Goal: Communication & Community: Answer question/provide support

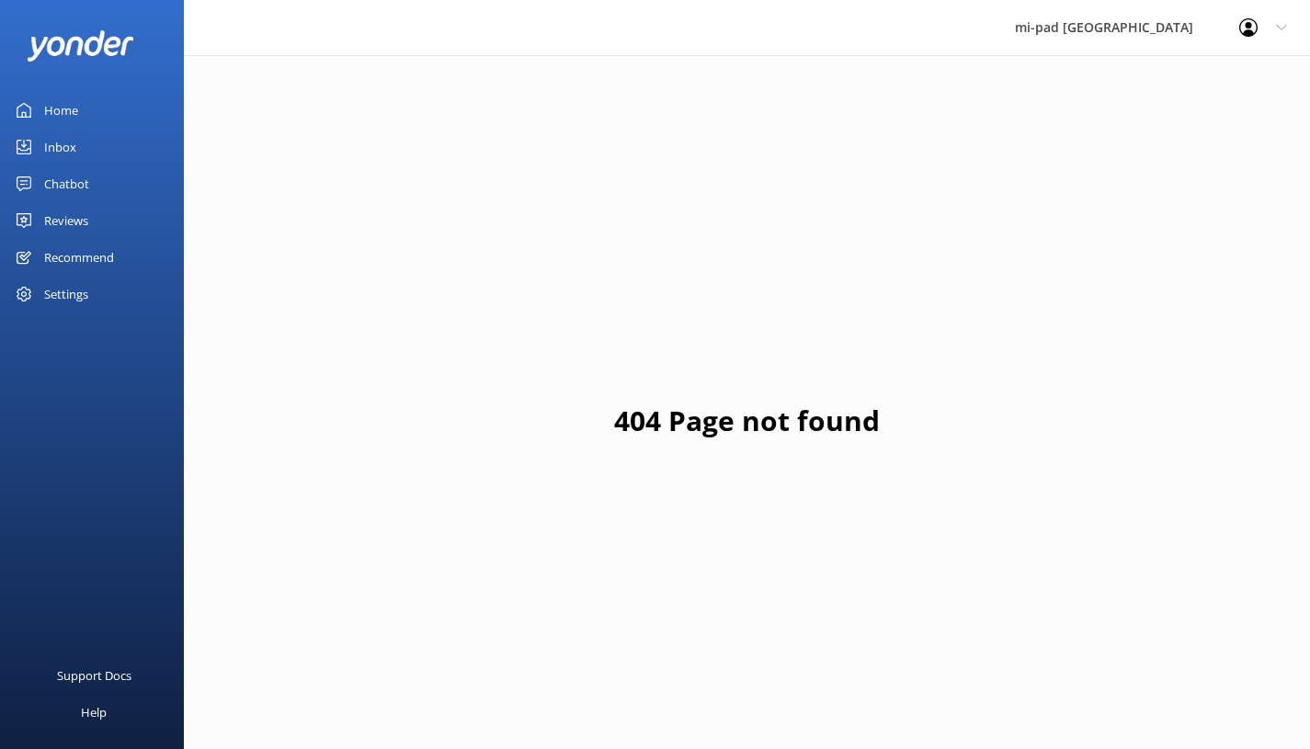
click at [103, 195] on link "Chatbot" at bounding box center [92, 183] width 184 height 37
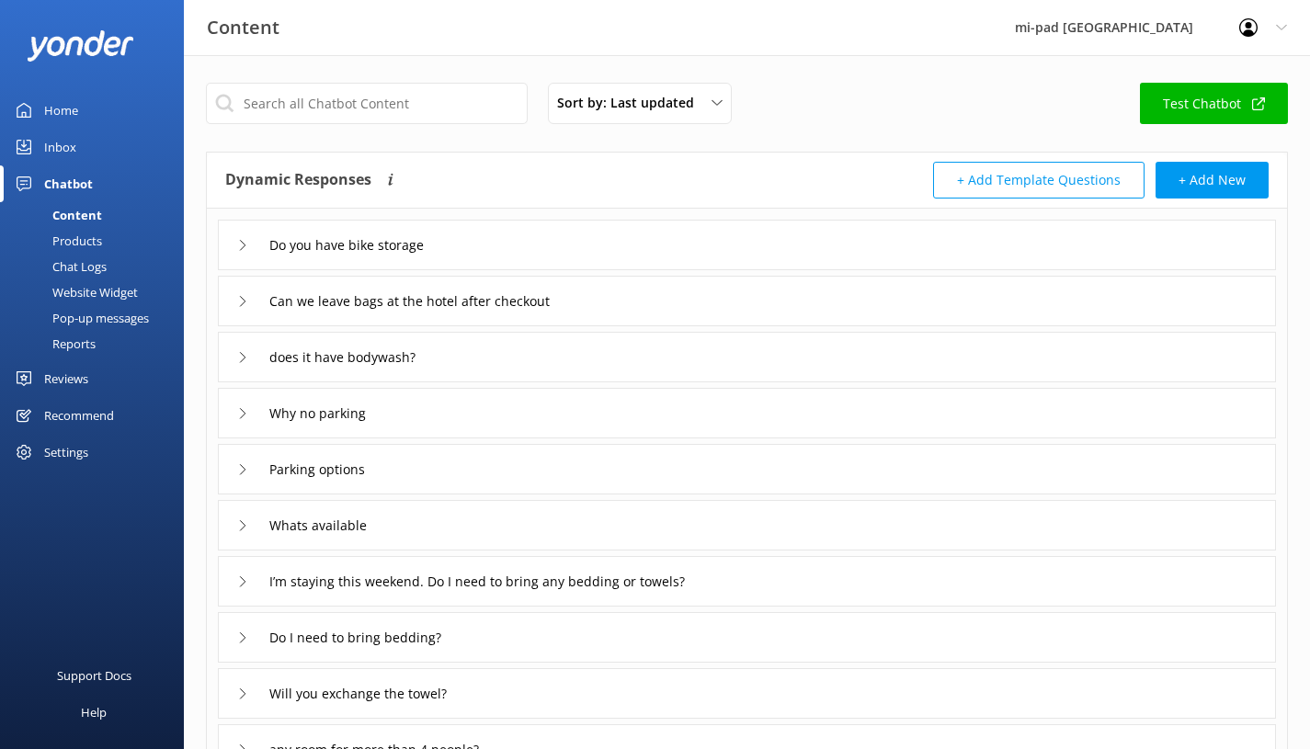
click at [85, 156] on link "Inbox" at bounding box center [92, 147] width 184 height 37
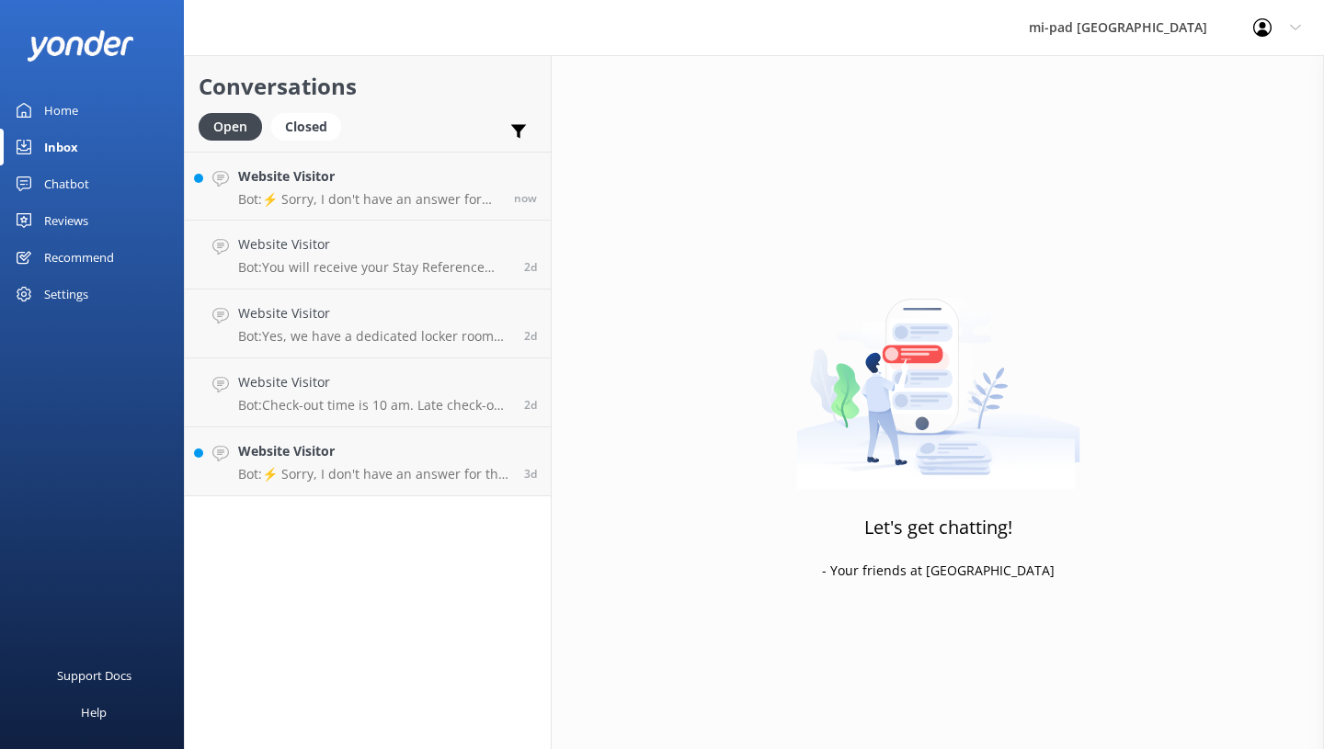
click at [418, 190] on div "Website Visitor Bot: ⚡ Sorry, I don't have an answer for that in my knowledge b…" at bounding box center [369, 186] width 262 height 40
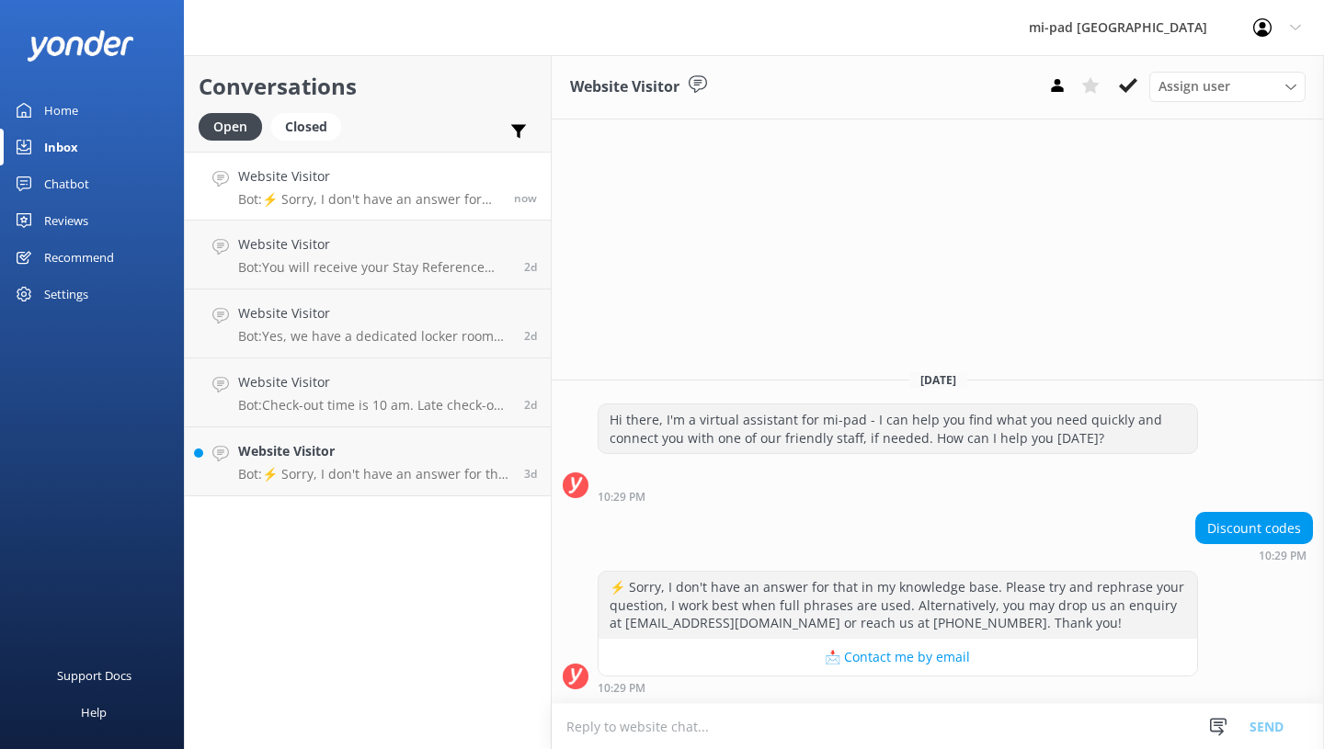
click at [322, 469] on p "Bot: ⚡ Sorry, I don't have an answer for that in my knowledge base. Please try …" at bounding box center [374, 474] width 272 height 17
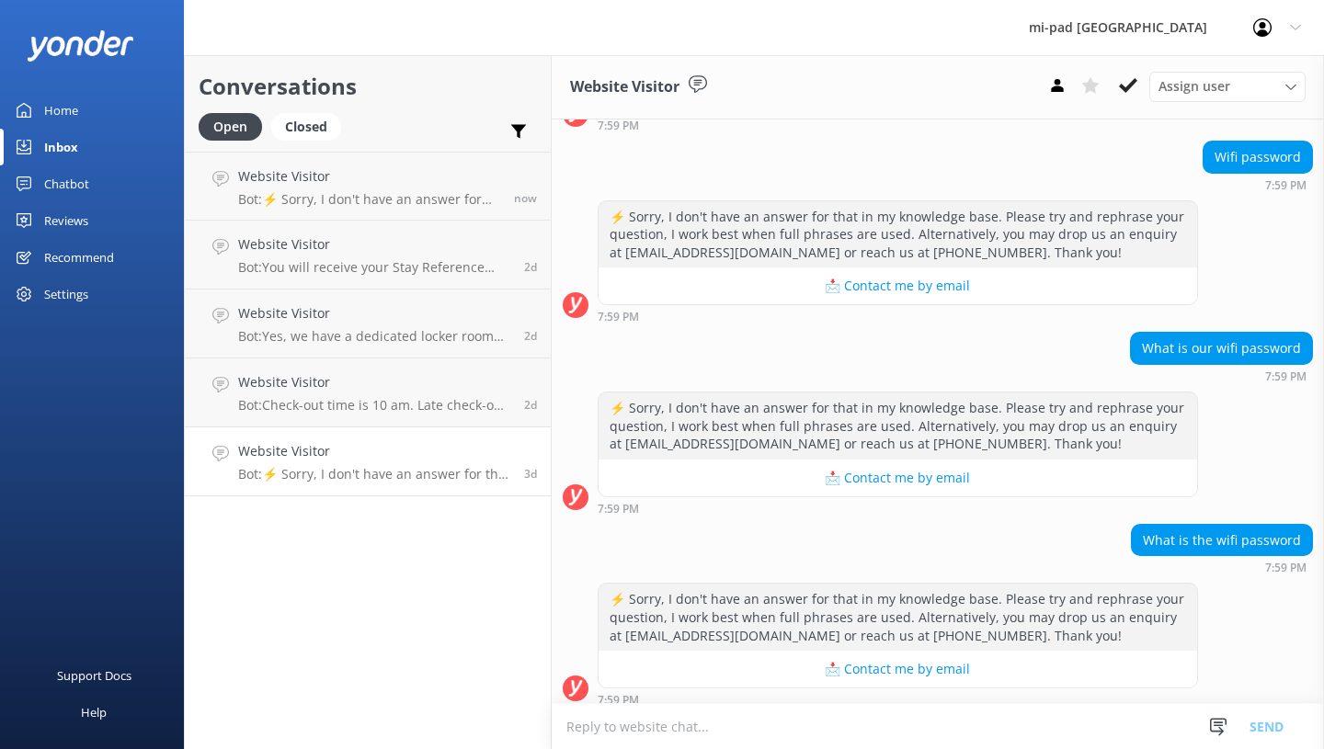
scroll to position [1053, 0]
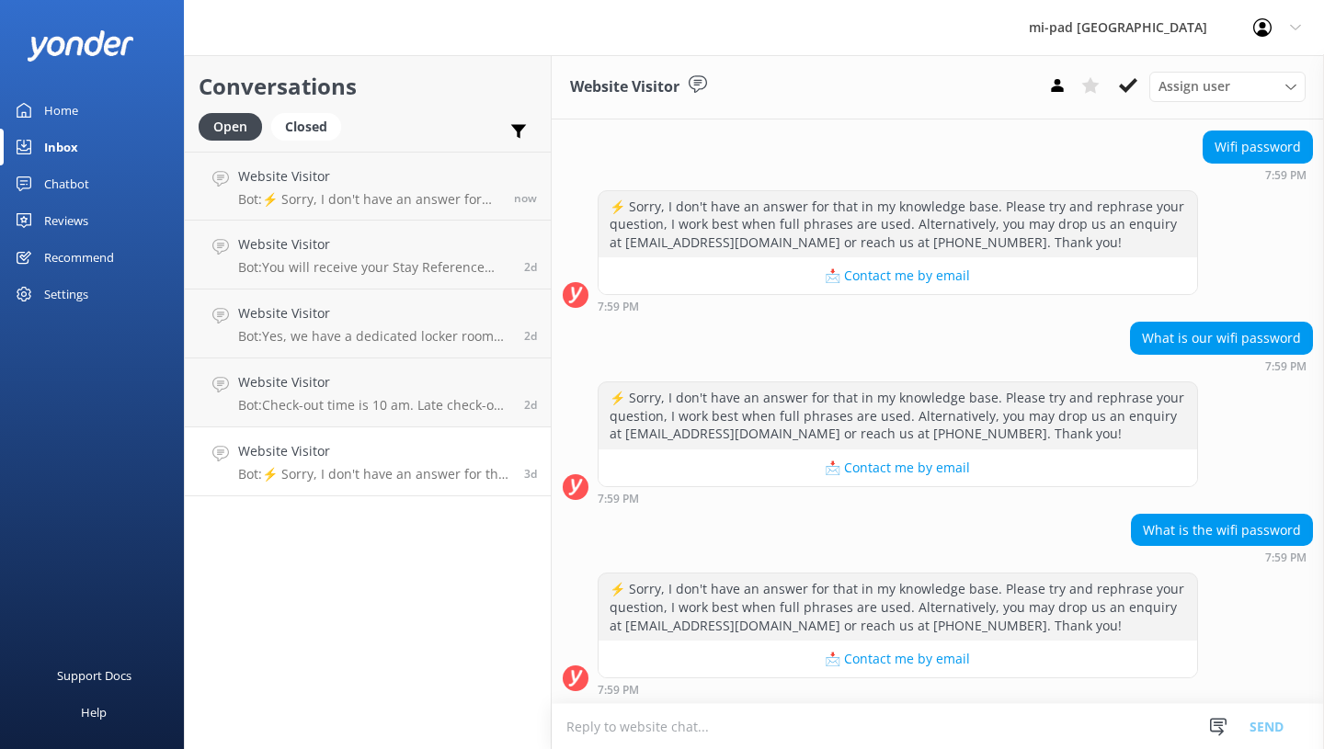
click at [380, 202] on p "Bot: ⚡ Sorry, I don't have an answer for that in my knowledge base. Please try …" at bounding box center [369, 199] width 262 height 17
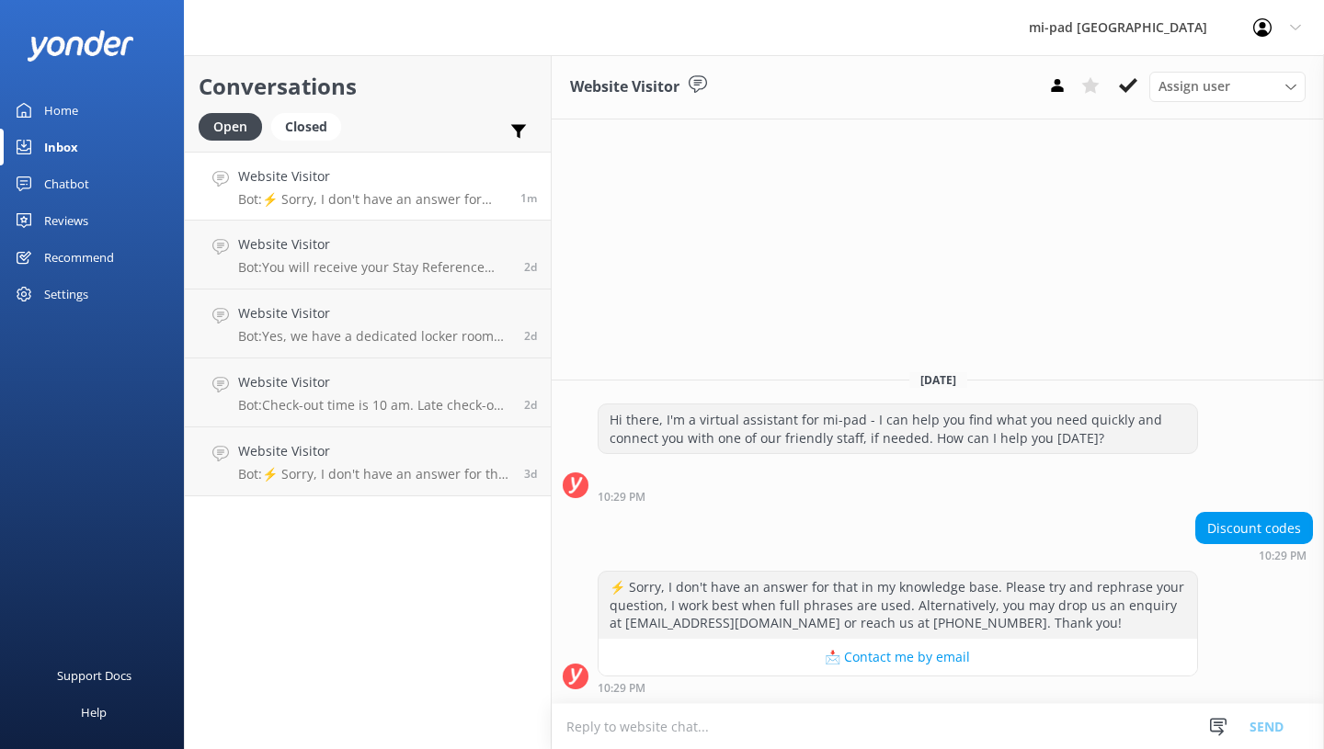
click at [464, 269] on p "Bot: You will receive your Stay Reference number in the confirmation email from…" at bounding box center [374, 267] width 272 height 17
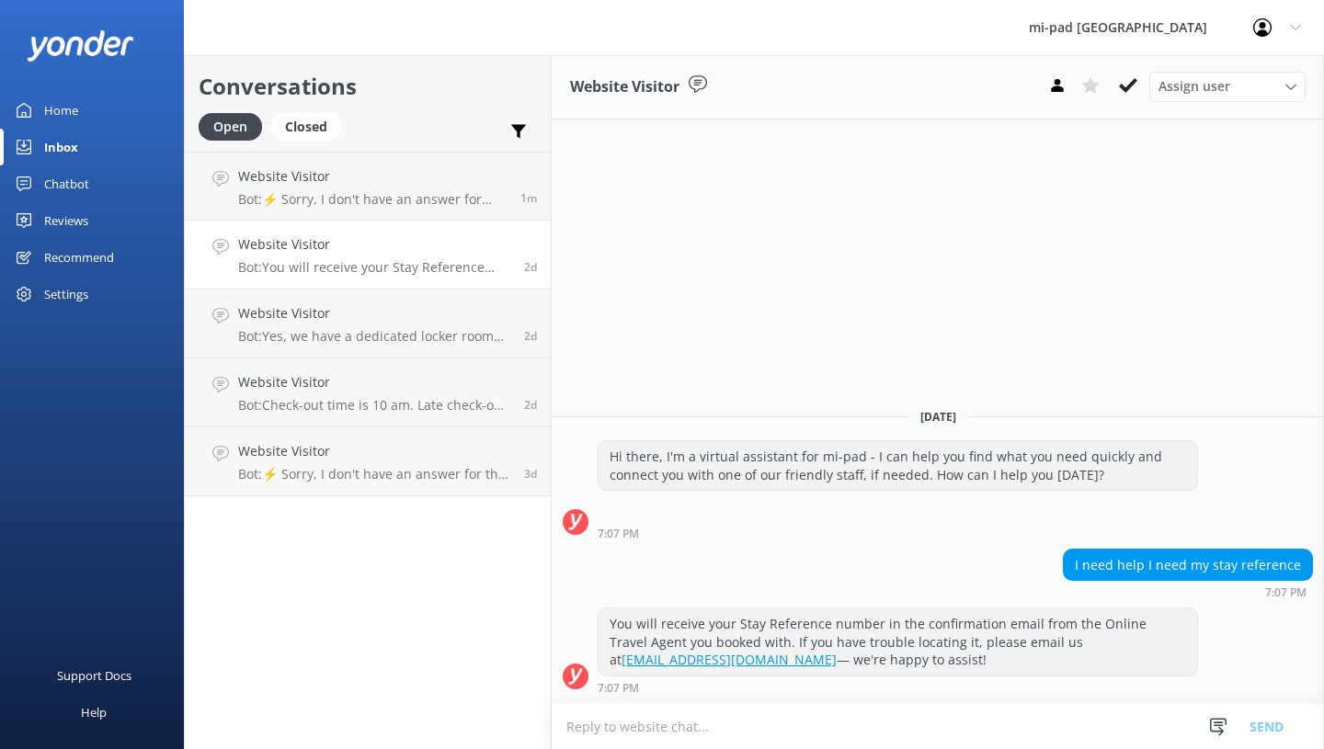
click at [418, 331] on p "Bot: Yes, we have a dedicated locker room for bike storage available on Level 2…" at bounding box center [374, 336] width 272 height 17
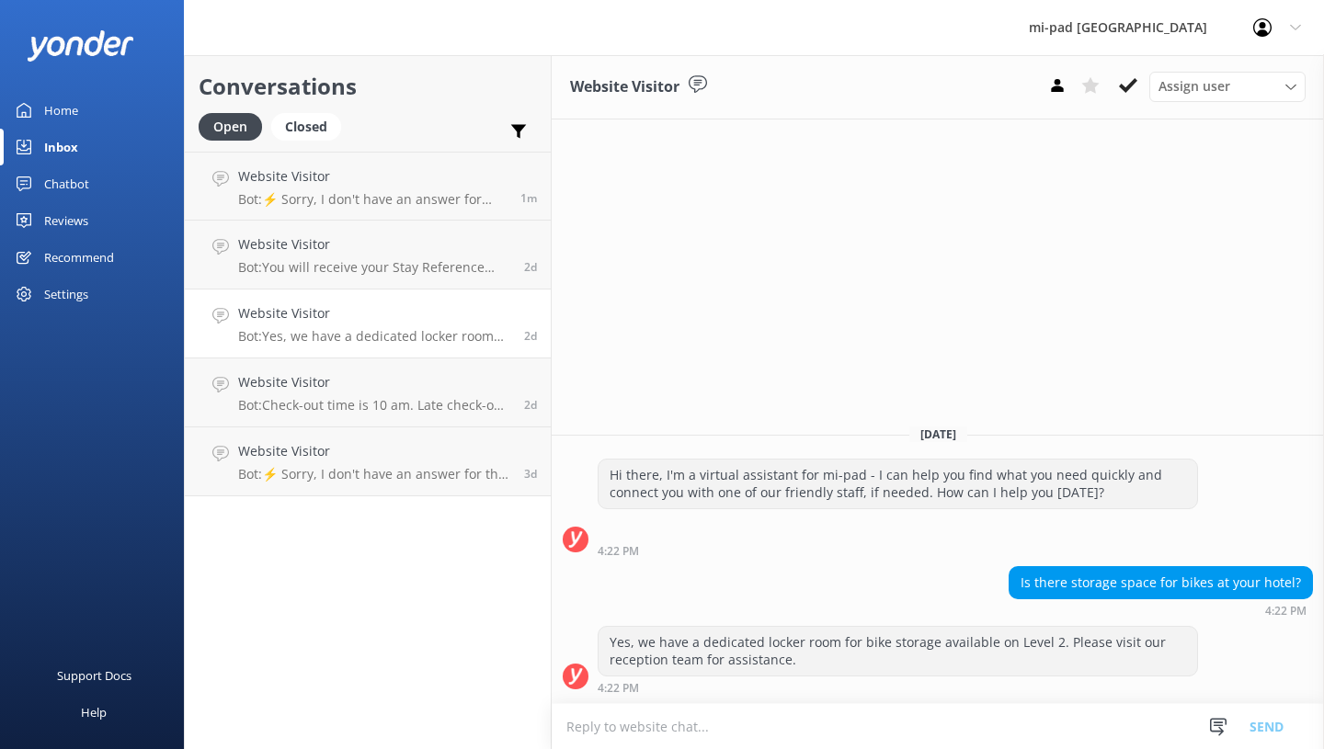
click at [415, 375] on h4 "Website Visitor" at bounding box center [374, 382] width 272 height 20
click at [364, 469] on p "Bot: ⚡ Sorry, I don't have an answer for that in my knowledge base. Please try …" at bounding box center [374, 474] width 272 height 17
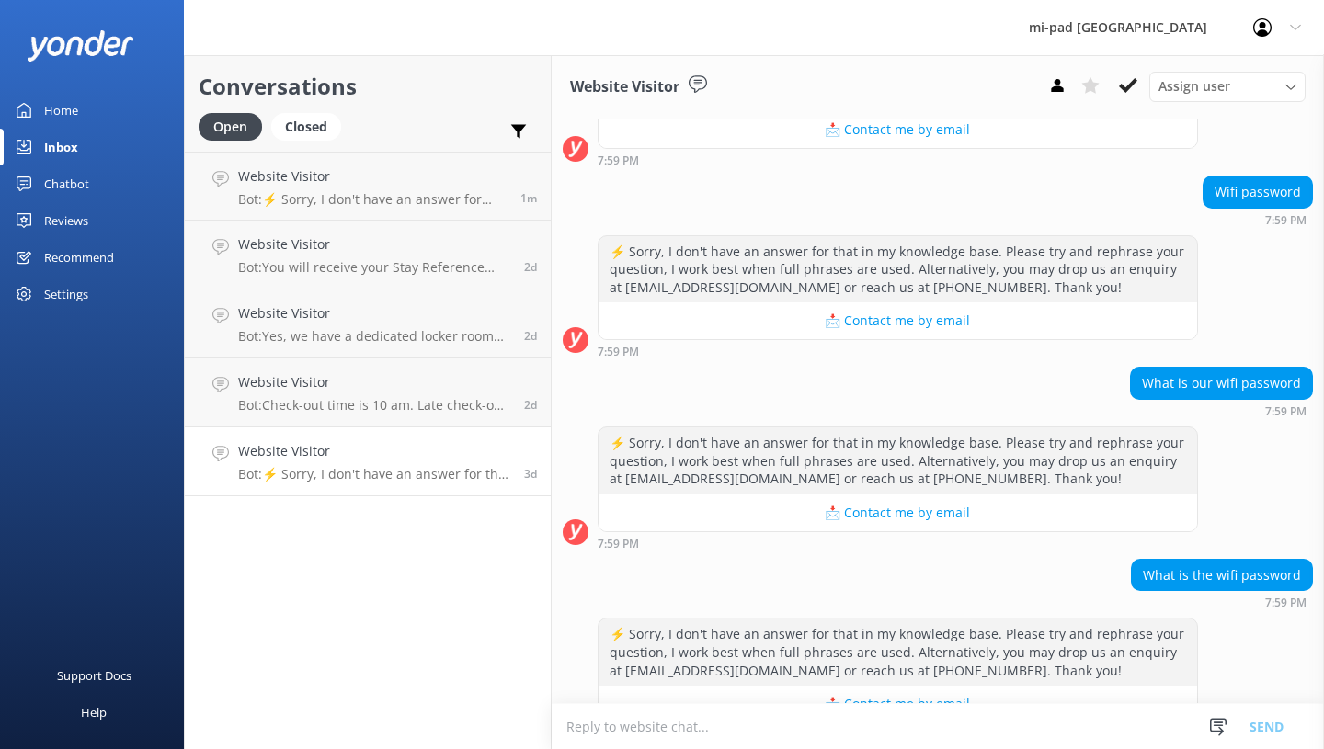
scroll to position [1011, 0]
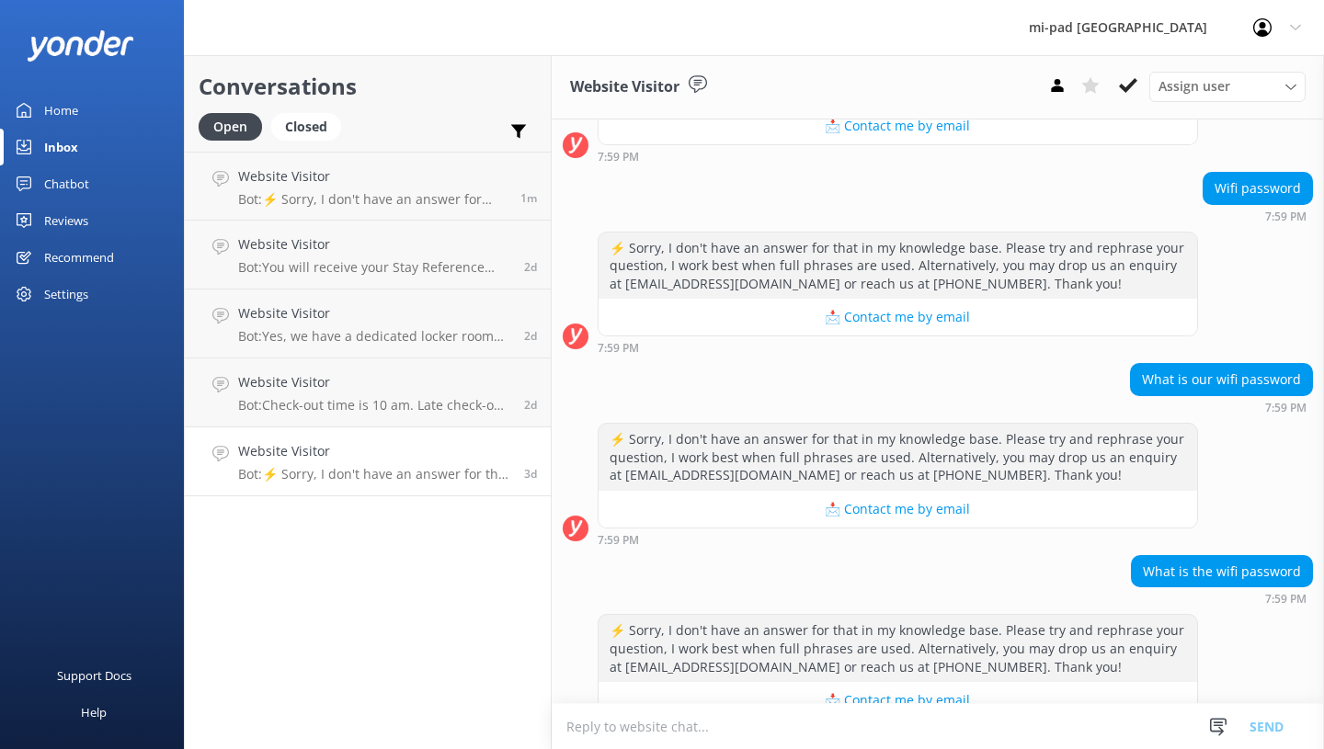
click at [461, 210] on link "Website Visitor Bot: ⚡ Sorry, I don't have an answer for that in my knowledge b…" at bounding box center [368, 186] width 366 height 69
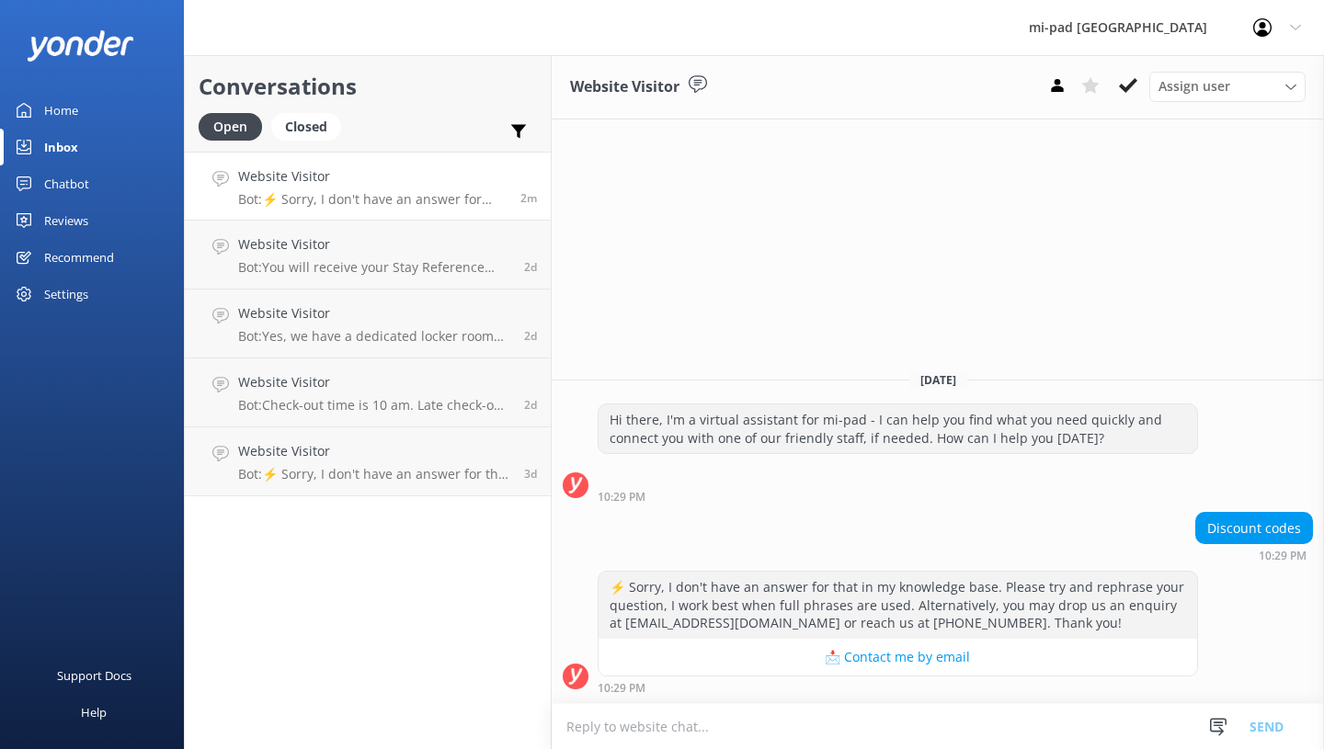
click at [781, 708] on textarea at bounding box center [938, 726] width 772 height 45
click at [322, 132] on div "Closed" at bounding box center [306, 127] width 70 height 28
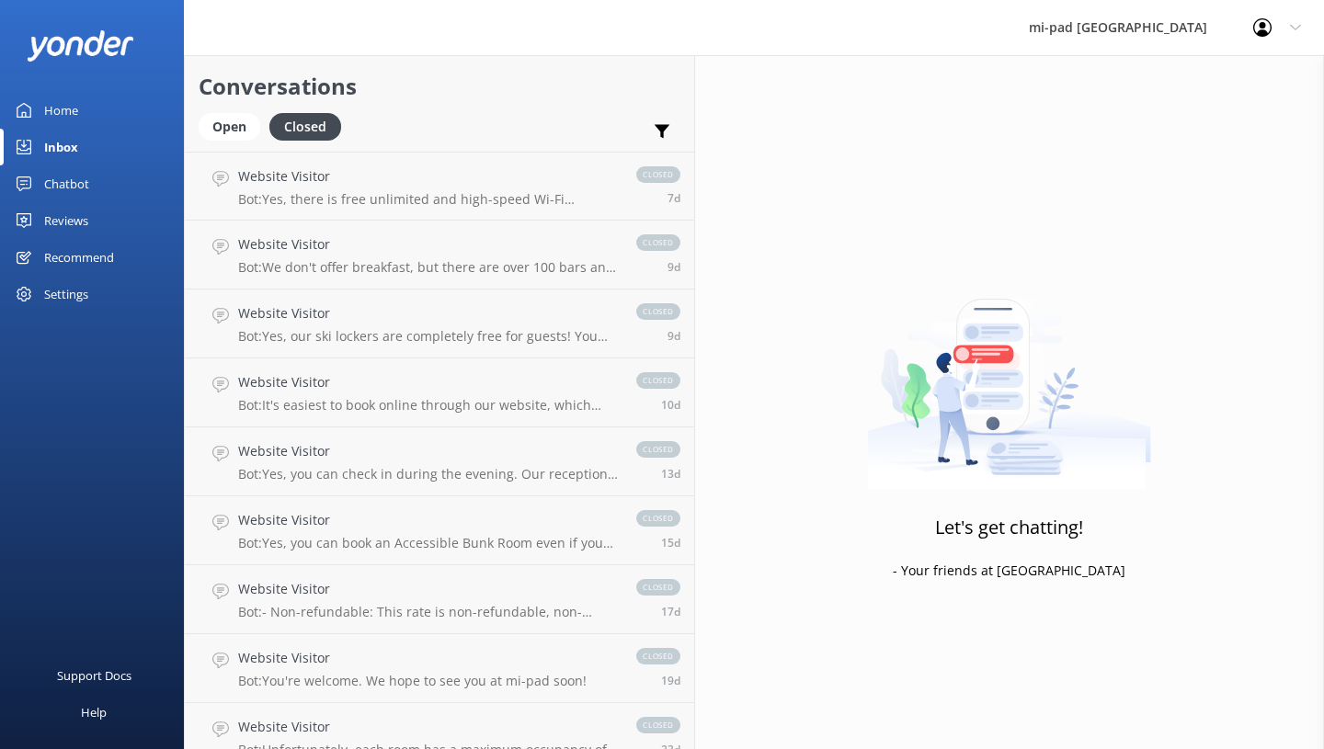
click at [352, 192] on p "Bot: Yes, there is free unlimited and high-speed Wi-Fi available. You can even …" at bounding box center [428, 199] width 380 height 17
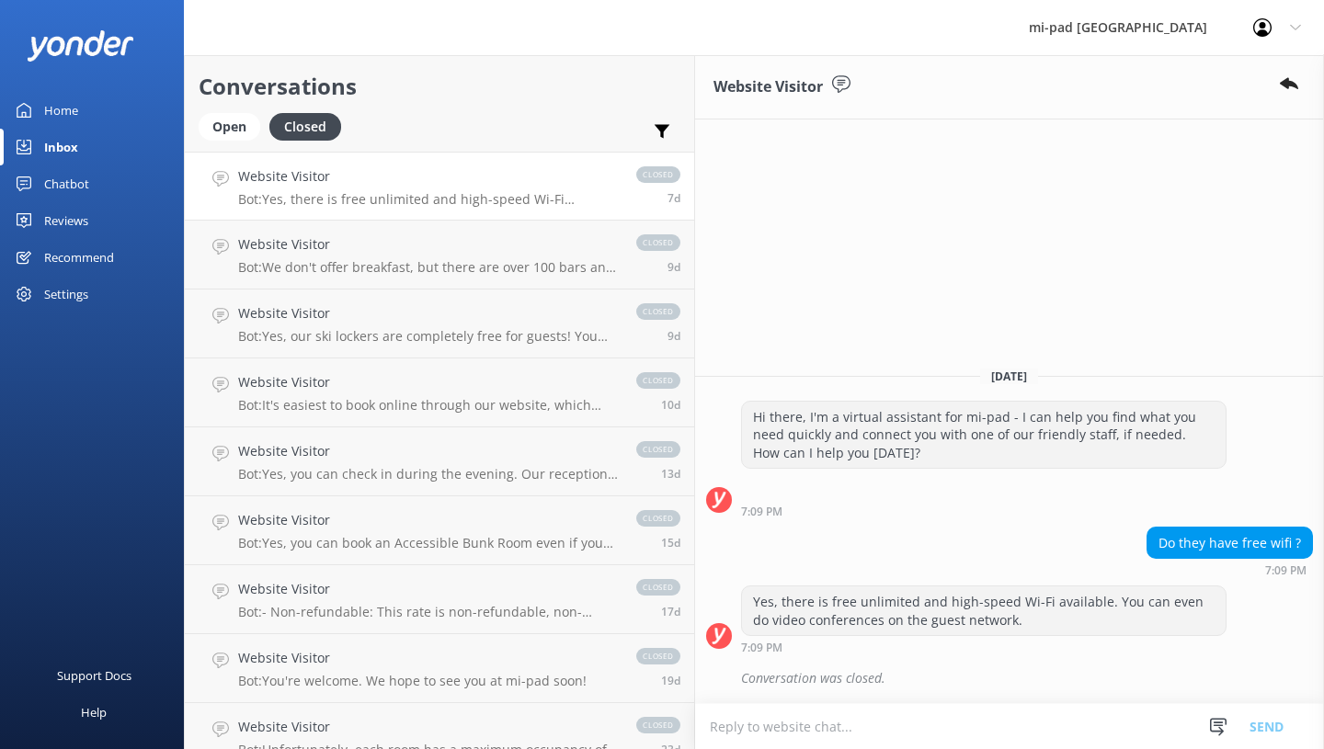
click at [356, 245] on h4 "Website Visitor" at bounding box center [428, 244] width 380 height 20
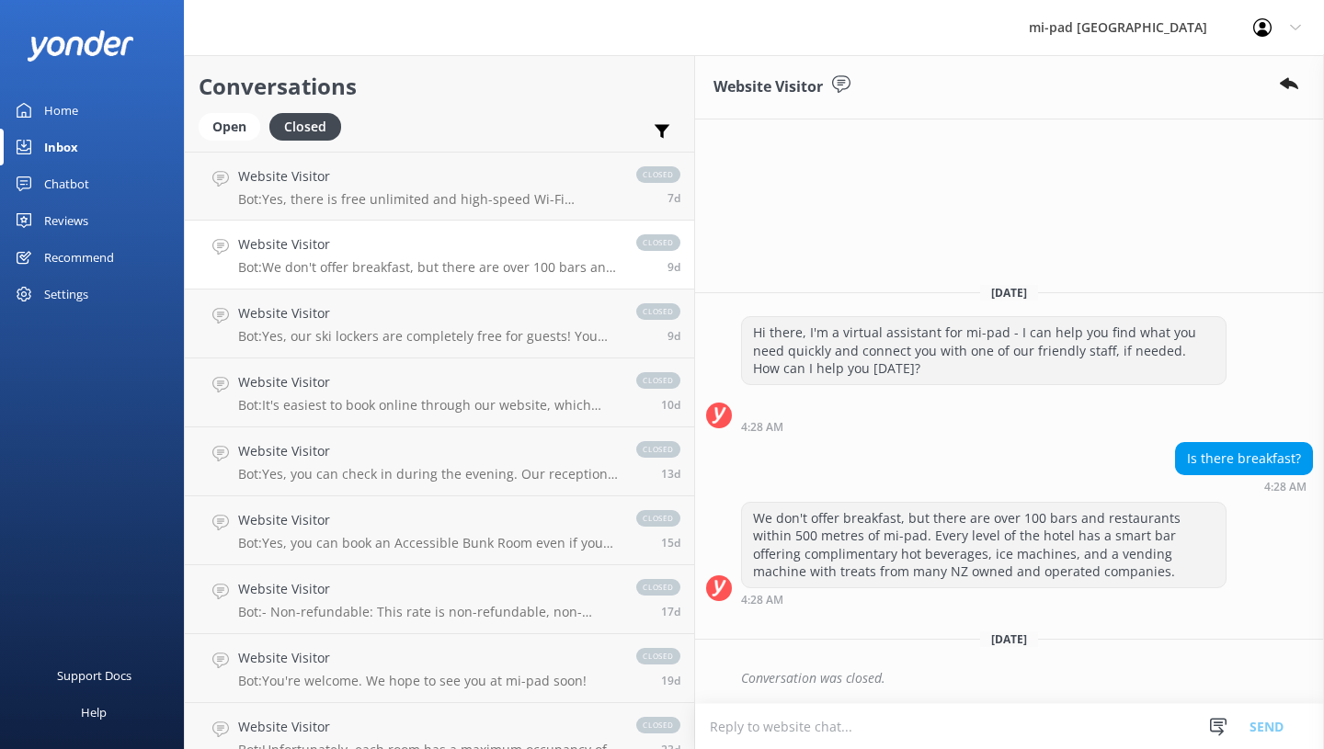
click at [367, 313] on h4 "Website Visitor" at bounding box center [428, 313] width 380 height 20
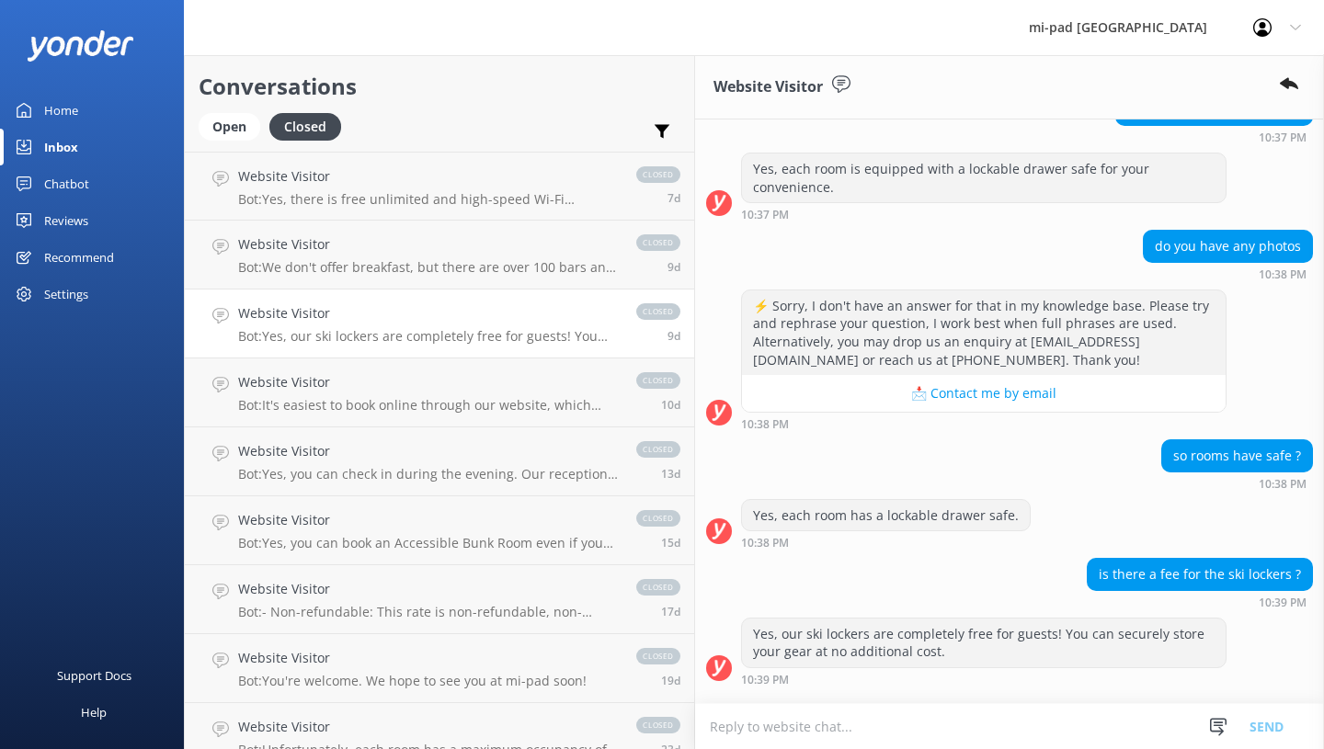
scroll to position [225, 0]
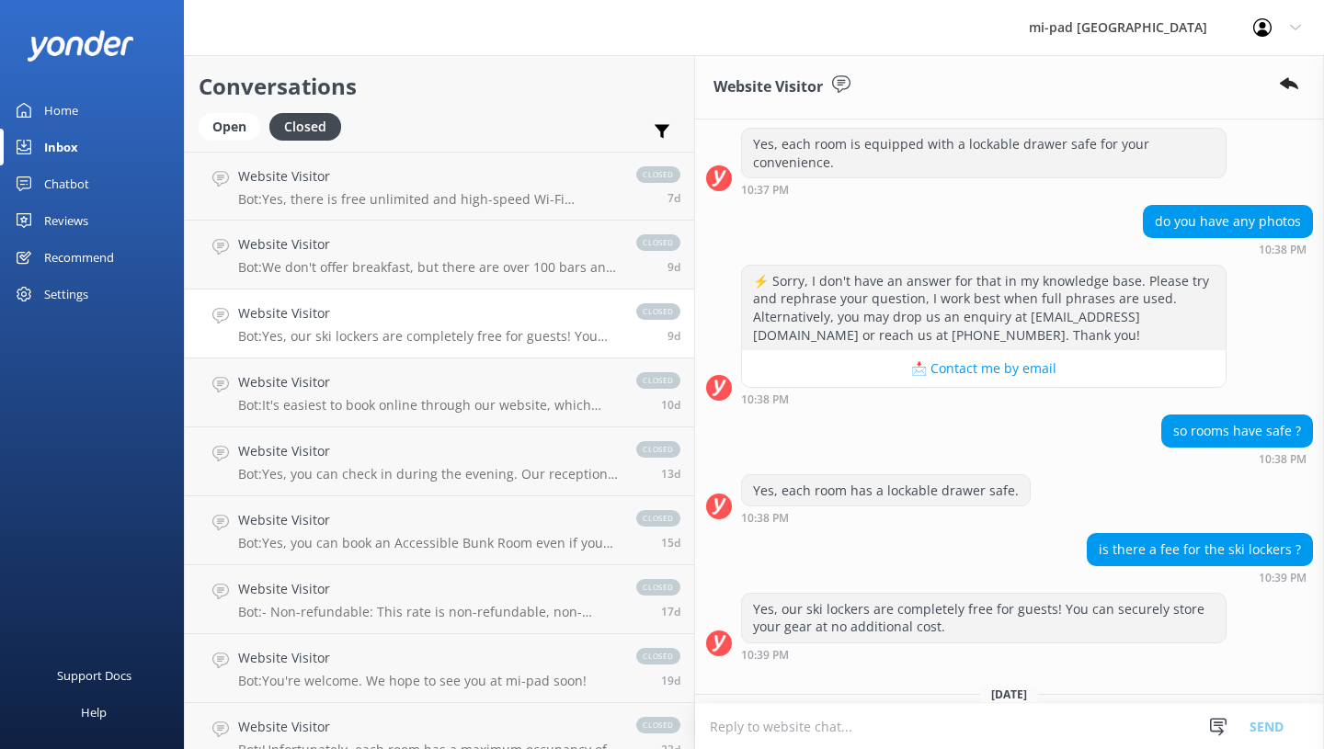
click at [366, 368] on link "Website Visitor Bot: It's easiest to book online through our website, which kee…" at bounding box center [439, 393] width 509 height 69
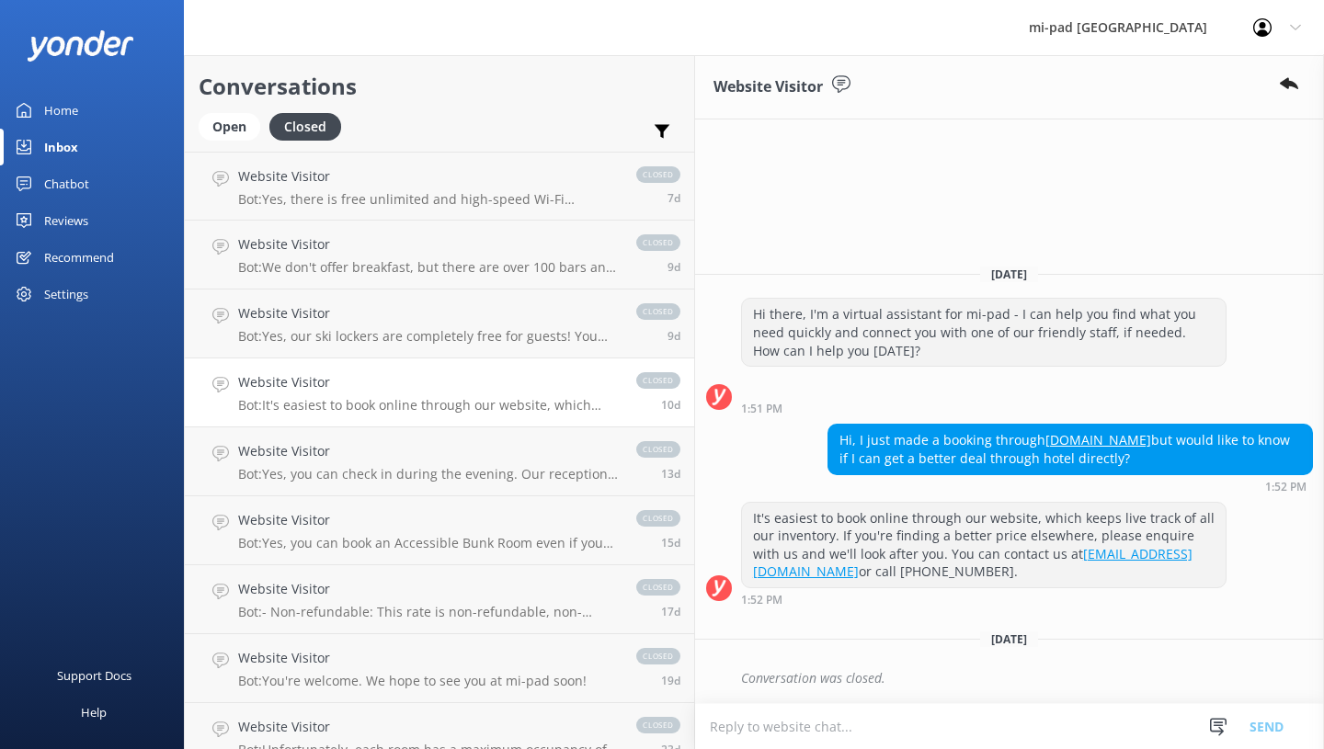
click at [368, 460] on h4 "Website Visitor" at bounding box center [428, 451] width 380 height 20
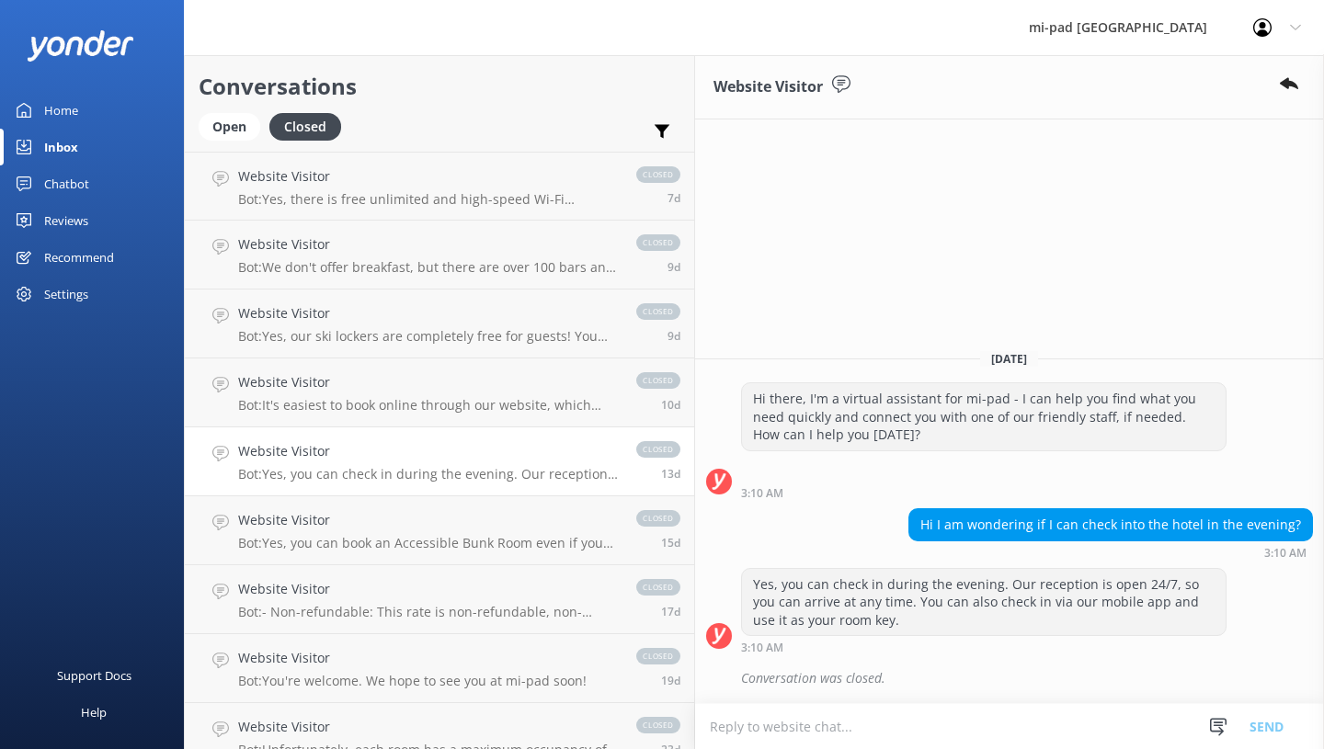
click at [356, 530] on h4 "Website Visitor" at bounding box center [428, 520] width 380 height 20
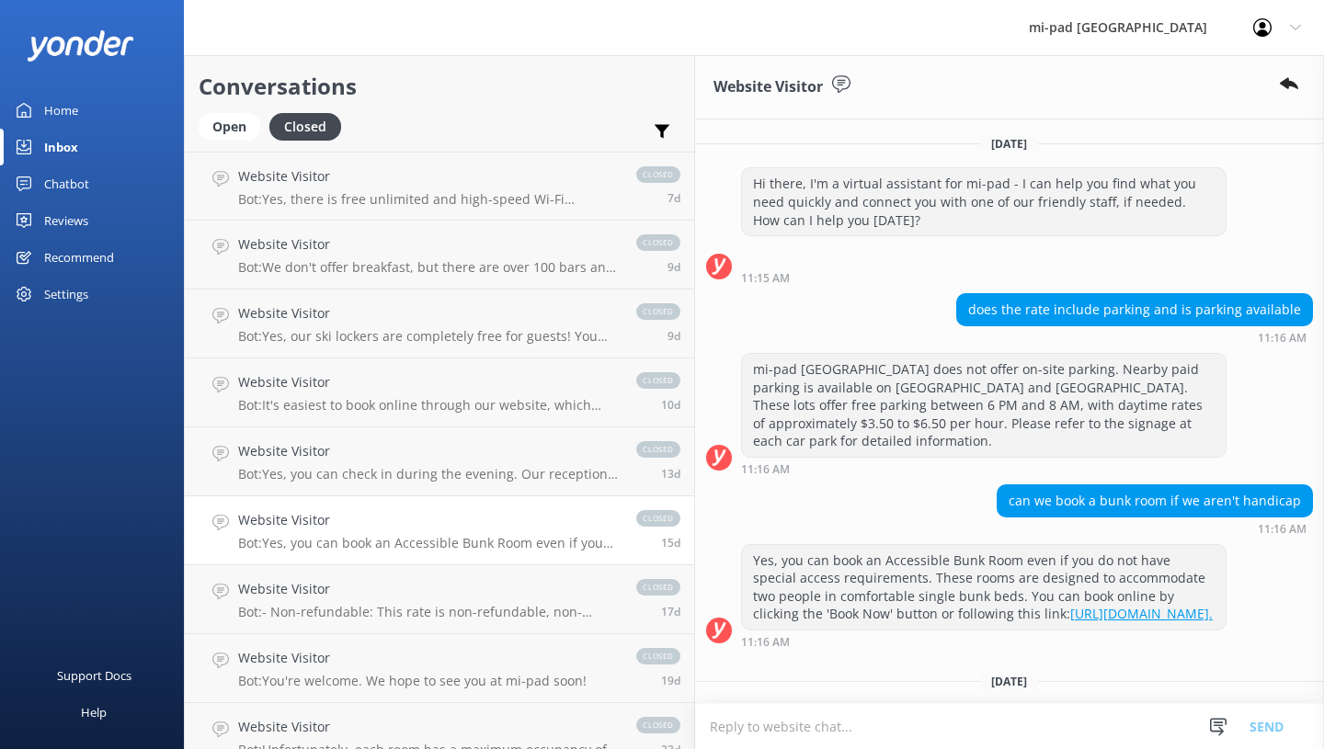
scroll to position [5, 0]
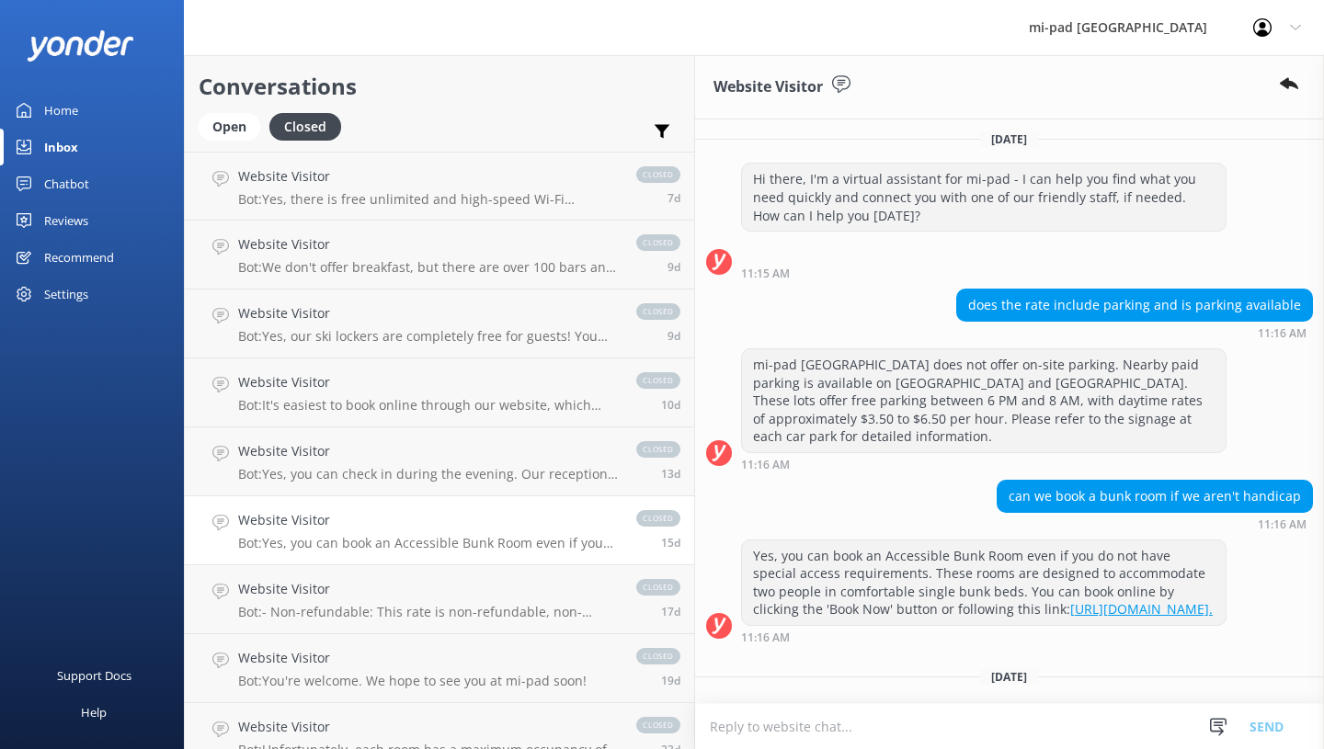
click at [348, 580] on h4 "Website Visitor" at bounding box center [428, 589] width 380 height 20
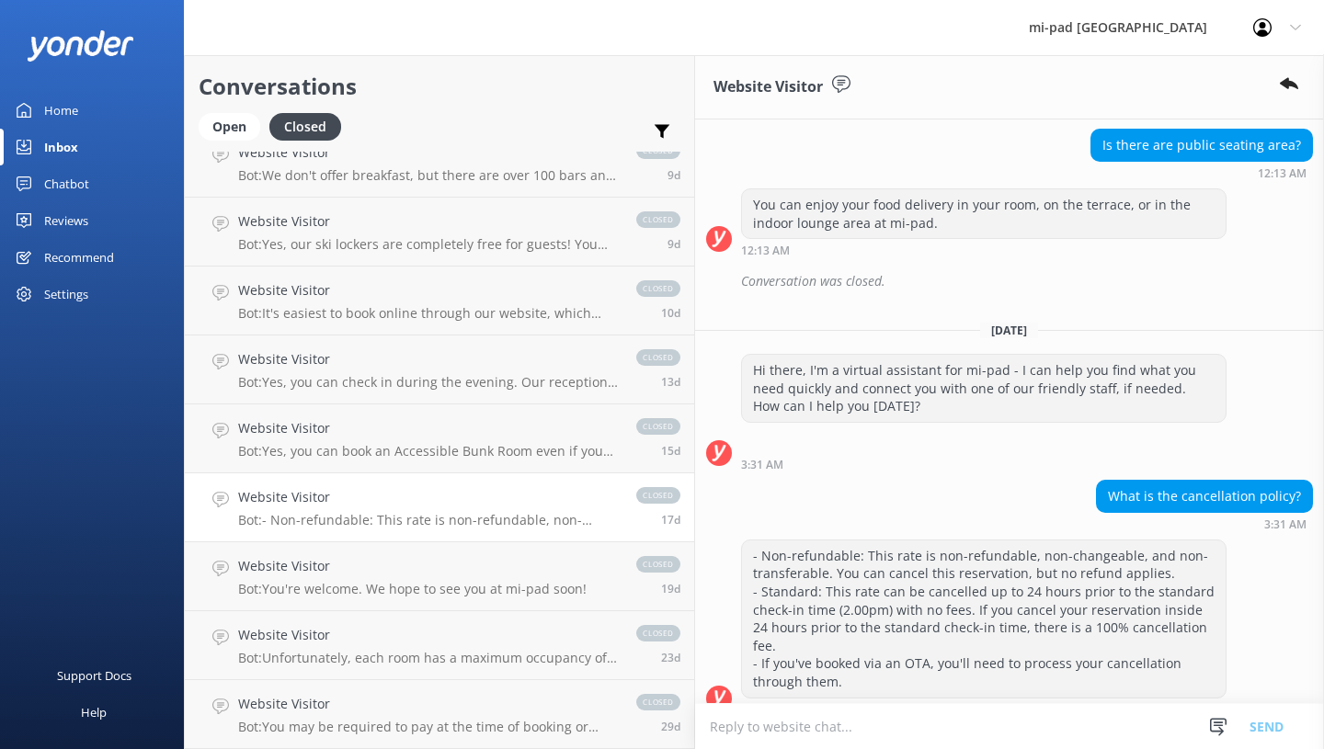
scroll to position [184, 0]
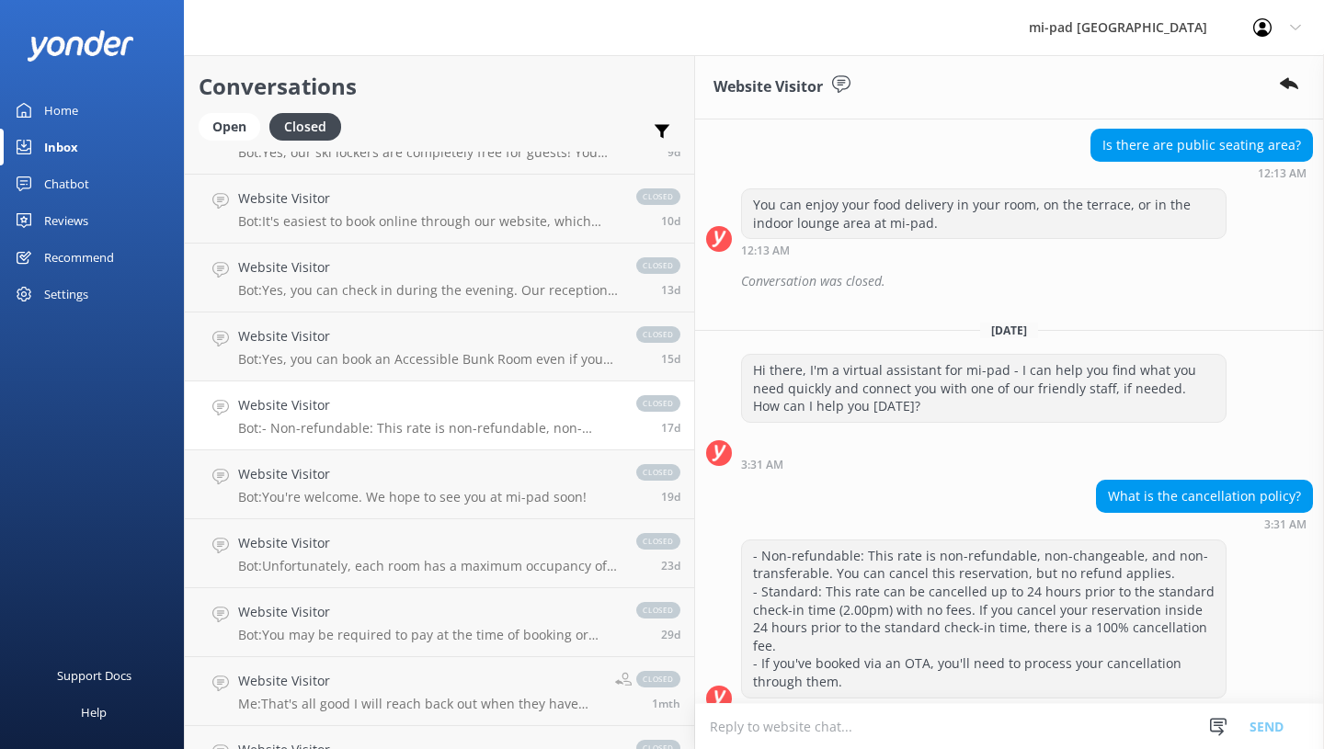
click at [346, 500] on p "Bot: You're welcome. We hope to see you at mi-pad soon!" at bounding box center [412, 497] width 348 height 17
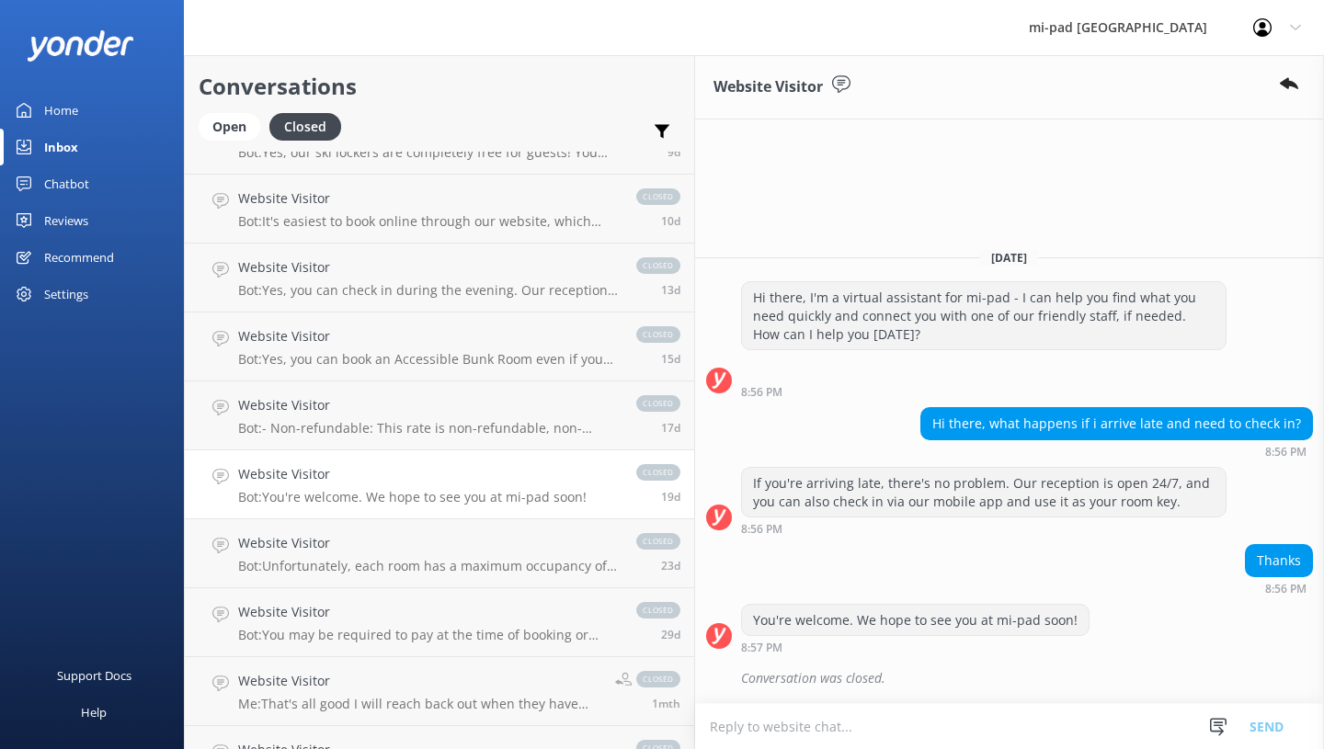
click at [340, 530] on link "Website Visitor Bot: Unfortunately, each room has a maximum occupancy of 2 pers…" at bounding box center [439, 553] width 509 height 69
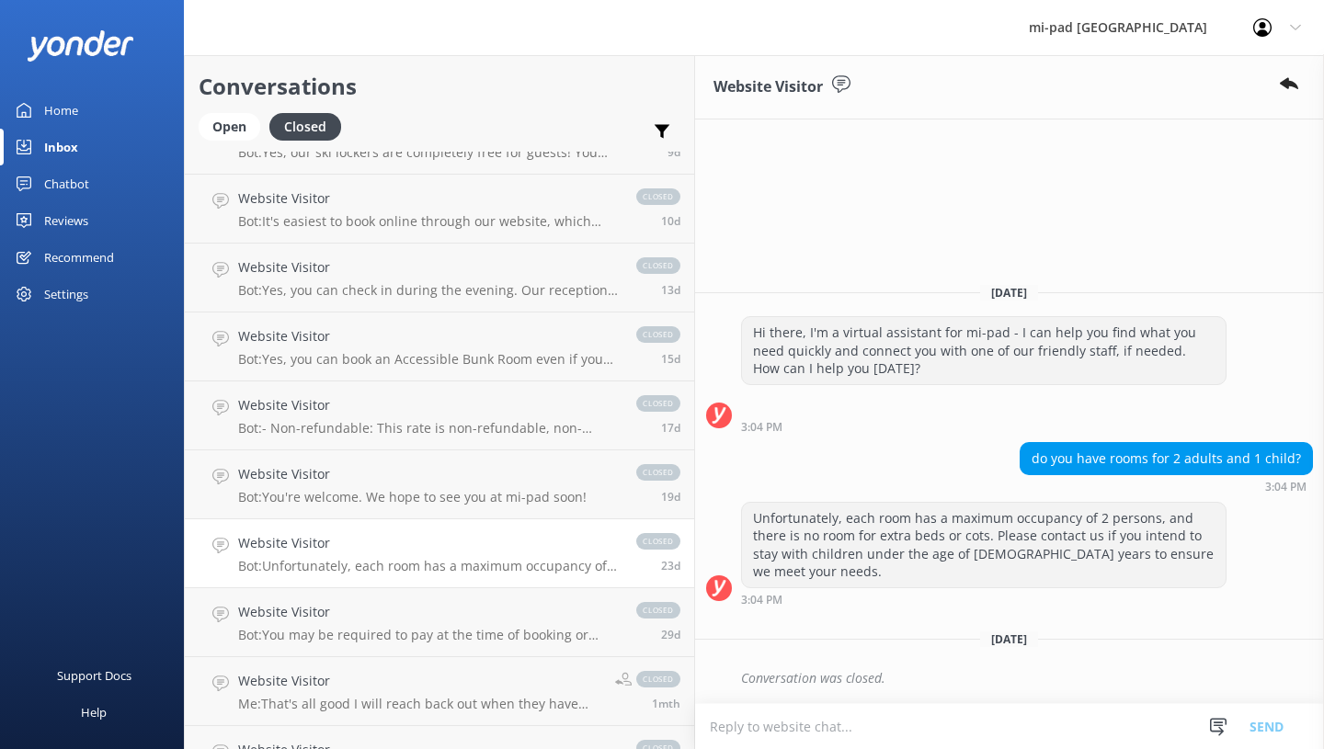
click at [377, 610] on h4 "Website Visitor" at bounding box center [428, 612] width 380 height 20
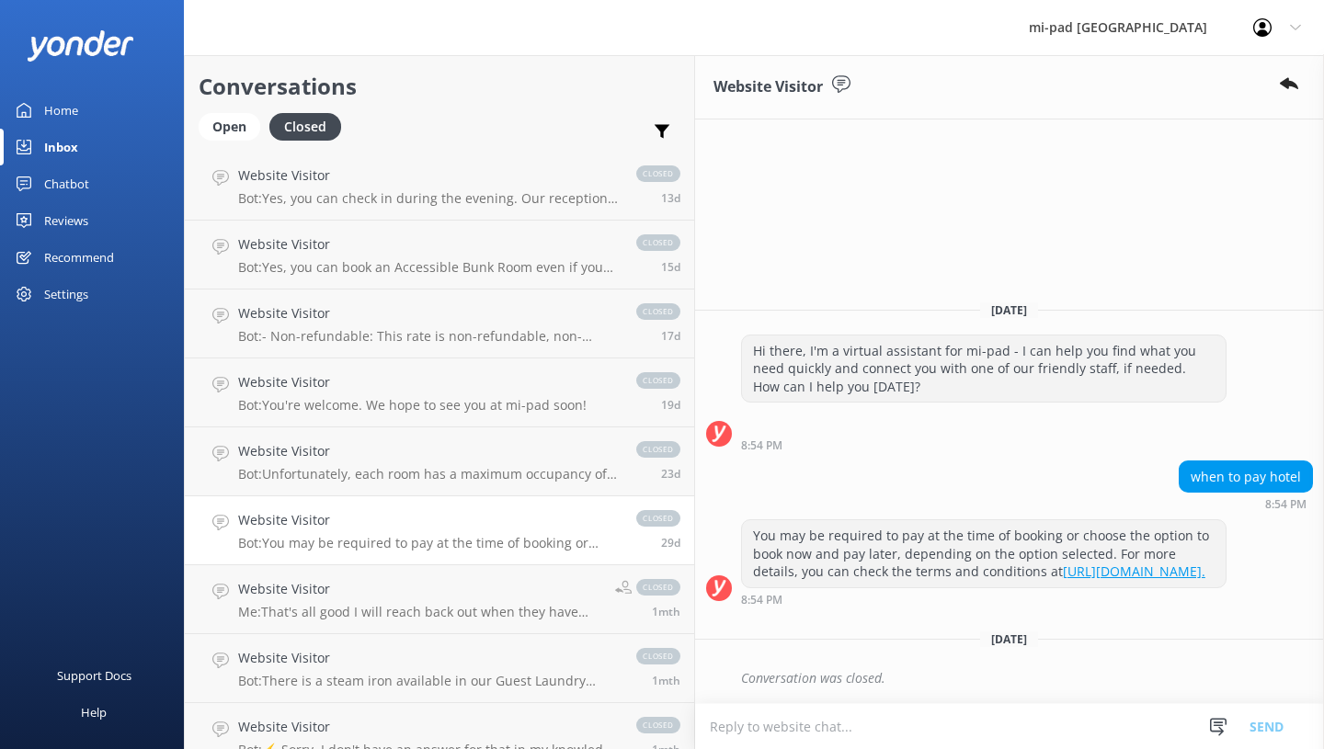
scroll to position [368, 0]
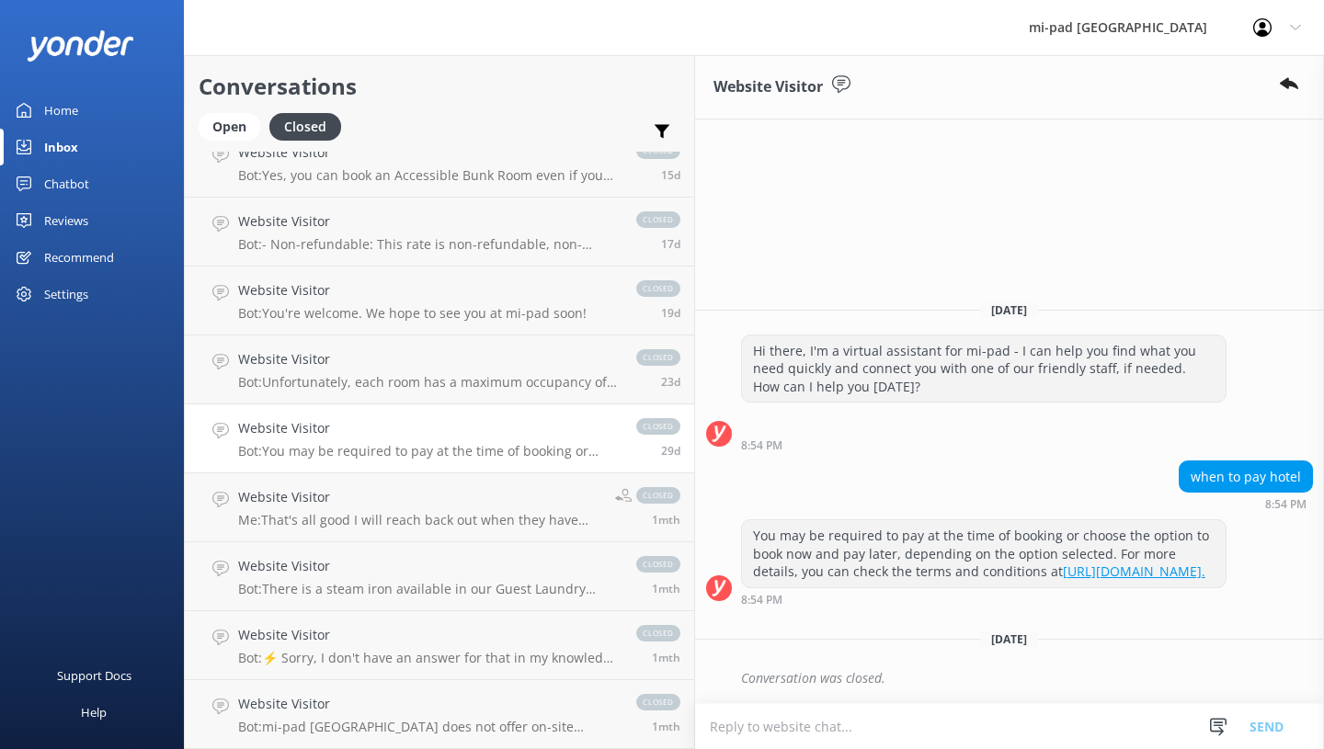
click at [354, 567] on h4 "Website Visitor" at bounding box center [428, 566] width 380 height 20
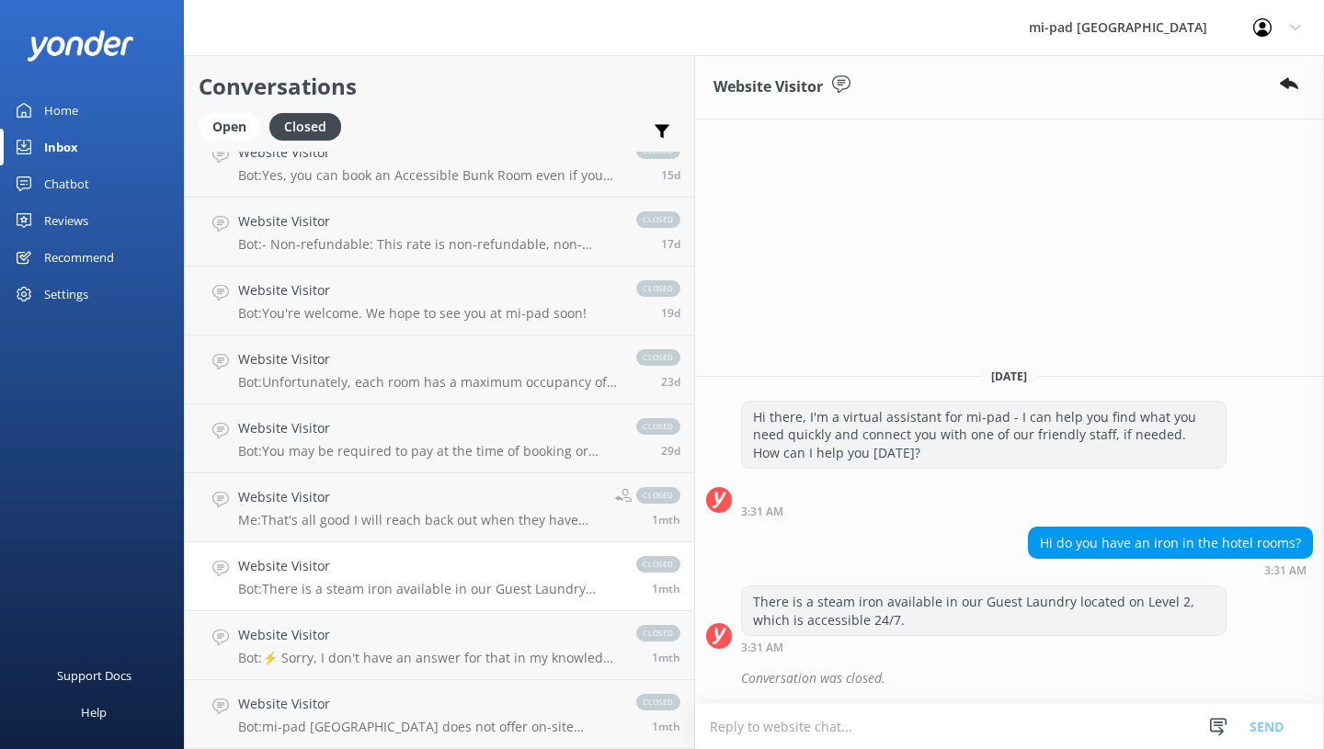
click at [370, 507] on h4 "Website Visitor" at bounding box center [419, 497] width 363 height 20
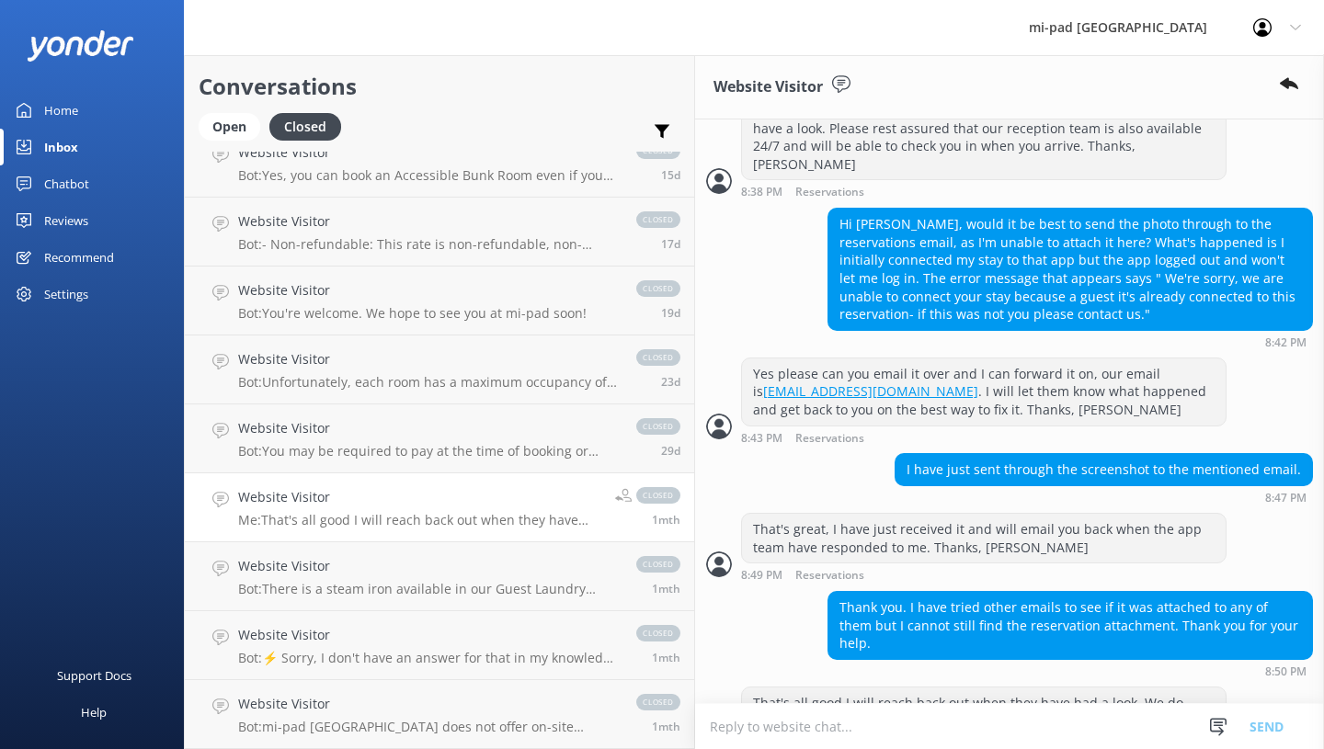
scroll to position [858, 0]
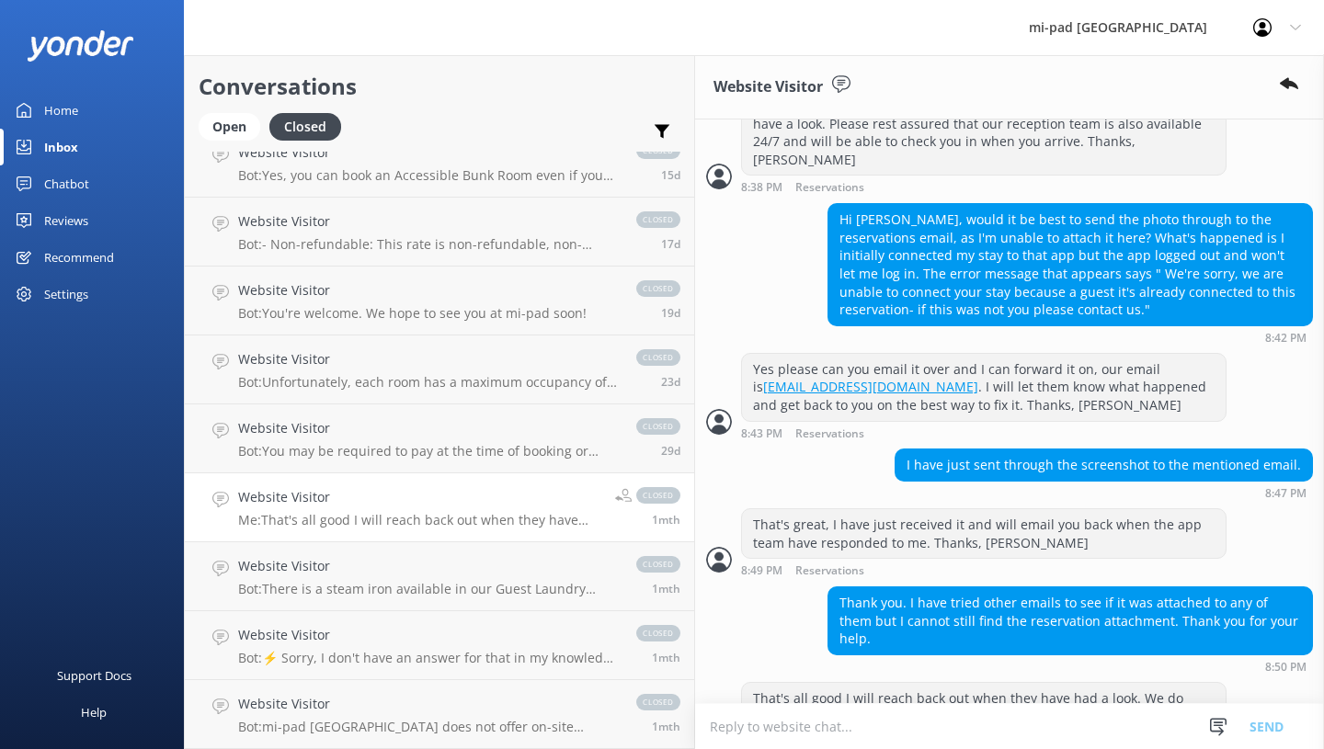
click at [389, 577] on div "Website Visitor Bot: There is a steam iron available in our Guest Laundry locat…" at bounding box center [428, 576] width 380 height 40
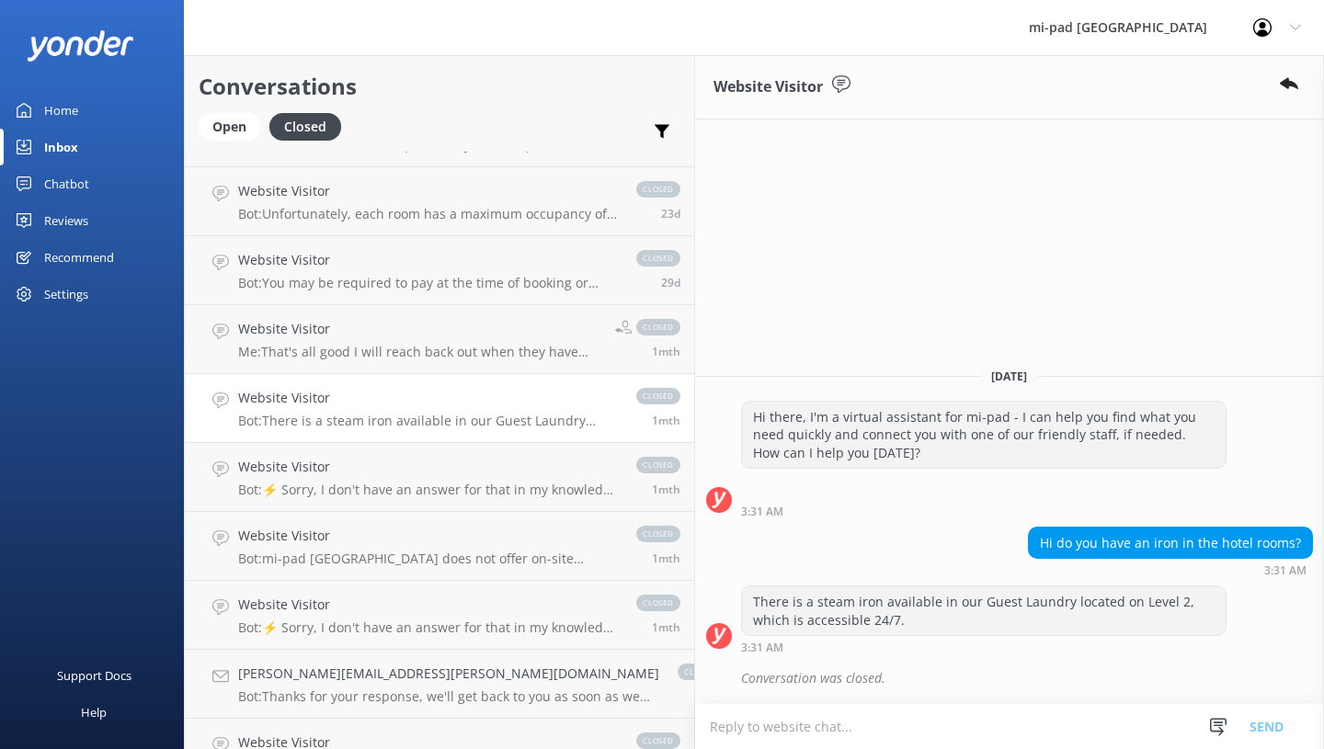
scroll to position [552, 0]
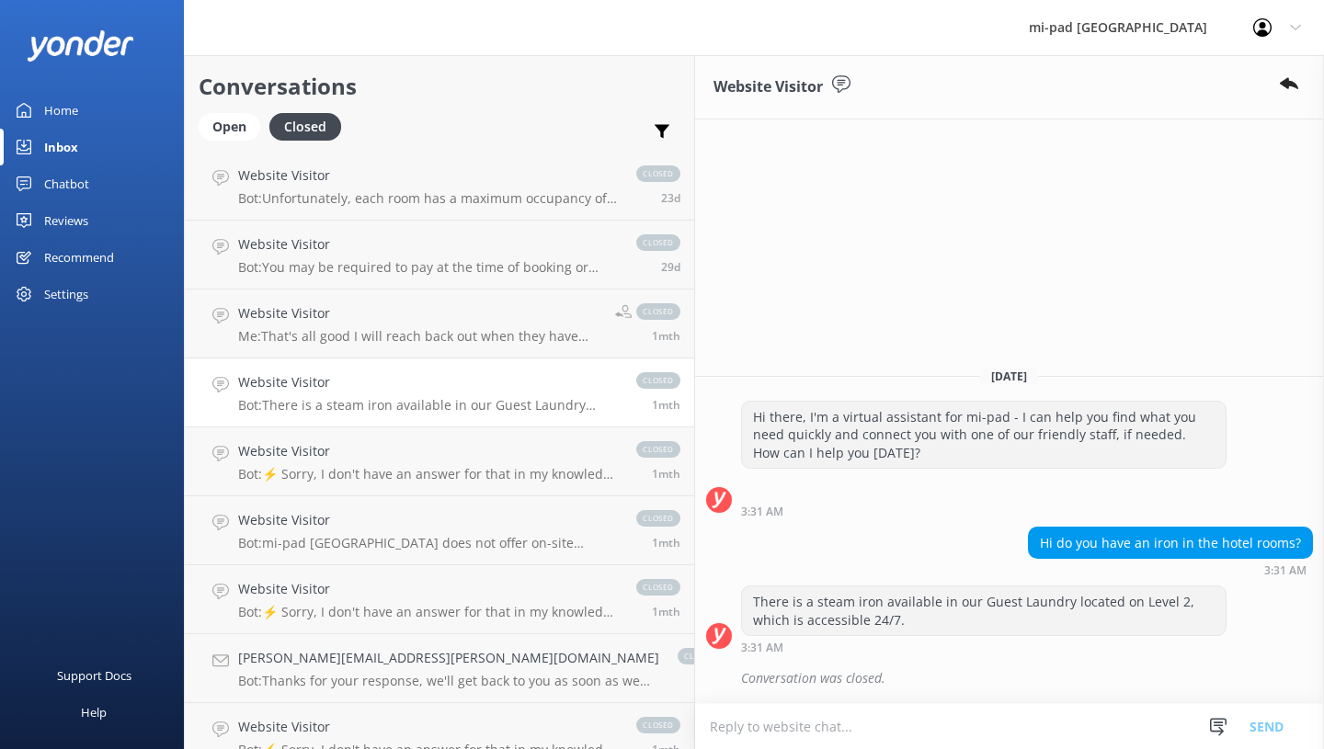
click at [383, 460] on h4 "Website Visitor" at bounding box center [428, 451] width 380 height 20
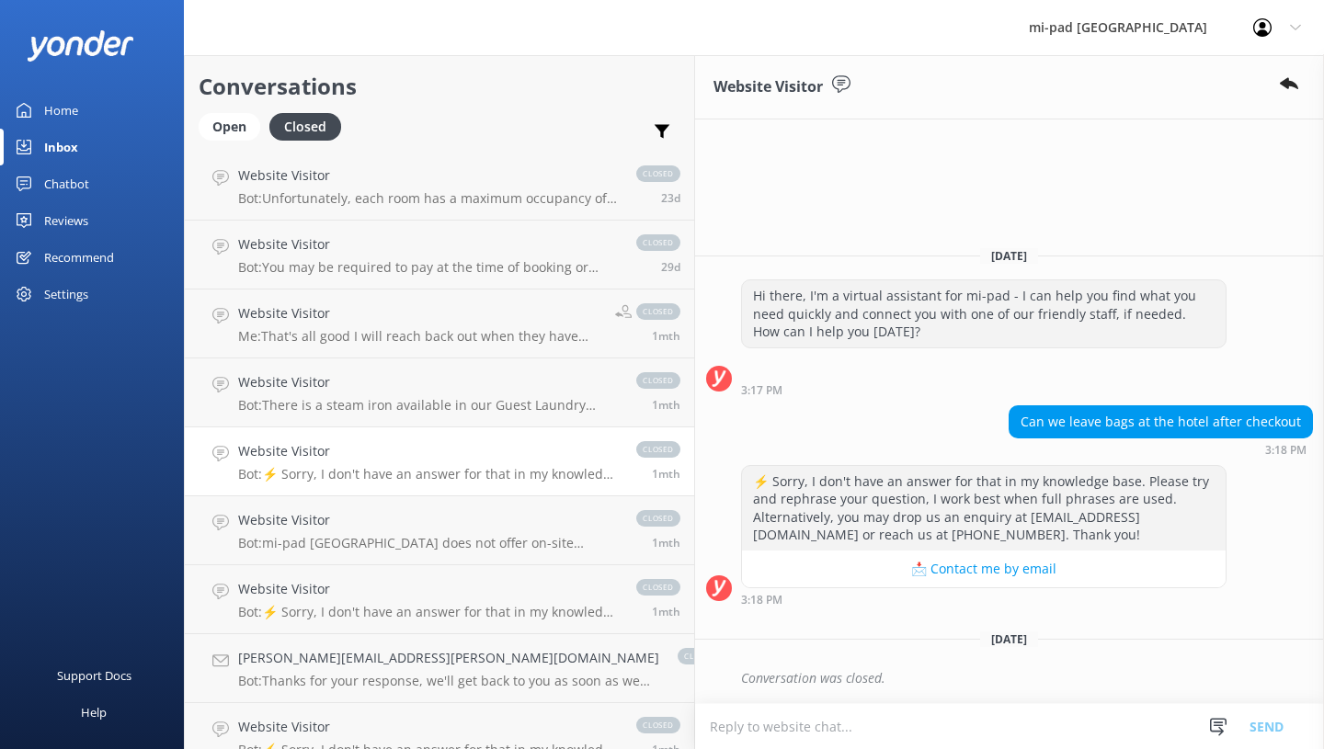
click at [382, 522] on h4 "Website Visitor" at bounding box center [428, 520] width 380 height 20
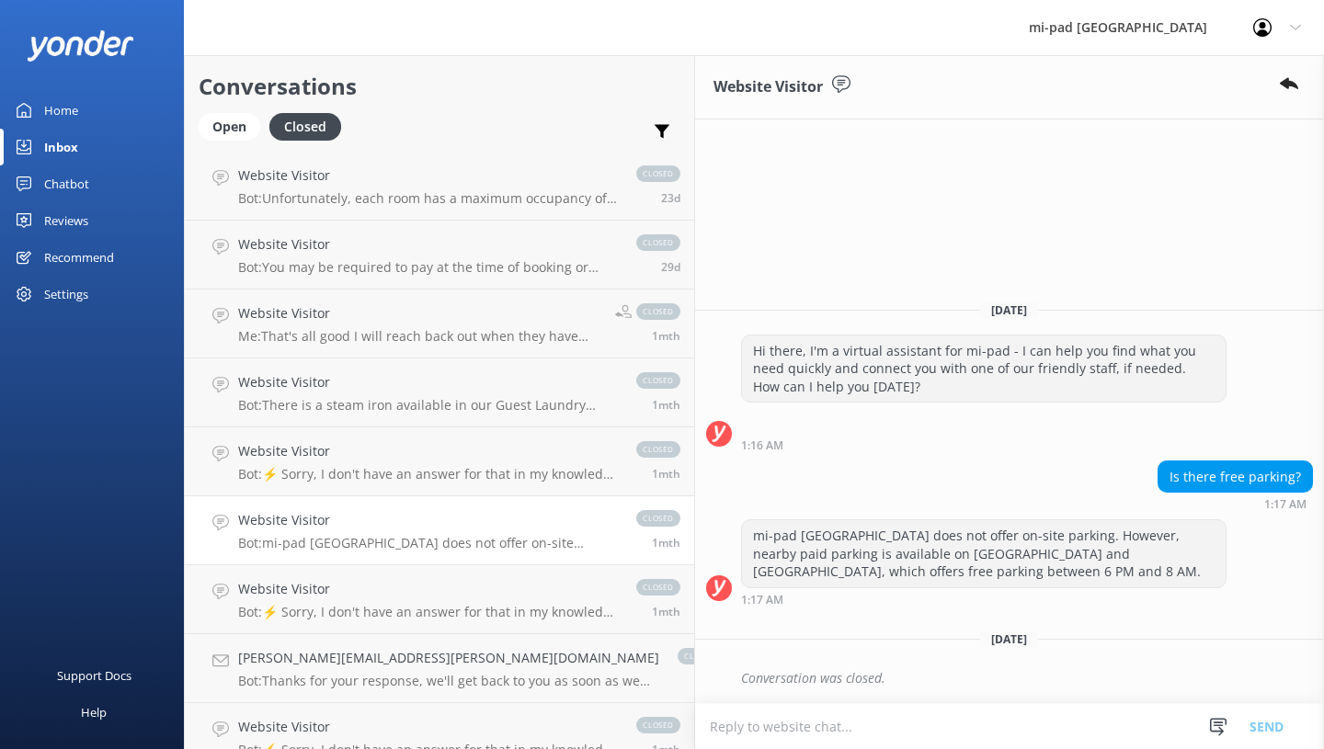
click at [378, 590] on h4 "Website Visitor" at bounding box center [428, 589] width 380 height 20
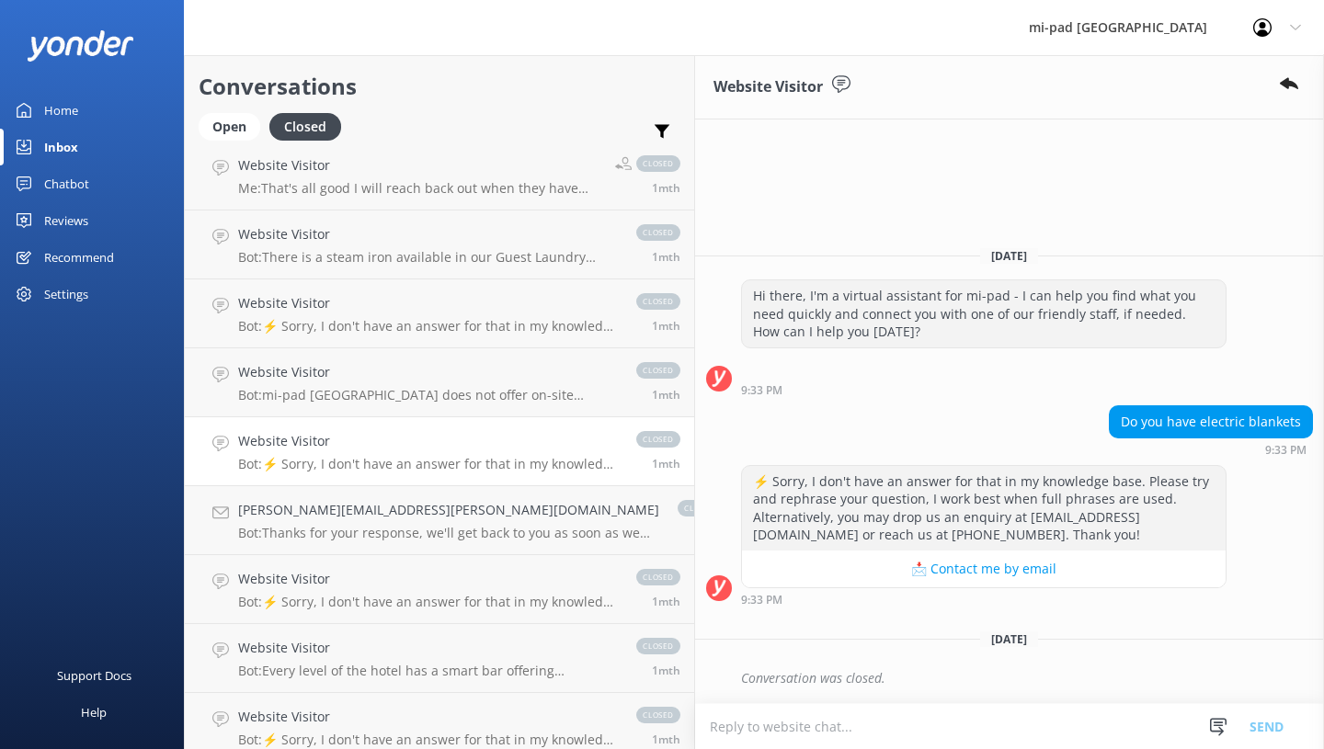
scroll to position [735, 0]
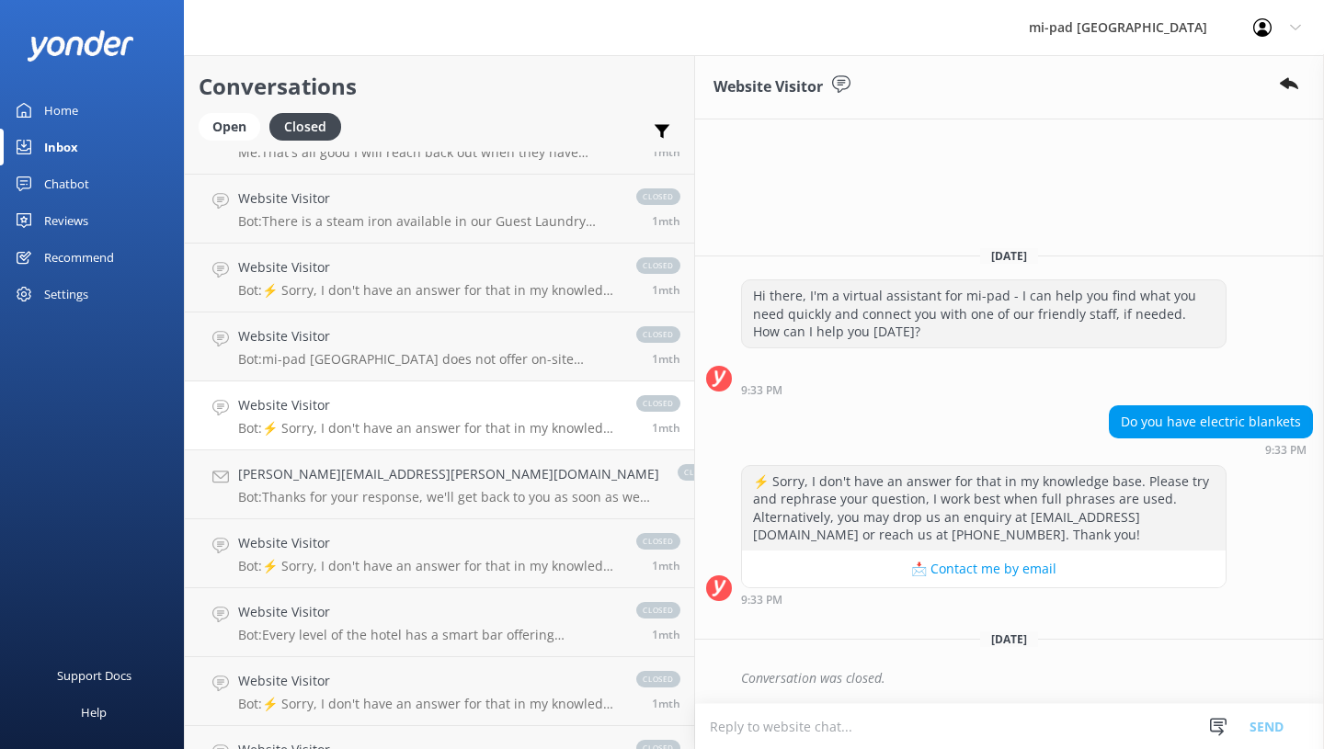
click at [398, 496] on p "Bot: Thanks for your response, we'll get back to you as soon as we can during o…" at bounding box center [448, 497] width 421 height 17
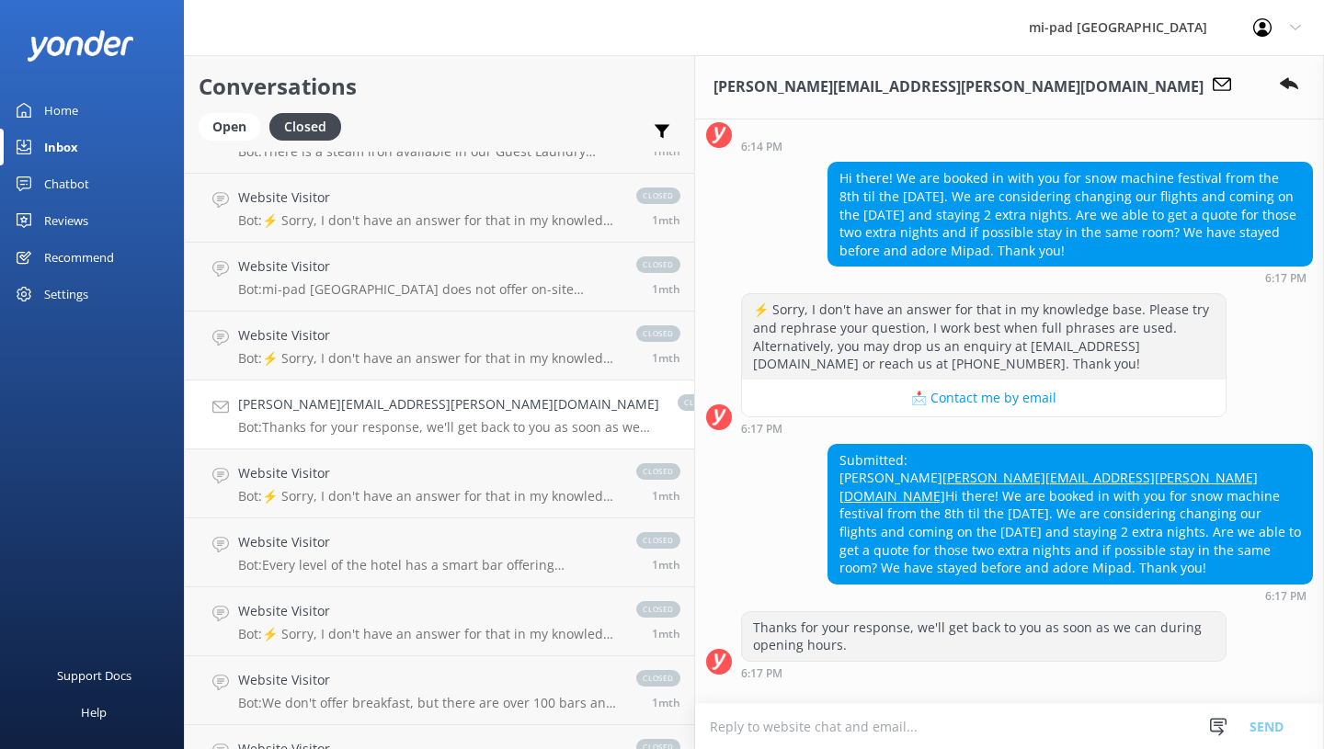
scroll to position [827, 0]
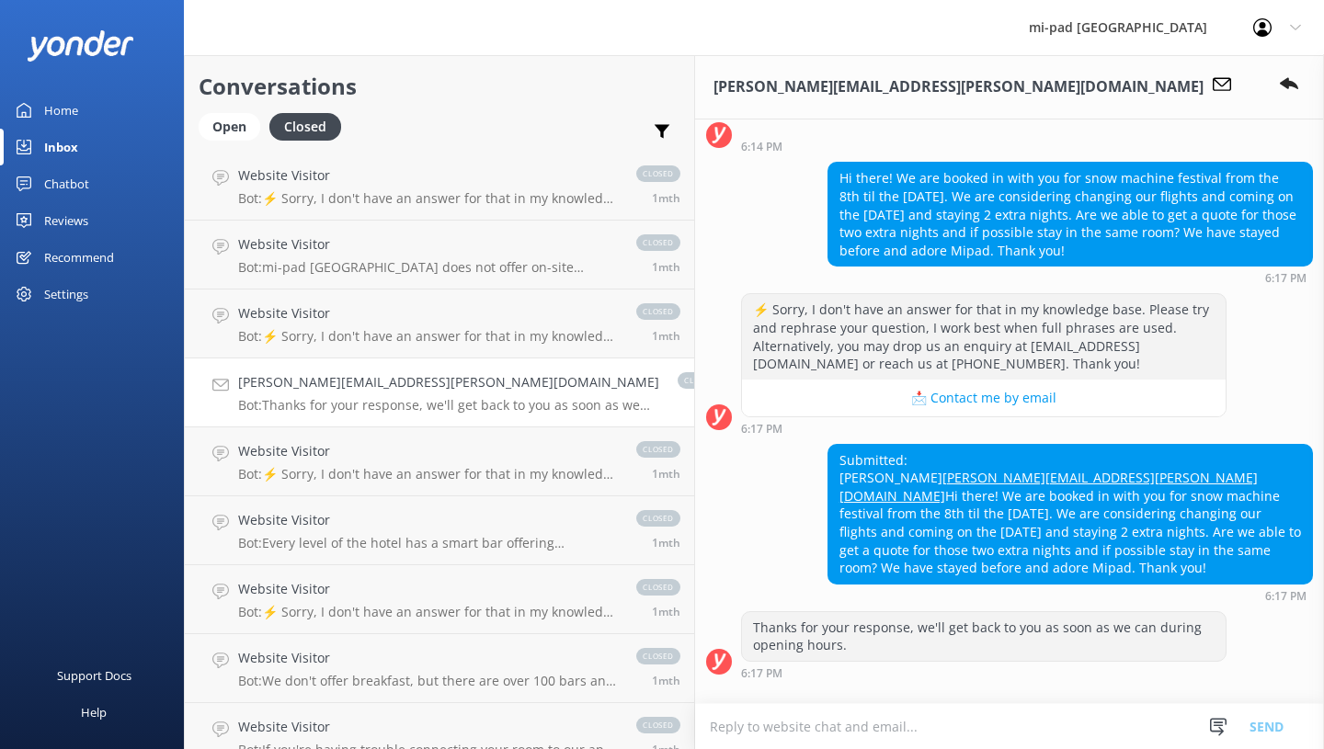
click at [395, 456] on h4 "Website Visitor" at bounding box center [428, 451] width 380 height 20
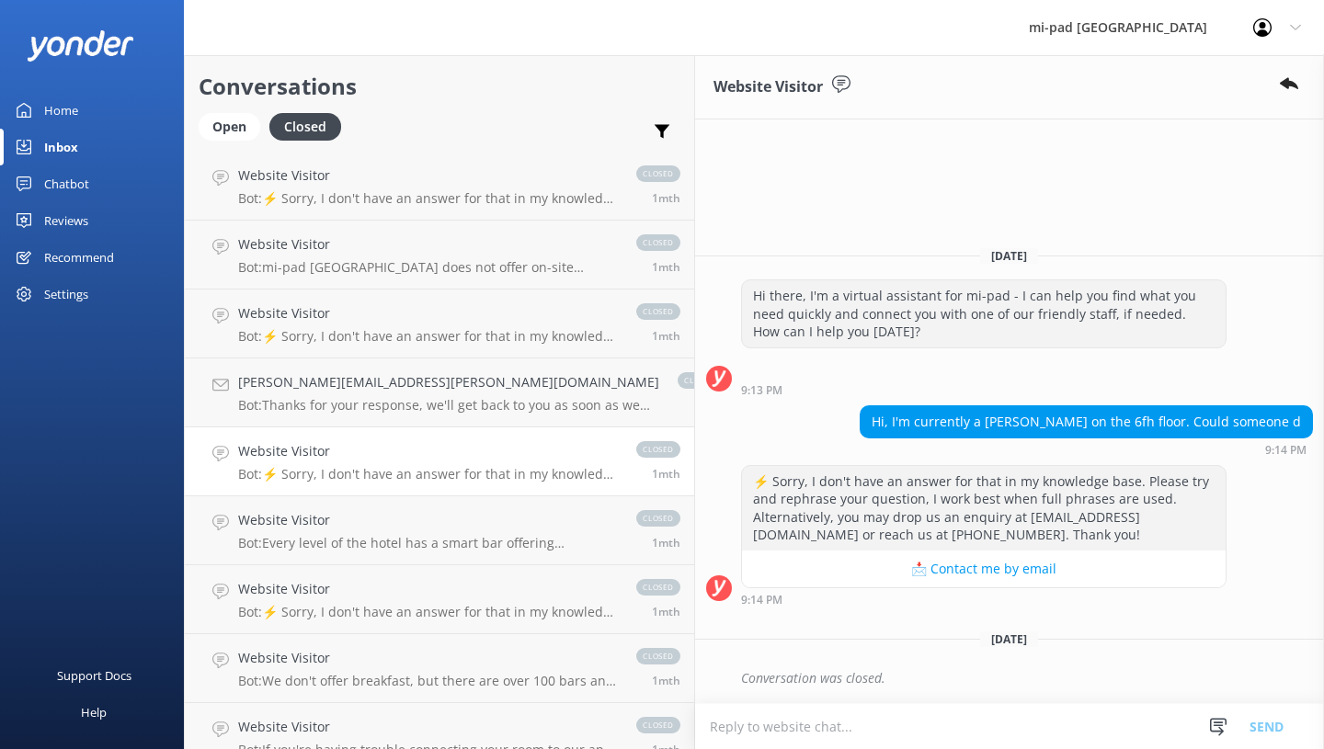
click at [411, 531] on div "Website Visitor Bot: Every level of the hotel has a smart bar offering complime…" at bounding box center [428, 530] width 380 height 40
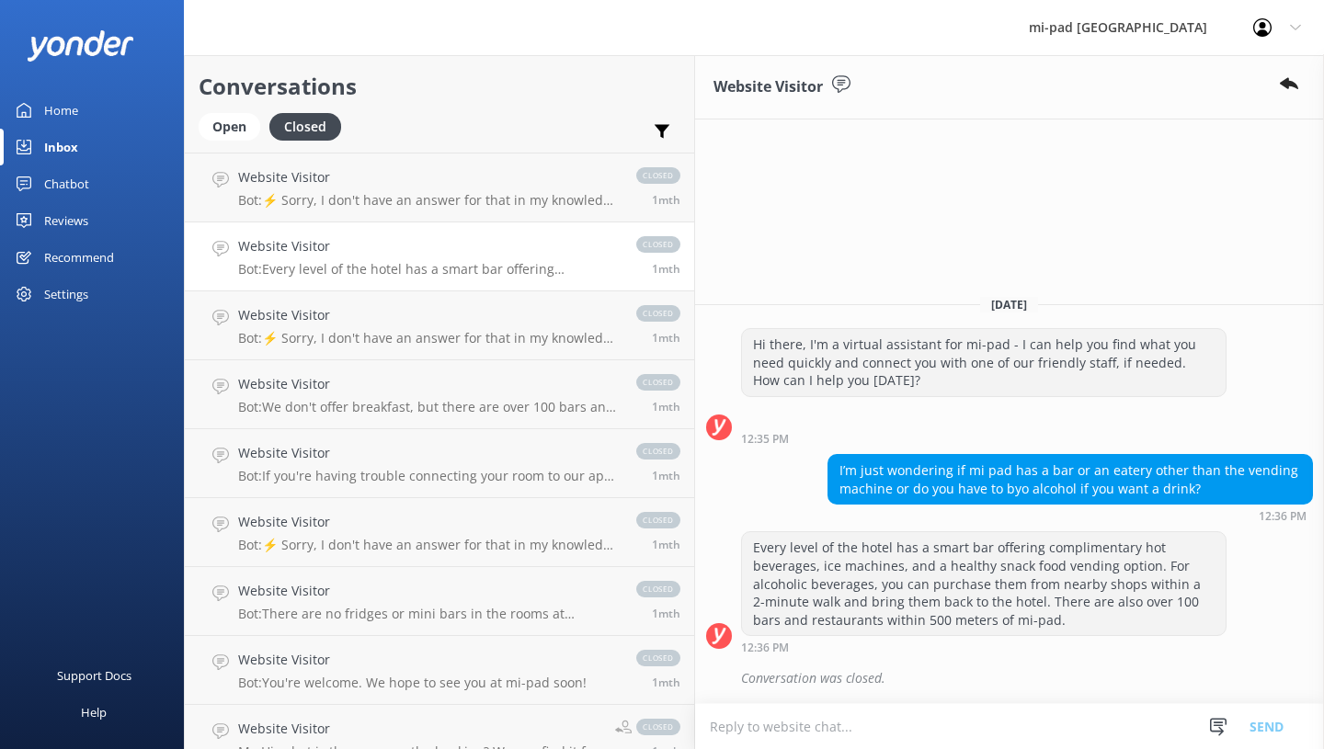
scroll to position [1103, 0]
click at [390, 334] on p "Bot: ⚡ Sorry, I don't have an answer for that in my knowledge base. Please try …" at bounding box center [428, 336] width 380 height 17
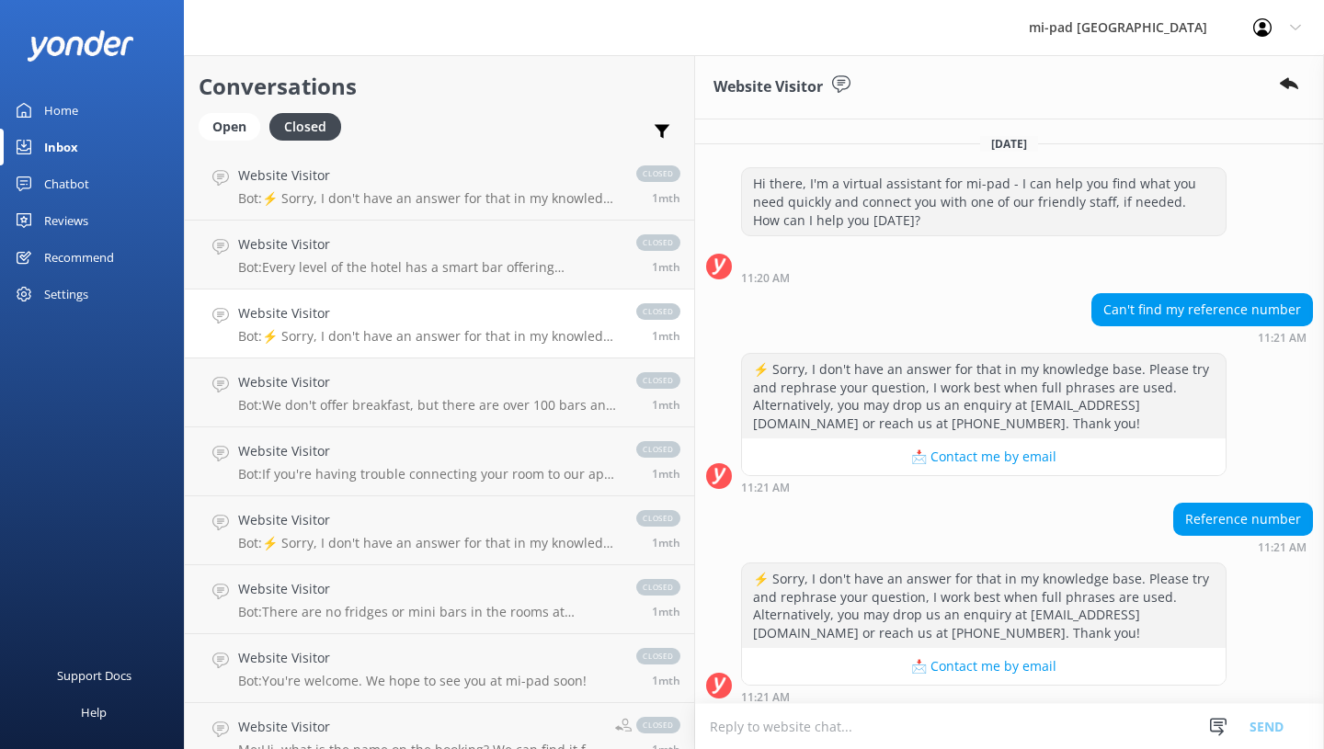
click at [391, 393] on div "Website Visitor Bot: We don't offer breakfast, but there are over 100 bars and …" at bounding box center [428, 392] width 380 height 40
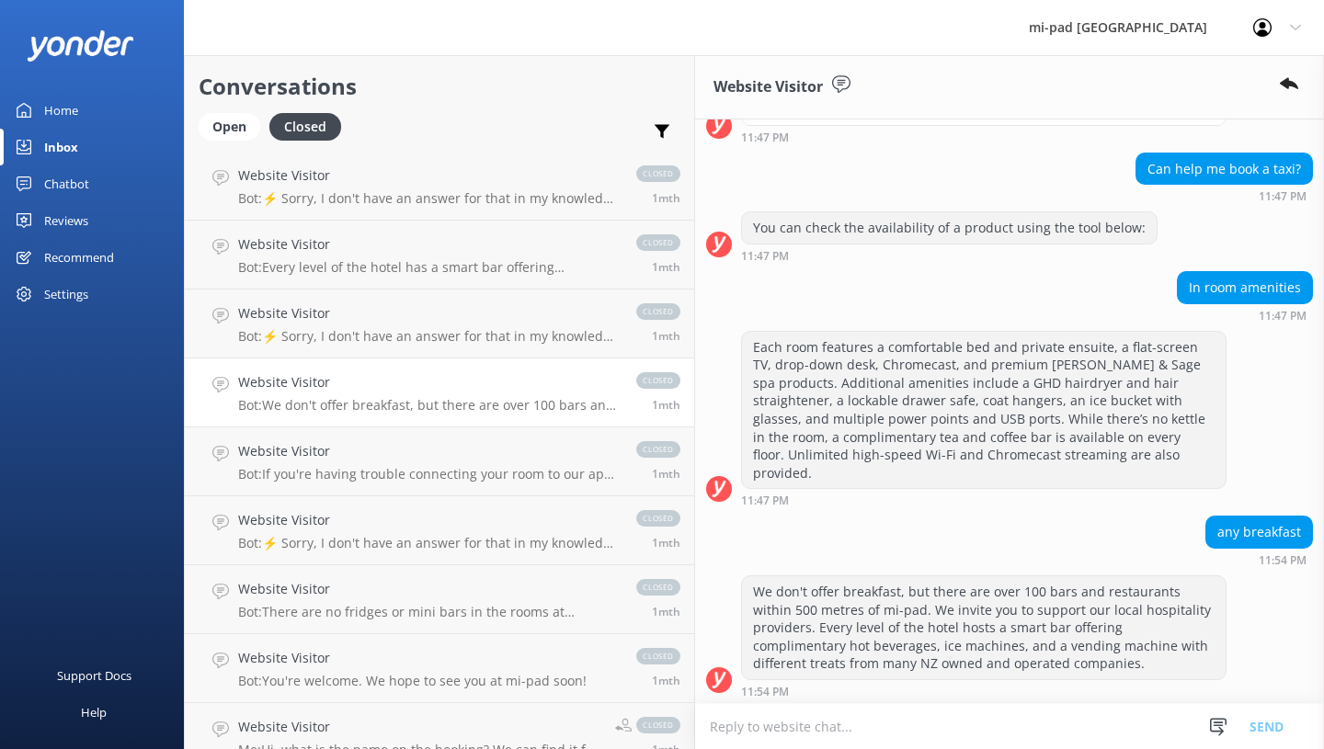
scroll to position [625, 0]
click at [335, 469] on p "Bot: If you're having trouble connecting your room to our app, our reception te…" at bounding box center [428, 474] width 380 height 17
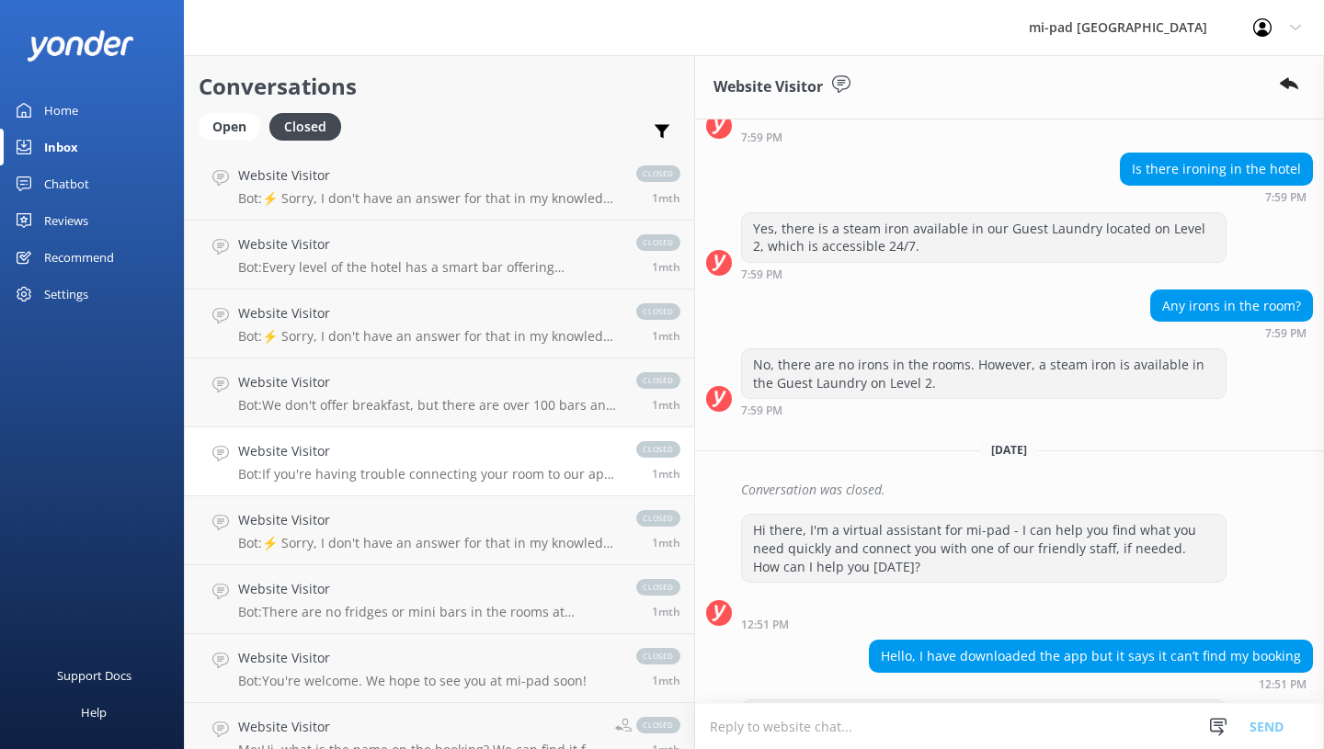
scroll to position [1794, 0]
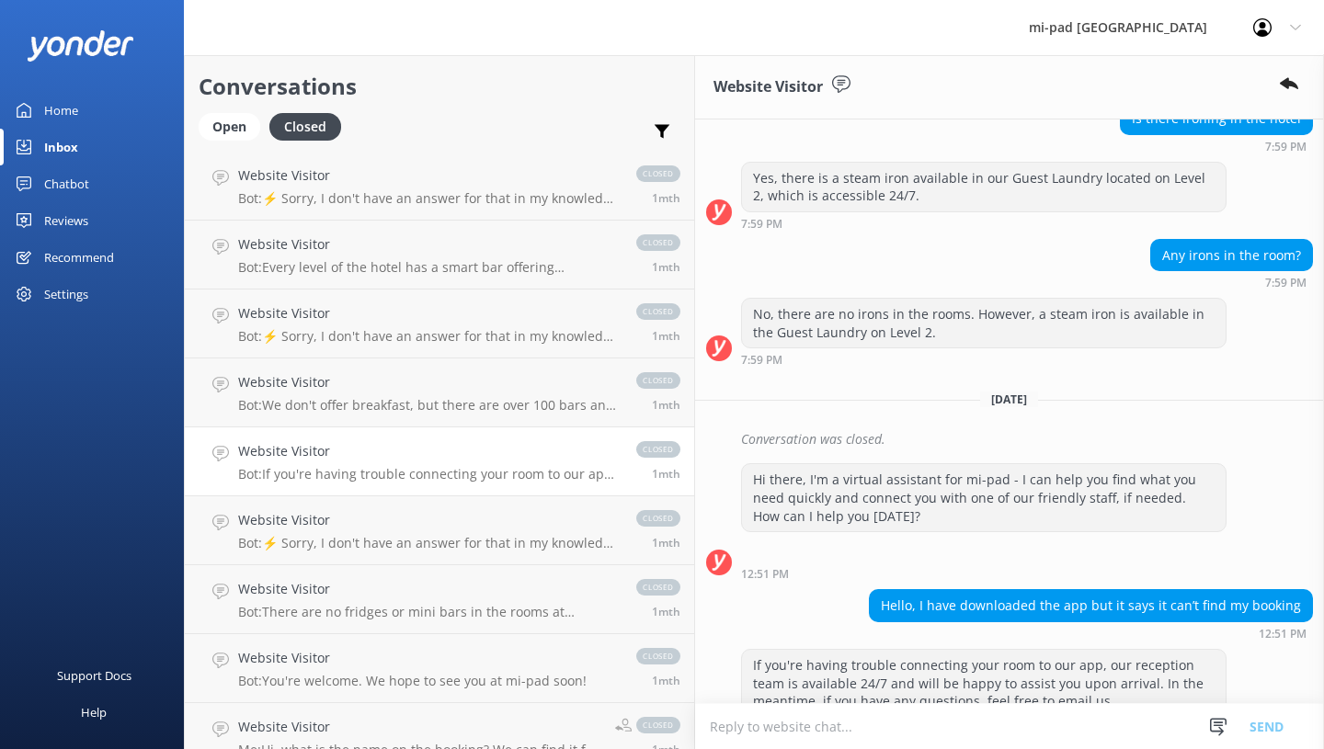
click at [364, 530] on h4 "Website Visitor" at bounding box center [428, 520] width 380 height 20
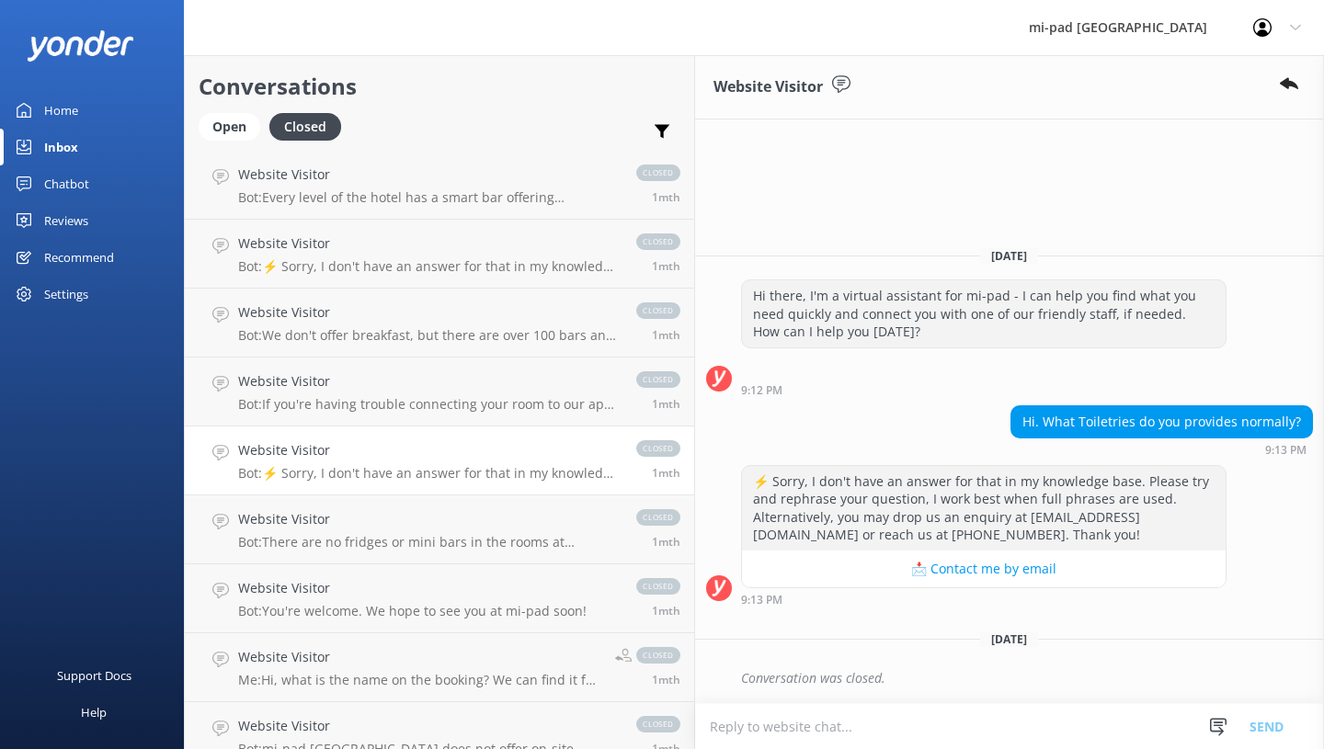
scroll to position [1195, 0]
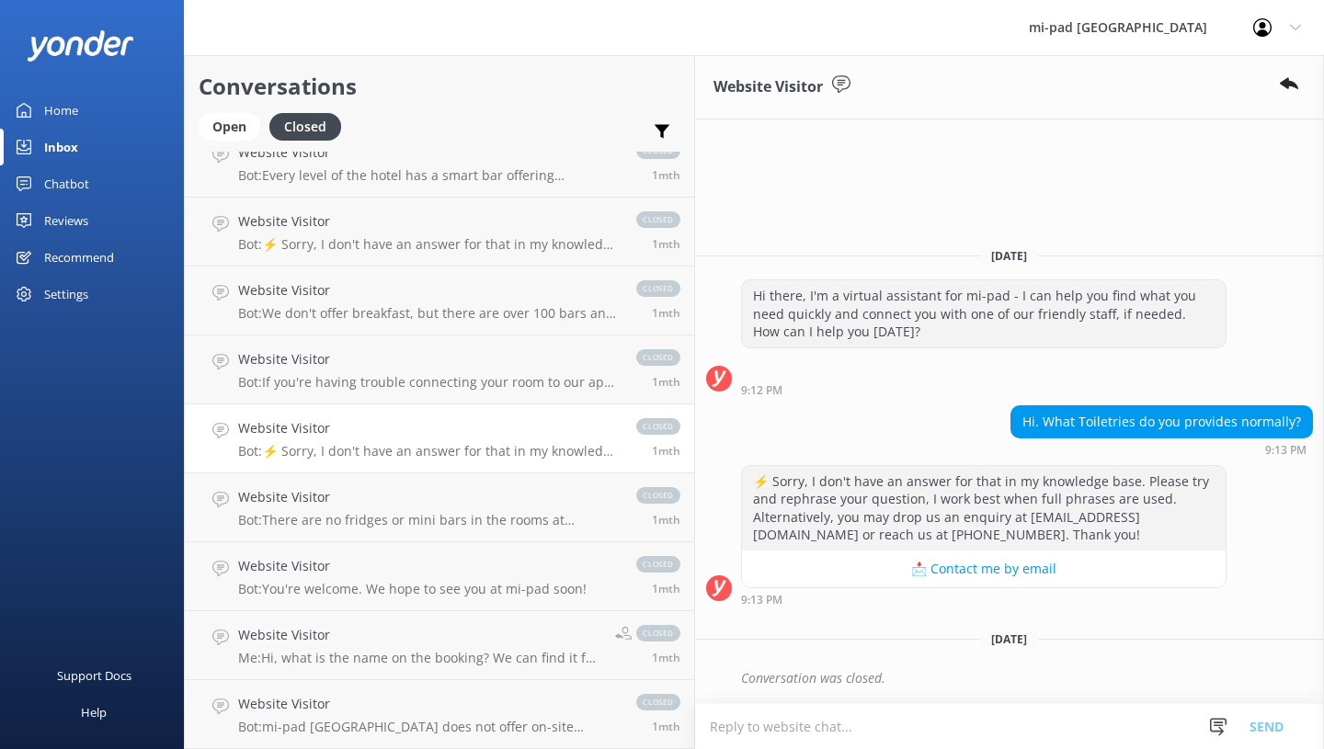
click at [357, 492] on h4 "Website Visitor" at bounding box center [428, 497] width 380 height 20
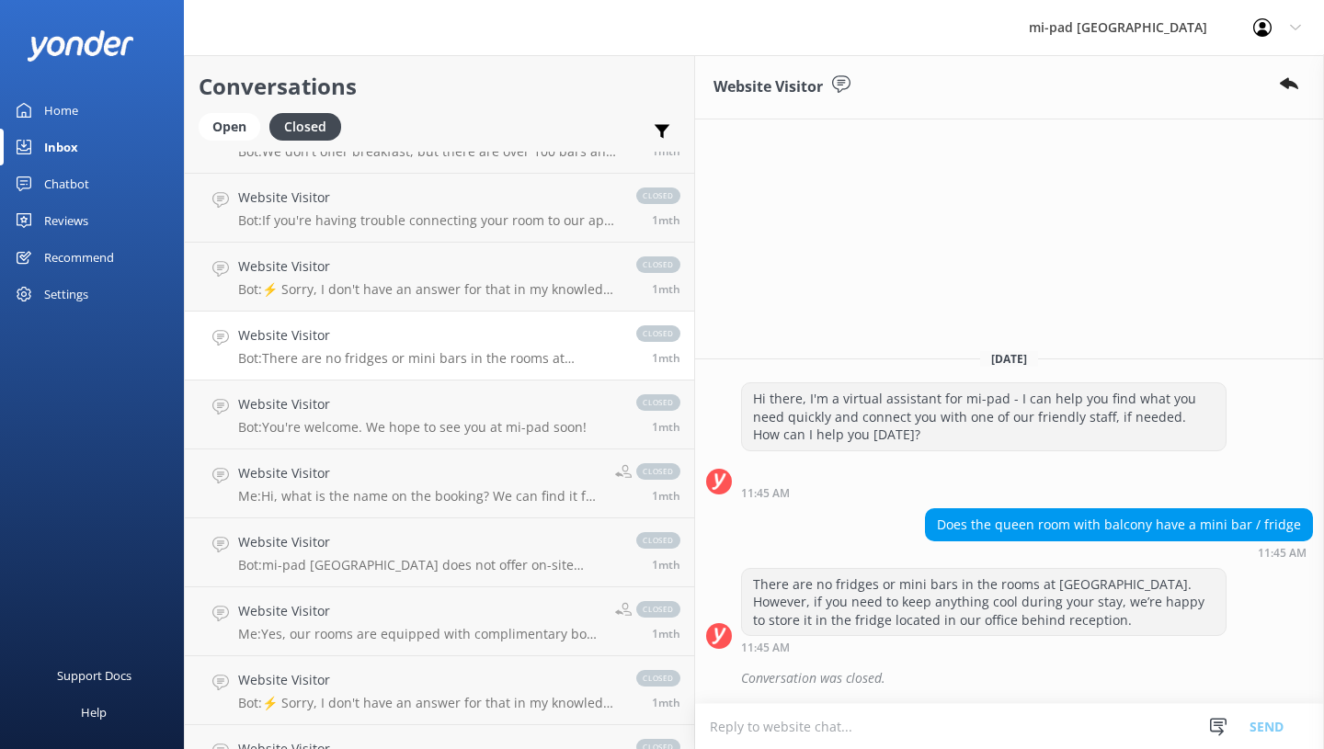
scroll to position [1379, 0]
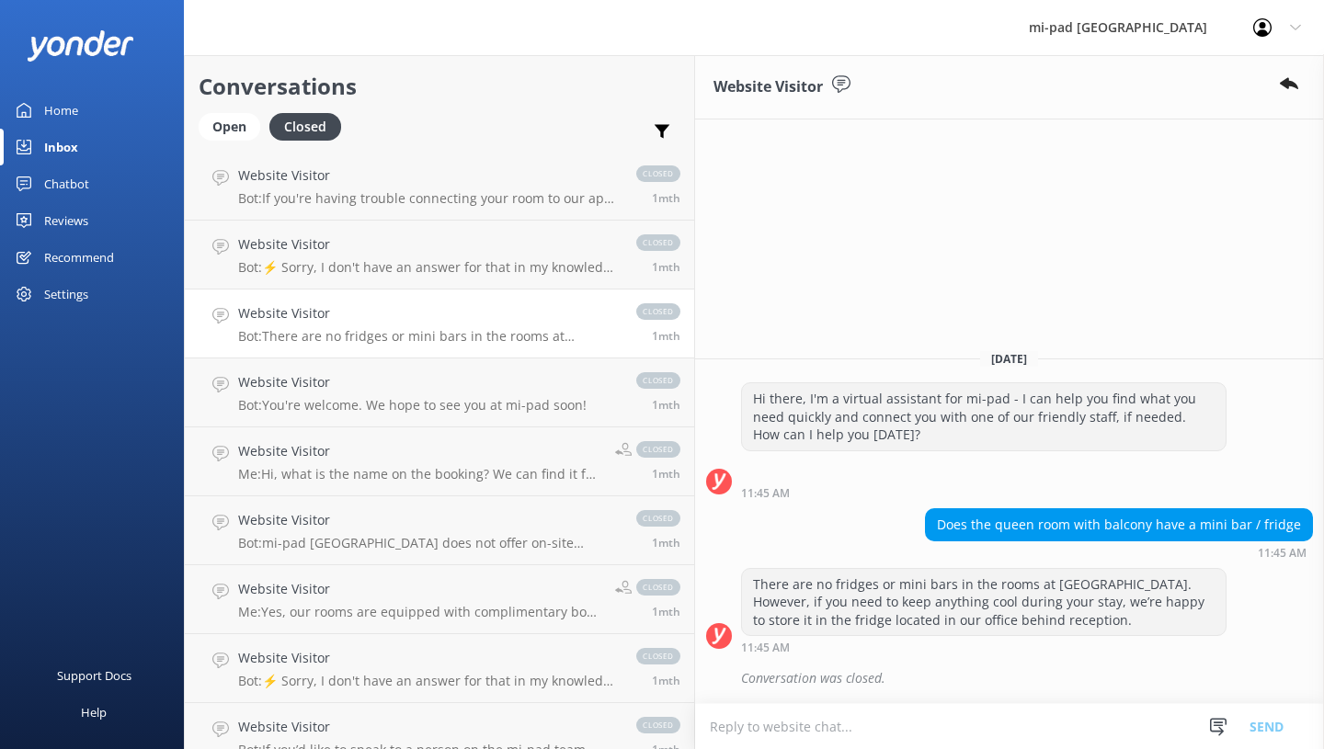
click at [380, 412] on p "Bot: You're welcome. We hope to see you at mi-pad soon!" at bounding box center [412, 405] width 348 height 17
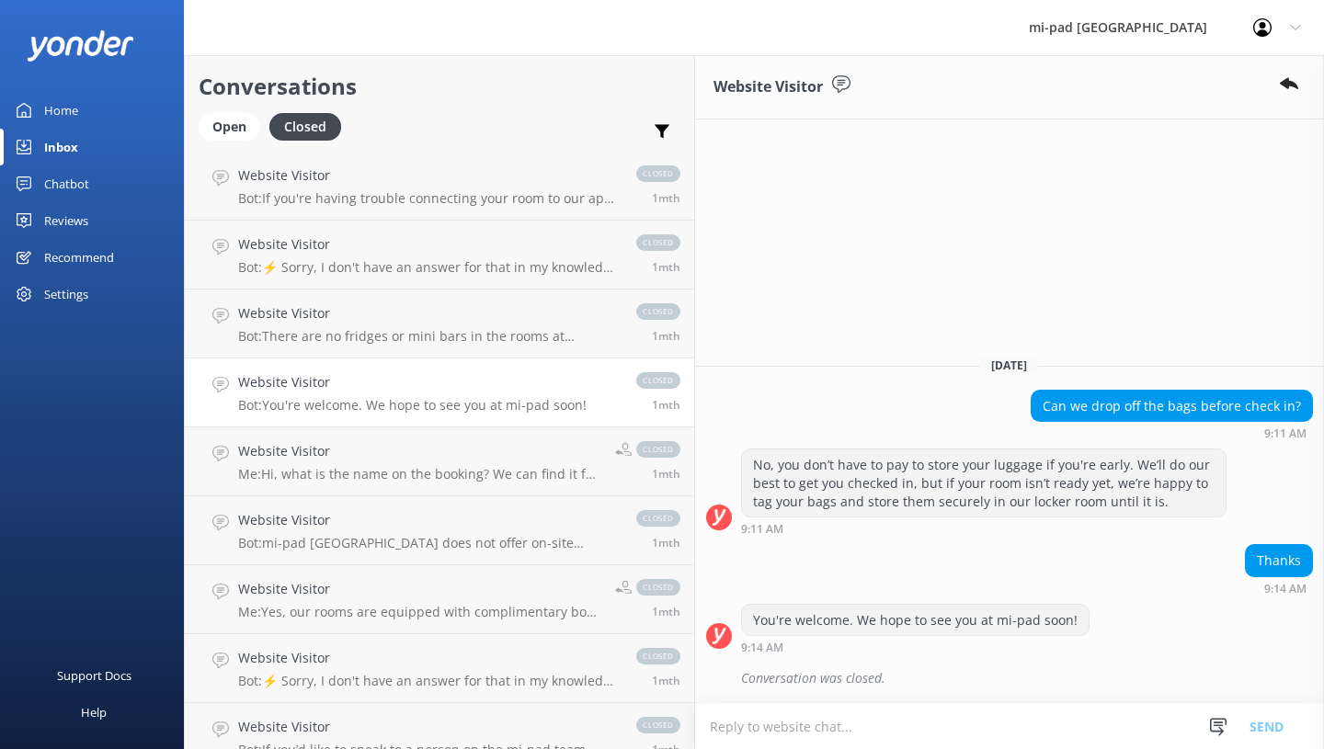
click at [387, 450] on h4 "Website Visitor" at bounding box center [419, 451] width 363 height 20
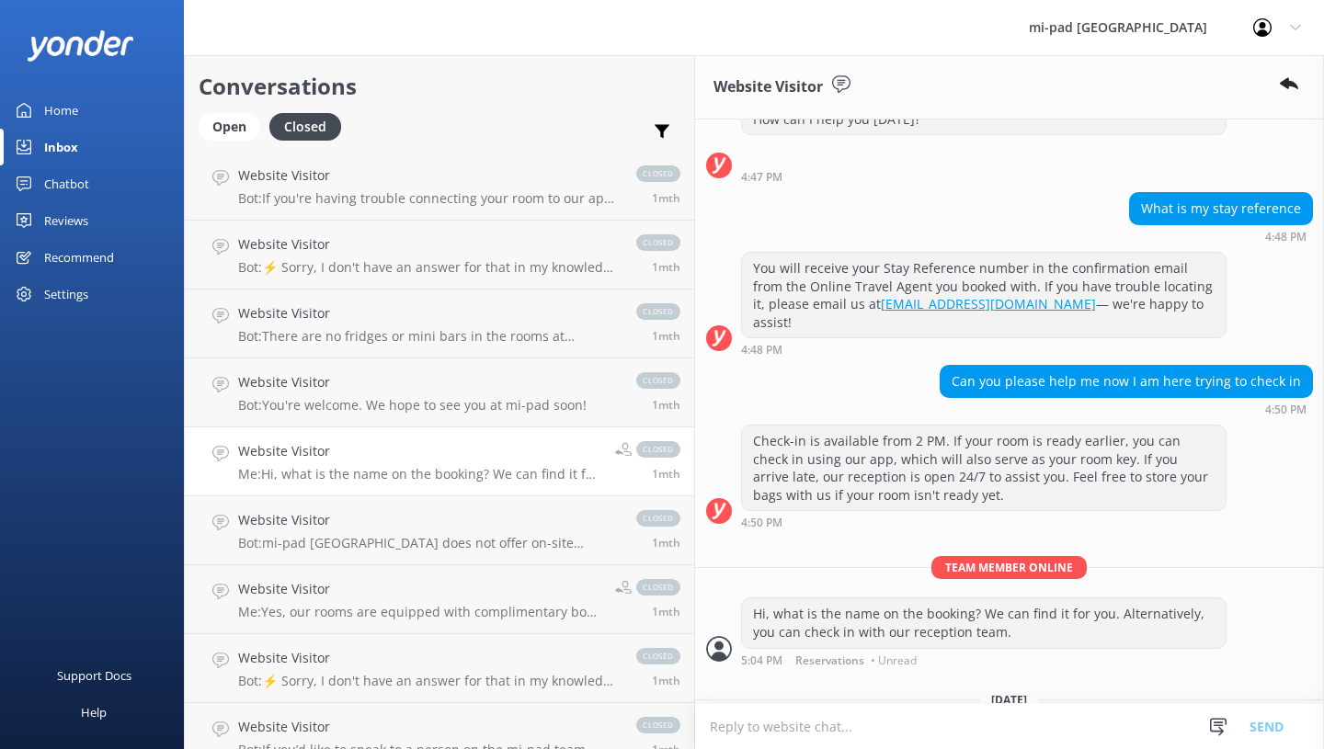
scroll to position [107, 0]
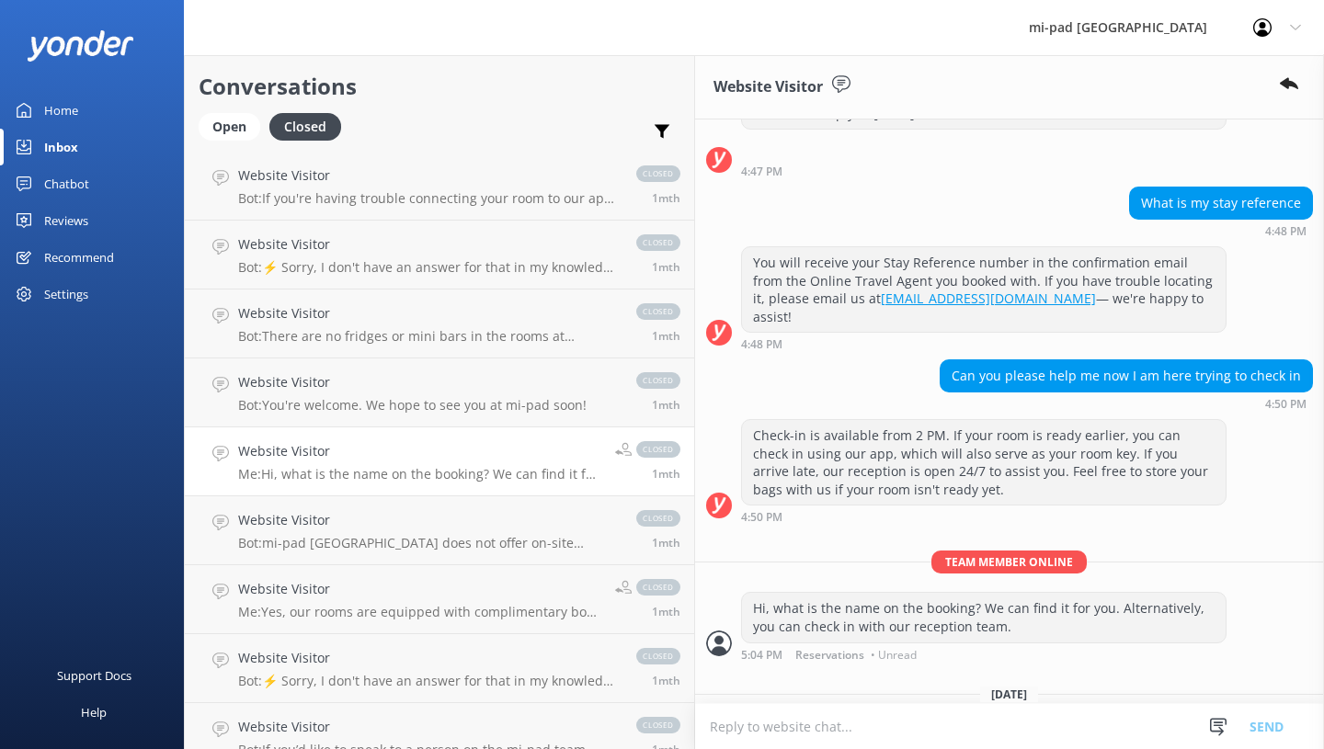
click at [372, 530] on h4 "Website Visitor" at bounding box center [428, 520] width 380 height 20
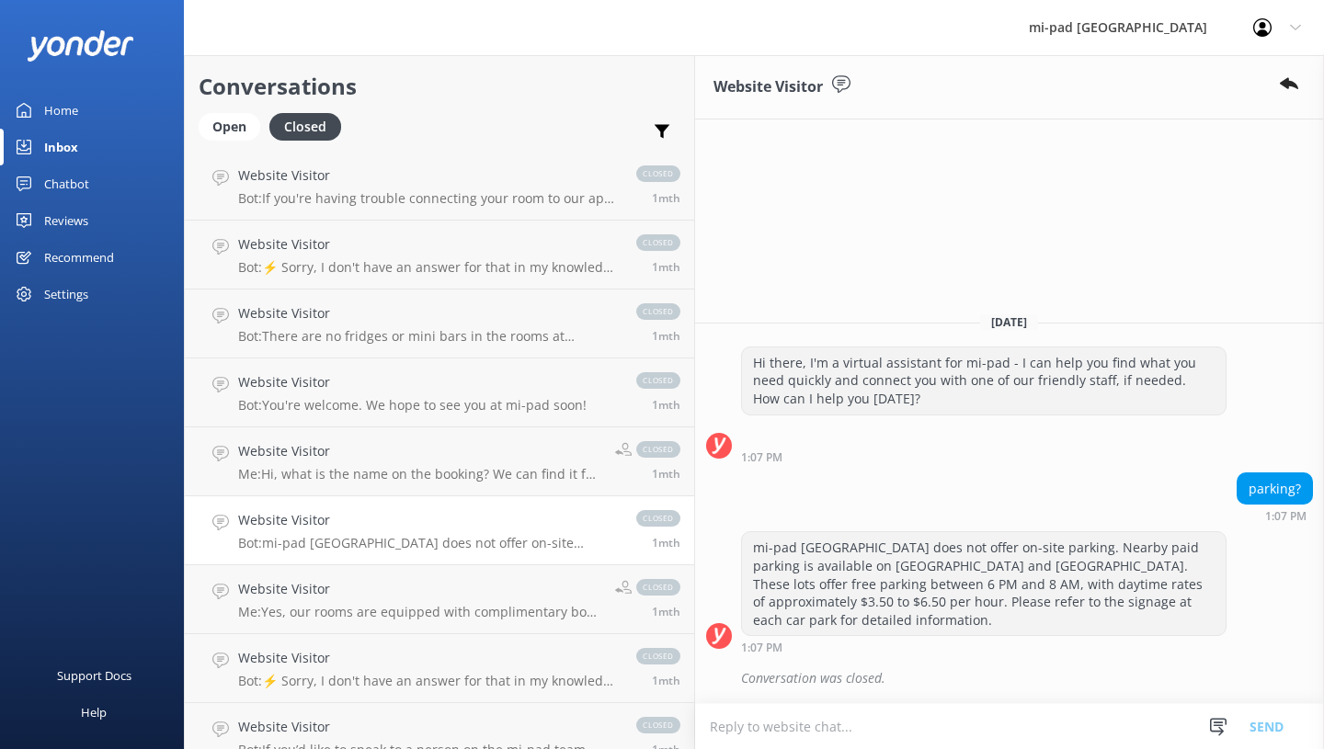
click at [370, 589] on h4 "Website Visitor" at bounding box center [419, 589] width 363 height 20
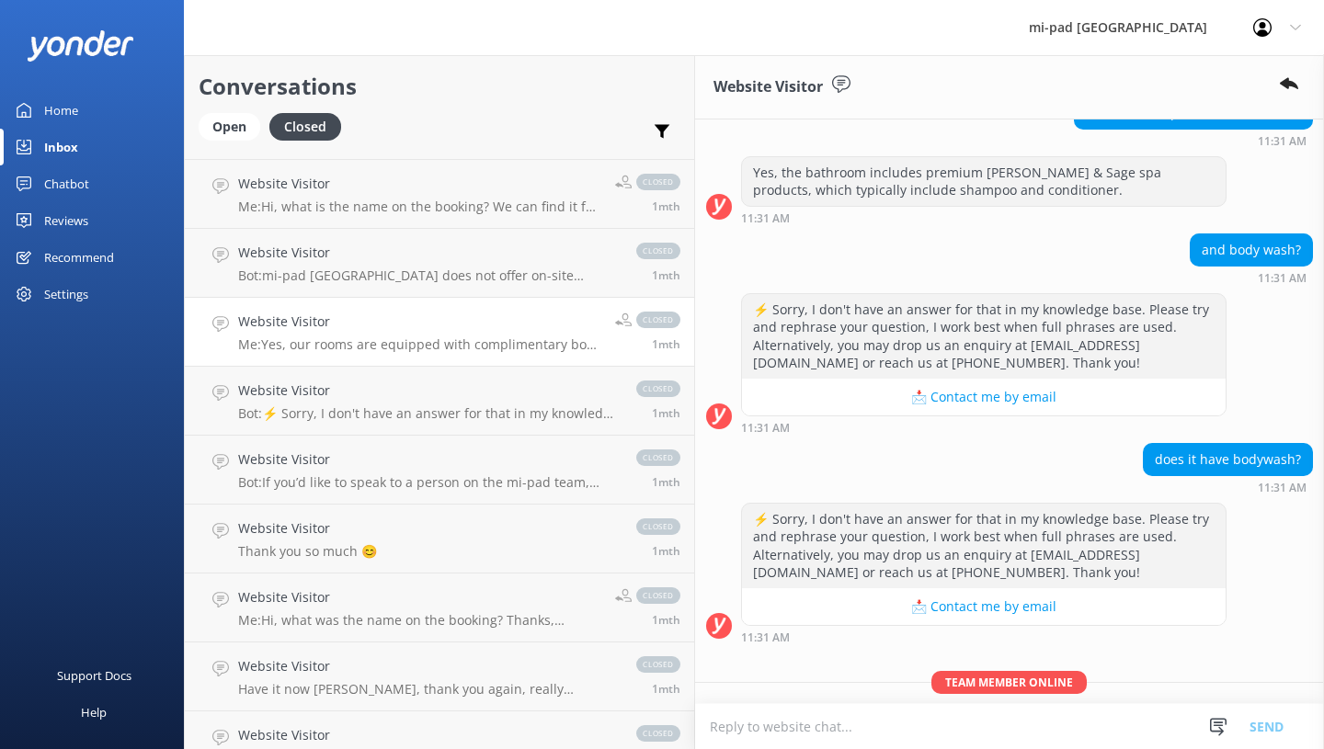
scroll to position [1655, 0]
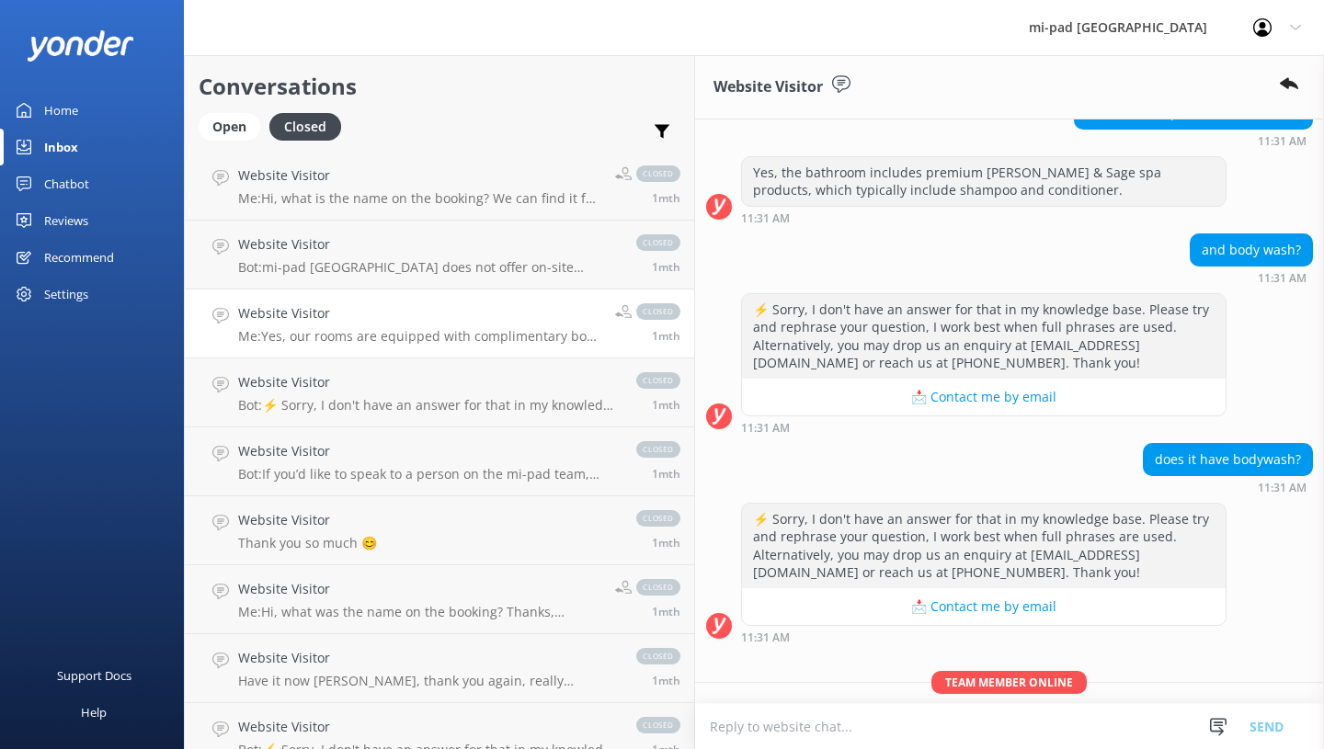
click at [382, 402] on p "Bot: ⚡ Sorry, I don't have an answer for that in my knowledge base. Please try …" at bounding box center [428, 405] width 380 height 17
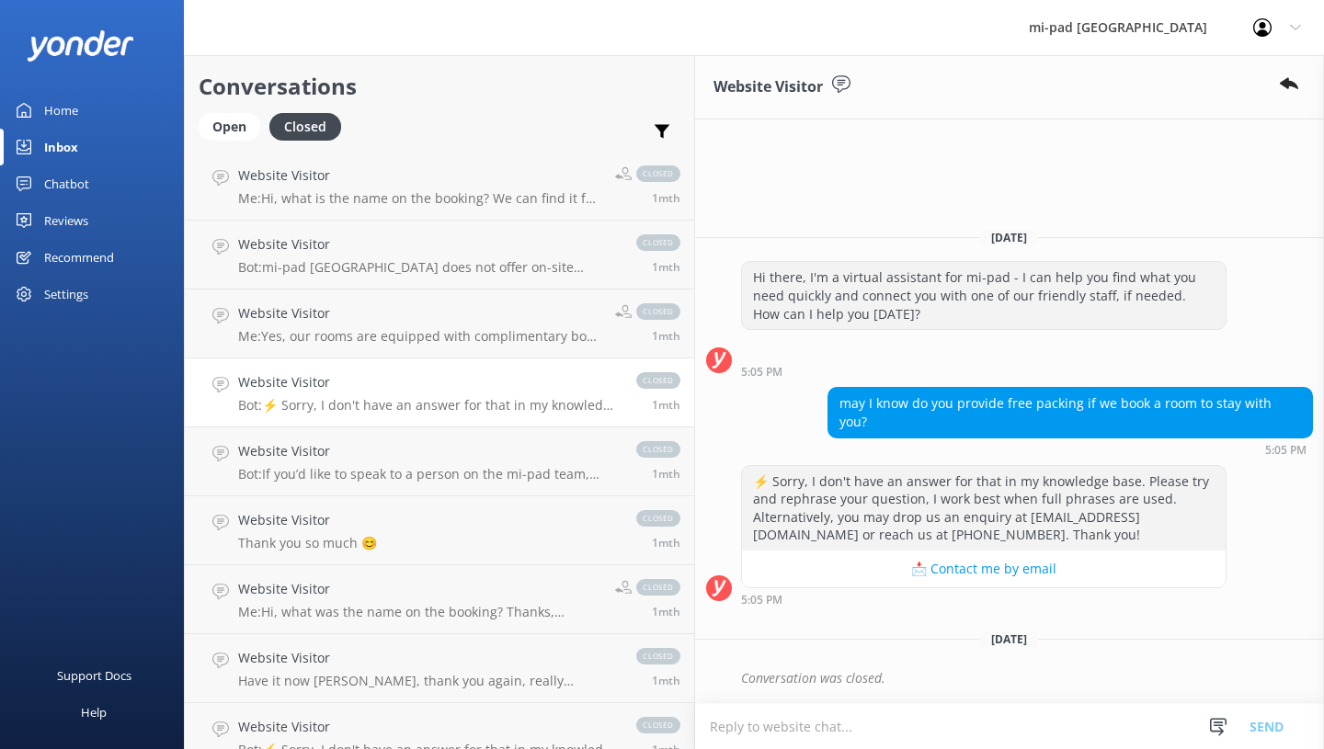
click at [372, 461] on div "Website Visitor Bot: If you’d like to speak to a person on the mi-pad team, ple…" at bounding box center [428, 461] width 380 height 40
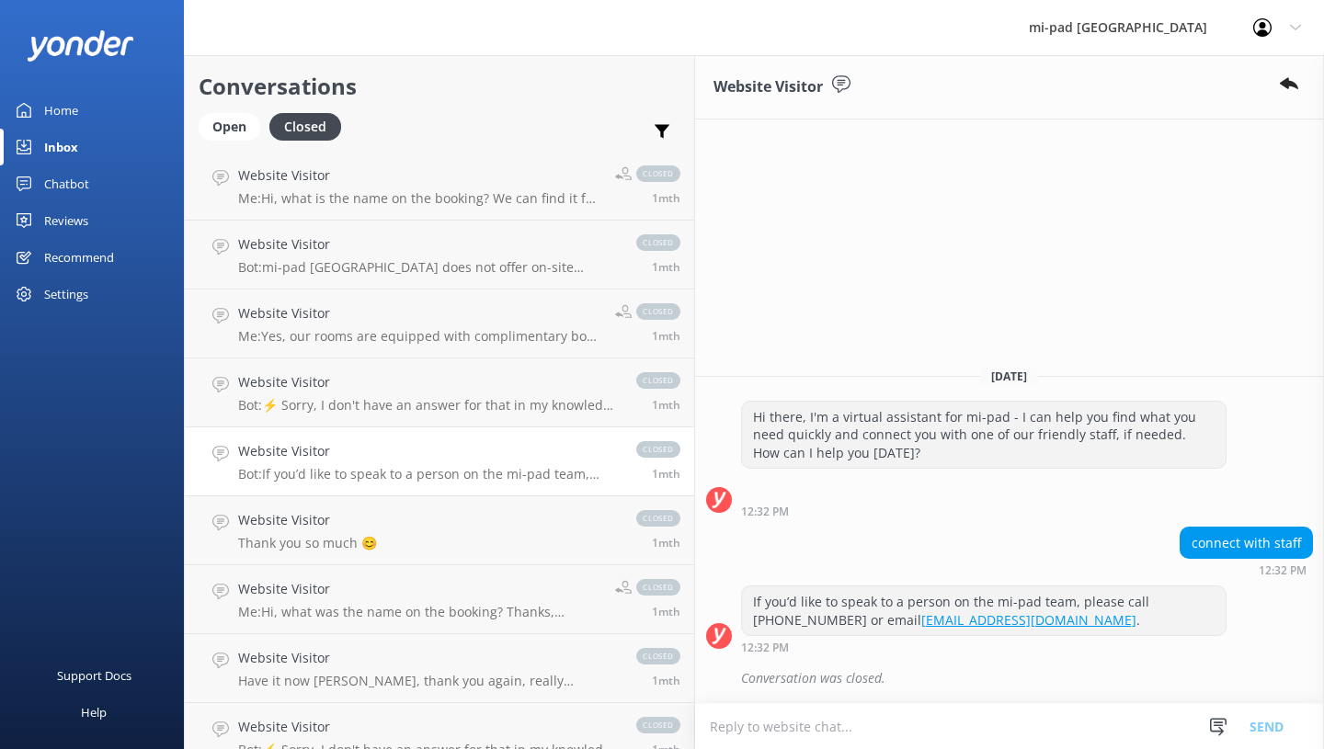
click at [380, 514] on link "Website Visitor Thank you so much 😊 closed 1mth" at bounding box center [439, 530] width 509 height 69
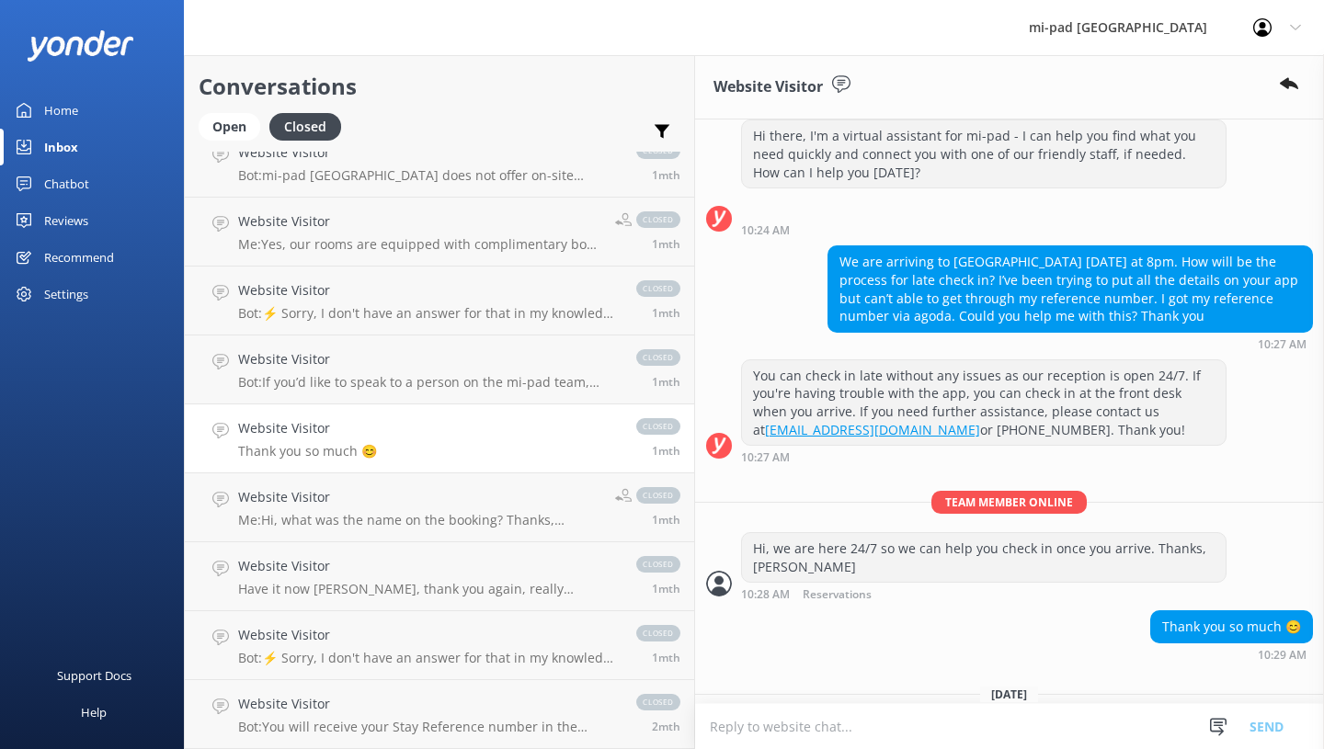
scroll to position [1839, 0]
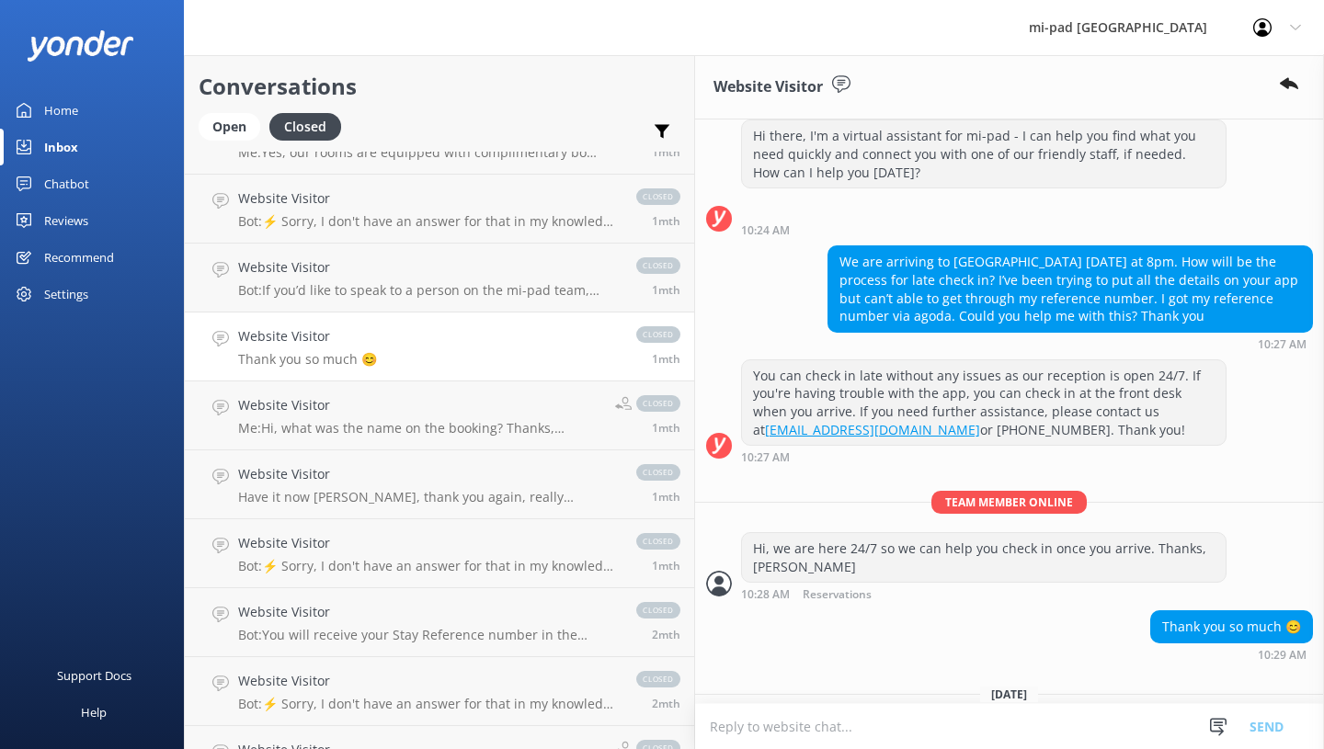
click at [367, 408] on h4 "Website Visitor" at bounding box center [419, 405] width 363 height 20
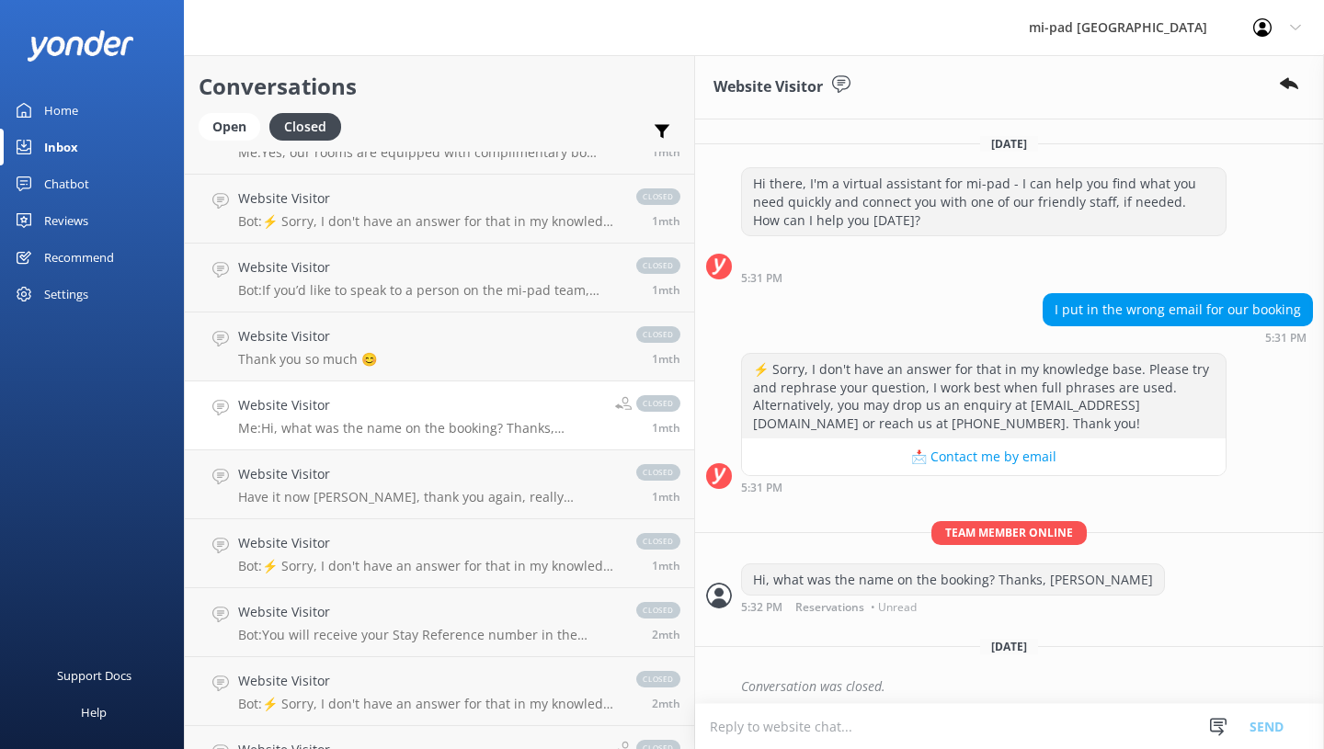
click at [378, 483] on h4 "Website Visitor" at bounding box center [428, 474] width 380 height 20
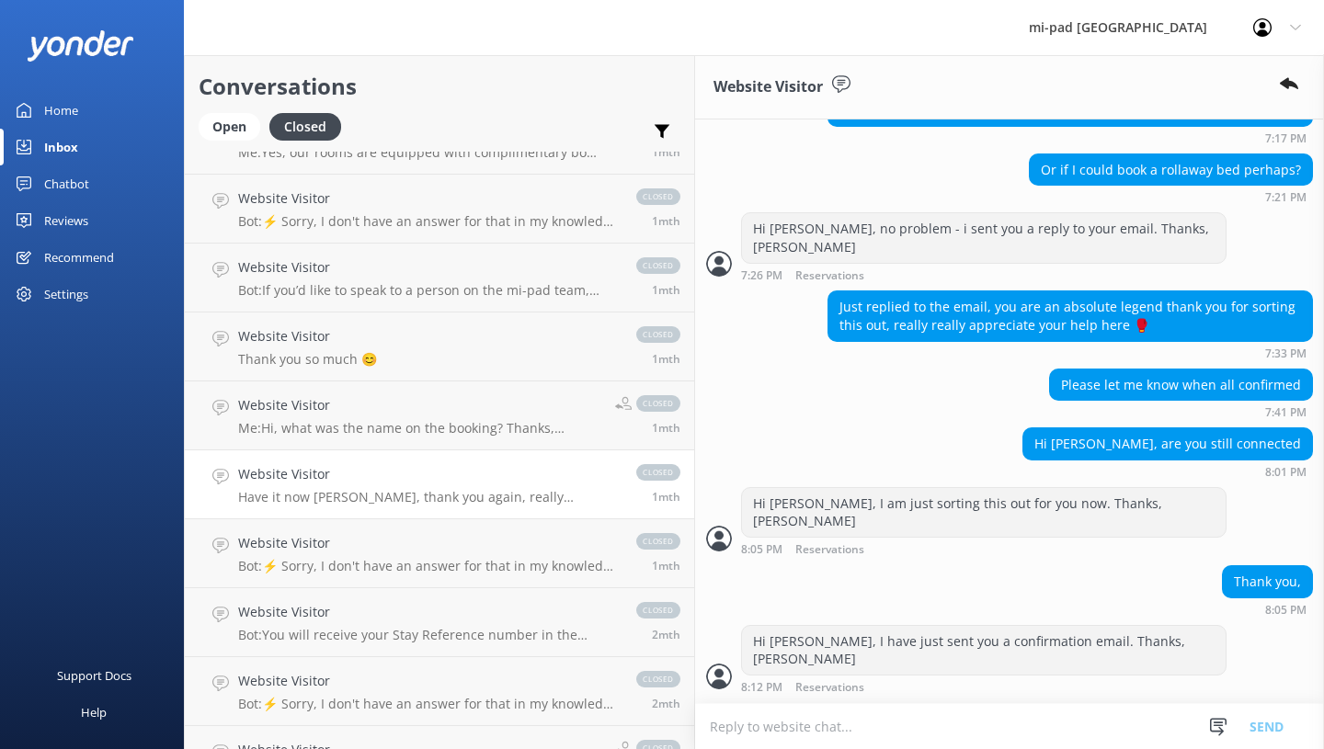
scroll to position [552, 0]
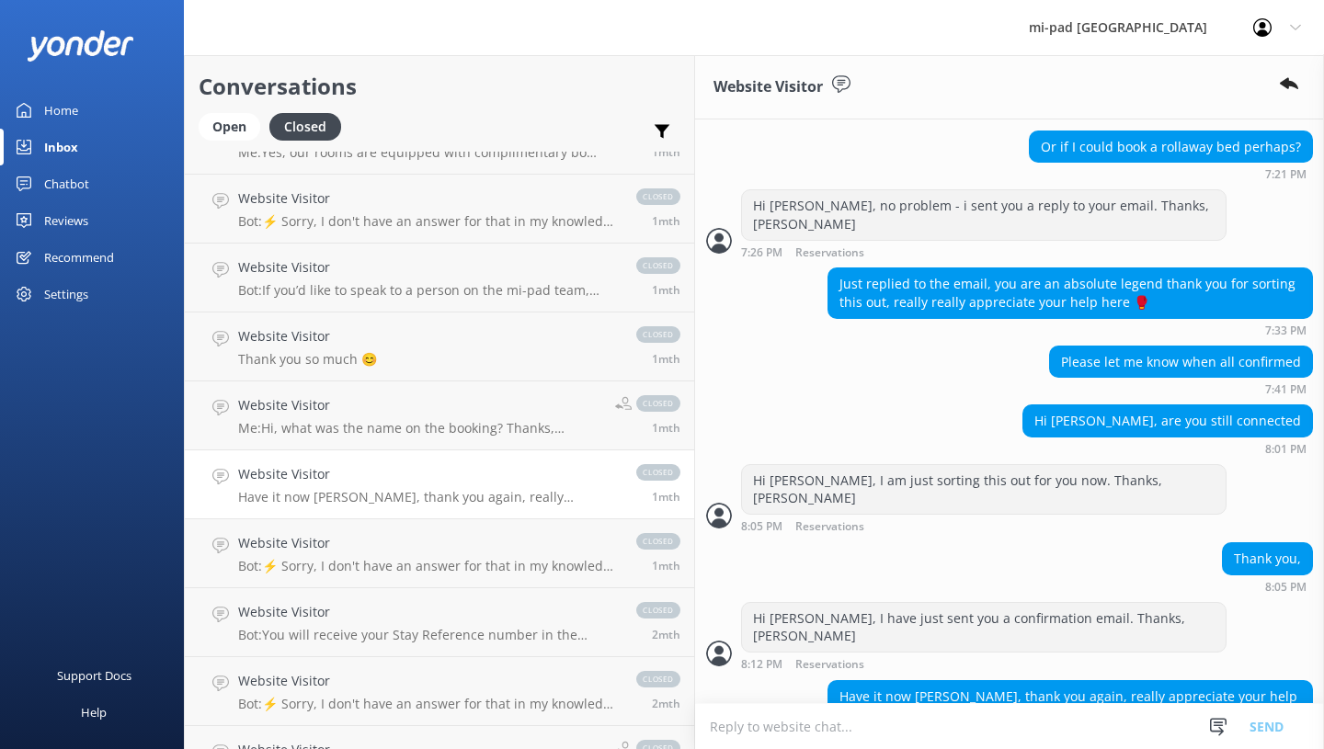
click at [284, 537] on h4 "Website Visitor" at bounding box center [428, 543] width 380 height 20
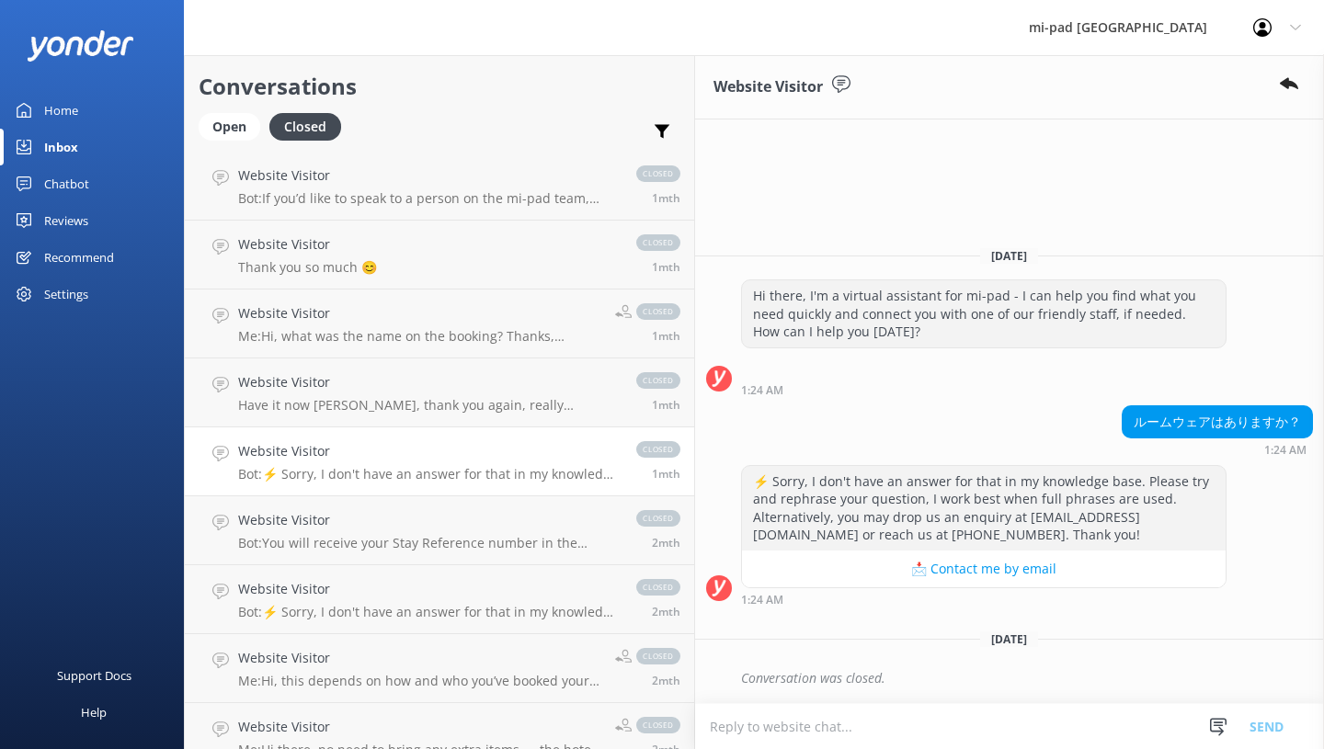
scroll to position [2022, 0]
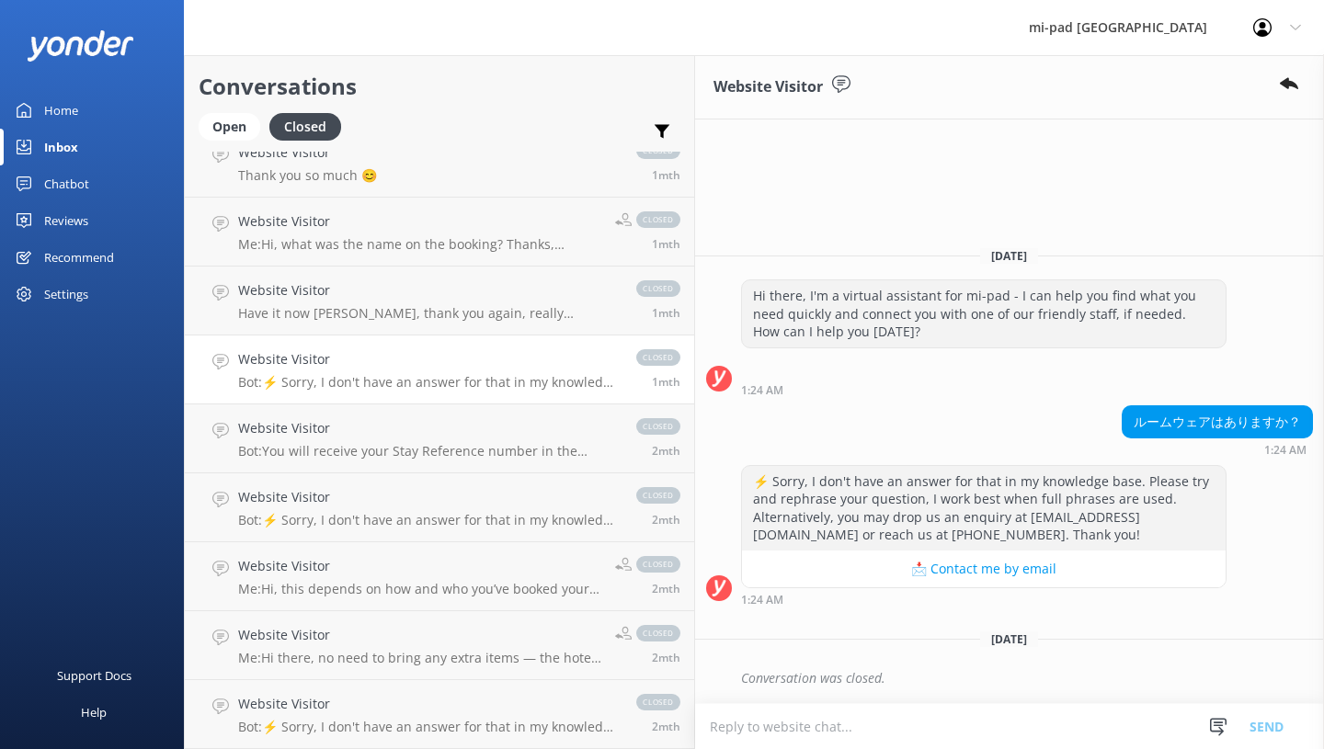
click at [363, 439] on h4 "Website Visitor" at bounding box center [428, 428] width 380 height 20
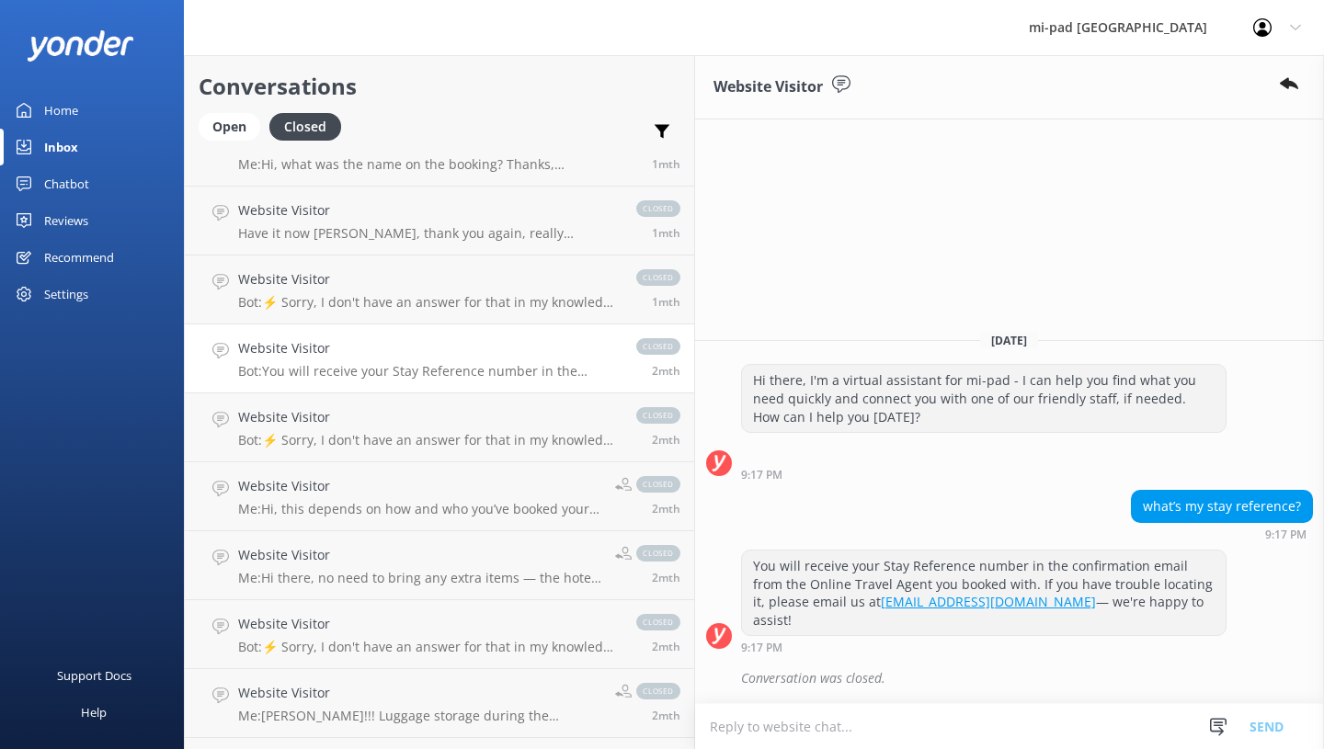
scroll to position [2206, 0]
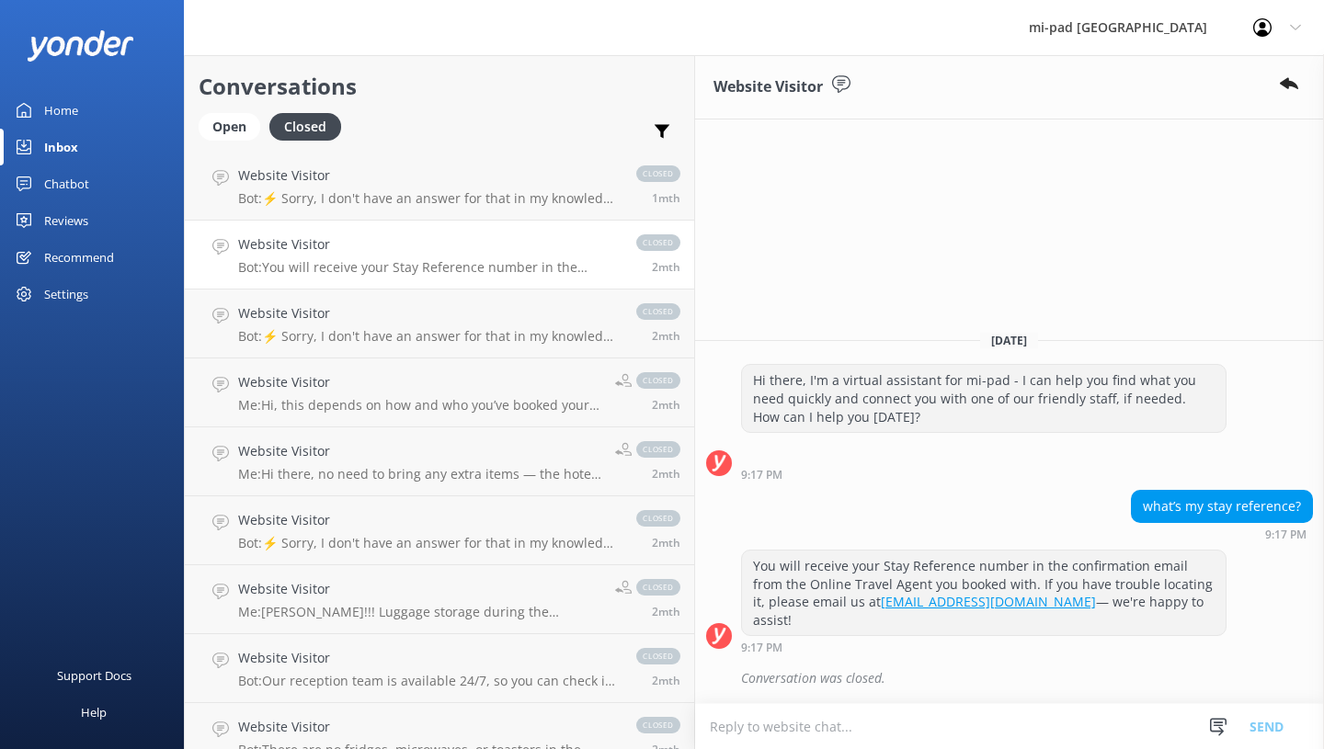
click at [366, 356] on link "Website Visitor Bot: ⚡ Sorry, I don't have an answer for that in my knowledge b…" at bounding box center [439, 324] width 509 height 69
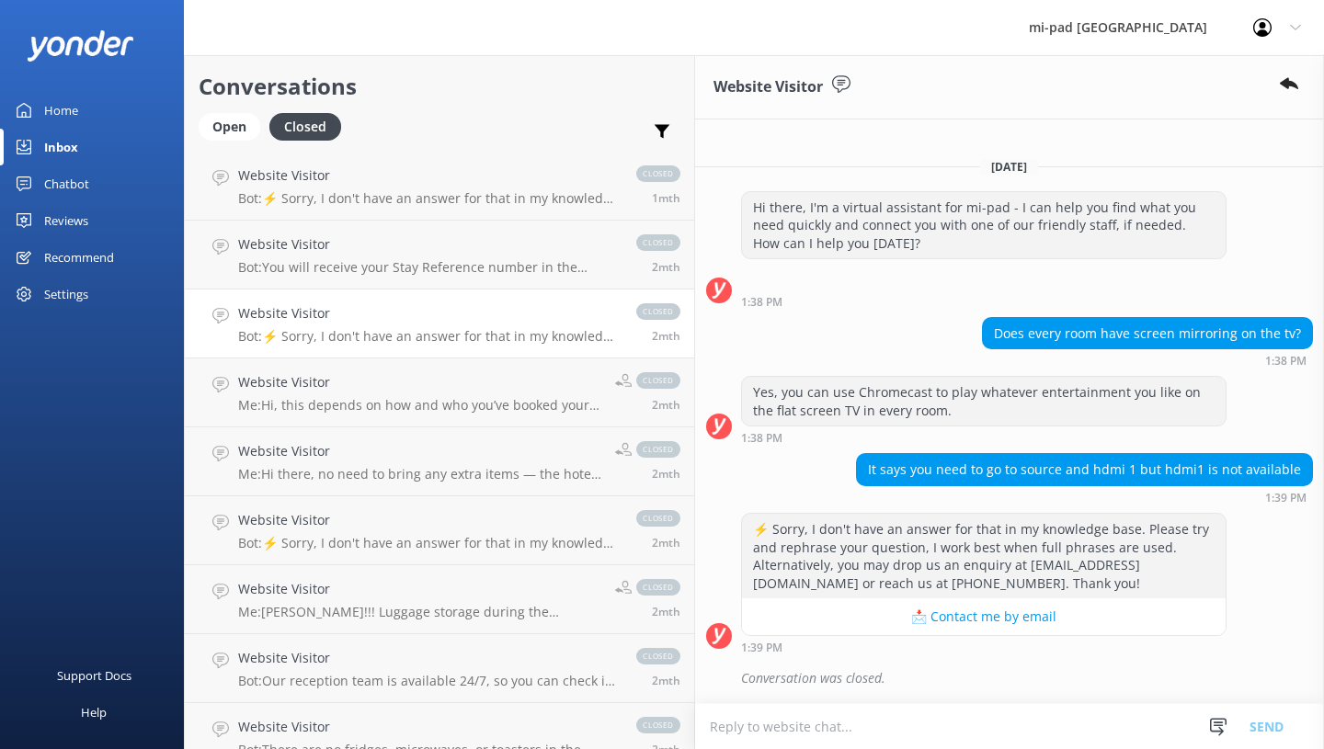
click at [382, 396] on div "Website Visitor Me: Hi, this depends on how and who you’ve booked your stay wit…" at bounding box center [419, 392] width 363 height 40
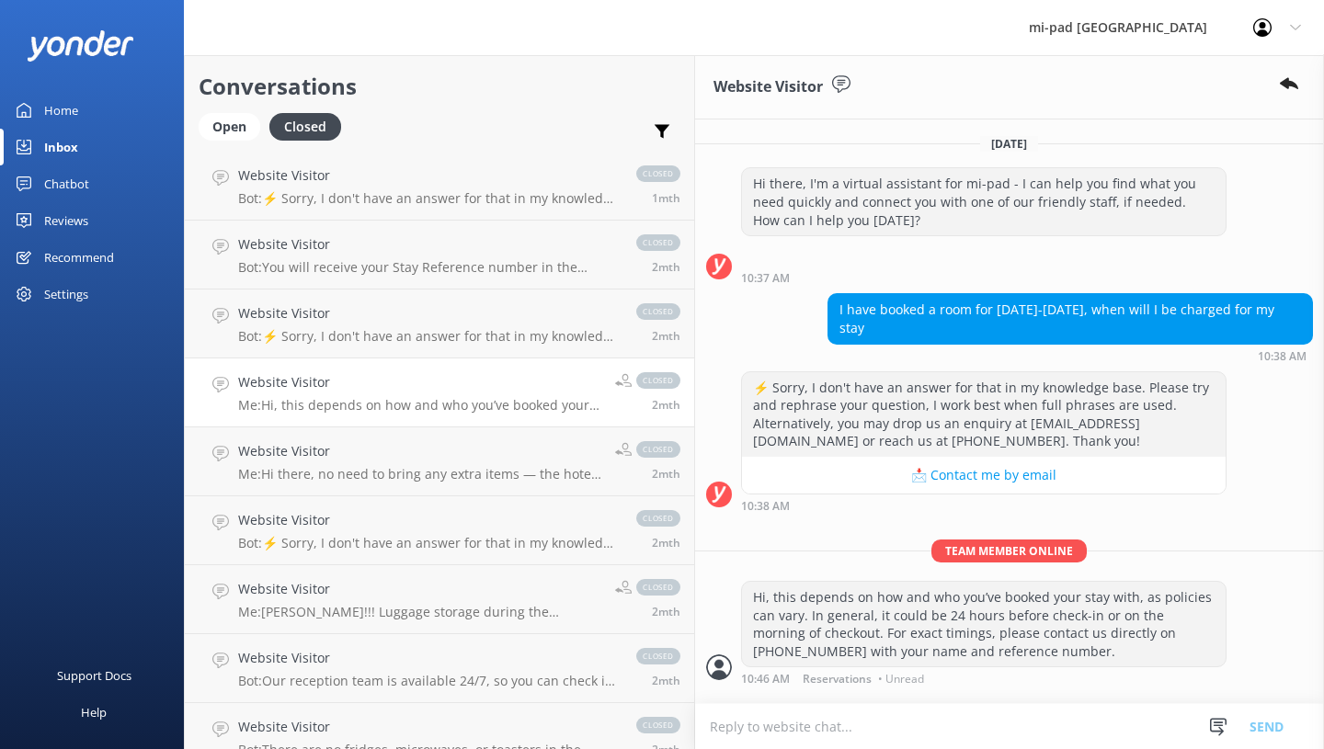
click at [379, 463] on div "Website Visitor Me: Hi there, no need to bring any extra items — the hotel will…" at bounding box center [419, 461] width 363 height 40
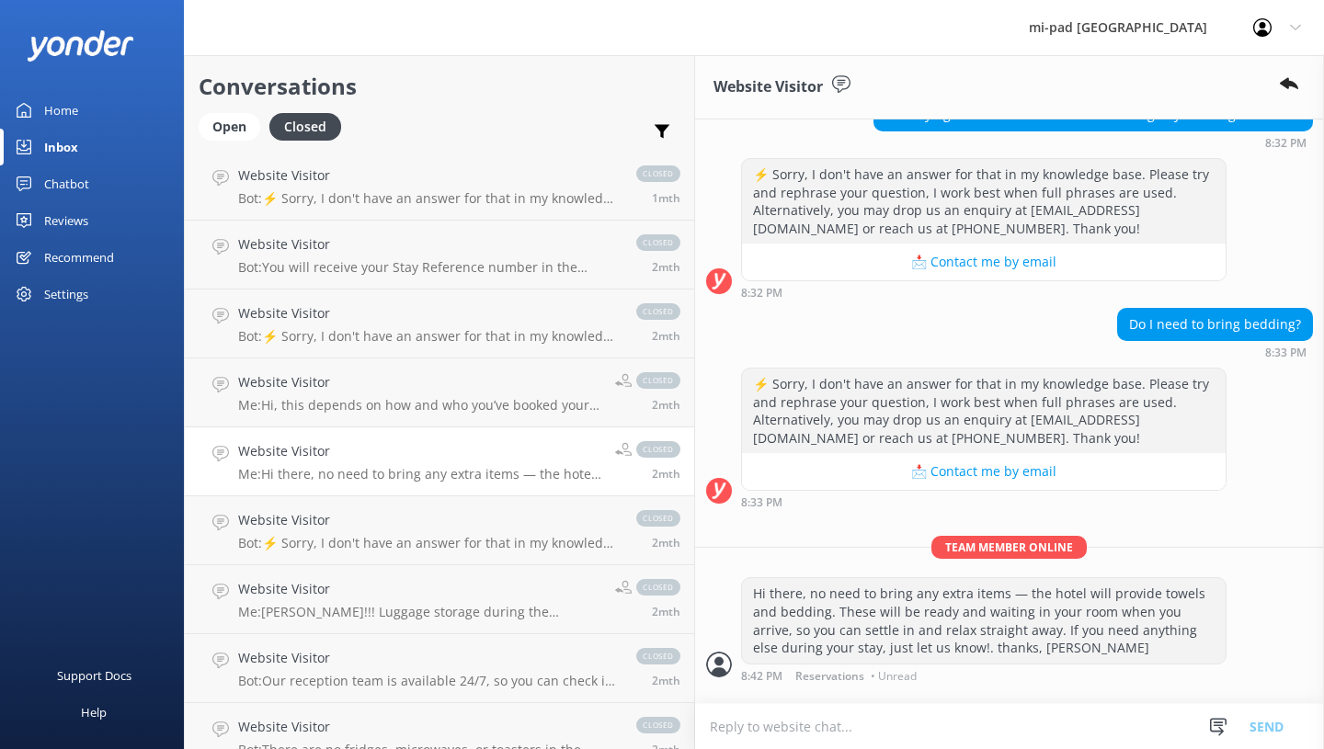
scroll to position [198, 0]
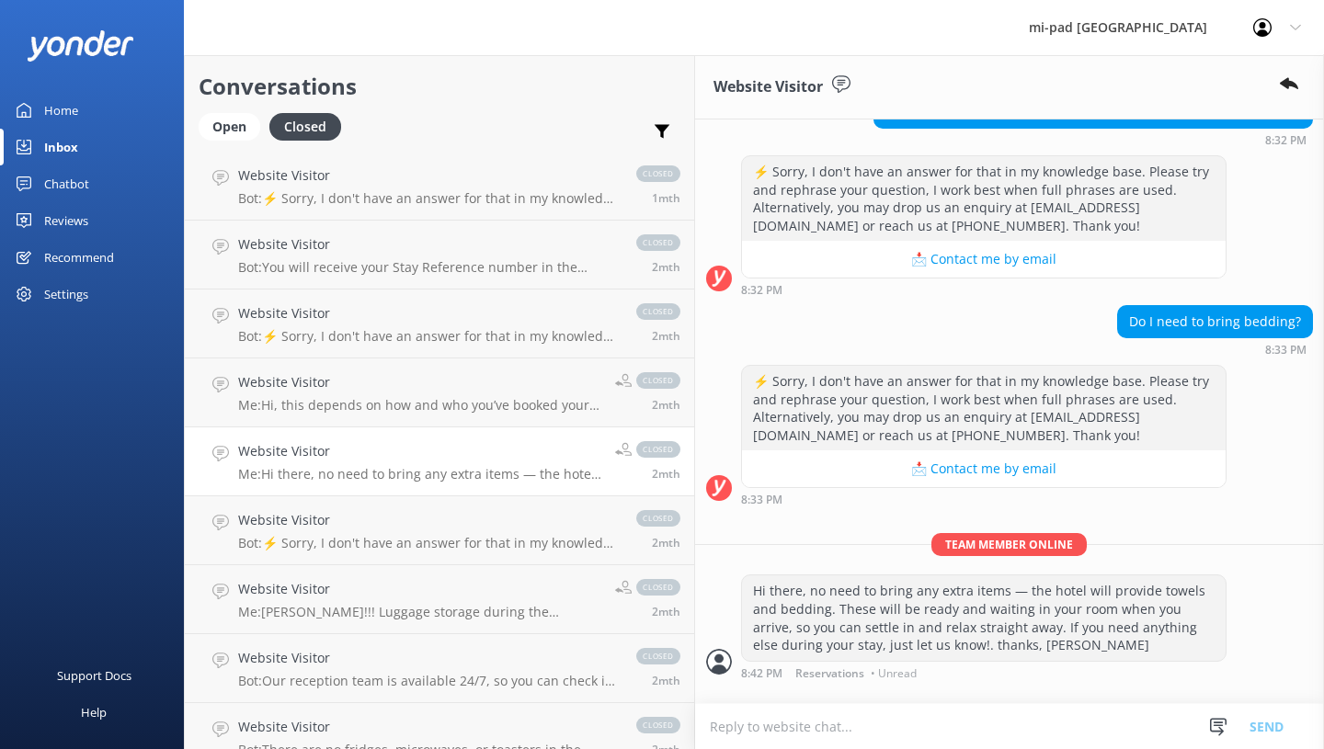
click at [352, 526] on h4 "Website Visitor" at bounding box center [428, 520] width 380 height 20
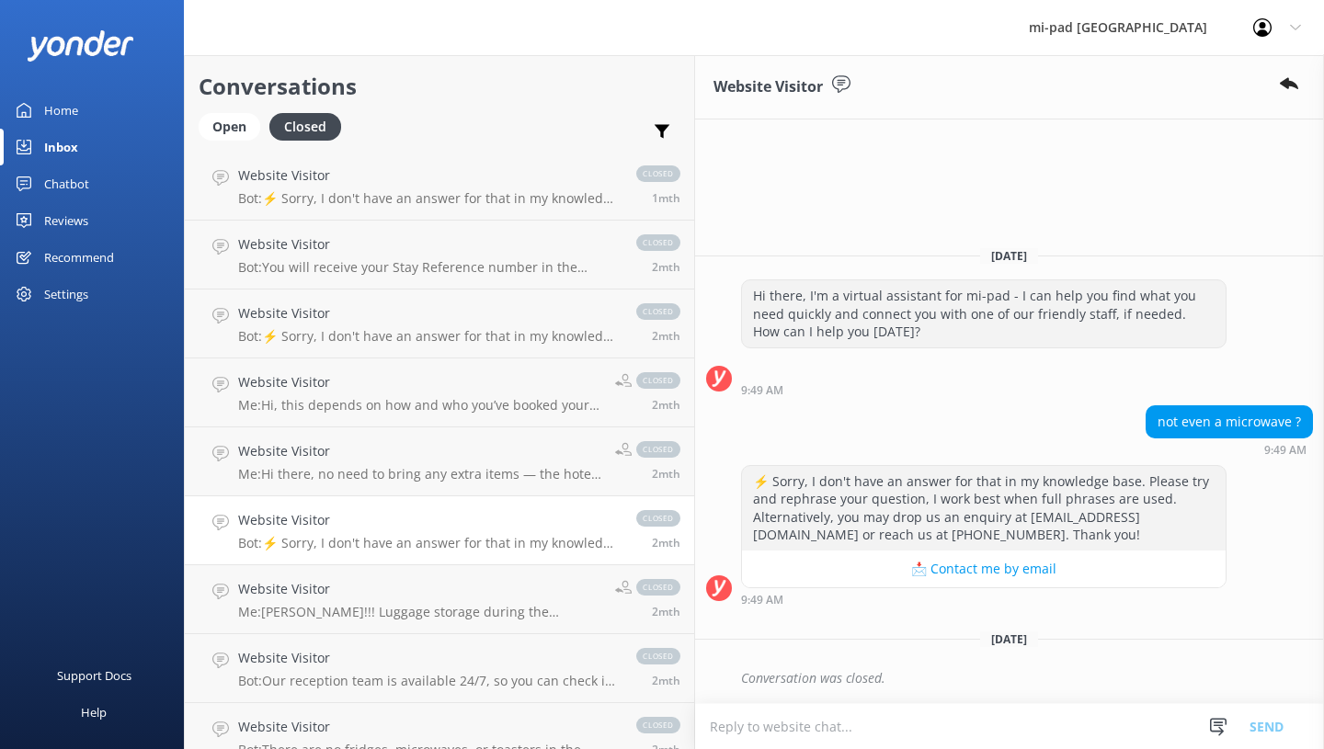
click at [353, 586] on h4 "Website Visitor" at bounding box center [419, 589] width 363 height 20
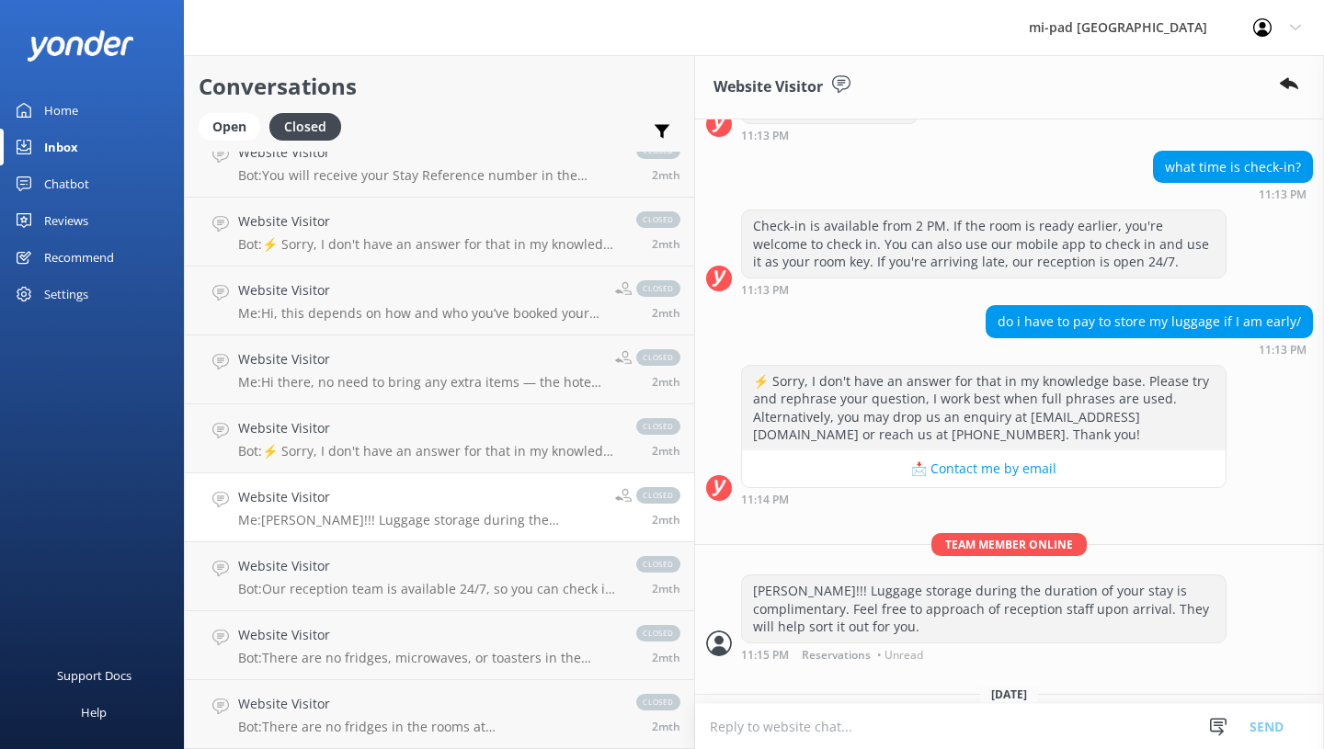
scroll to position [2390, 0]
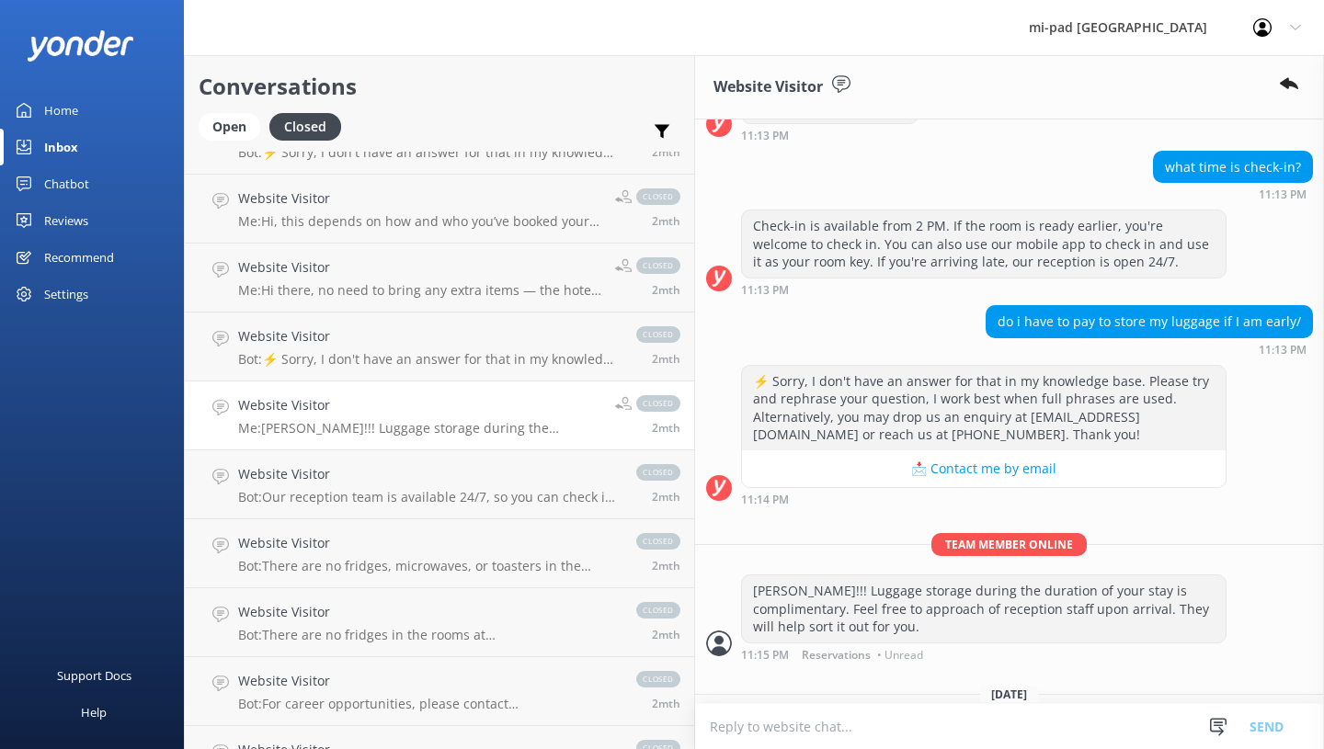
click at [342, 473] on h4 "Website Visitor" at bounding box center [428, 474] width 380 height 20
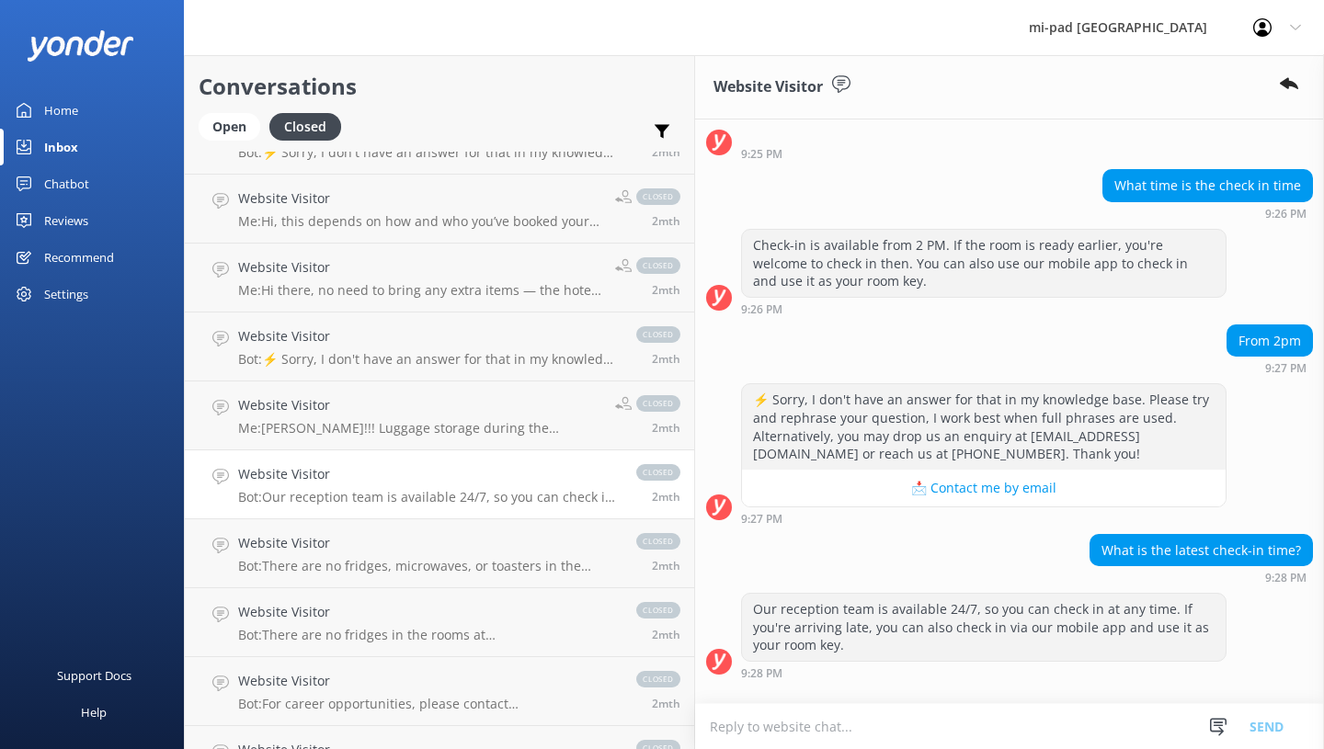
scroll to position [2574, 0]
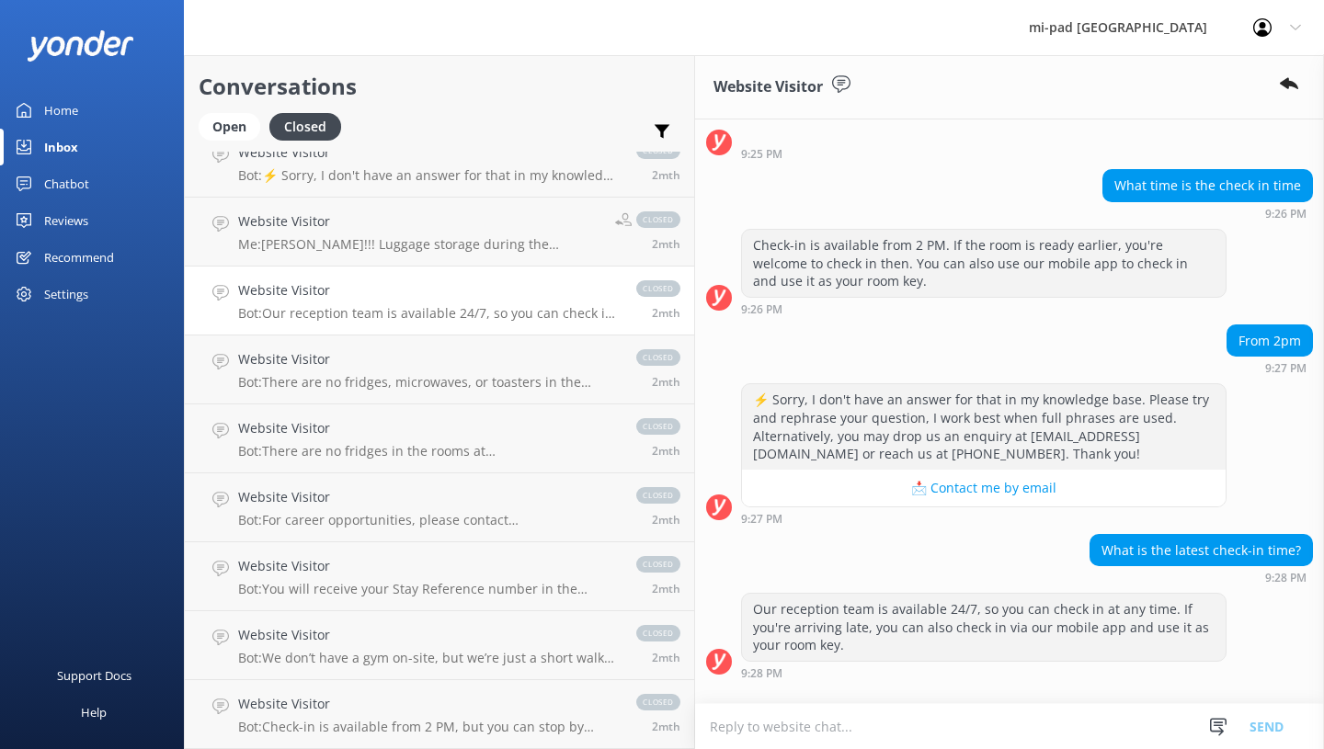
click at [365, 371] on div "Website Visitor Bot: There are no fridges, microwaves, or toasters in the rooms…" at bounding box center [428, 369] width 380 height 40
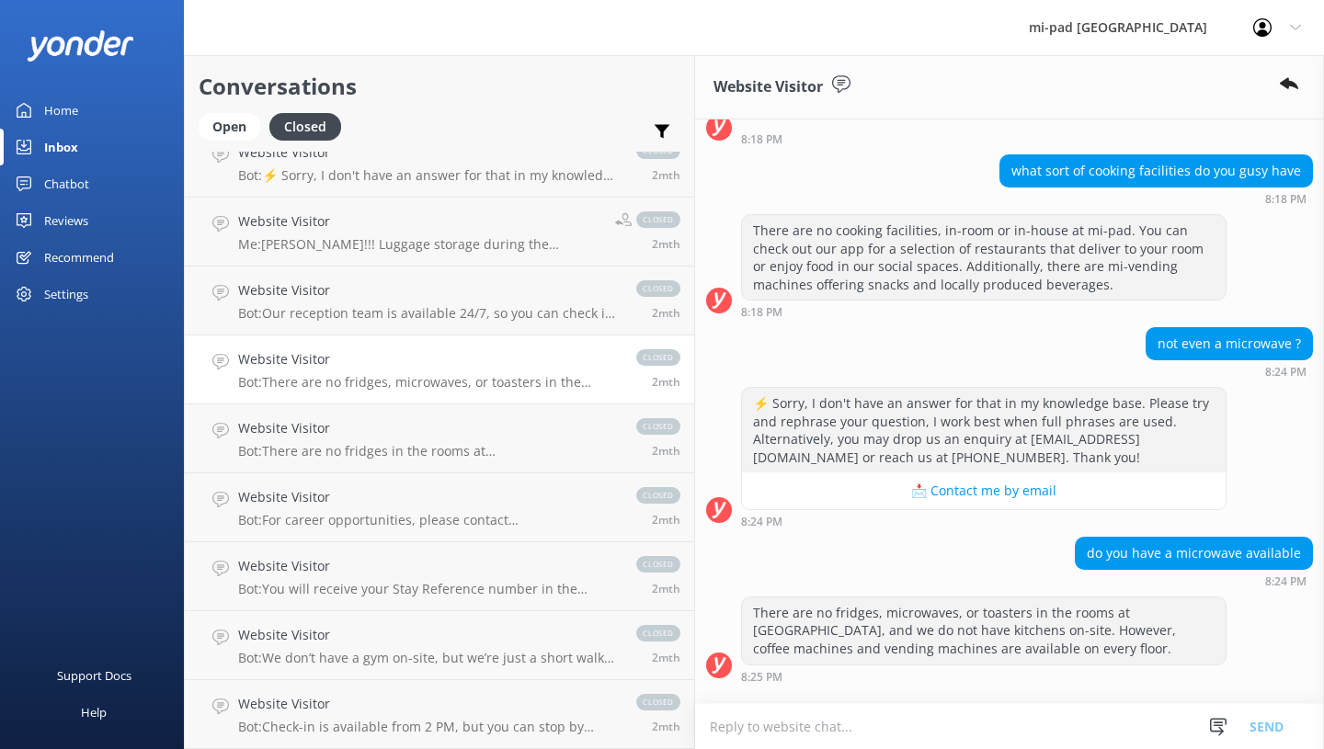
scroll to position [161, 0]
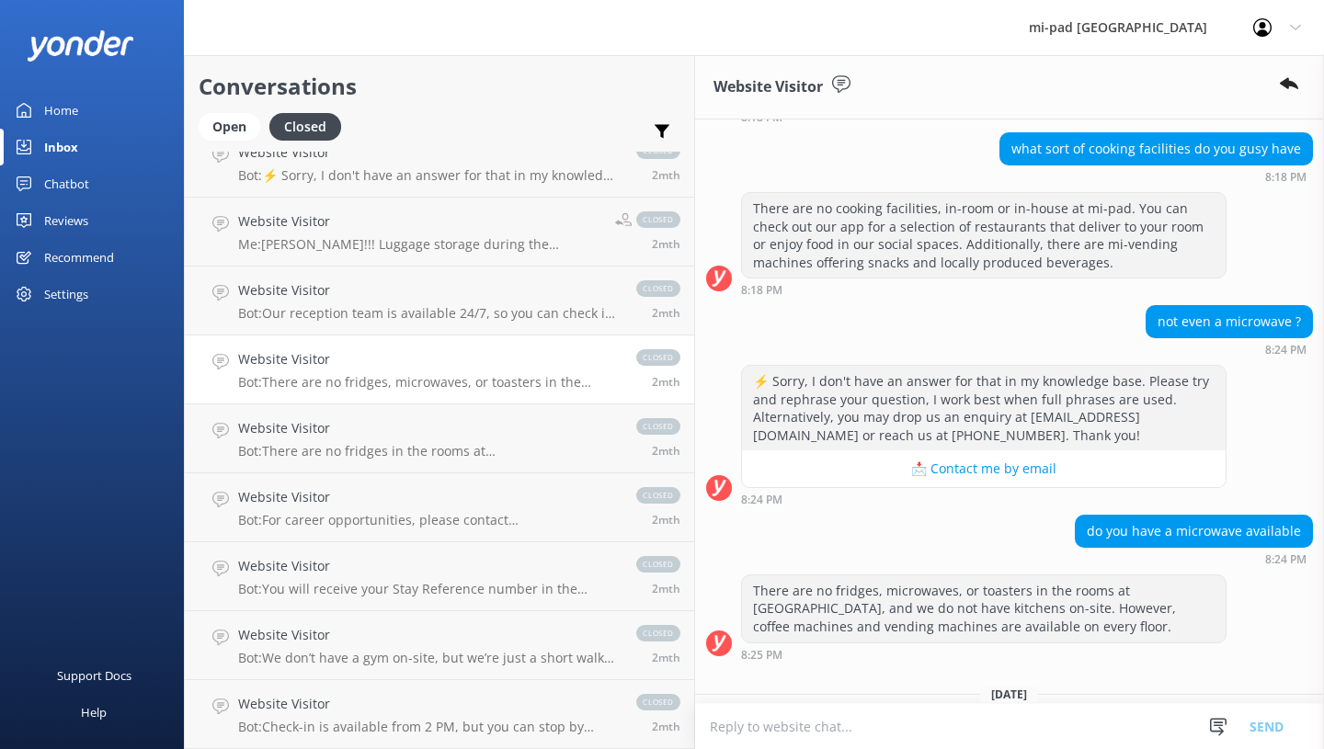
click at [346, 450] on p "Bot: There are no fridges in the rooms at [GEOGRAPHIC_DATA]. However, if you ne…" at bounding box center [428, 451] width 380 height 17
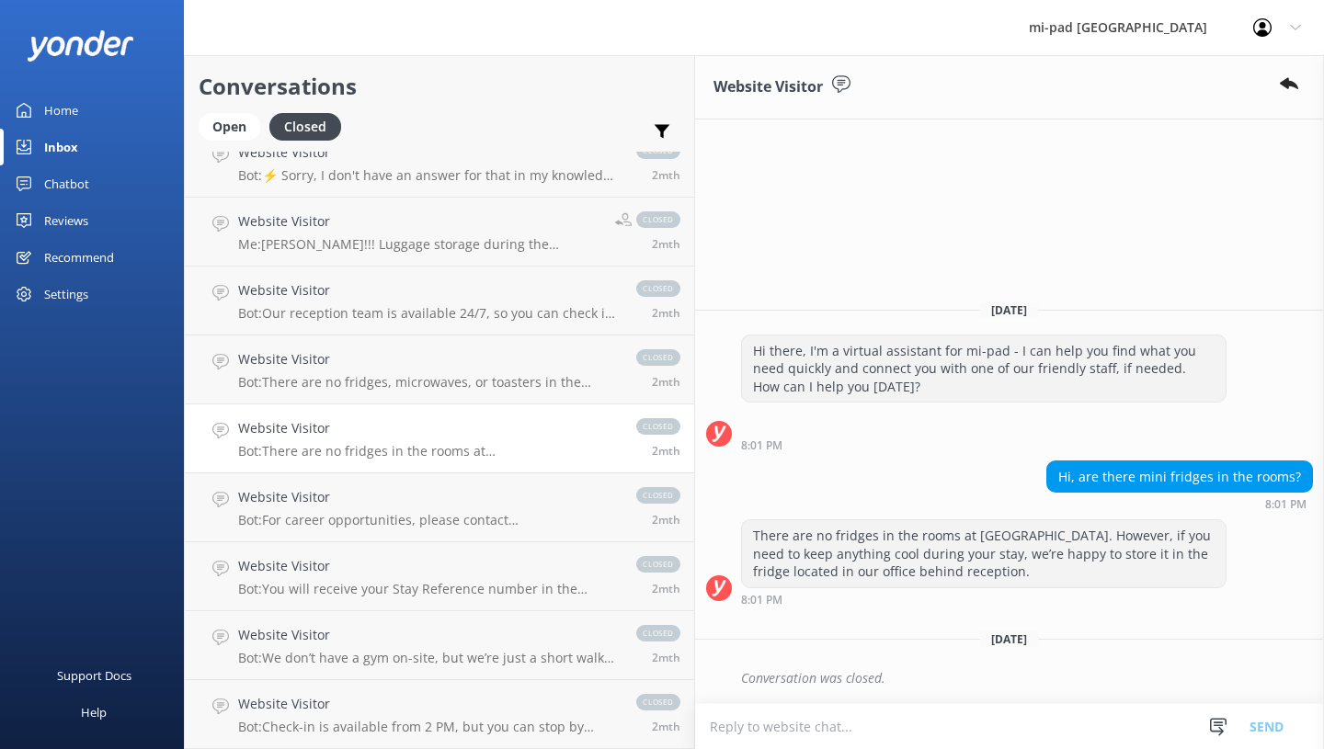
click at [358, 505] on h4 "Website Visitor" at bounding box center [428, 497] width 380 height 20
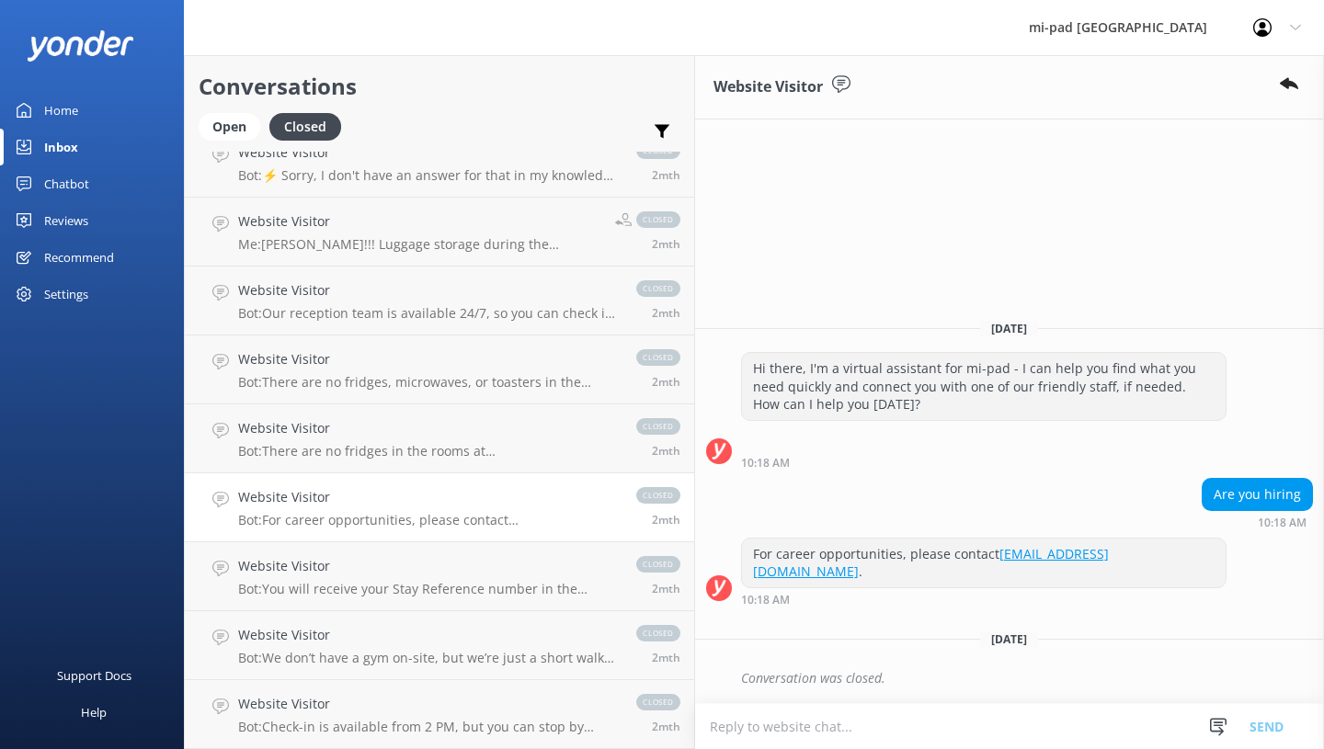
click at [354, 558] on h4 "Website Visitor" at bounding box center [428, 566] width 380 height 20
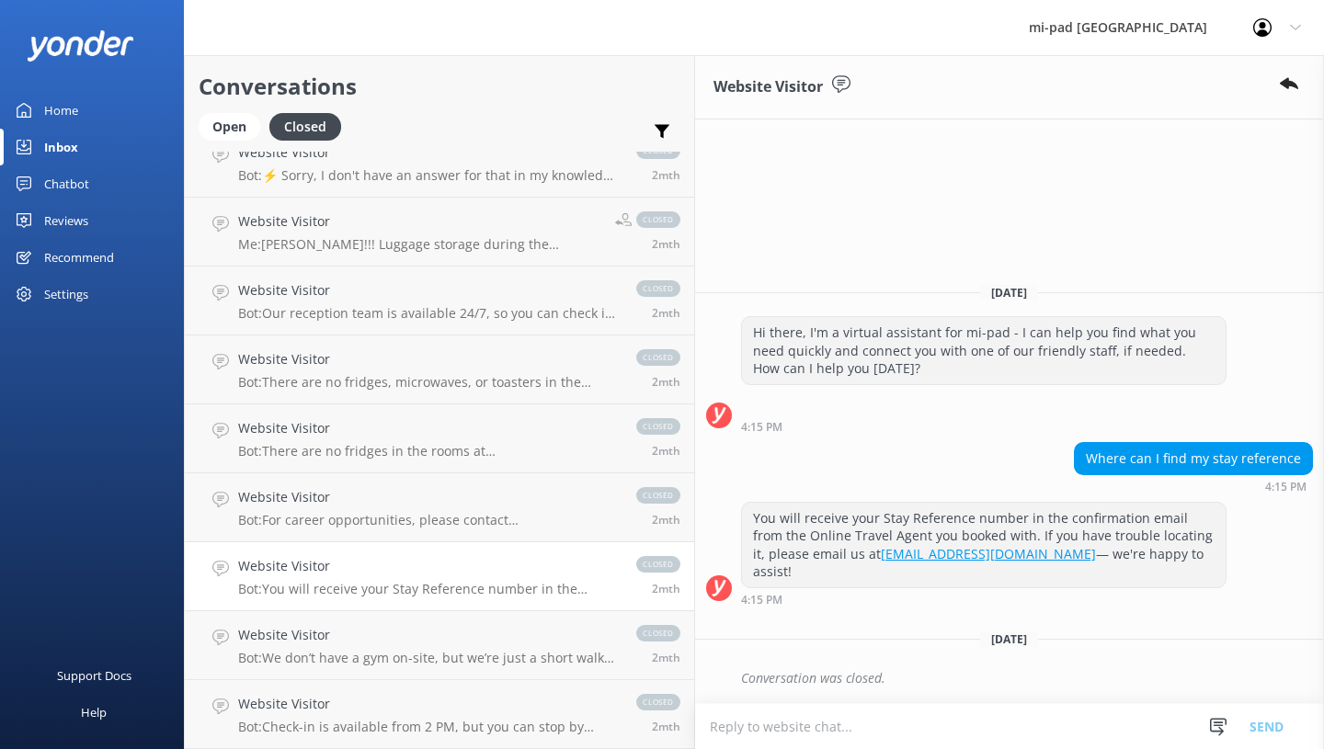
scroll to position [2758, 0]
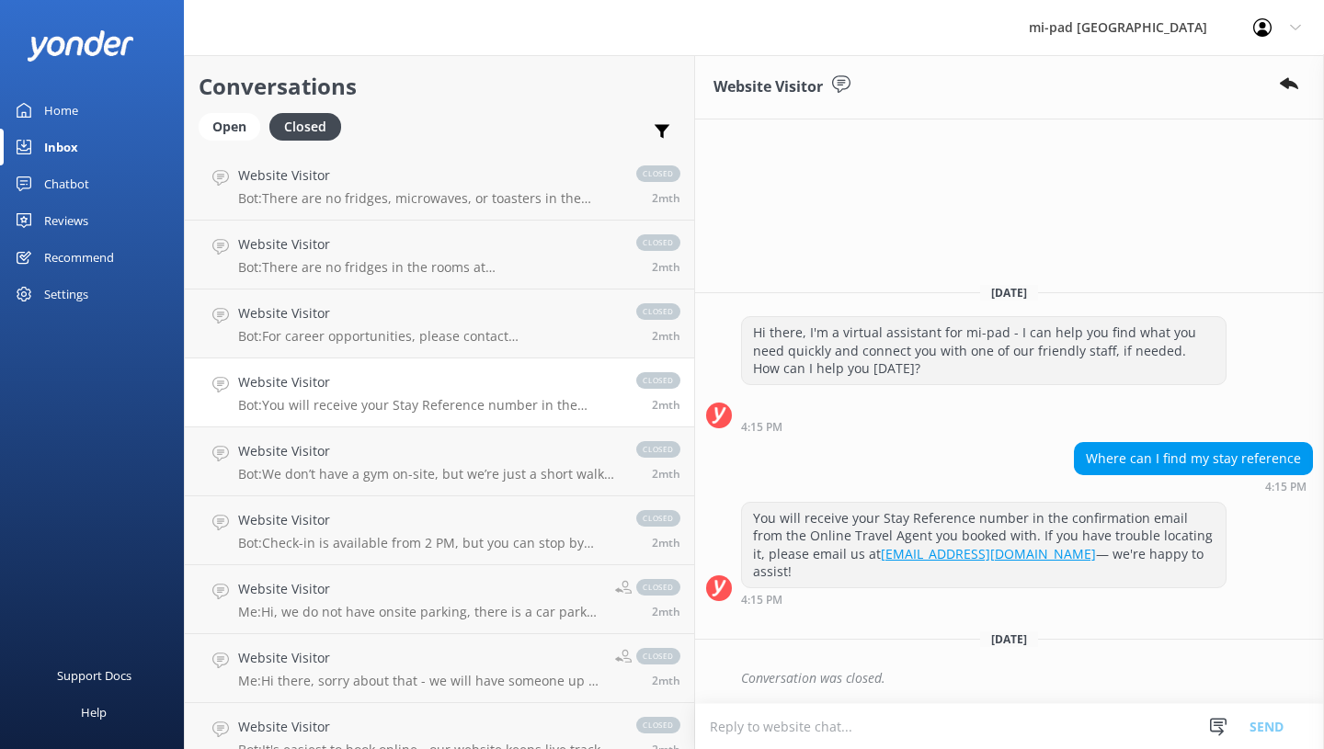
click at [369, 463] on div "Website Visitor Bot: We don’t have a gym on-site, but we’re just a short walk f…" at bounding box center [428, 461] width 380 height 40
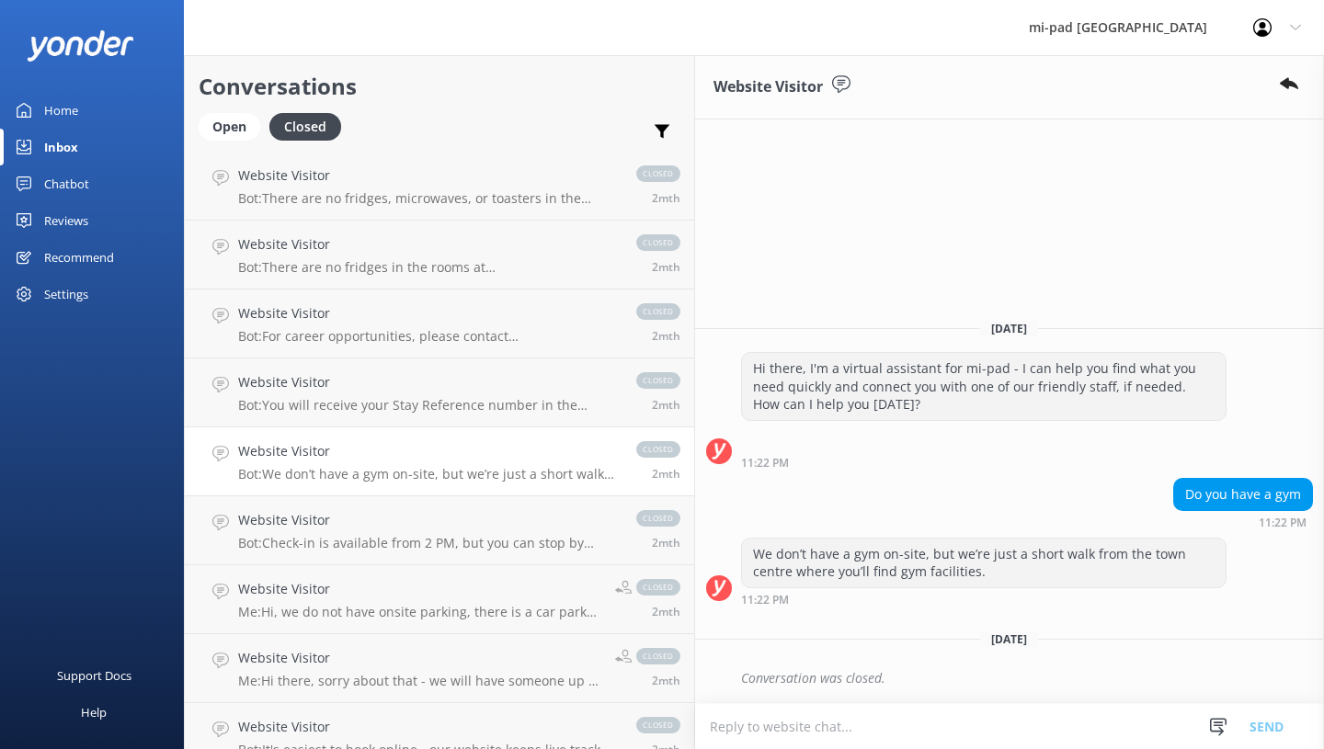
click at [354, 523] on h4 "Website Visitor" at bounding box center [428, 520] width 380 height 20
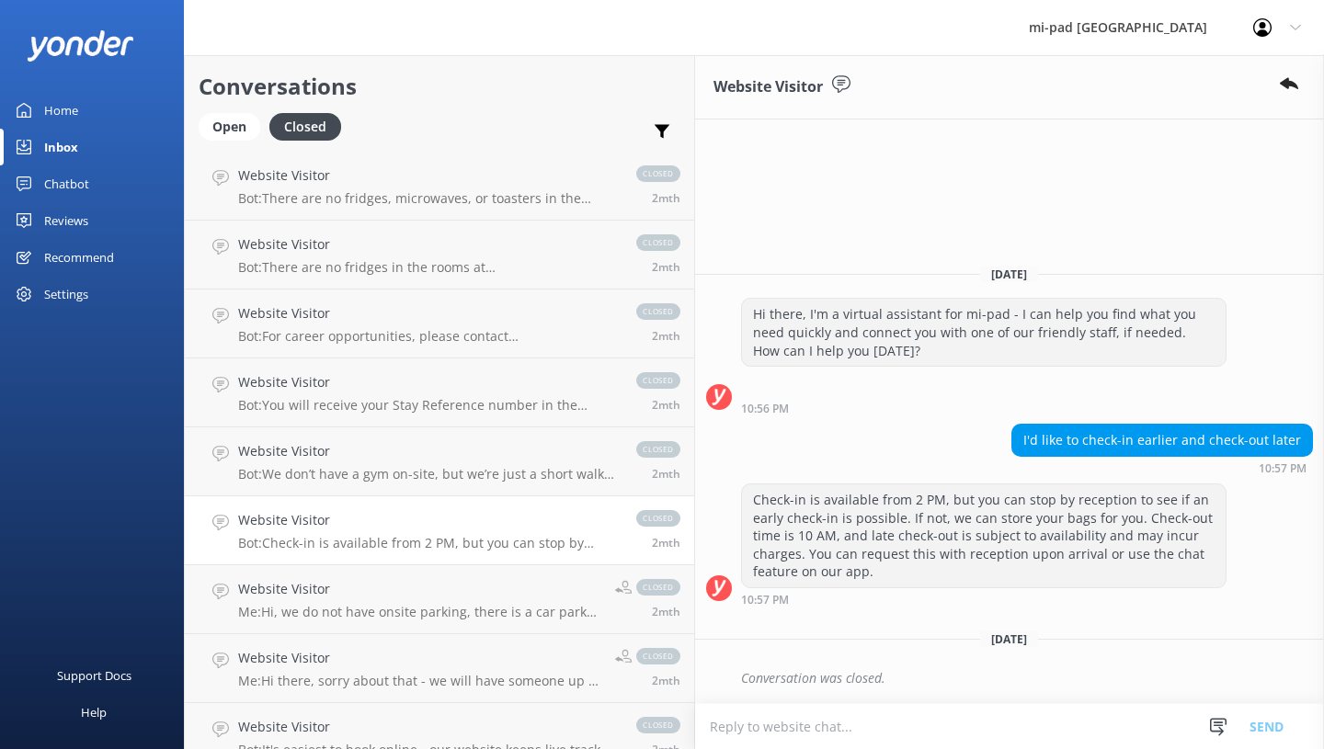
click at [365, 581] on h4 "Website Visitor" at bounding box center [419, 589] width 363 height 20
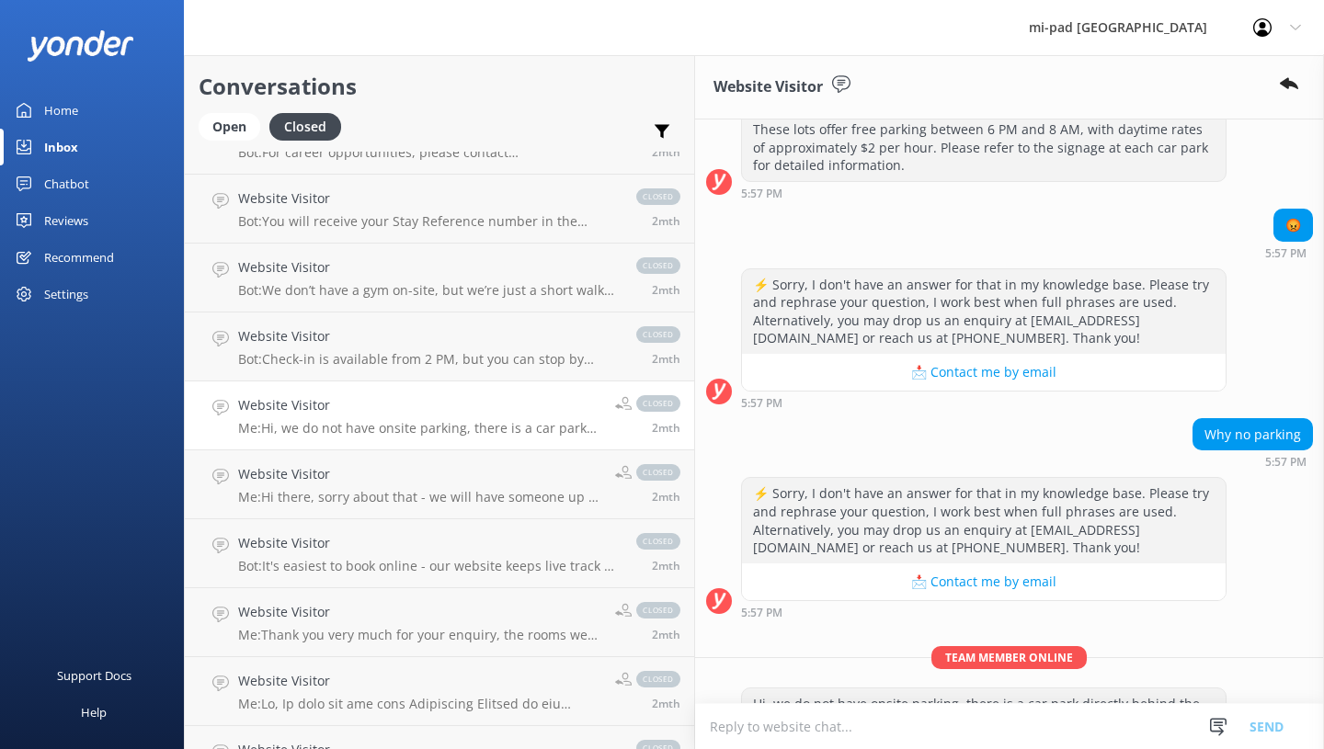
scroll to position [304, 0]
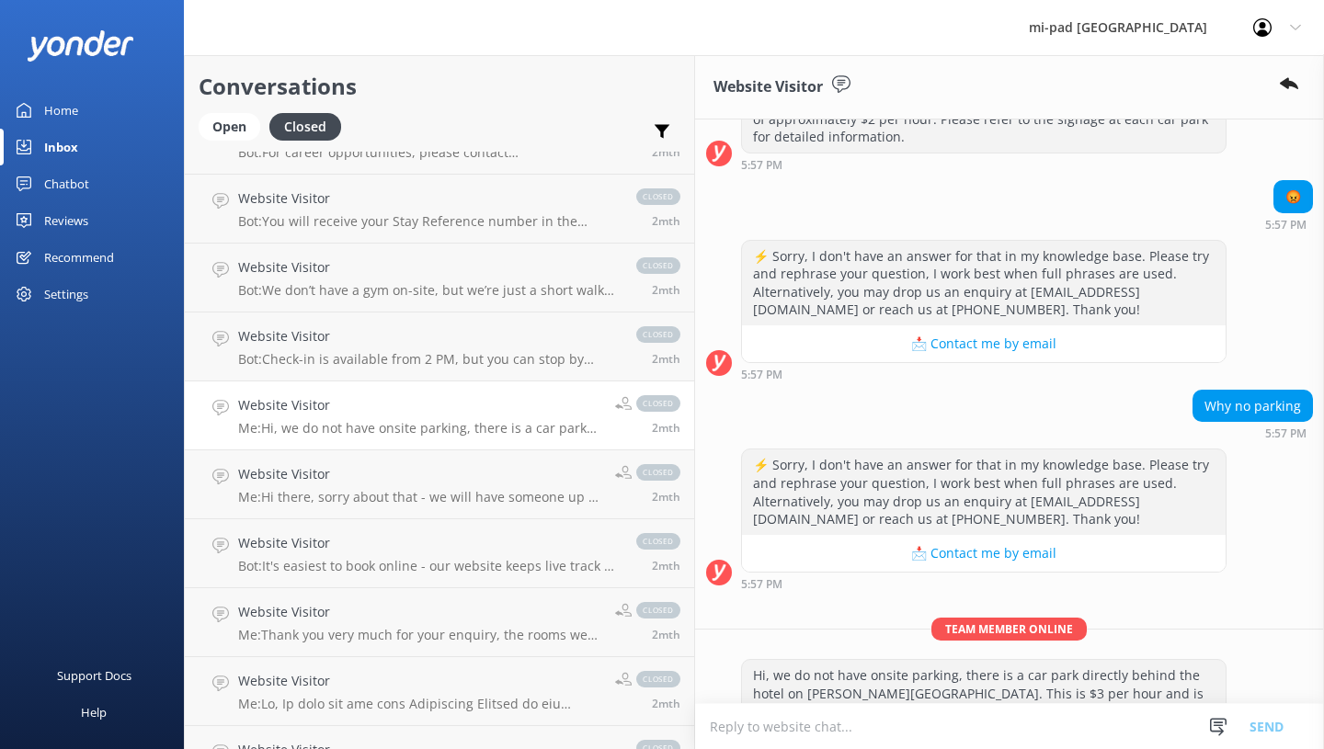
click at [397, 497] on p "Me: Hi there, sorry about that - we will have someone up in 5 mins to have a lo…" at bounding box center [419, 497] width 363 height 17
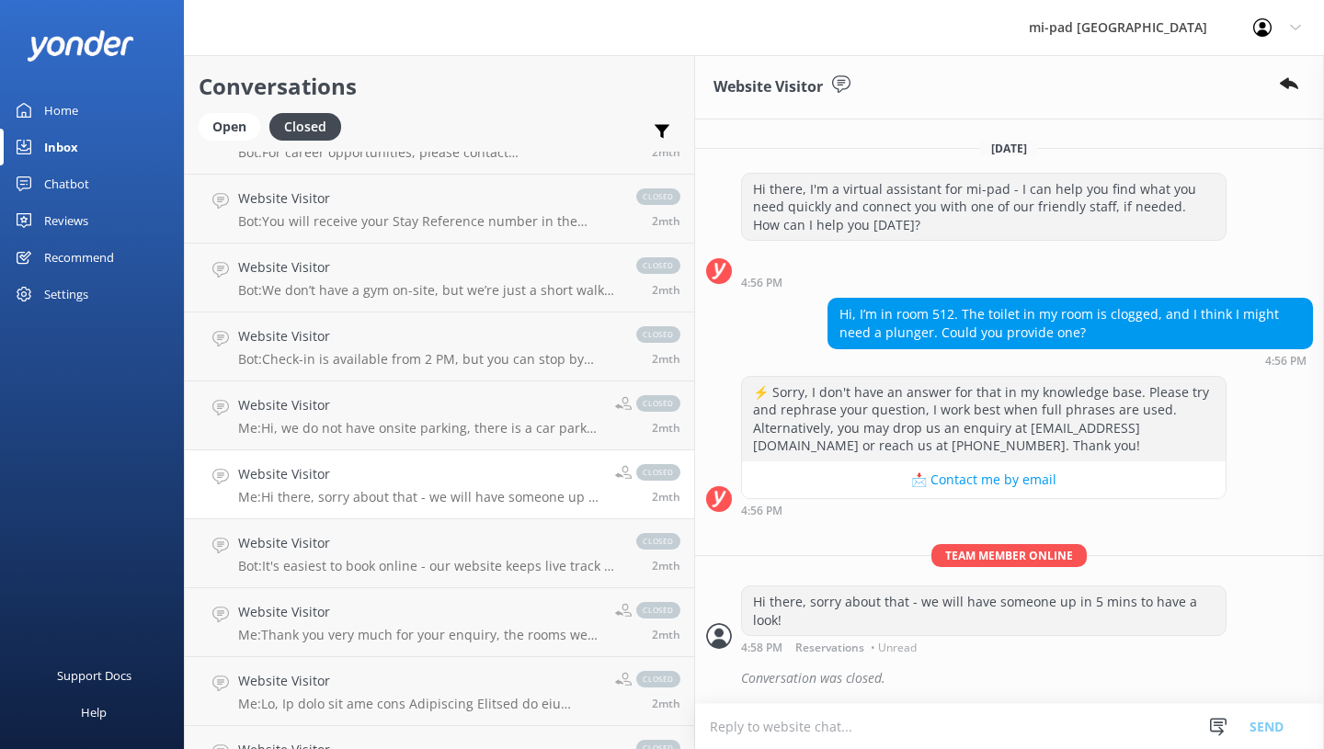
click at [398, 552] on h4 "Website Visitor" at bounding box center [428, 543] width 380 height 20
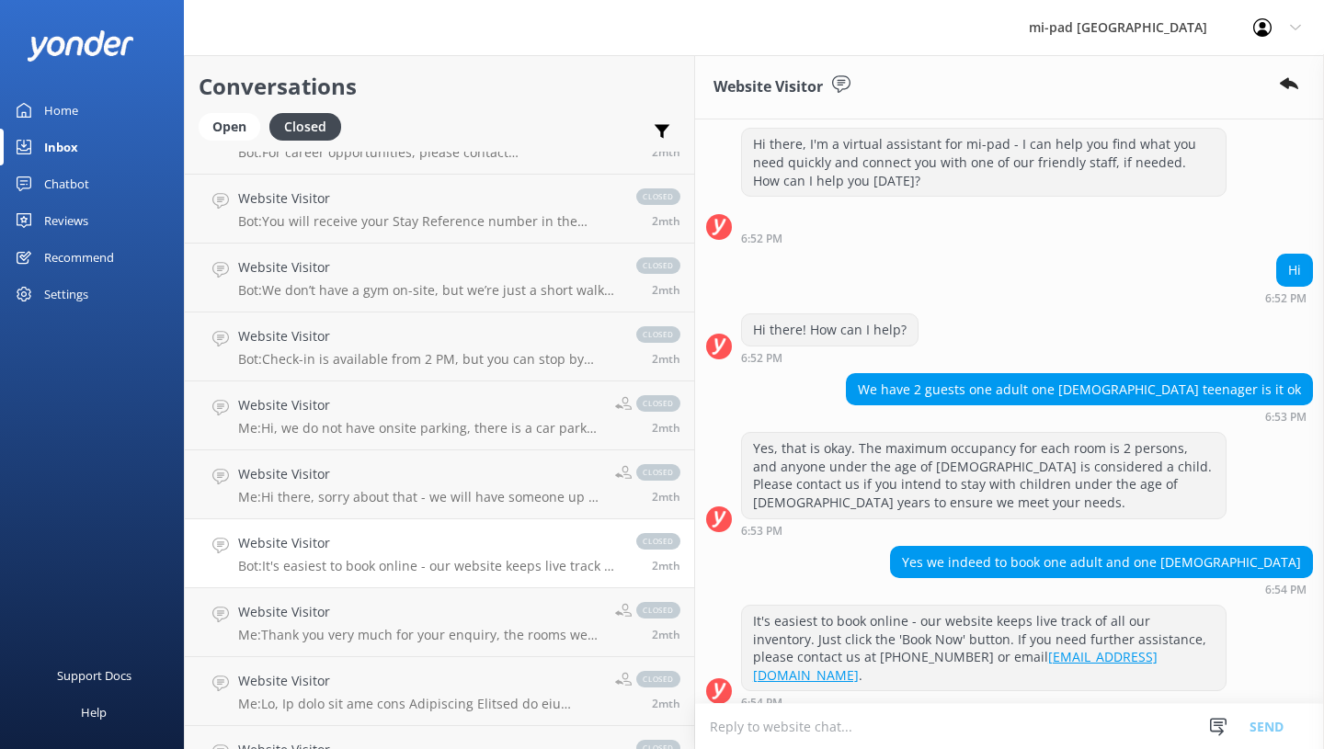
scroll to position [87, 0]
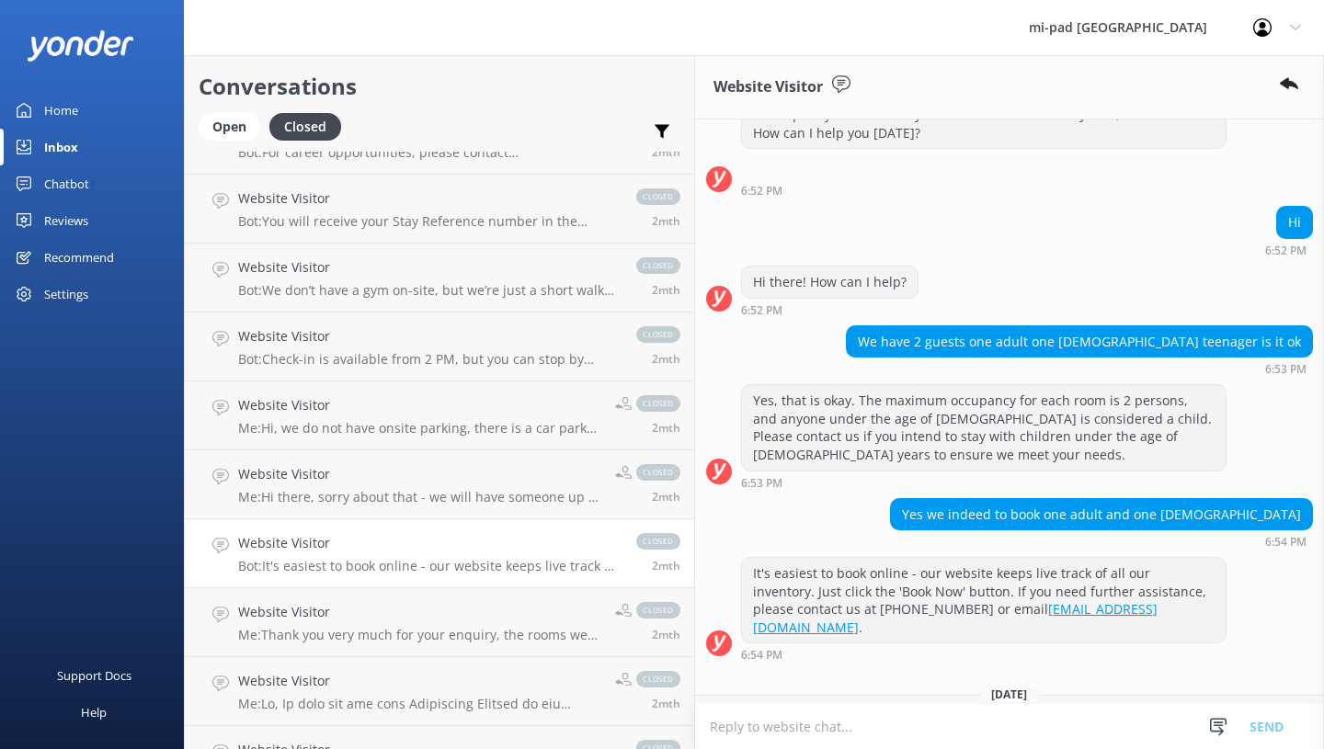
click at [355, 609] on h4 "Website Visitor" at bounding box center [419, 612] width 363 height 20
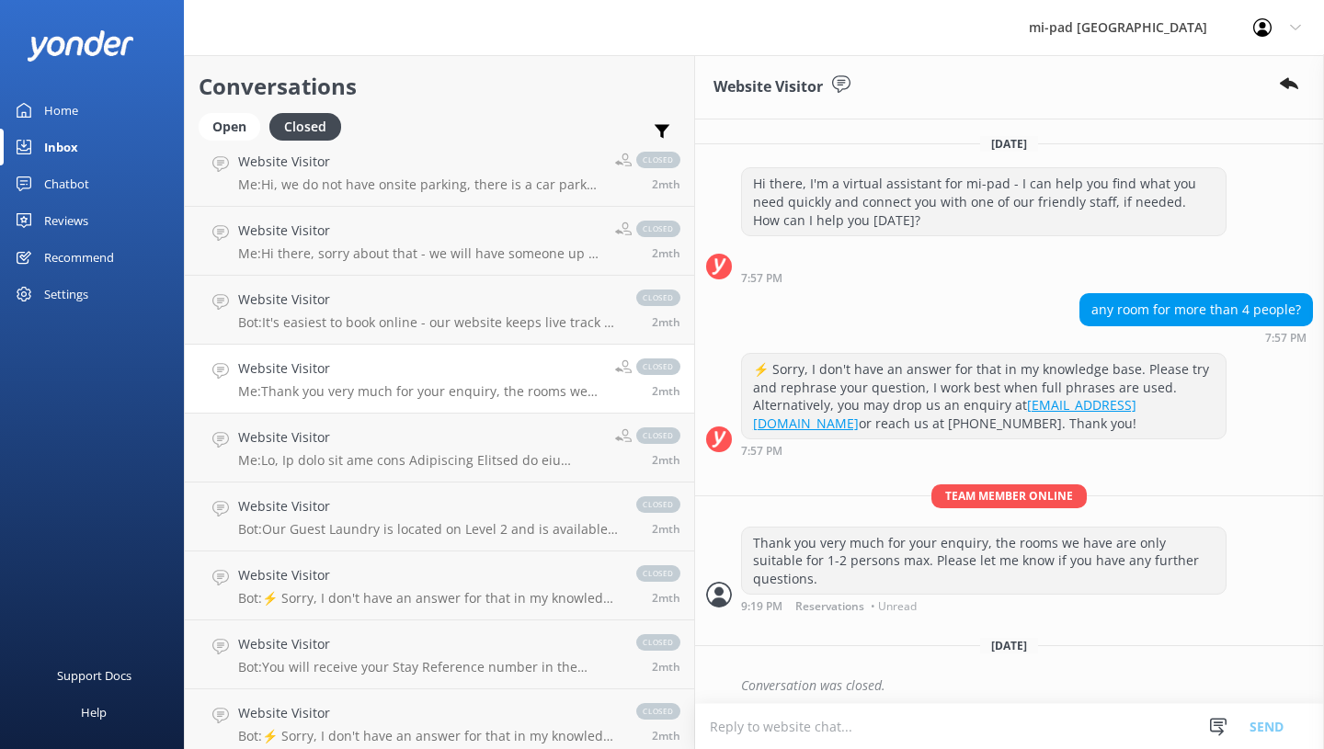
scroll to position [3218, 0]
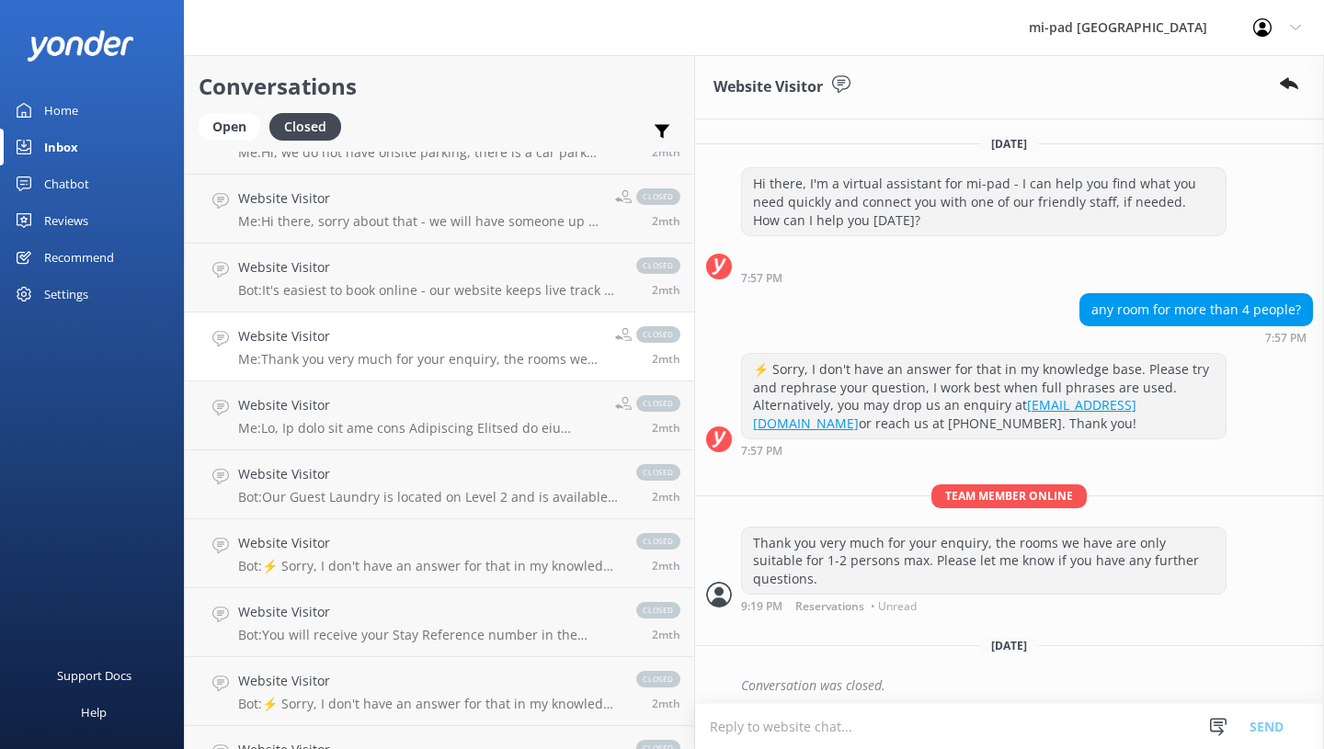
click at [372, 421] on p "Me:" at bounding box center [419, 428] width 363 height 17
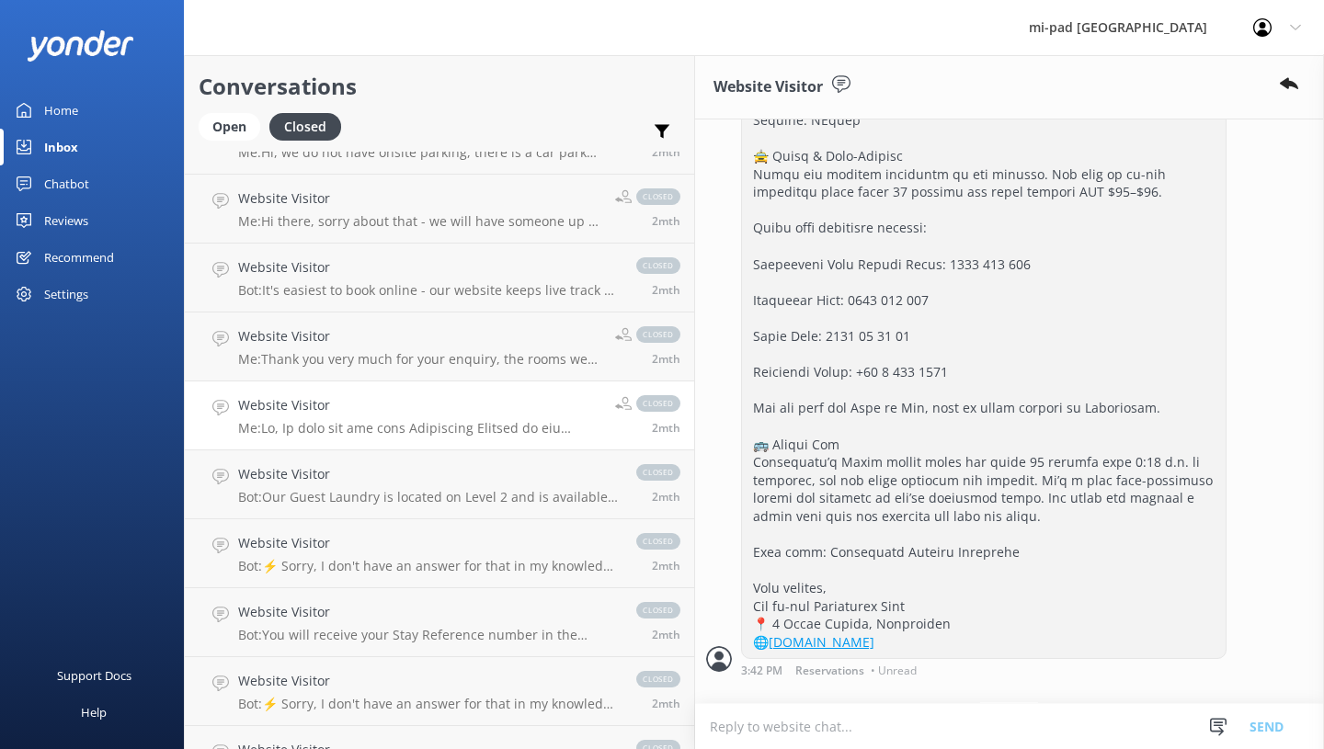
scroll to position [690, 0]
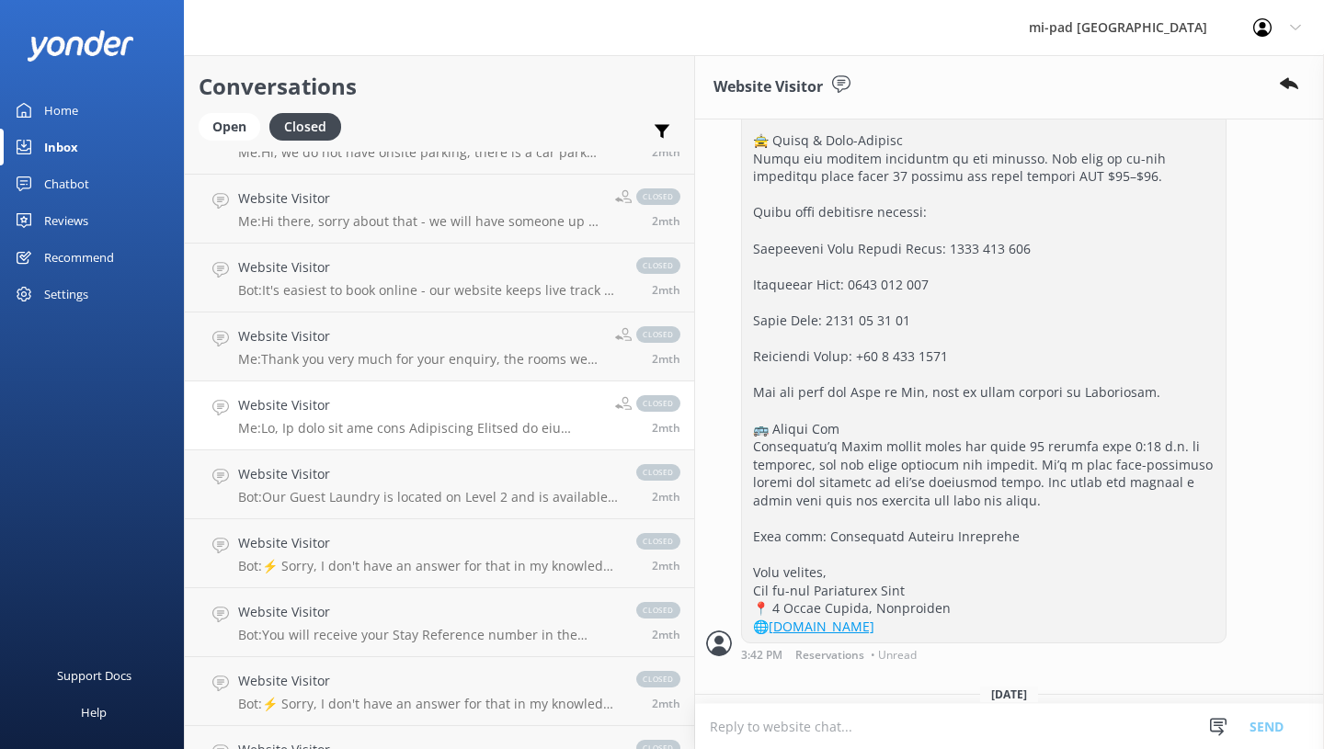
click at [391, 553] on div "Website Visitor Bot: ⚡ Sorry, I don't have an answer for that in my knowledge b…" at bounding box center [428, 553] width 380 height 40
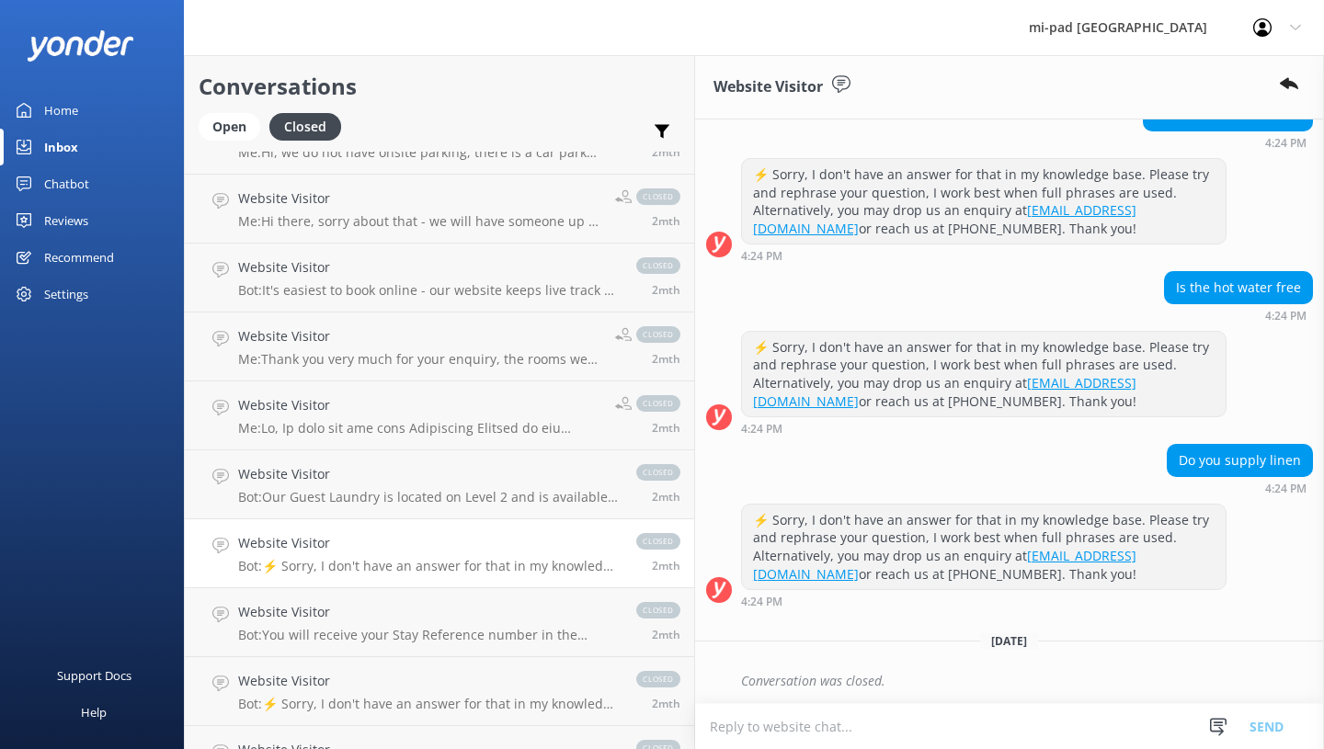
scroll to position [385, 0]
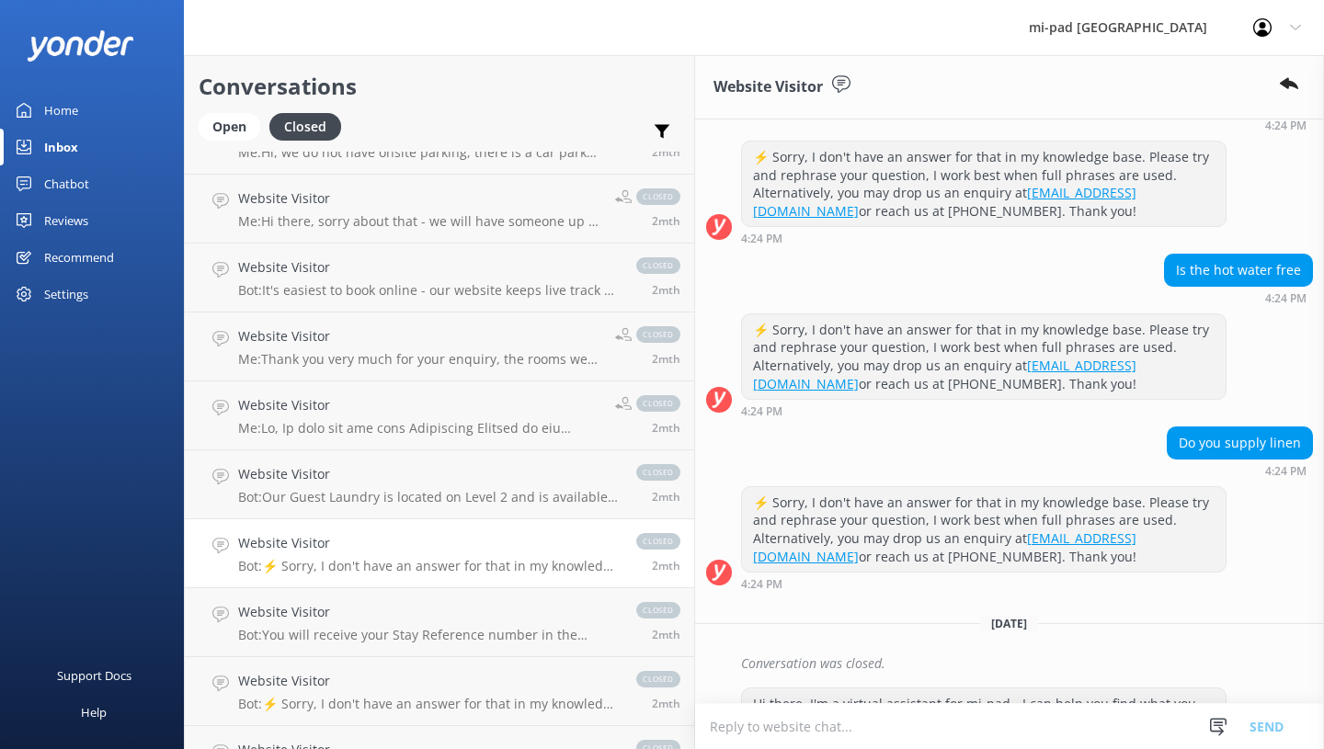
click at [324, 631] on p "Bot: You will receive your Stay Reference number in the confirmation email from…" at bounding box center [428, 635] width 380 height 17
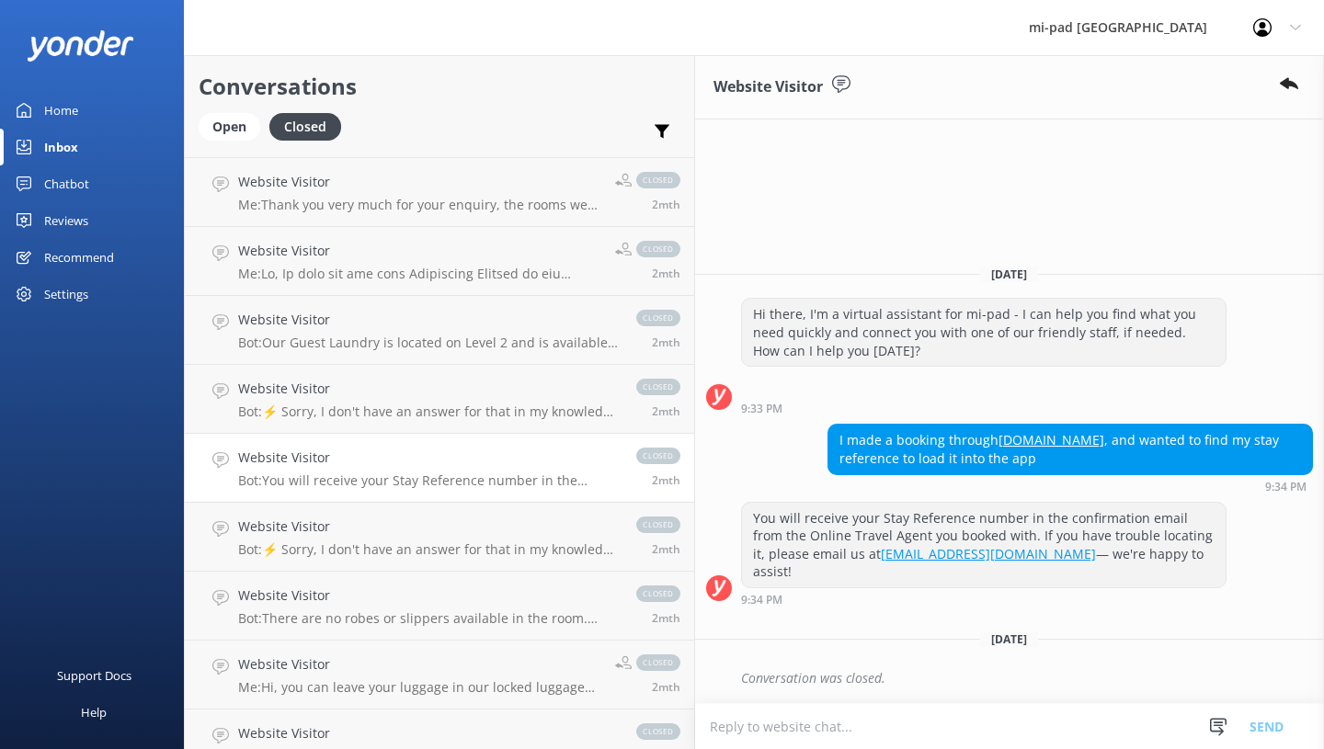
scroll to position [3401, 0]
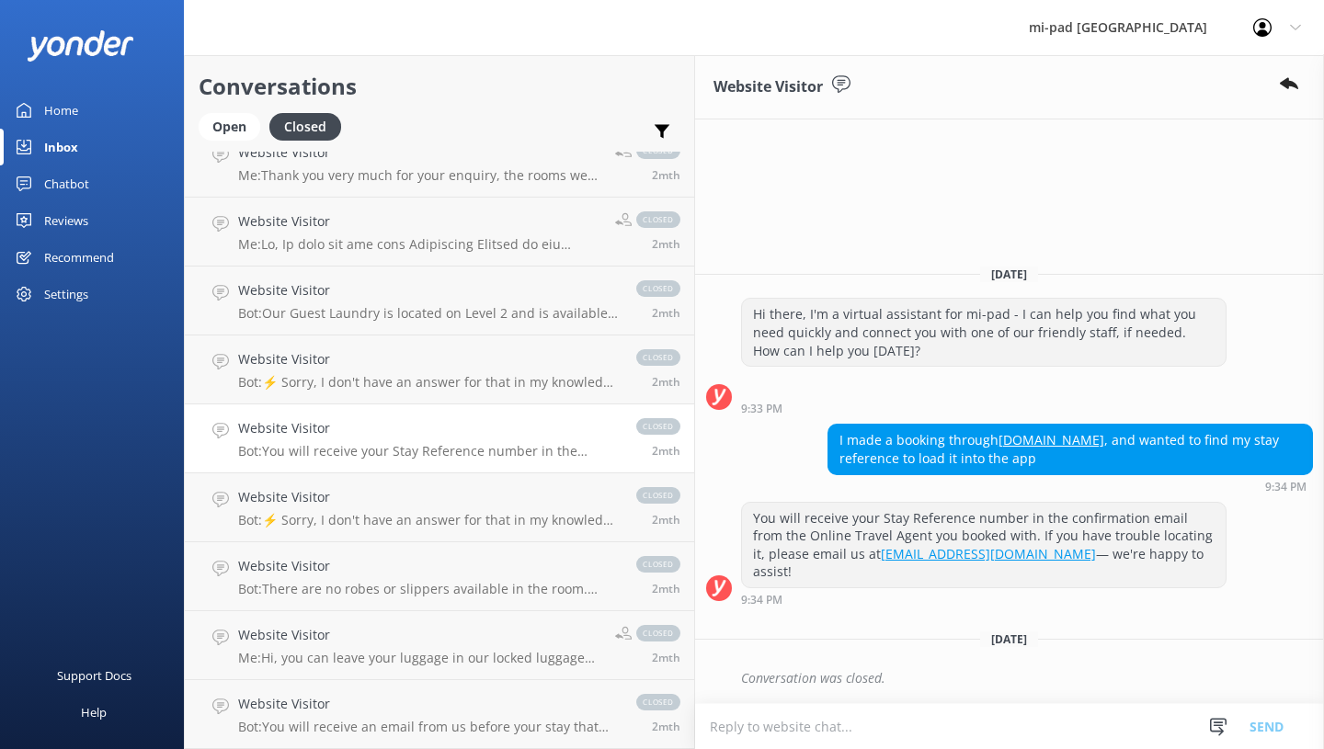
click at [371, 516] on p "Bot: ⚡ Sorry, I don't have an answer for that in my knowledge base. Please try …" at bounding box center [428, 520] width 380 height 17
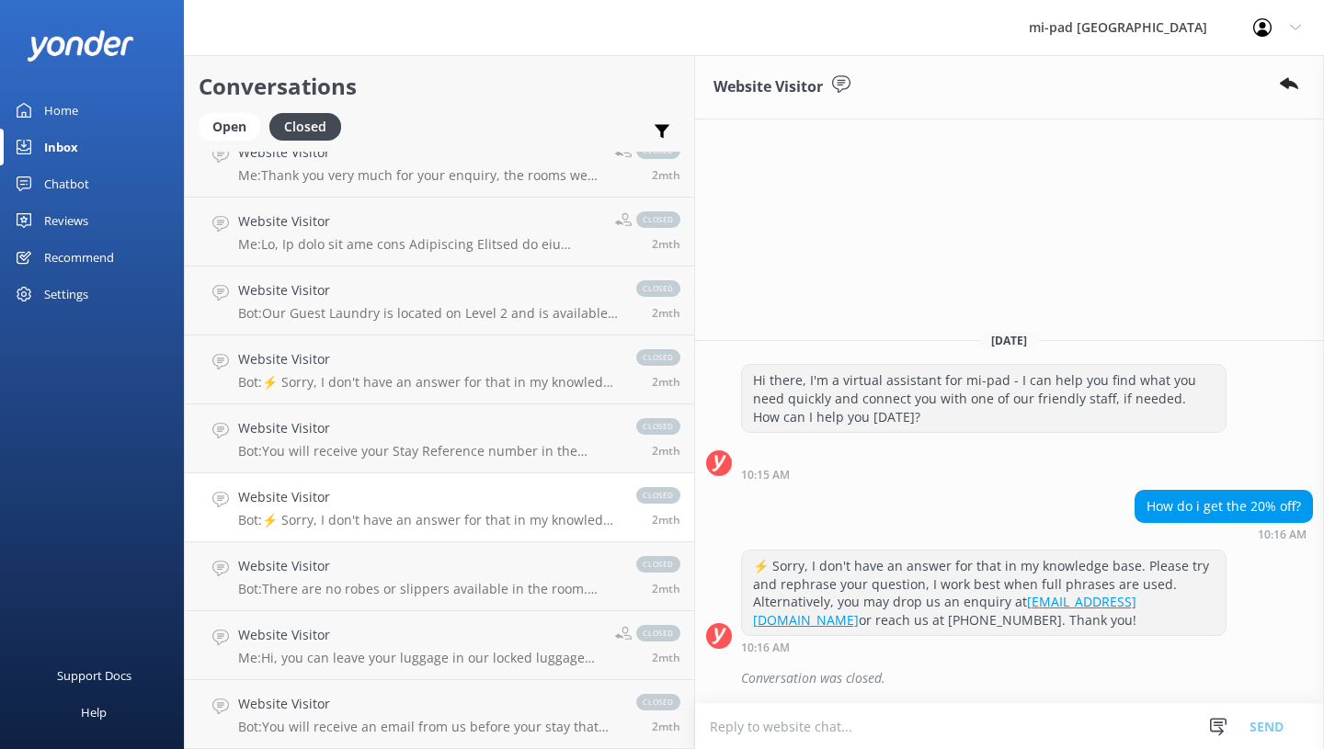
click at [381, 578] on div "Website Visitor Bot: There are no robes or slippers available in the room. Each…" at bounding box center [428, 576] width 380 height 40
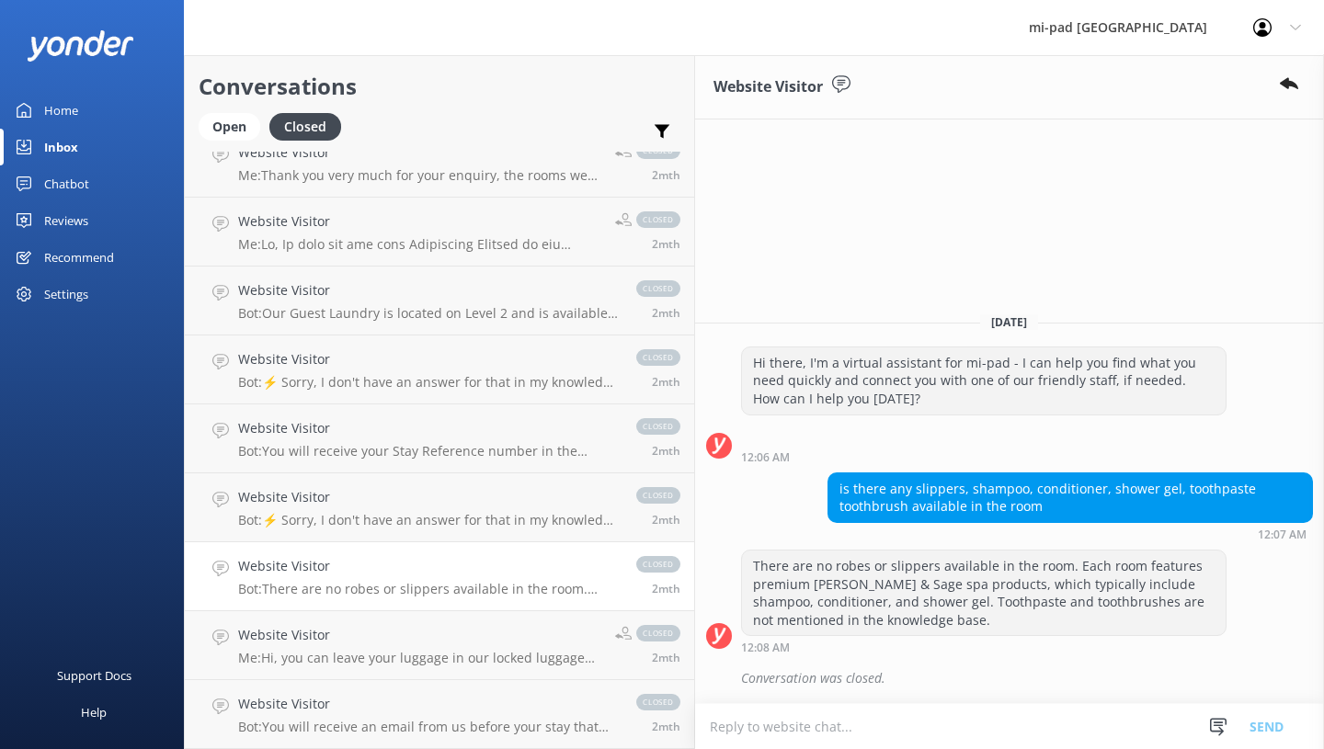
click at [382, 521] on p "Bot: ⚡ Sorry, I don't have an answer for that in my knowledge base. Please try …" at bounding box center [428, 520] width 380 height 17
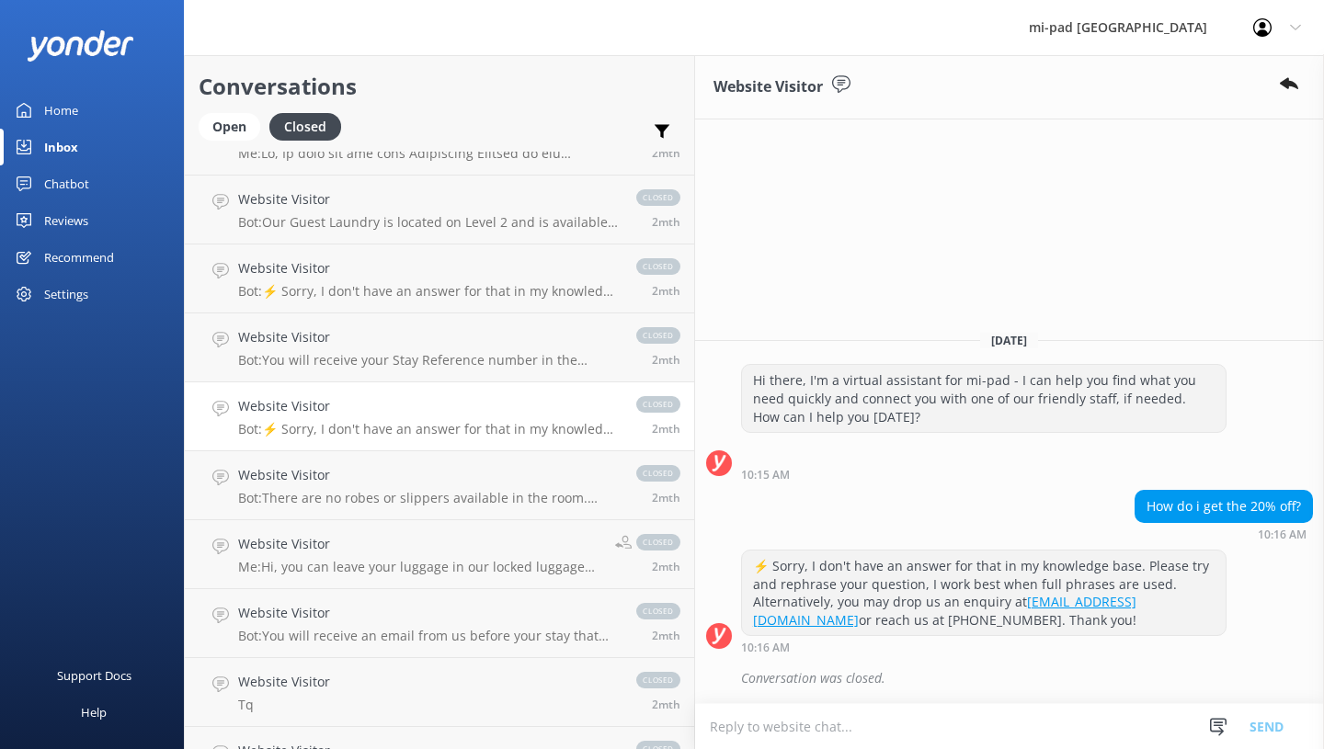
scroll to position [3585, 0]
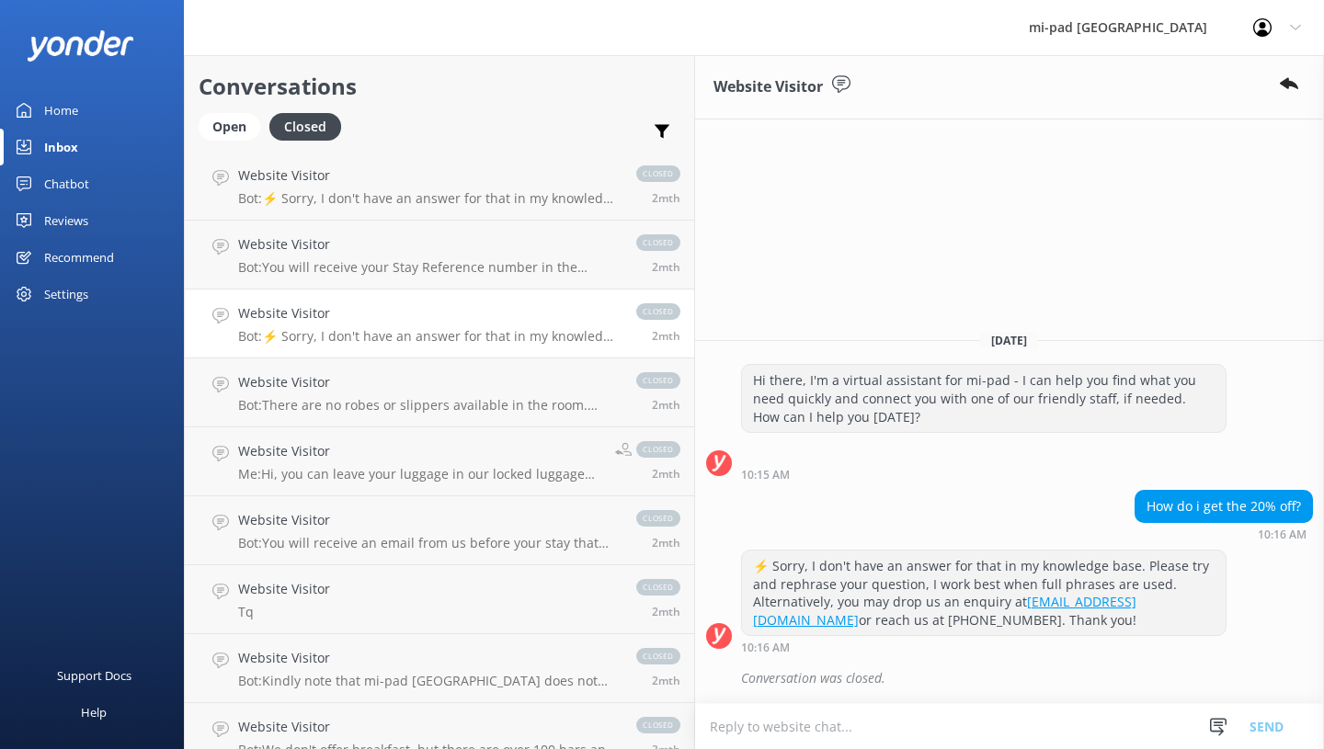
click at [375, 401] on p "Bot: There are no robes or slippers available in the room. Each room features p…" at bounding box center [428, 405] width 380 height 17
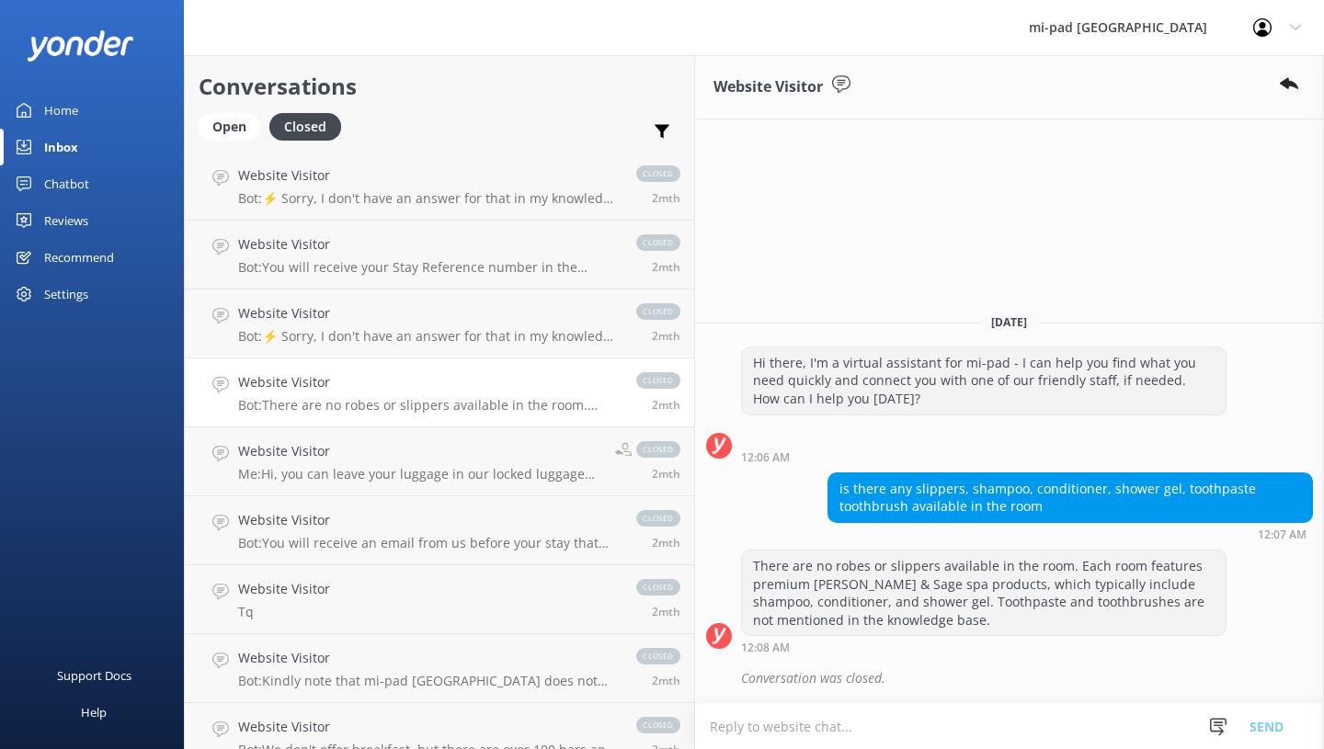
click at [368, 445] on h4 "Website Visitor" at bounding box center [419, 451] width 363 height 20
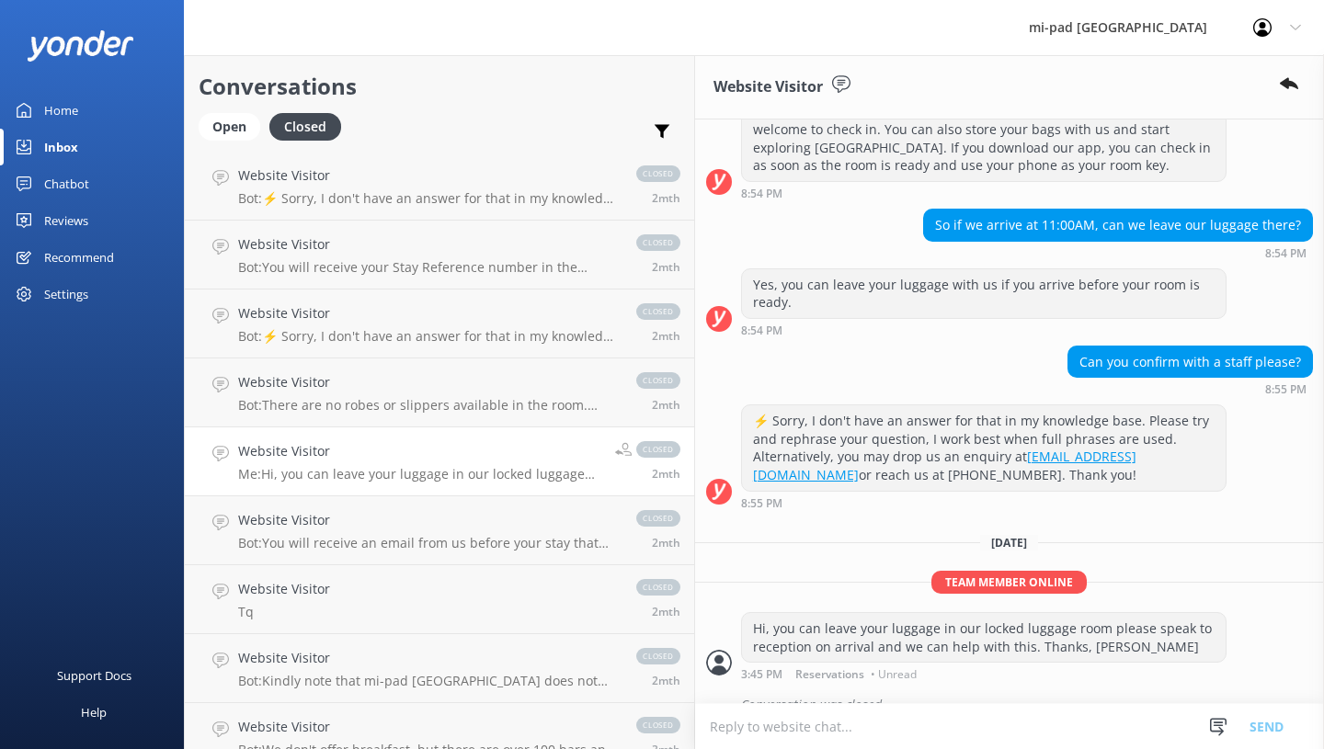
scroll to position [384, 0]
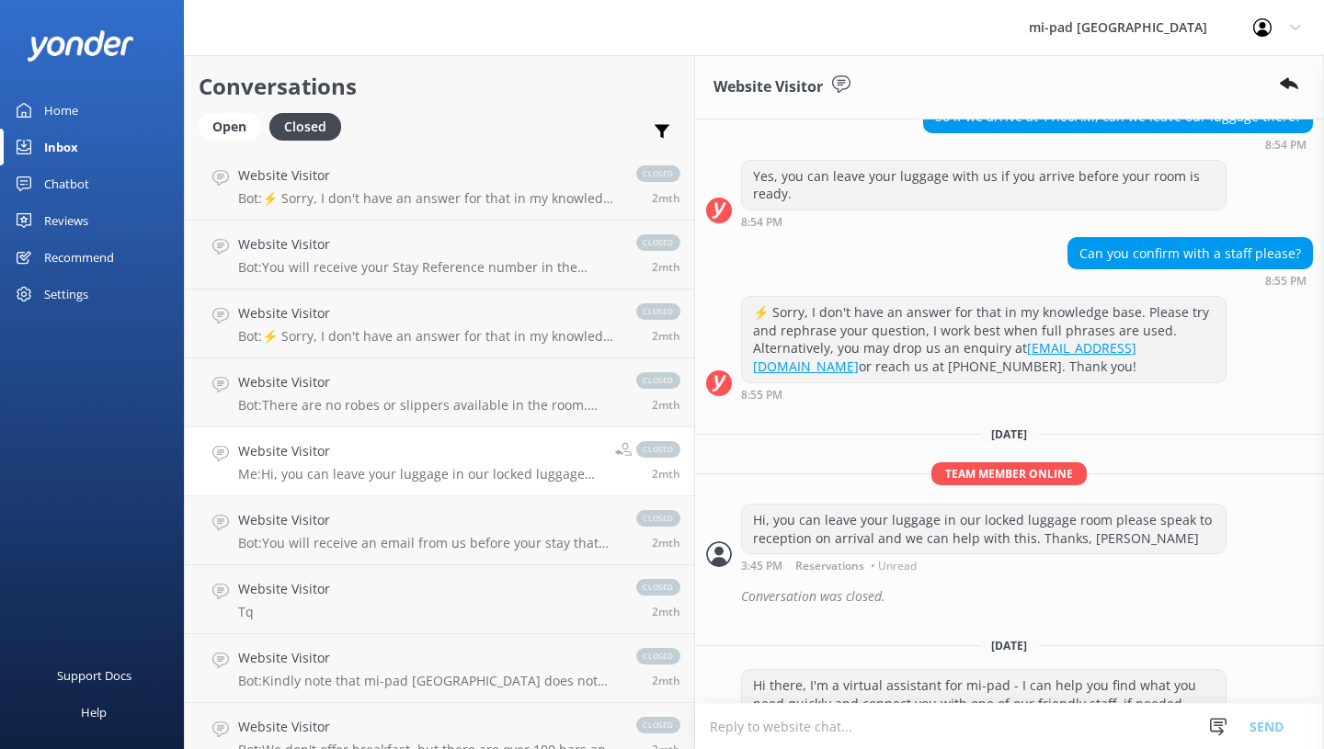
click at [307, 516] on h4 "Website Visitor" at bounding box center [428, 520] width 380 height 20
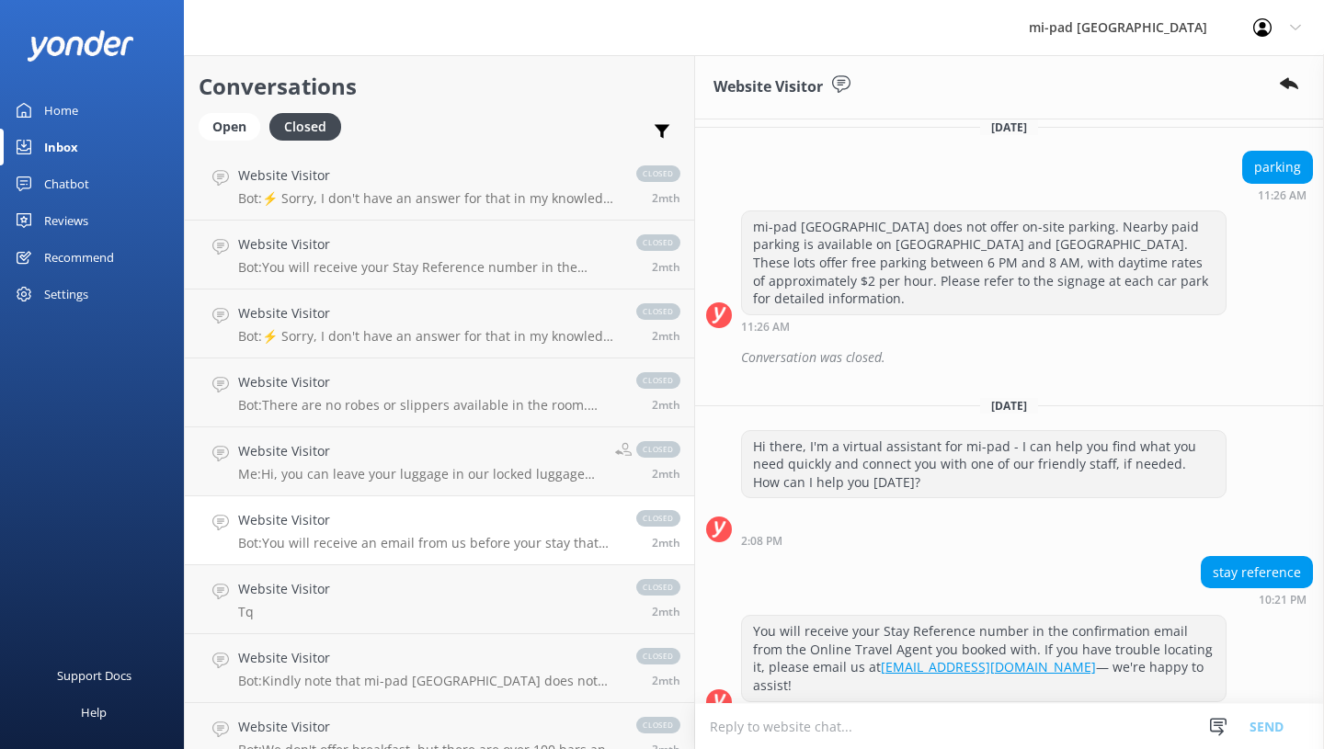
scroll to position [540, 0]
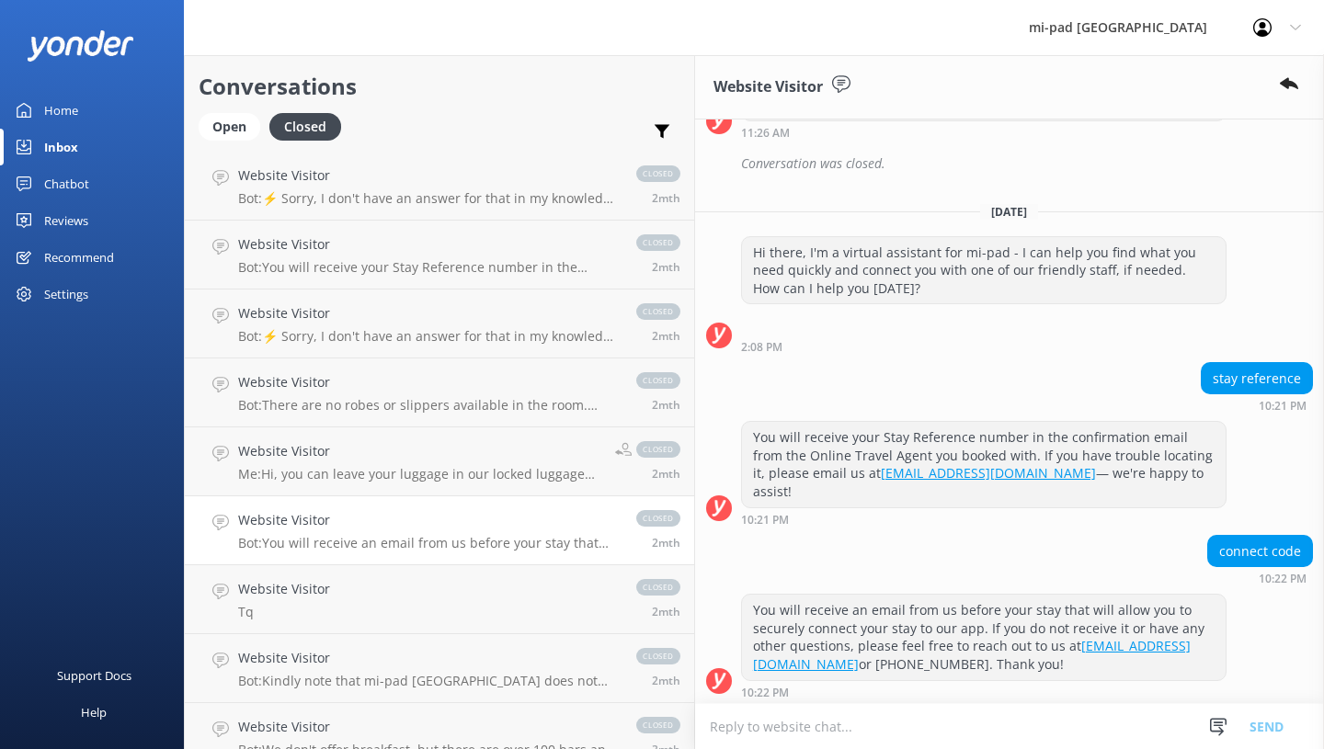
click at [365, 606] on link "Website Visitor Tq closed 2mth" at bounding box center [439, 599] width 509 height 69
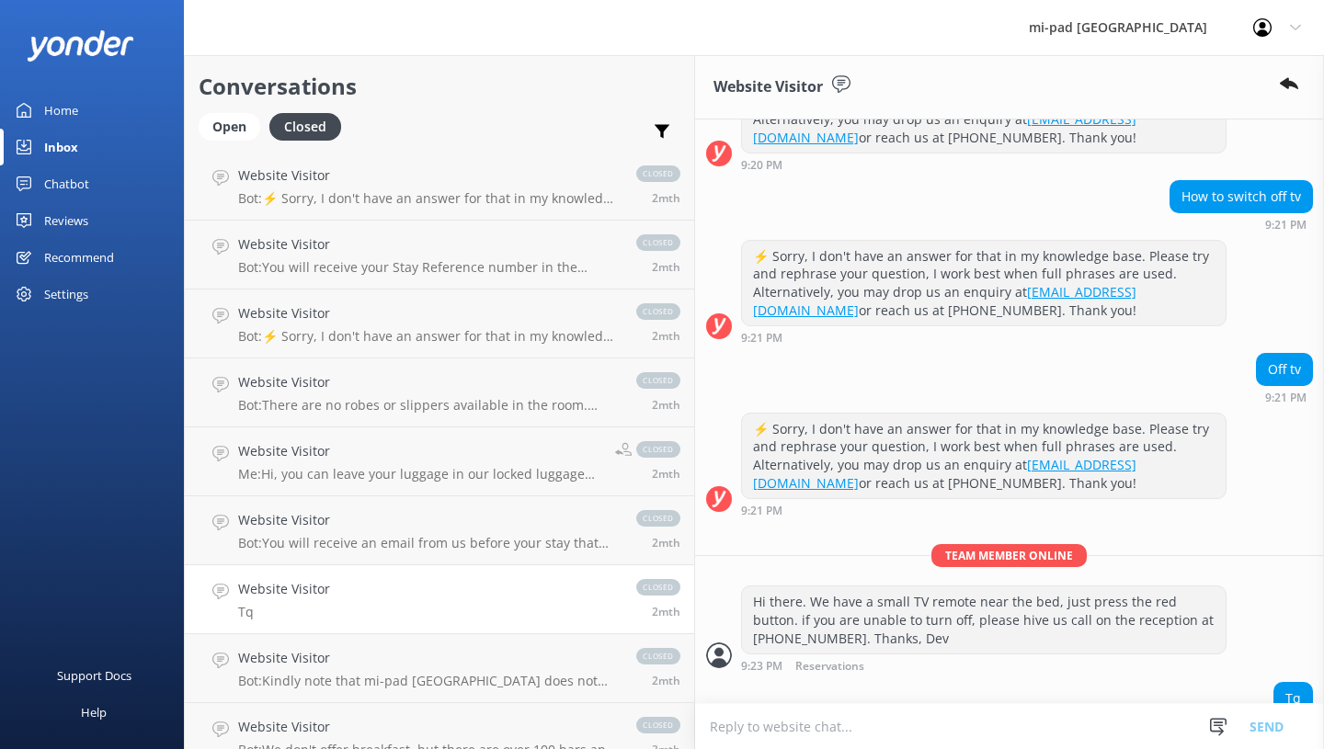
scroll to position [460, 0]
click at [374, 655] on h4 "Website Visitor" at bounding box center [428, 658] width 380 height 20
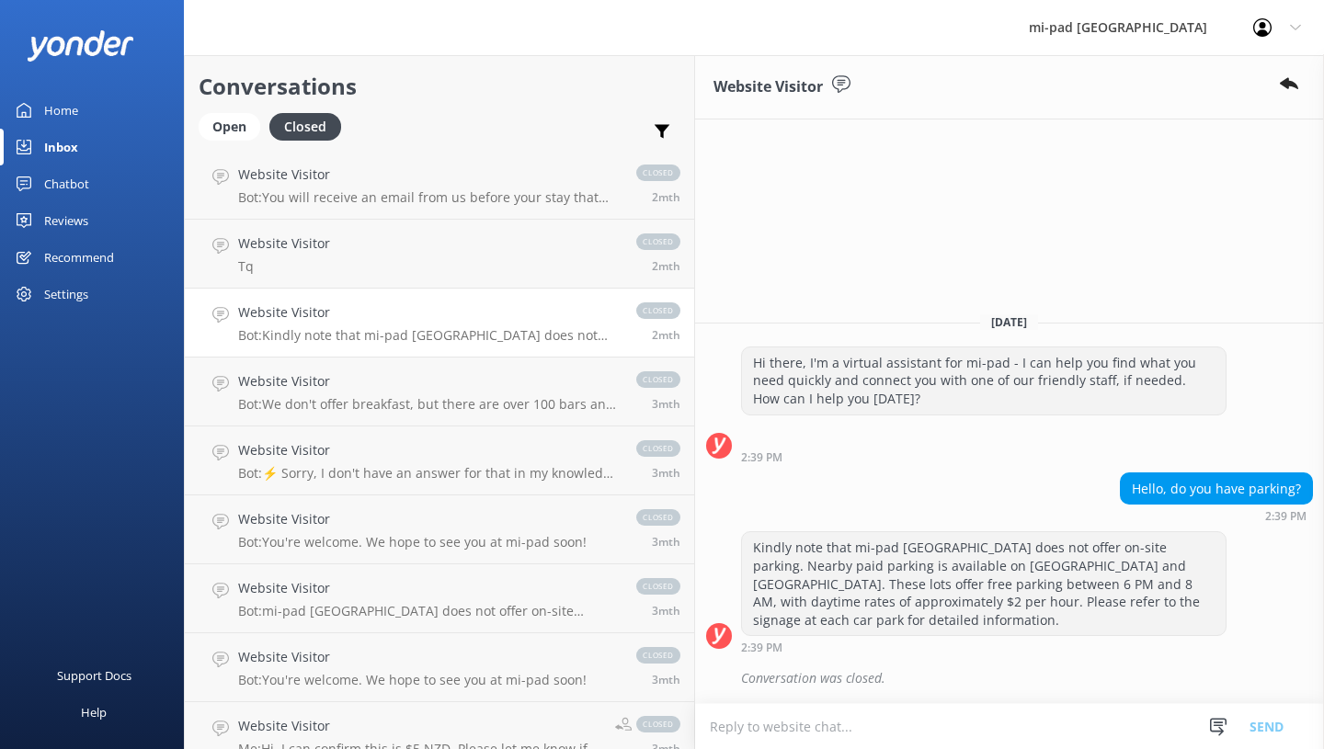
scroll to position [3953, 0]
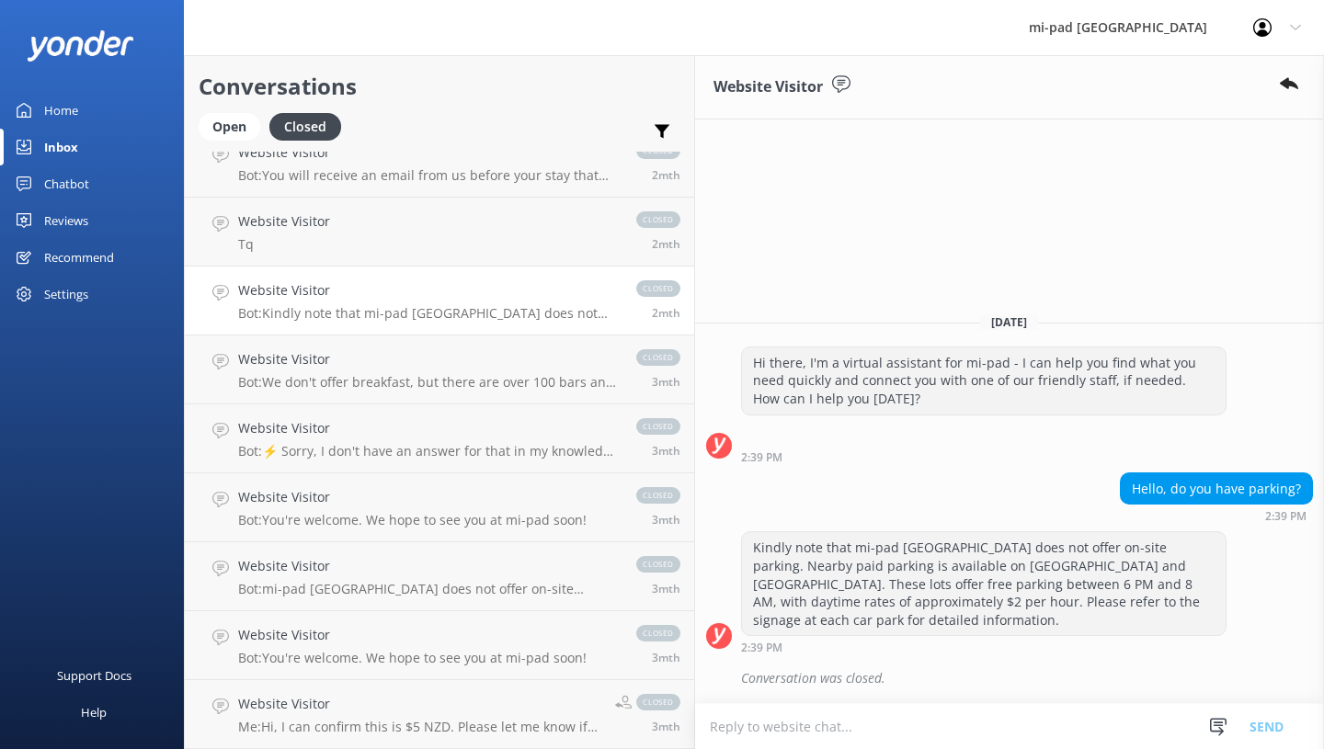
click at [404, 502] on h4 "Website Visitor" at bounding box center [412, 497] width 348 height 20
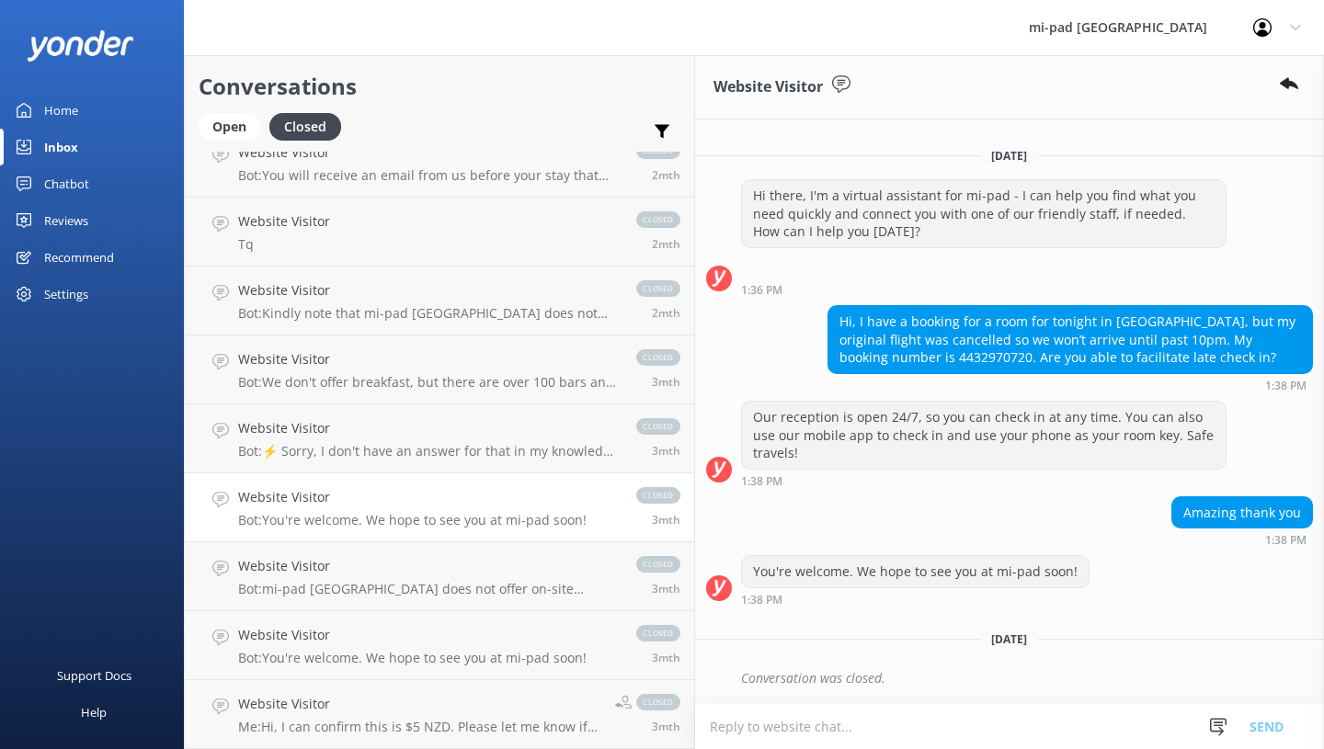
click at [407, 577] on div "Website Visitor Bot: mi-pad [GEOGRAPHIC_DATA] does not offer on-site parking. N…" at bounding box center [428, 576] width 380 height 40
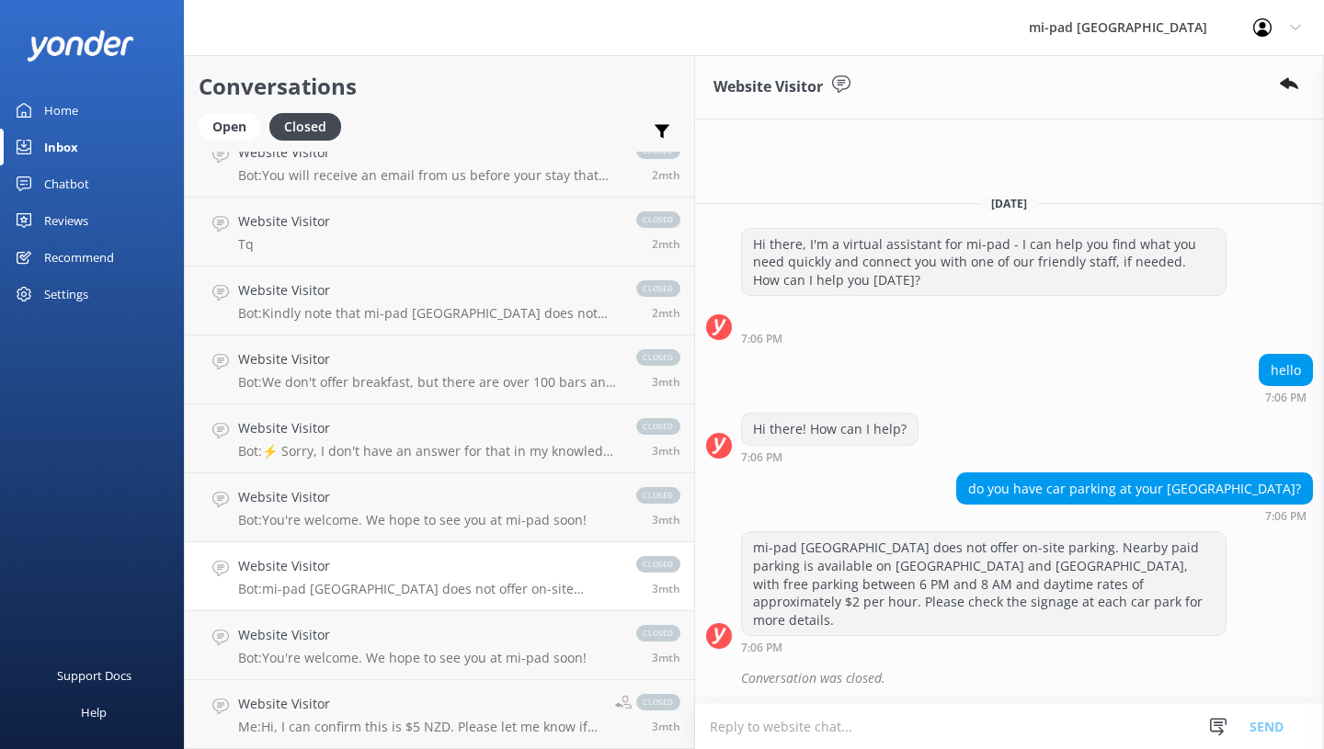
click at [402, 637] on h4 "Website Visitor" at bounding box center [412, 635] width 348 height 20
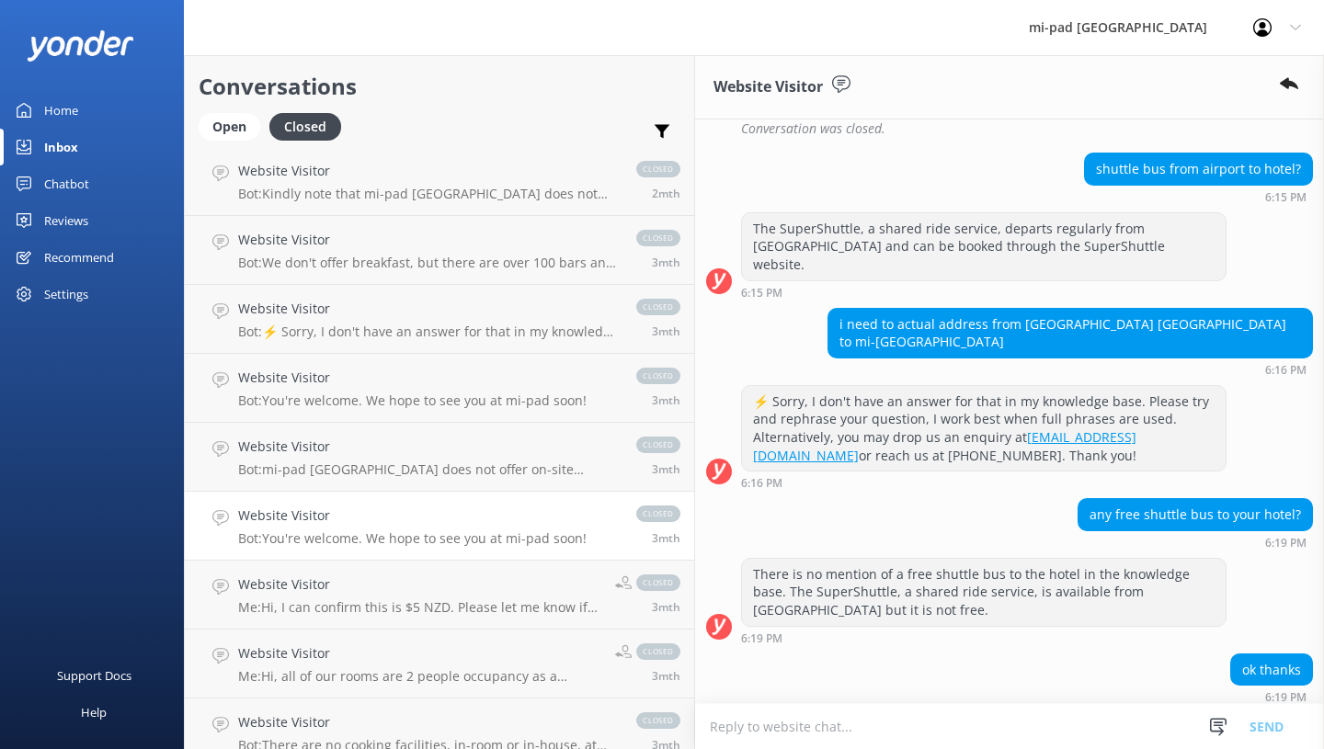
scroll to position [4229, 0]
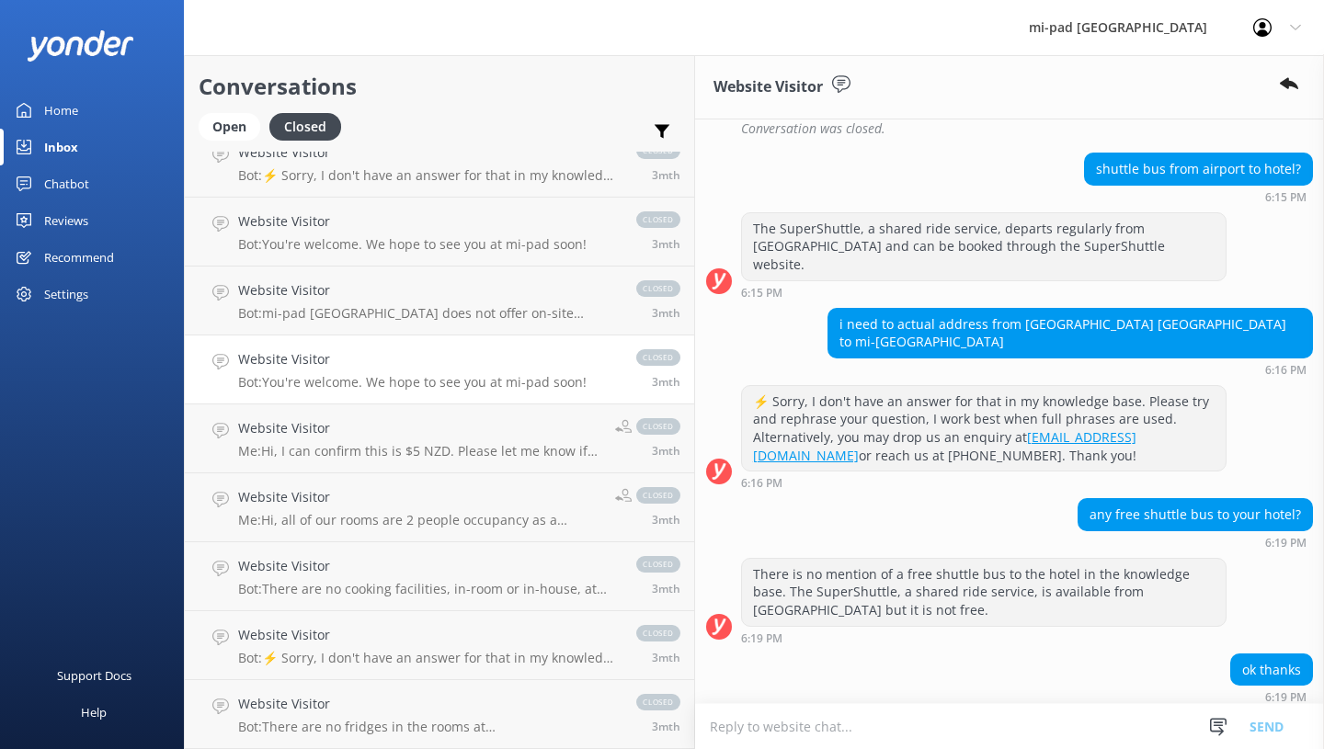
click at [377, 450] on p "Me: Hi, I can confirm this is $5 NZD. Please let me know if you have any furthe…" at bounding box center [419, 451] width 363 height 17
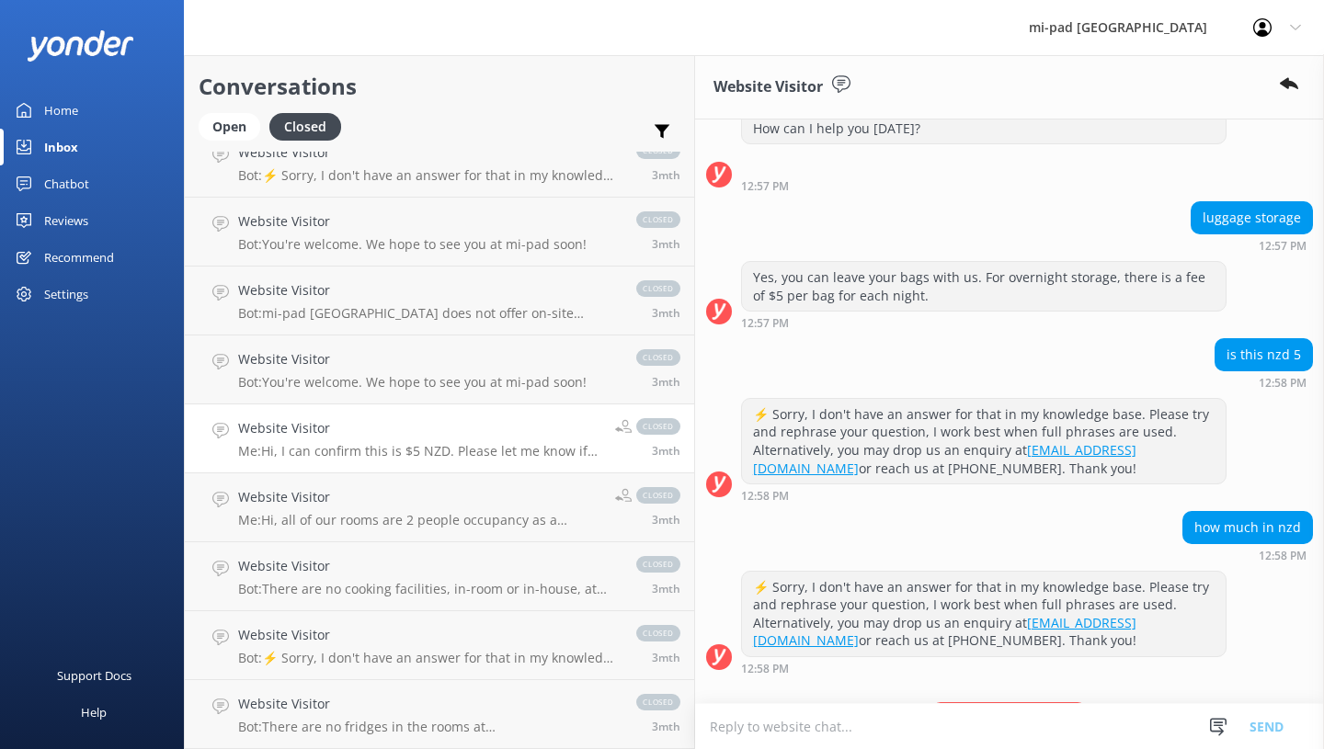
scroll to position [177, 0]
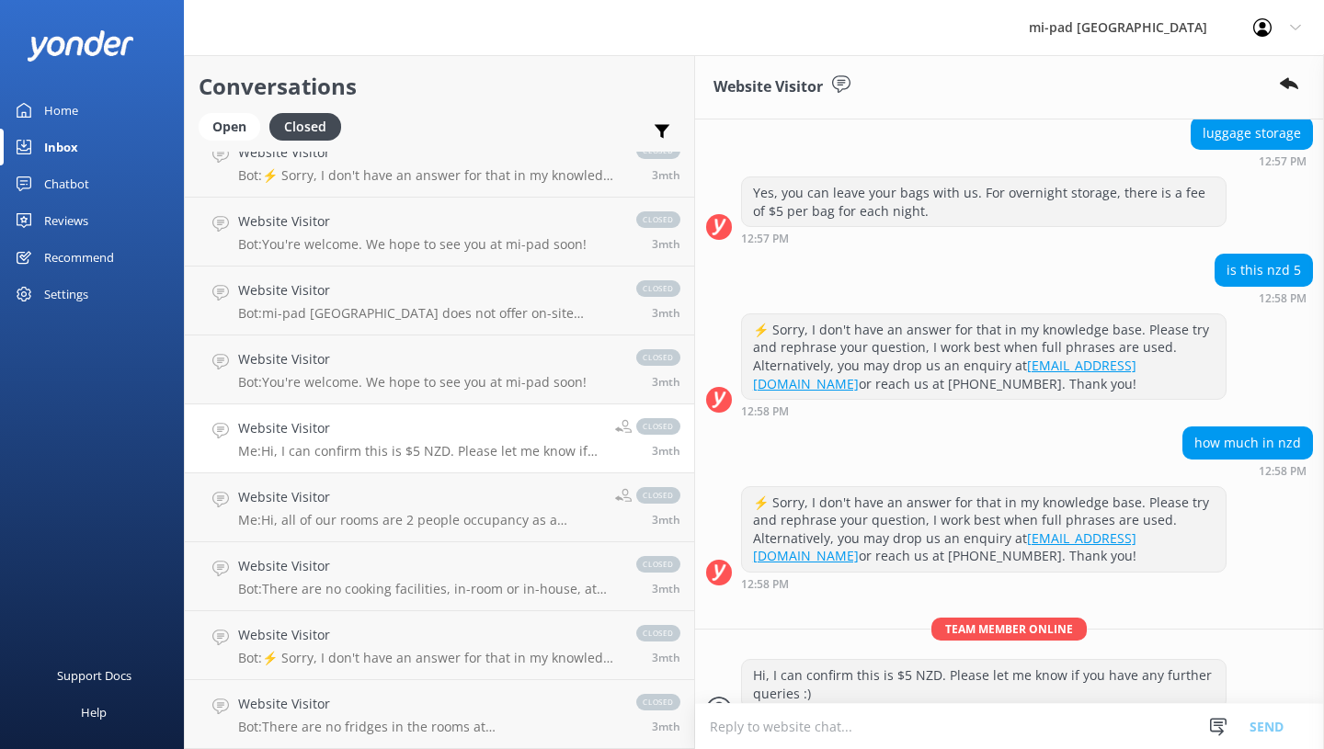
click at [282, 499] on h4 "Website Visitor" at bounding box center [419, 497] width 363 height 20
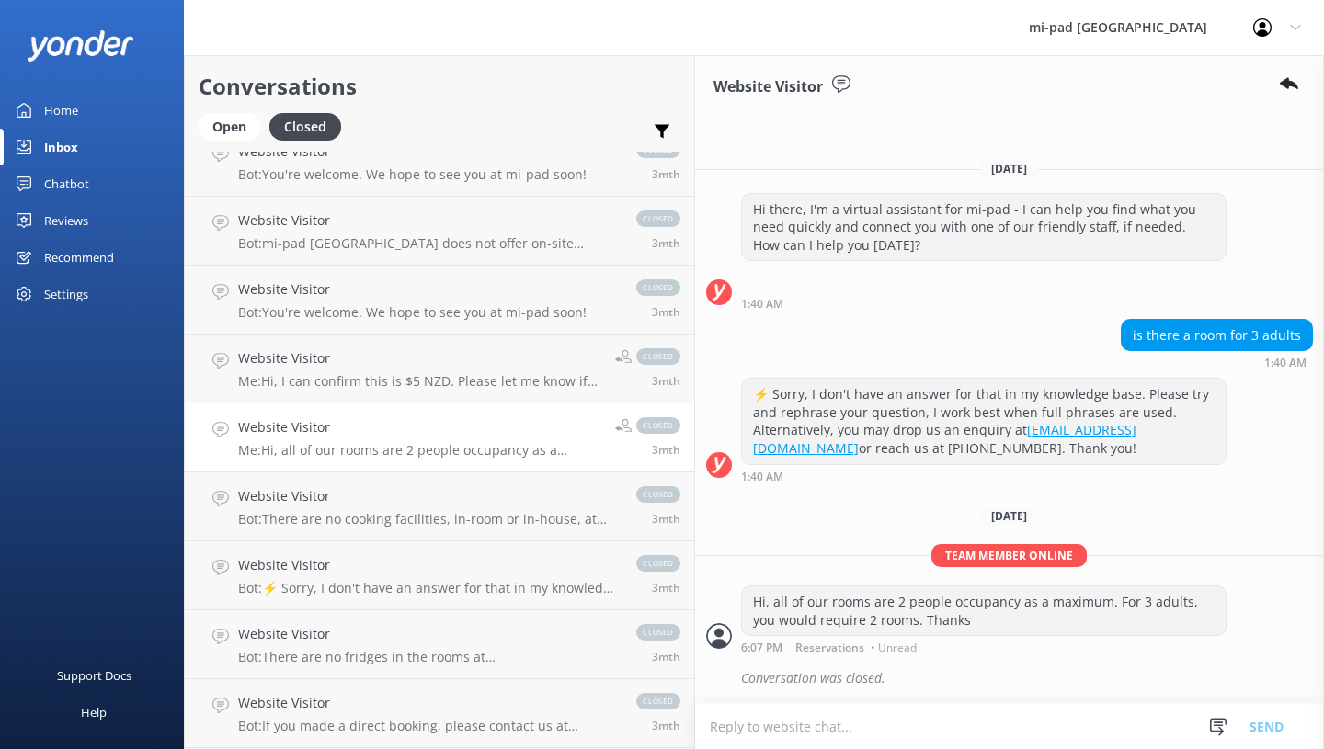
scroll to position [4321, 0]
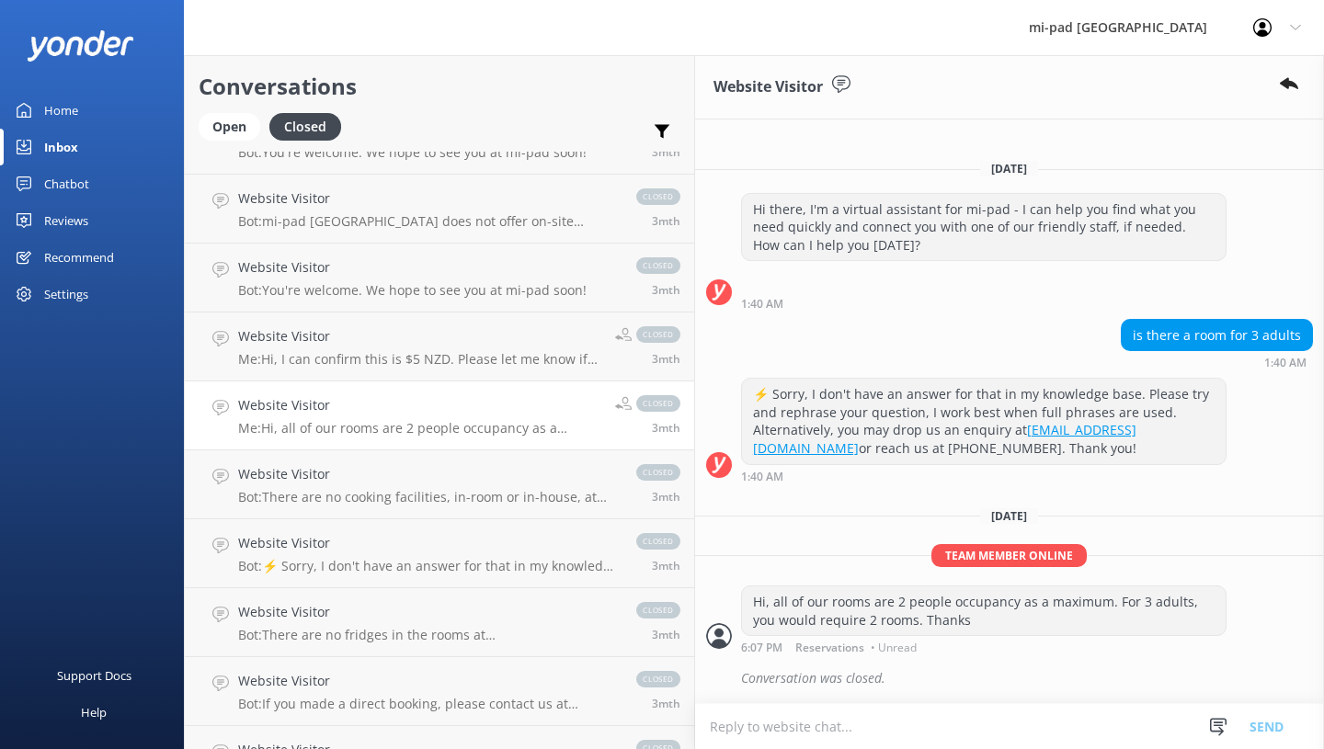
click at [341, 485] on div "Website Visitor Bot: There are no cooking facilities, in-room or in-house, at […" at bounding box center [428, 484] width 380 height 40
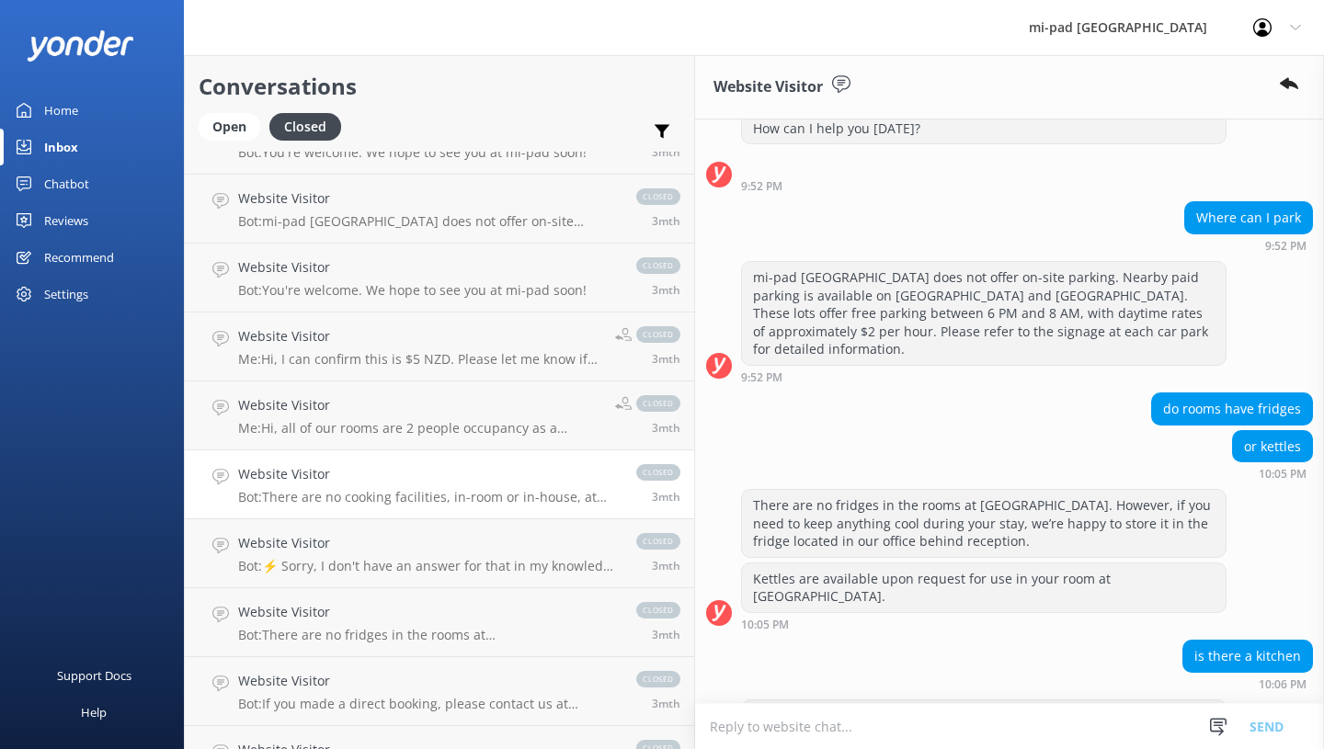
scroll to position [180, 0]
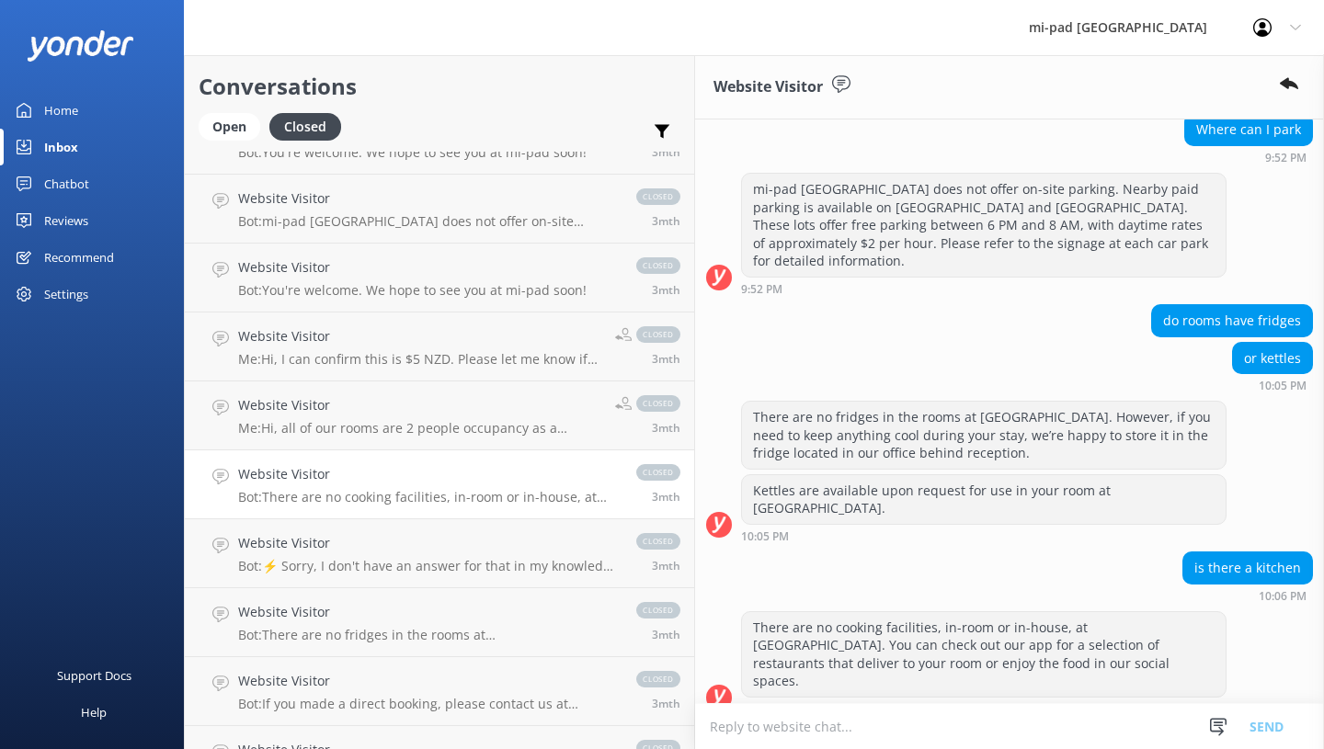
click at [339, 556] on div "Website Visitor Bot: ⚡ Sorry, I don't have an answer for that in my knowledge b…" at bounding box center [428, 553] width 380 height 40
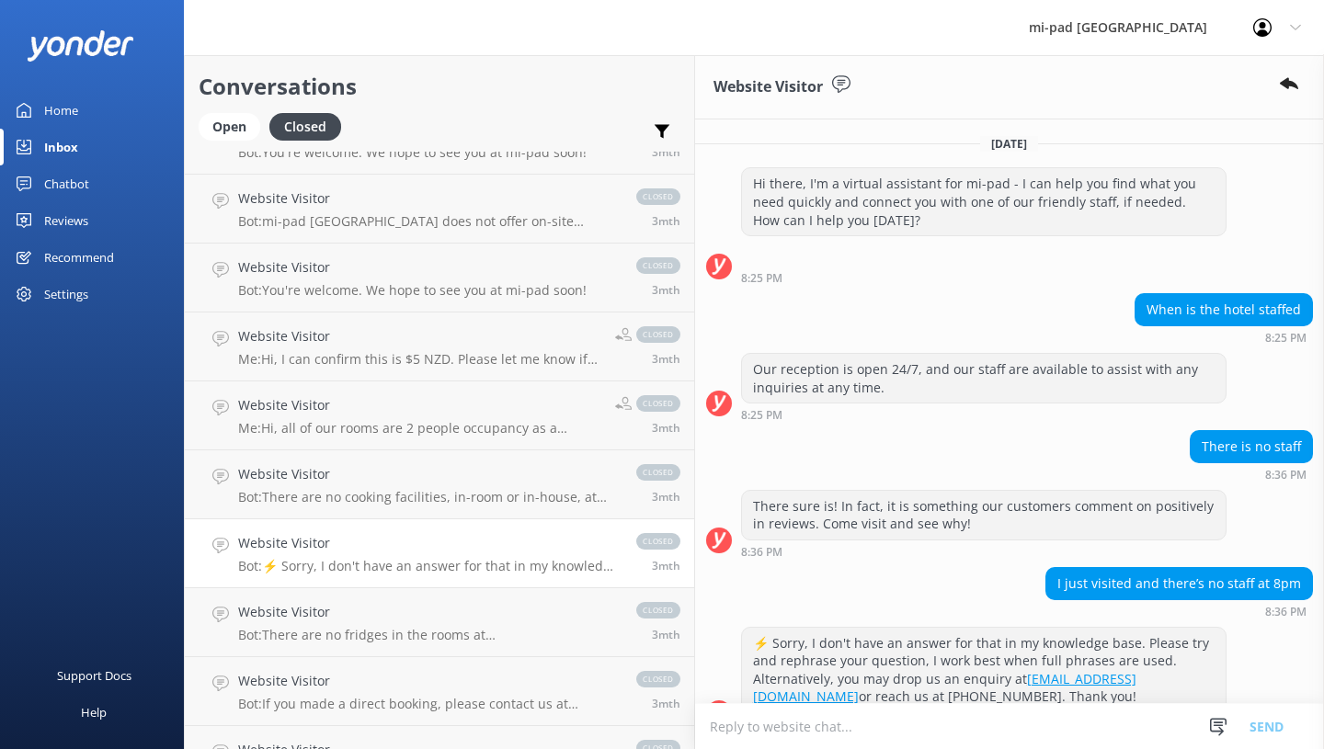
click at [335, 647] on link "Website Visitor Bot: There are no fridges in the rooms at [GEOGRAPHIC_DATA], in…" at bounding box center [439, 622] width 509 height 69
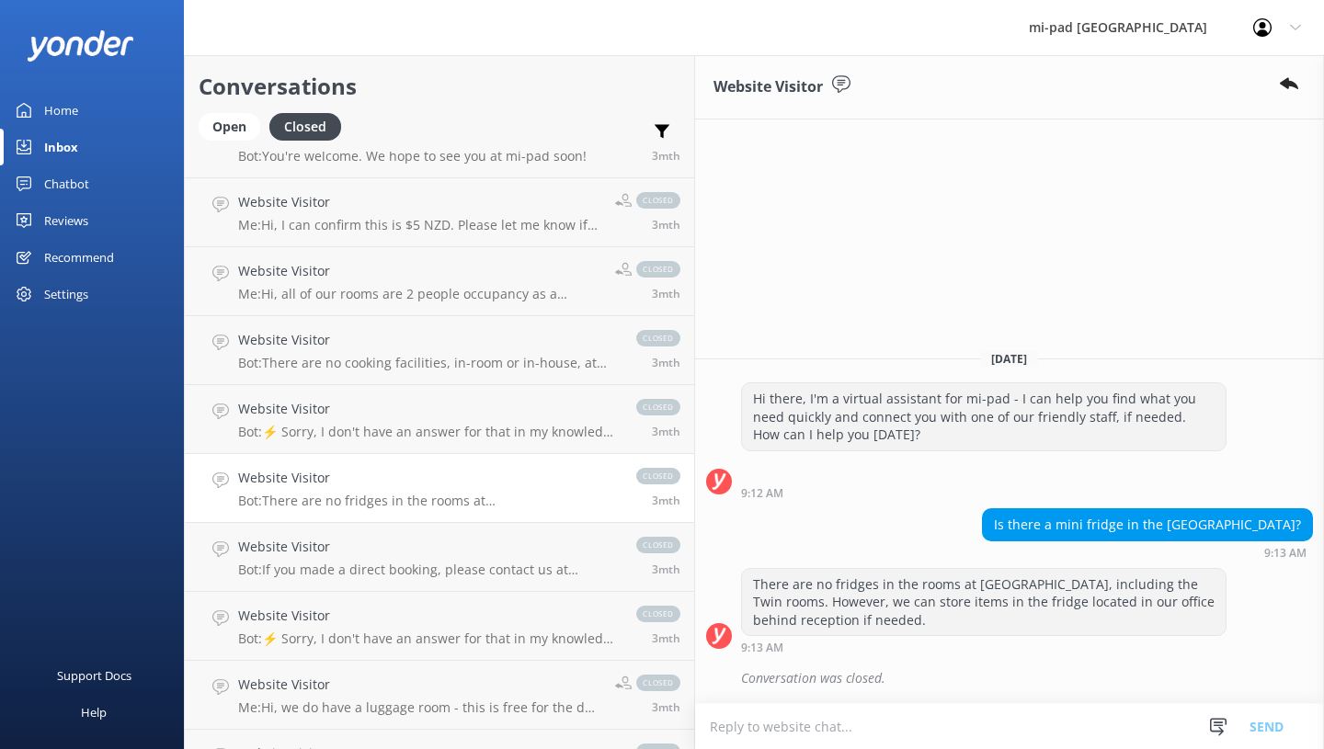
scroll to position [4505, 0]
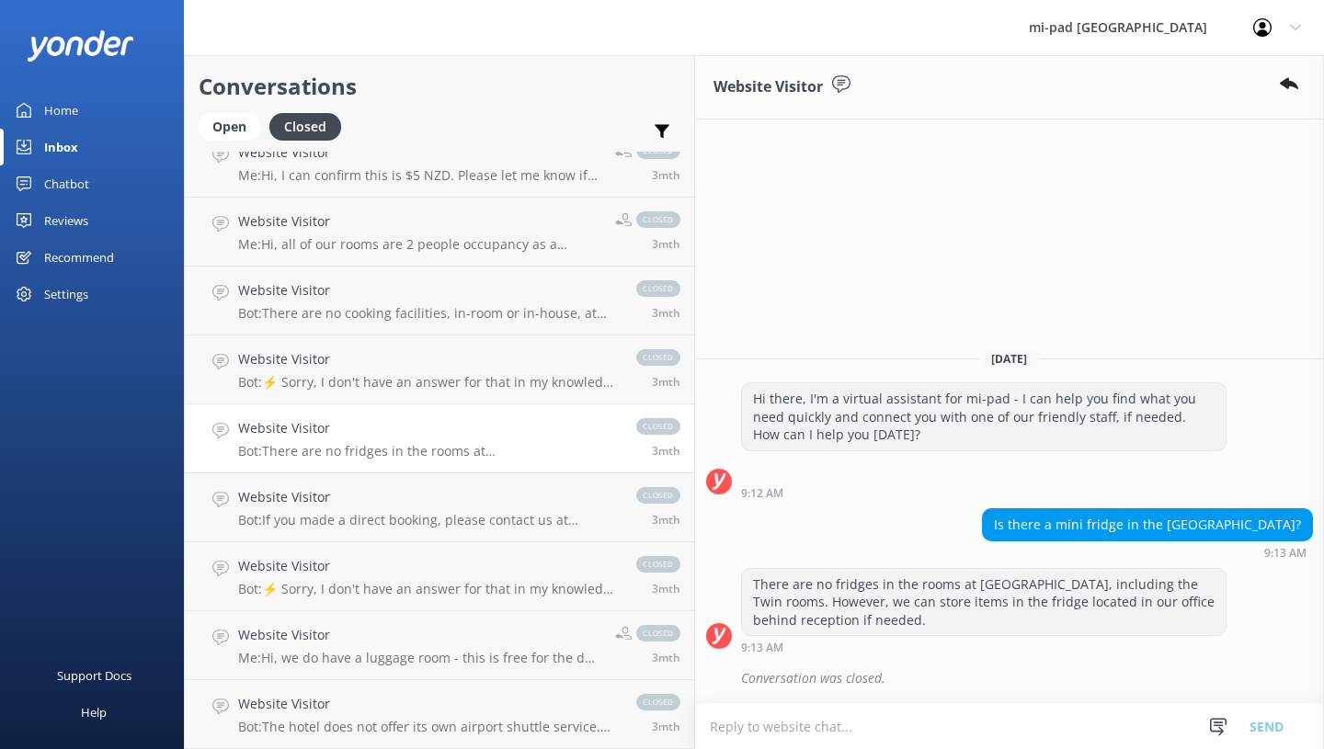
click at [398, 495] on h4 "Website Visitor" at bounding box center [428, 497] width 380 height 20
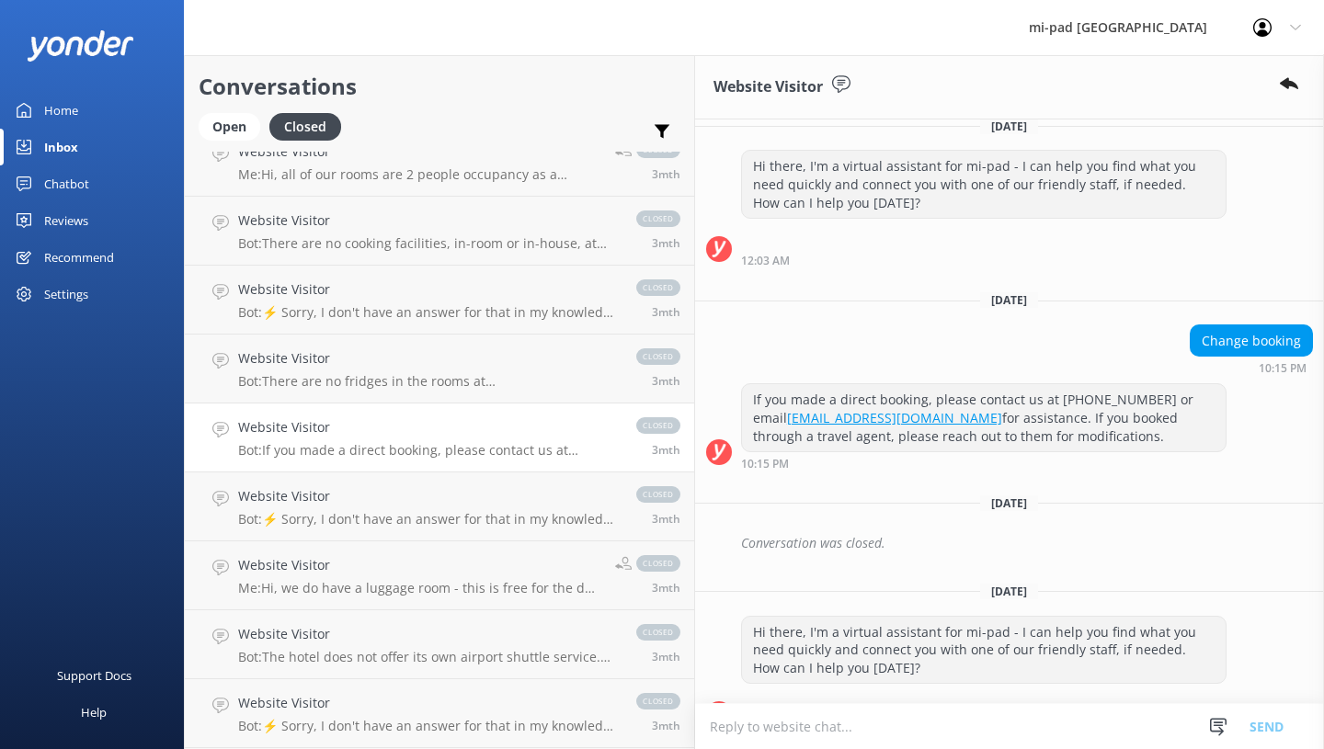
scroll to position [4688, 0]
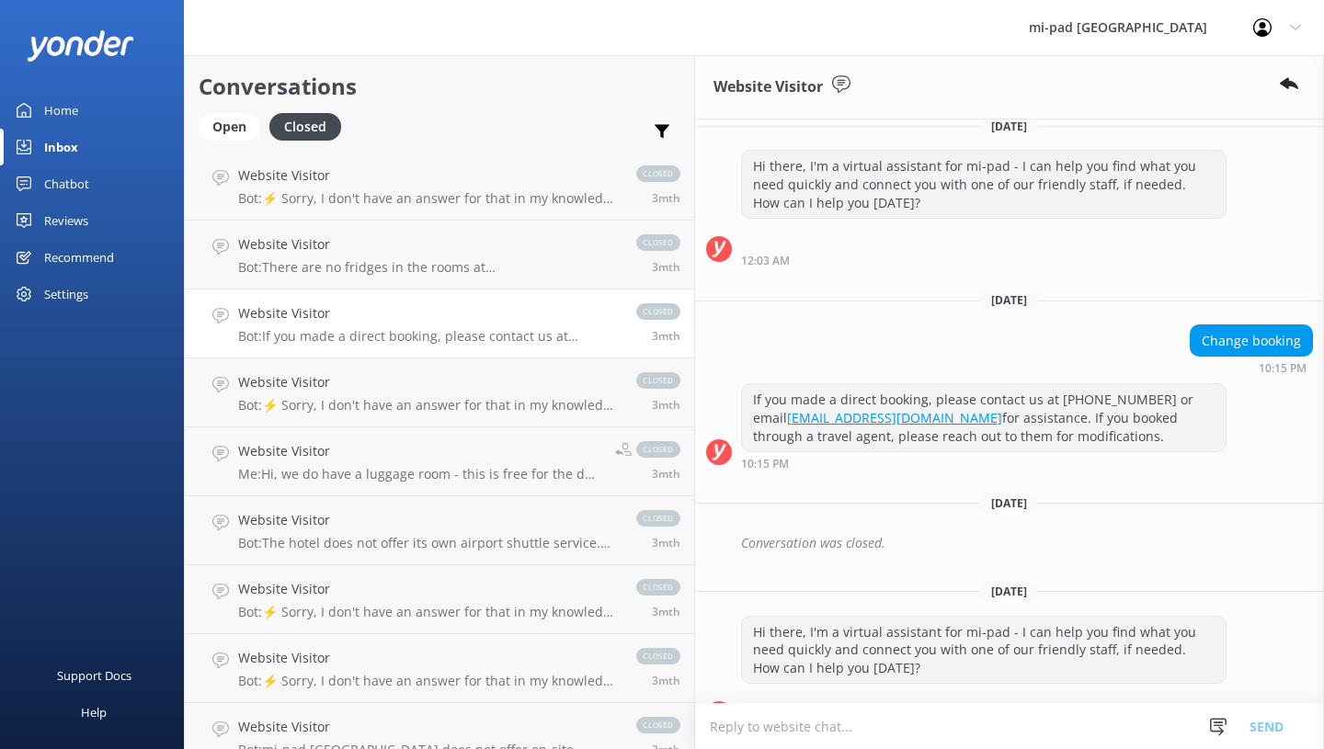
click at [404, 411] on p "Bot: ⚡ Sorry, I don't have an answer for that in my knowledge base. Please try …" at bounding box center [428, 405] width 380 height 17
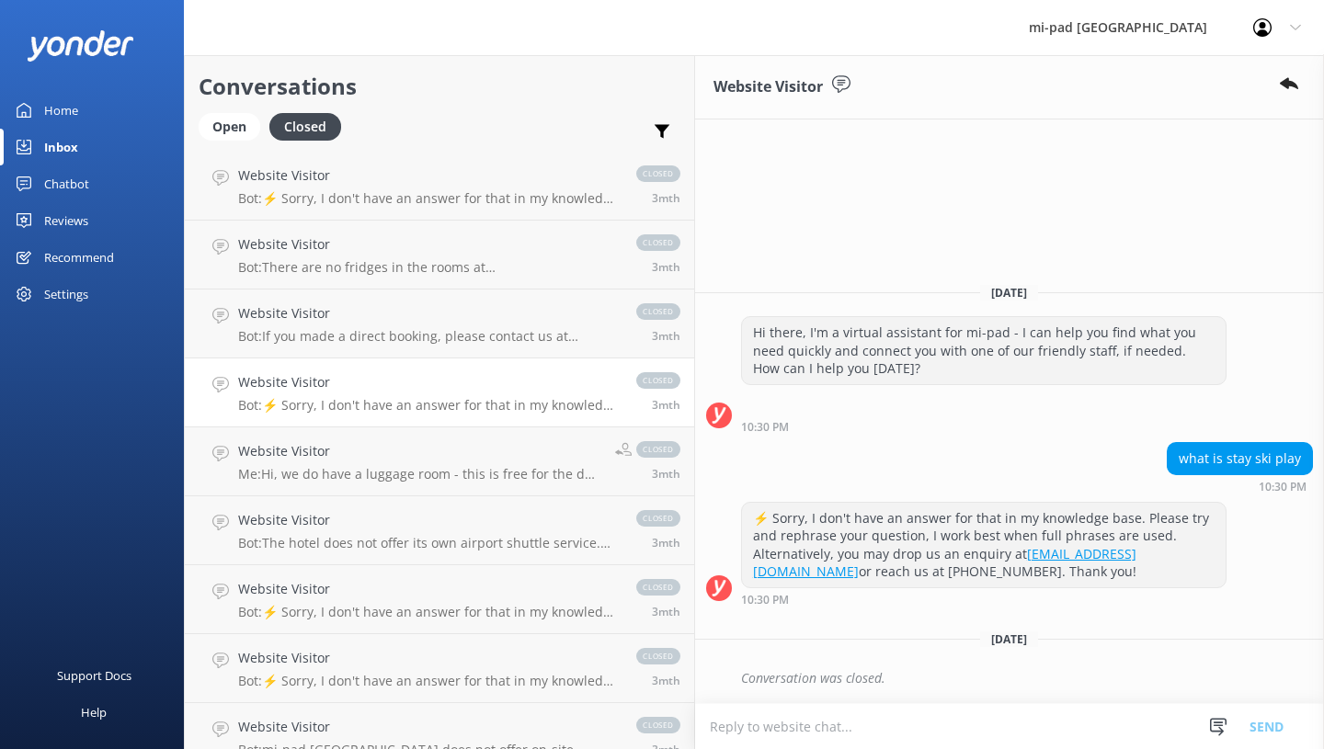
click at [404, 453] on h4 "Website Visitor" at bounding box center [419, 451] width 363 height 20
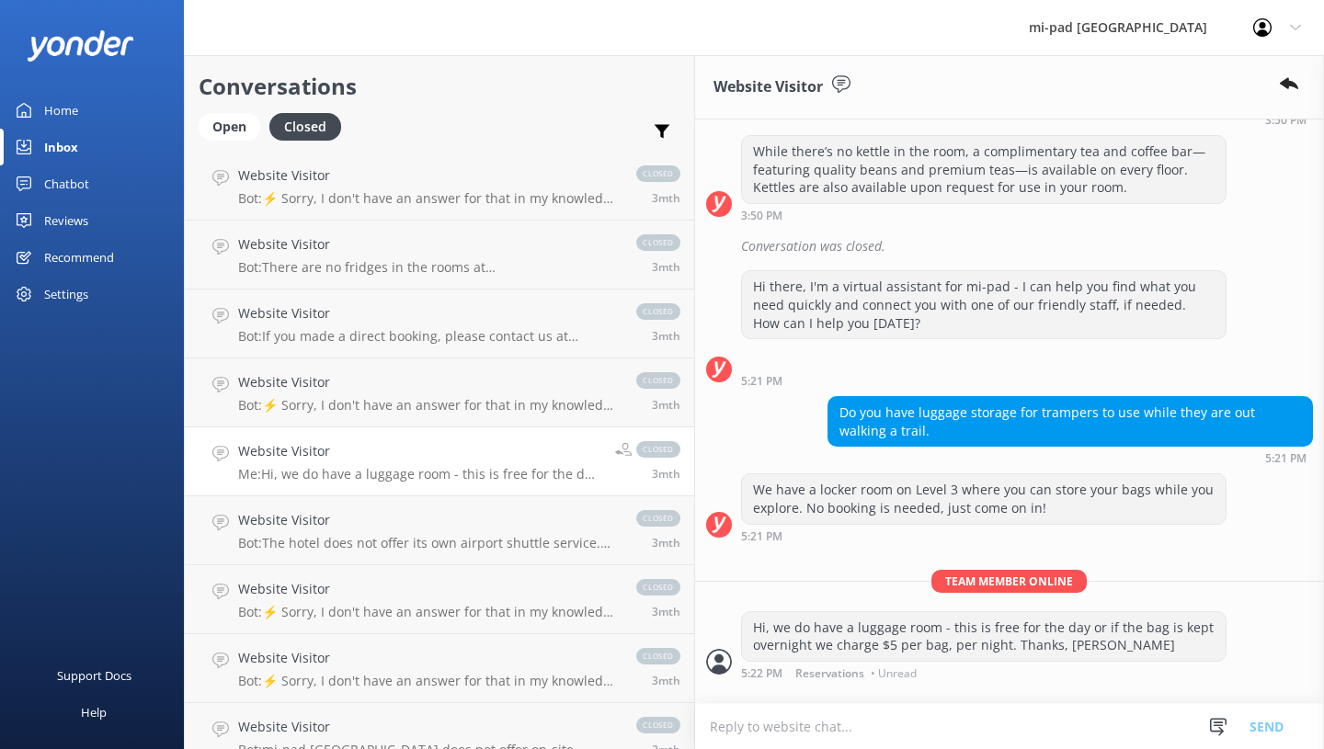
scroll to position [235, 0]
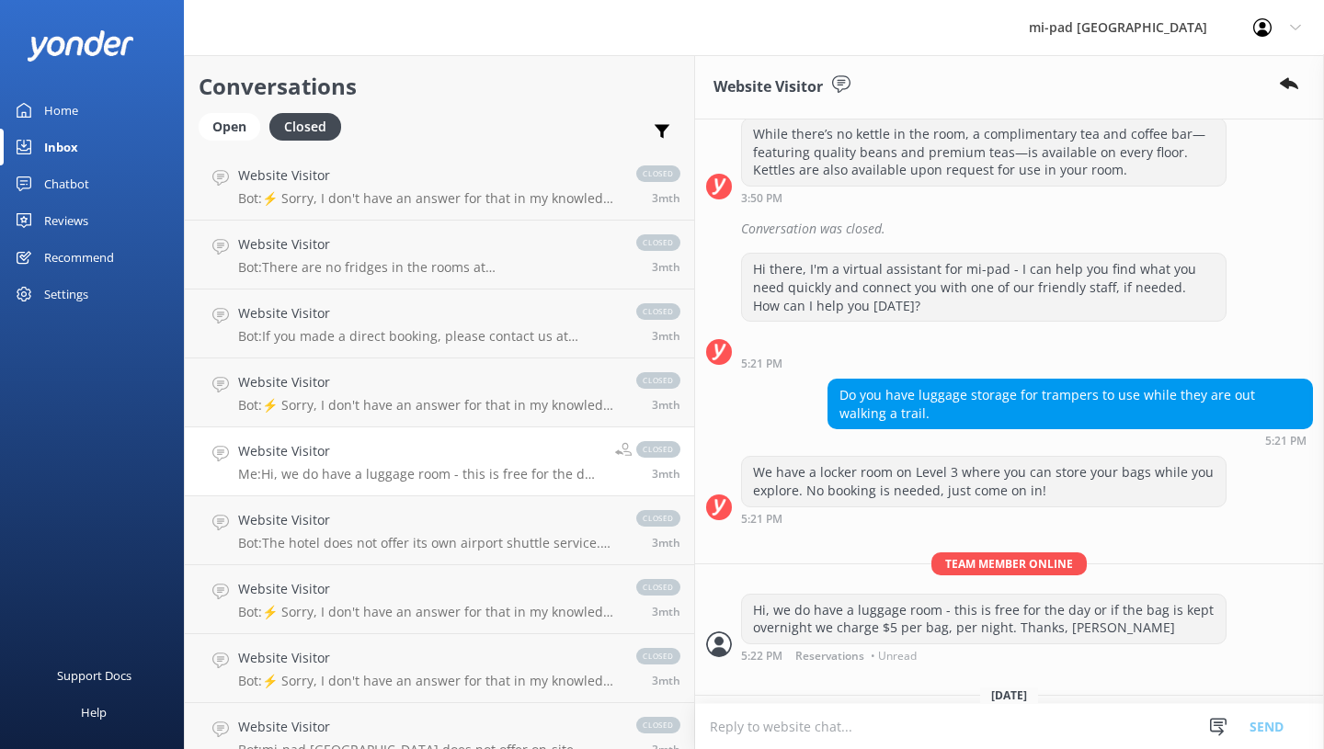
click at [360, 531] on div "Website Visitor Bot: The hotel does not offer its own airport shuttle service. …" at bounding box center [428, 530] width 380 height 40
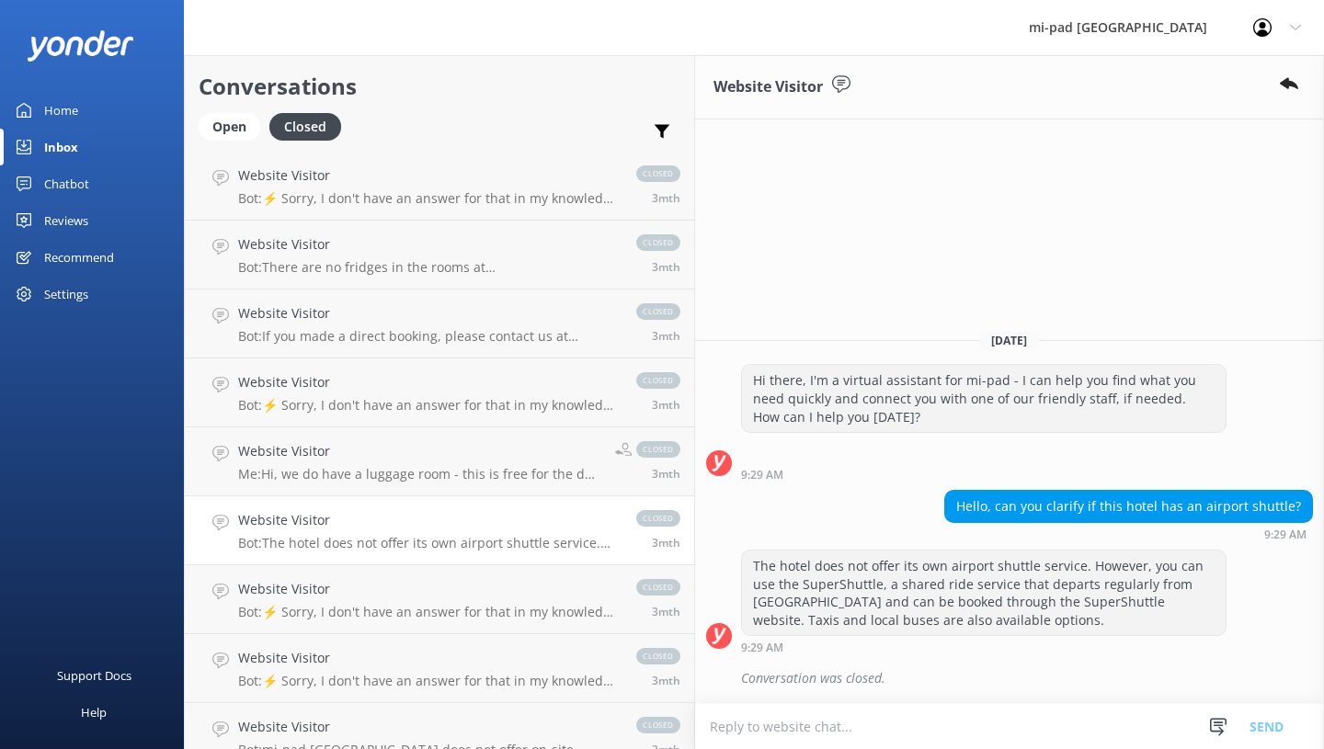
click at [345, 591] on h4 "Website Visitor" at bounding box center [428, 589] width 380 height 20
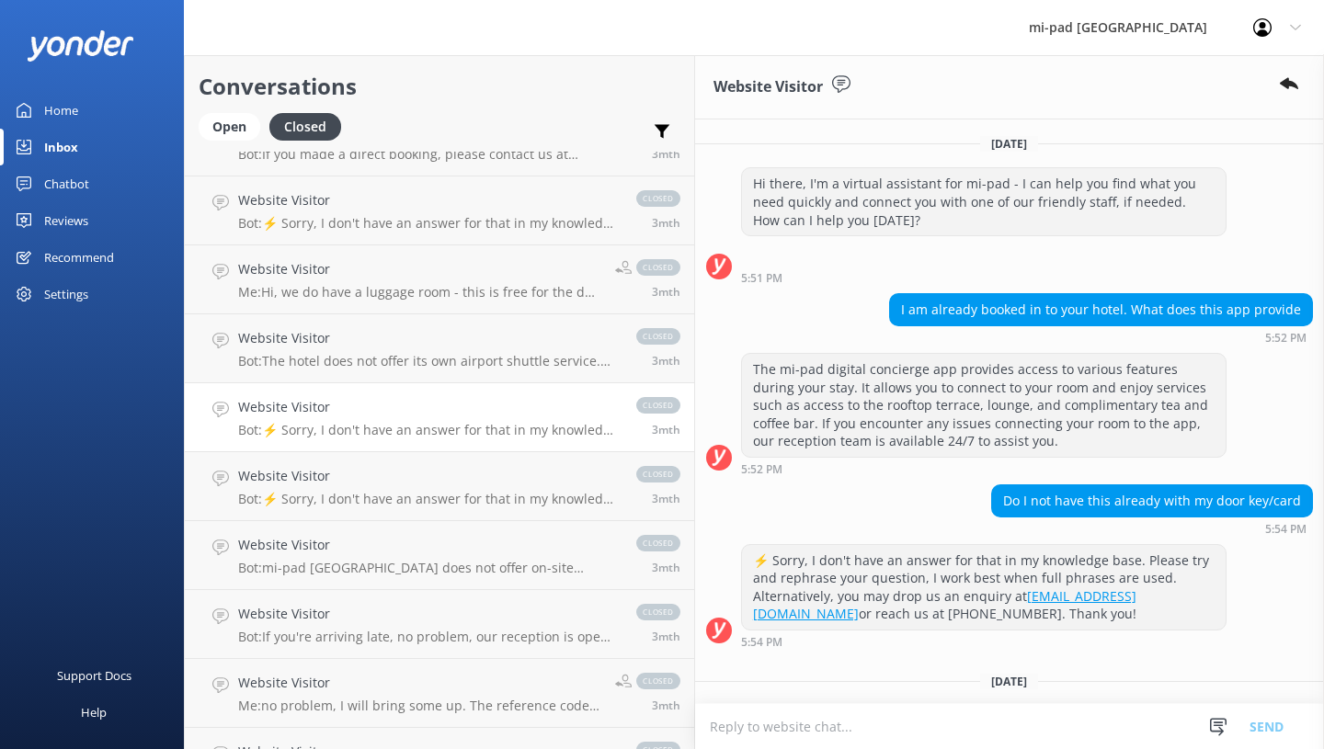
scroll to position [4872, 0]
click at [359, 483] on h4 "Website Visitor" at bounding box center [428, 474] width 380 height 20
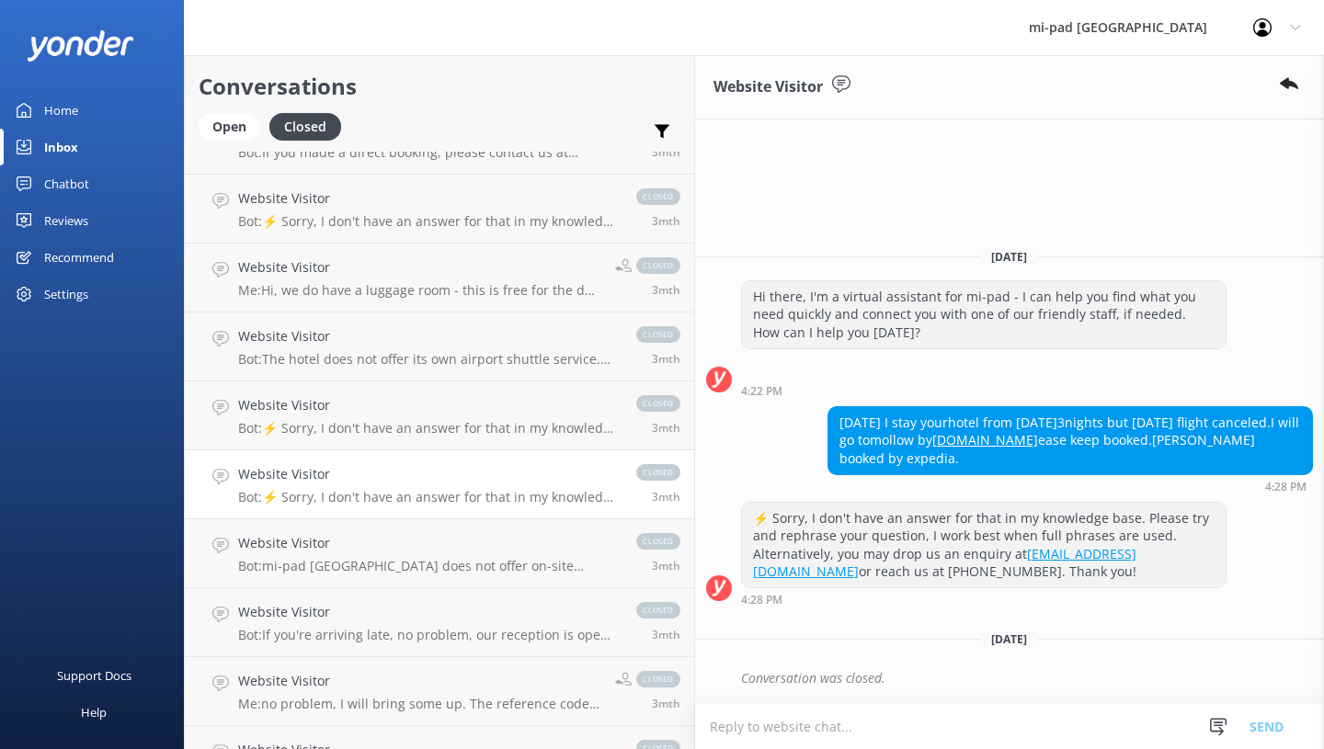
scroll to position [5148, 0]
click at [355, 280] on div "Website Visitor Bot: mi-pad [GEOGRAPHIC_DATA] does not offer on-site parking. N…" at bounding box center [428, 277] width 380 height 40
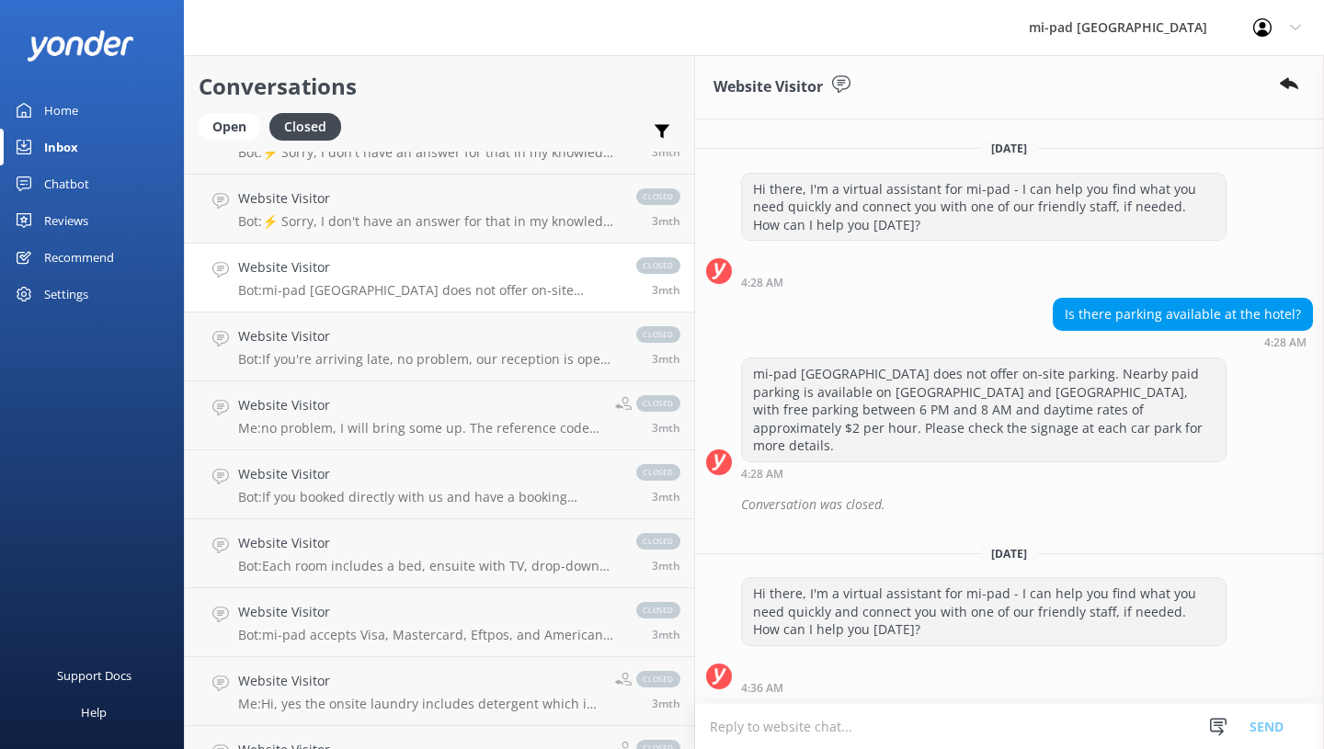
click at [357, 346] on h4 "Website Visitor" at bounding box center [428, 336] width 380 height 20
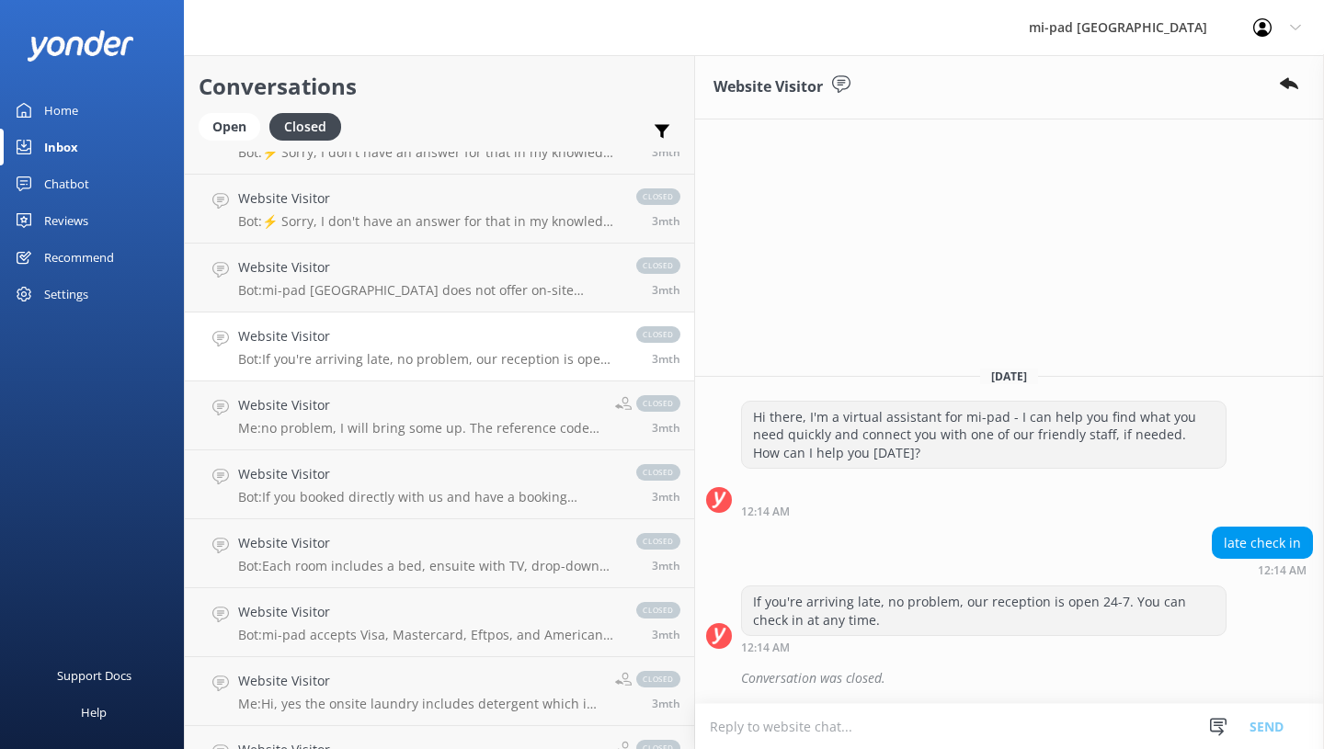
click at [365, 404] on h4 "Website Visitor" at bounding box center [419, 405] width 363 height 20
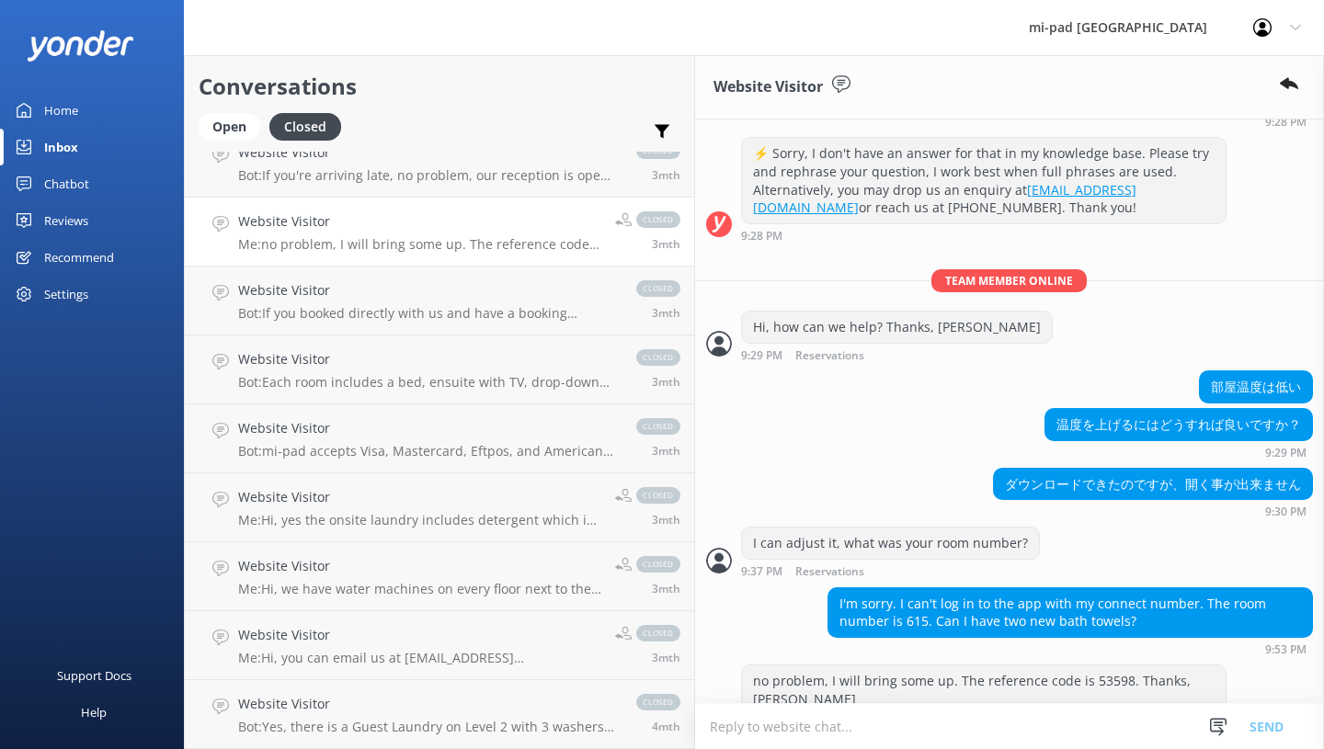
scroll to position [5424, 0]
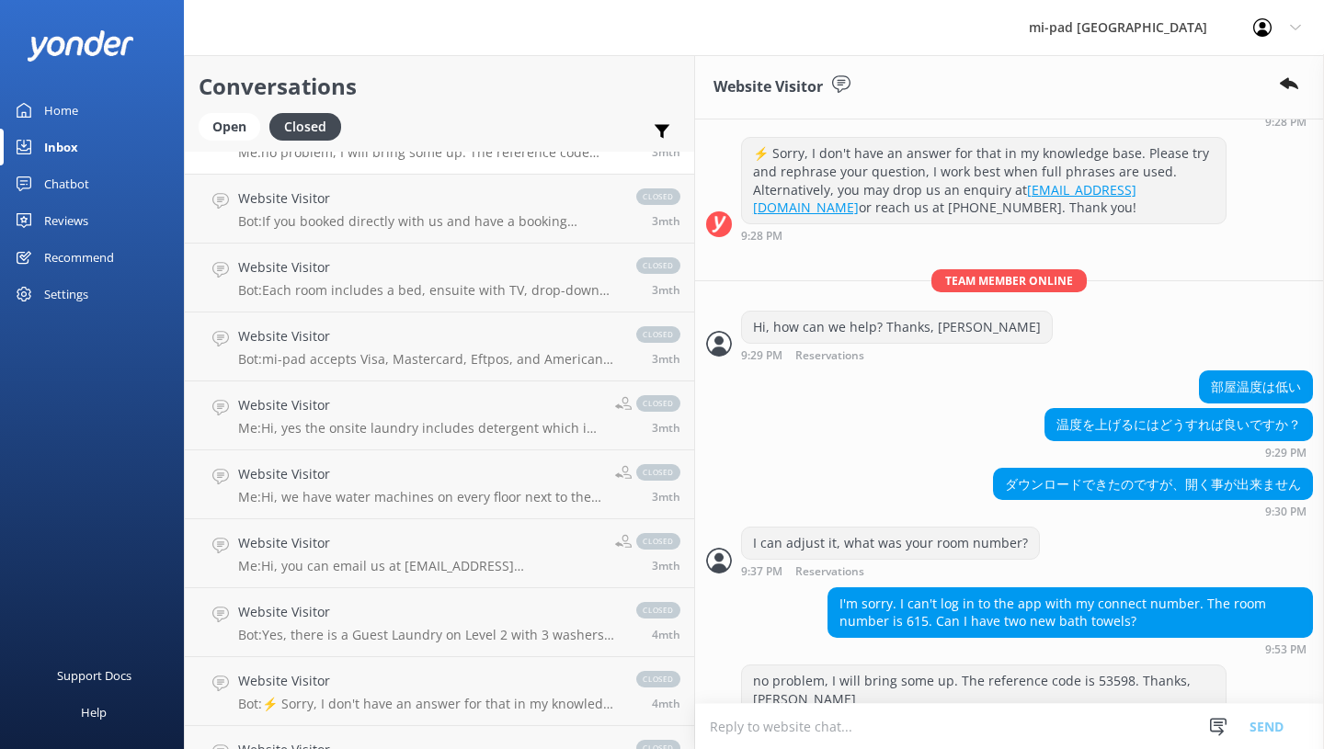
click at [365, 278] on div "Website Visitor Bot: Each room includes a bed, ensuite with TV, drop-down desk,…" at bounding box center [428, 277] width 380 height 40
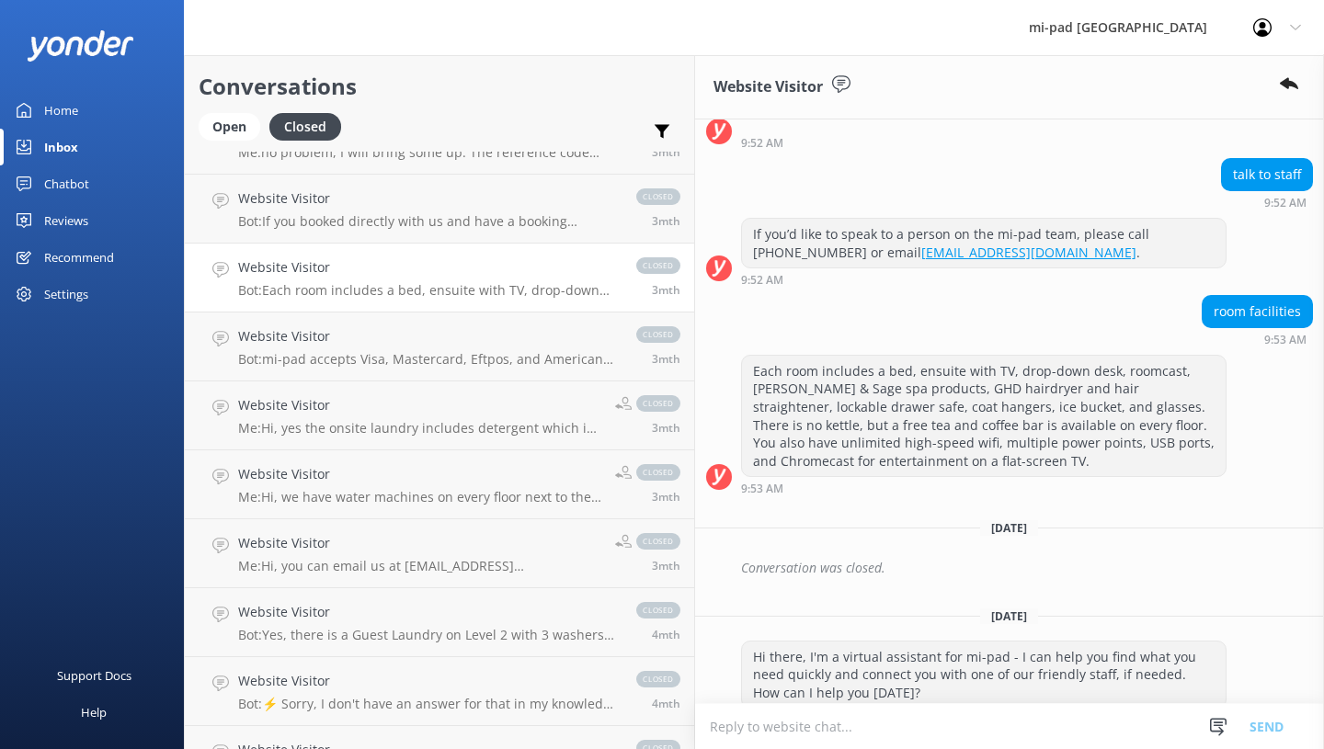
scroll to position [142, 0]
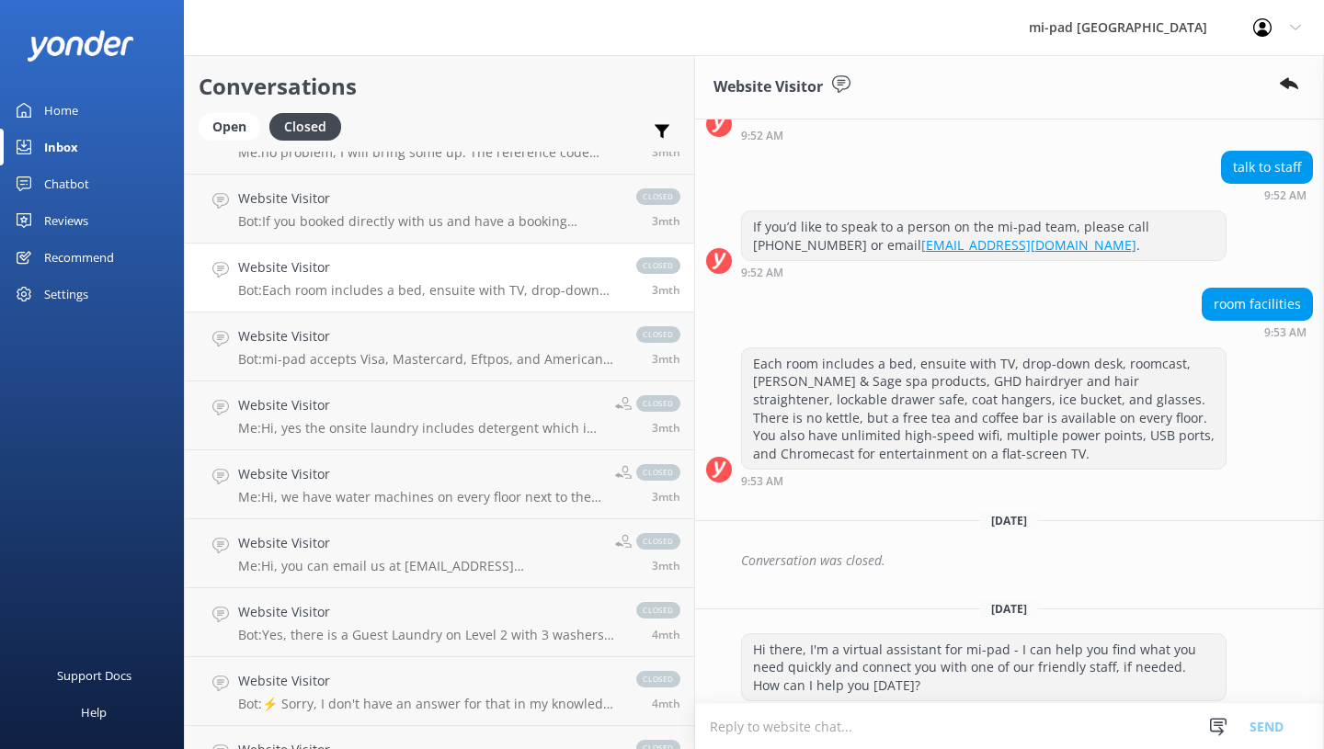
click at [350, 358] on p "Bot: mi-pad accepts Visa, Mastercard, Eftpos, and American Express payment meth…" at bounding box center [428, 359] width 380 height 17
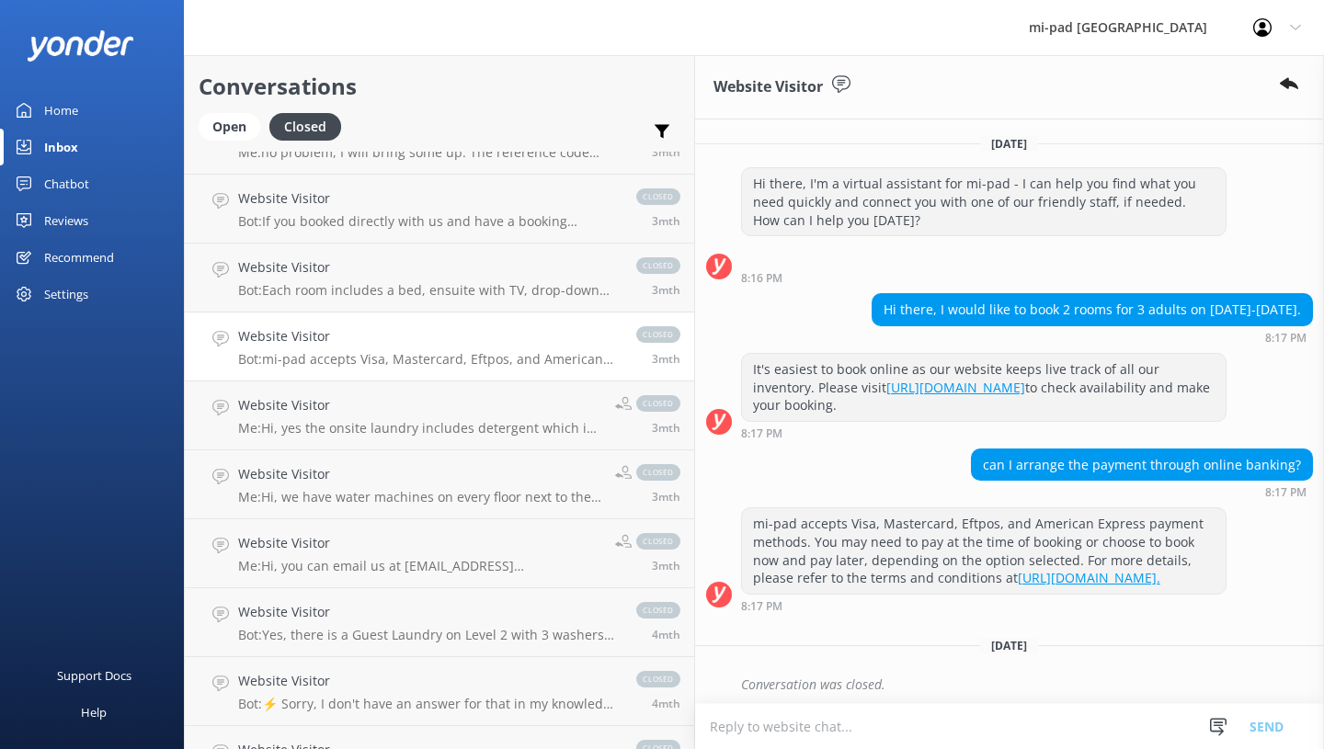
click at [366, 412] on h4 "Website Visitor" at bounding box center [419, 405] width 363 height 20
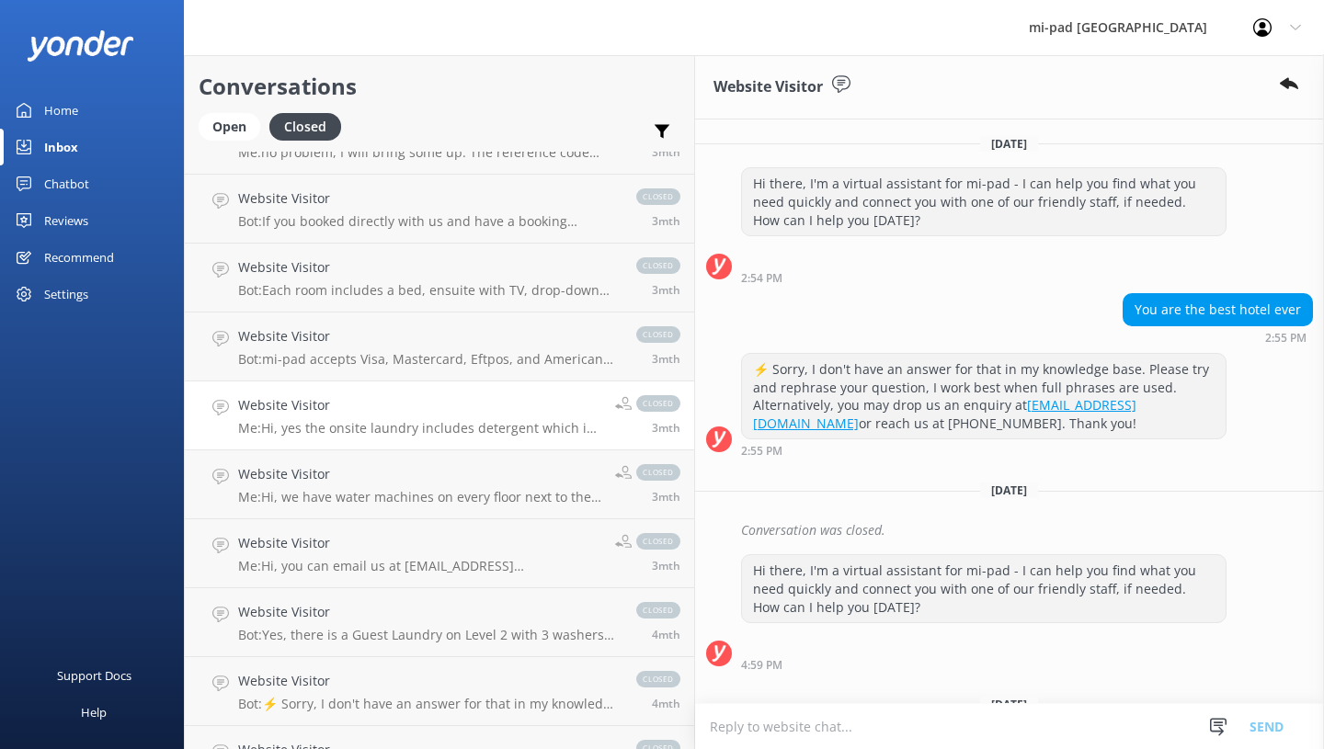
click at [341, 472] on h4 "Website Visitor" at bounding box center [419, 474] width 363 height 20
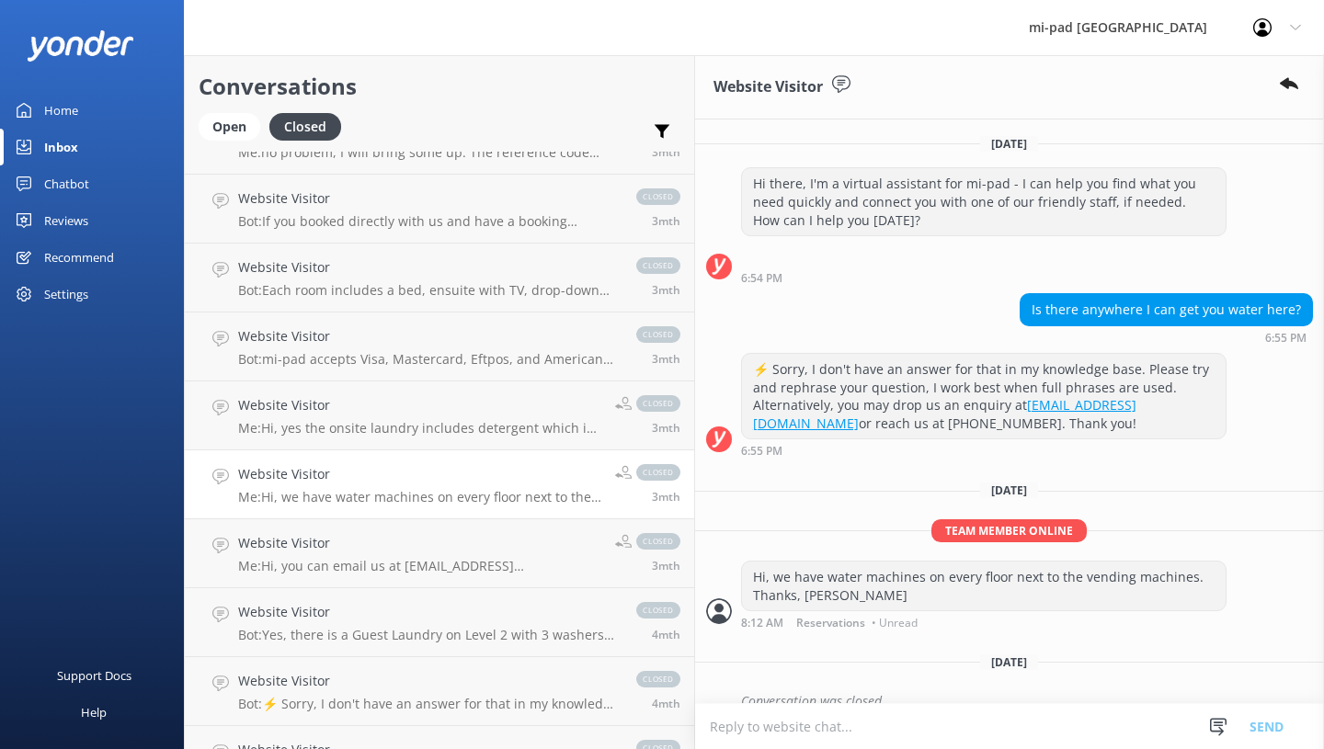
click at [342, 541] on h4 "Website Visitor" at bounding box center [419, 543] width 363 height 20
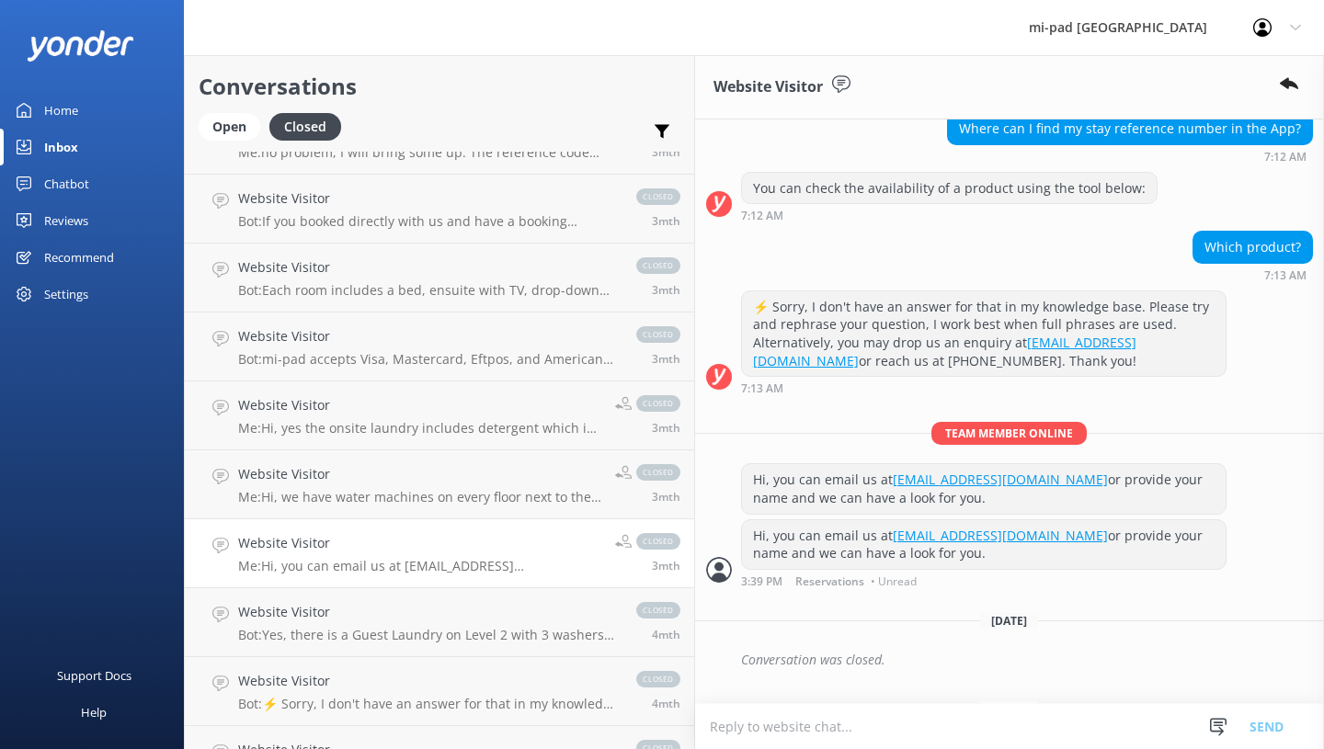
scroll to position [709, 0]
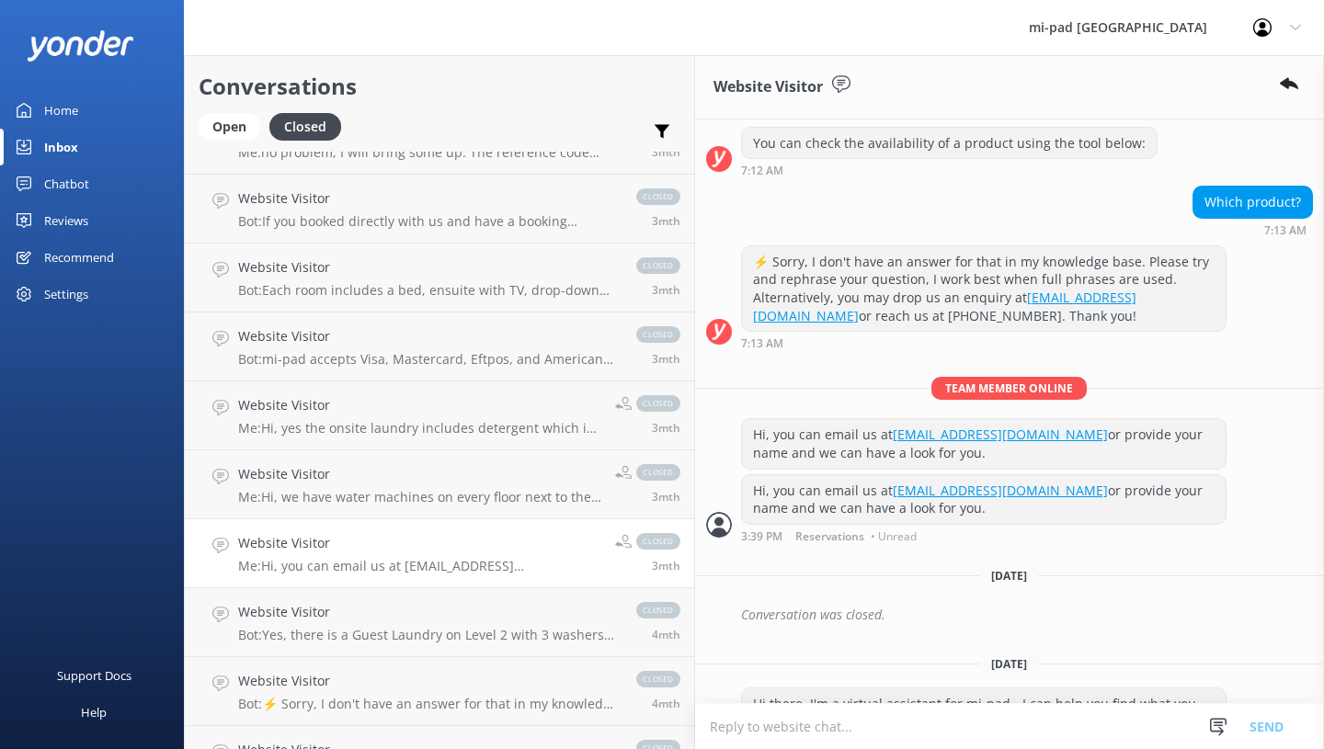
click at [336, 610] on h4 "Website Visitor" at bounding box center [428, 612] width 380 height 20
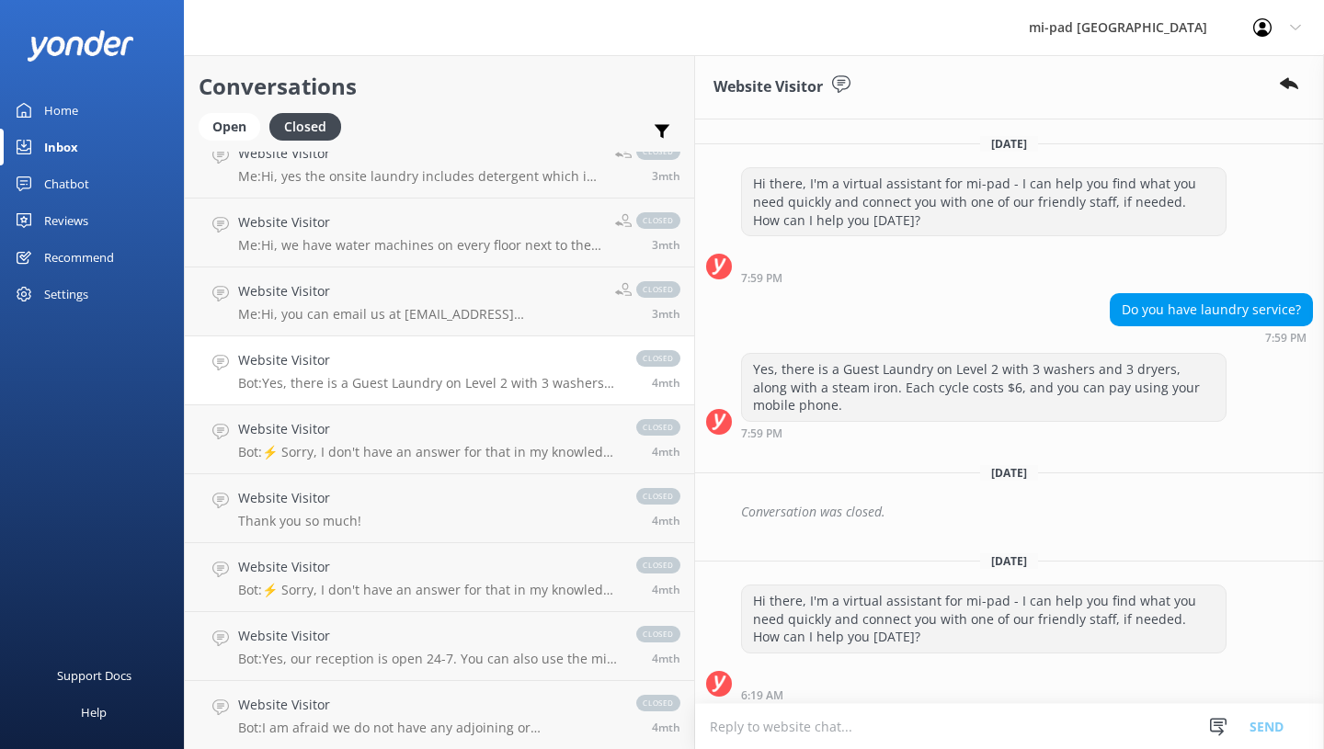
scroll to position [5700, 0]
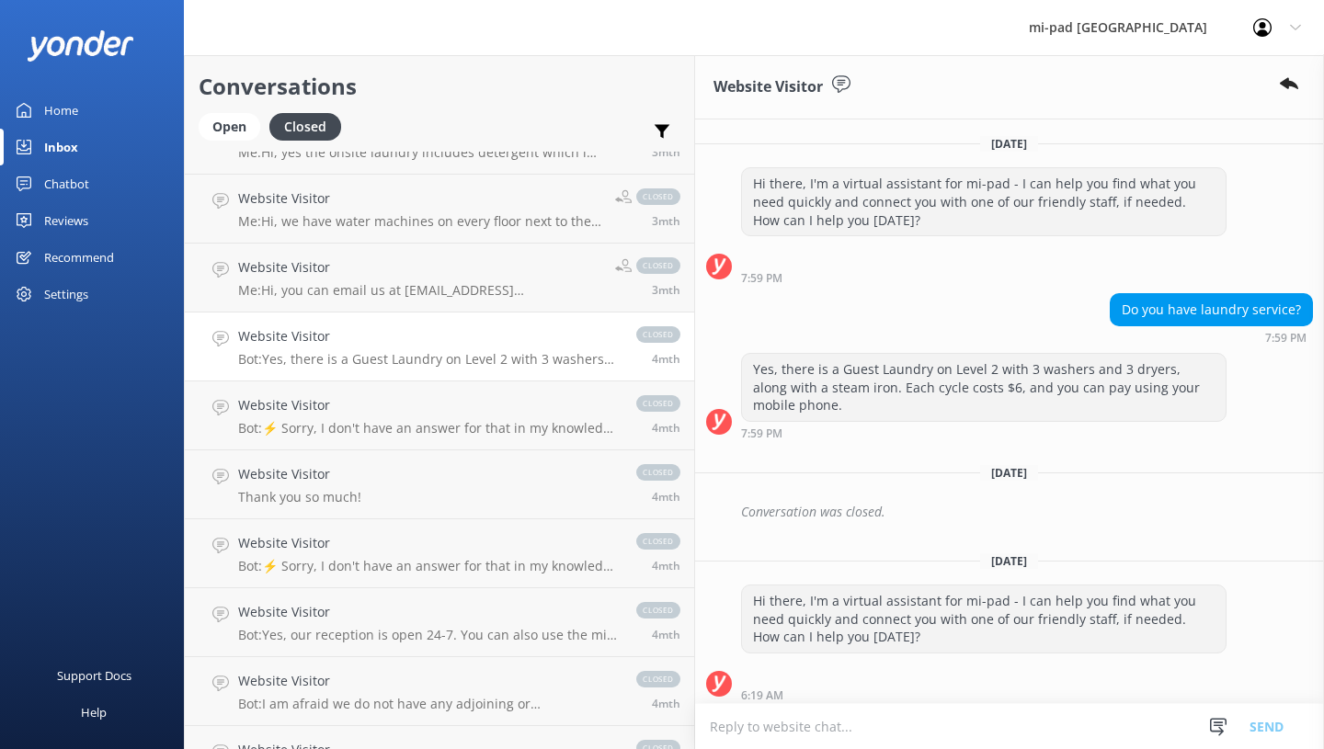
click at [393, 435] on p "Bot: ⚡ Sorry, I don't have an answer for that in my knowledge base. Please try …" at bounding box center [428, 428] width 380 height 17
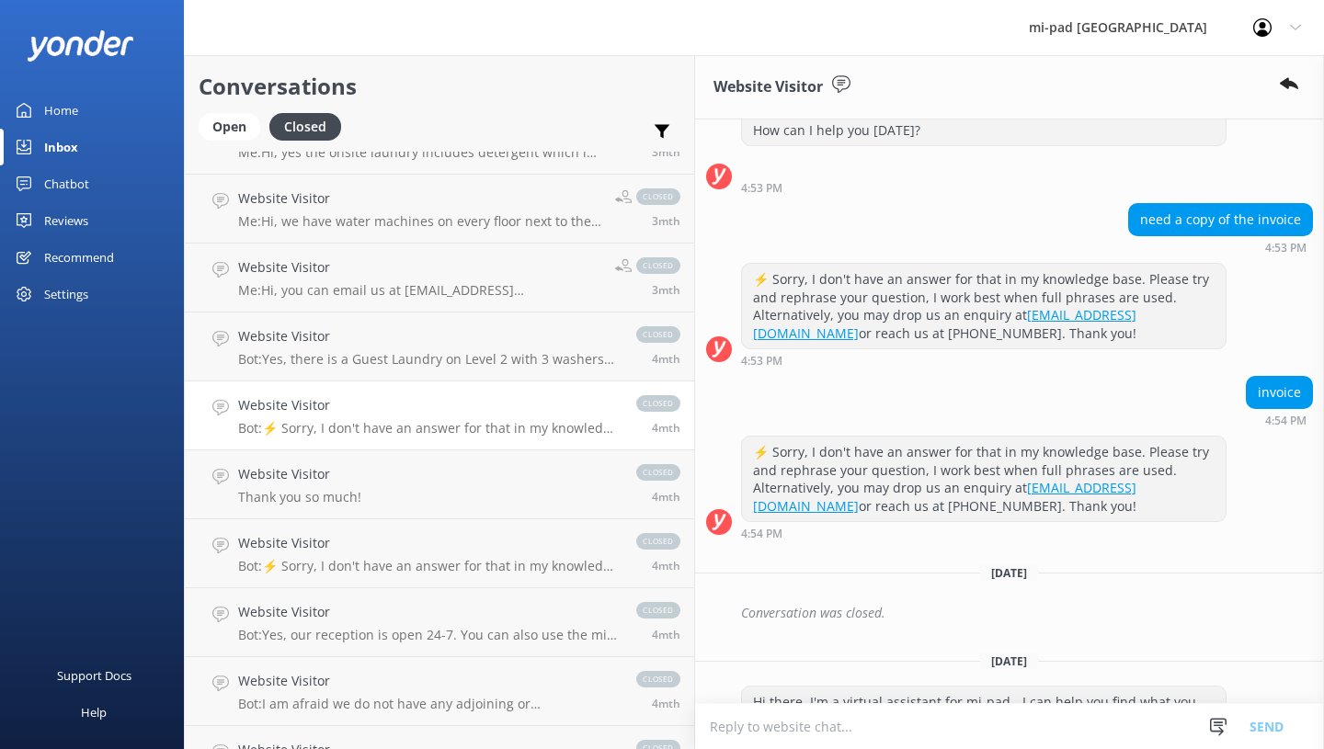
scroll to position [124, 0]
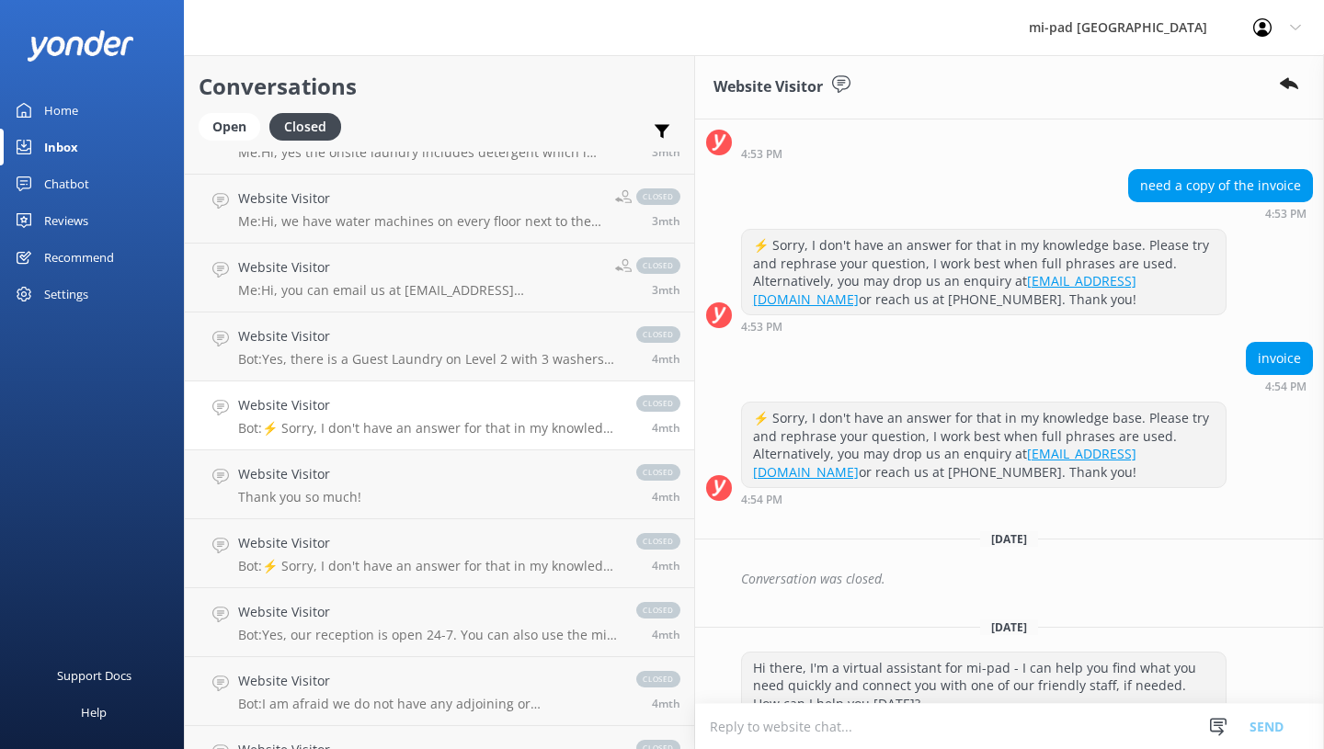
click at [377, 495] on link "Website Visitor Thank you so much! closed 4mth" at bounding box center [439, 484] width 509 height 69
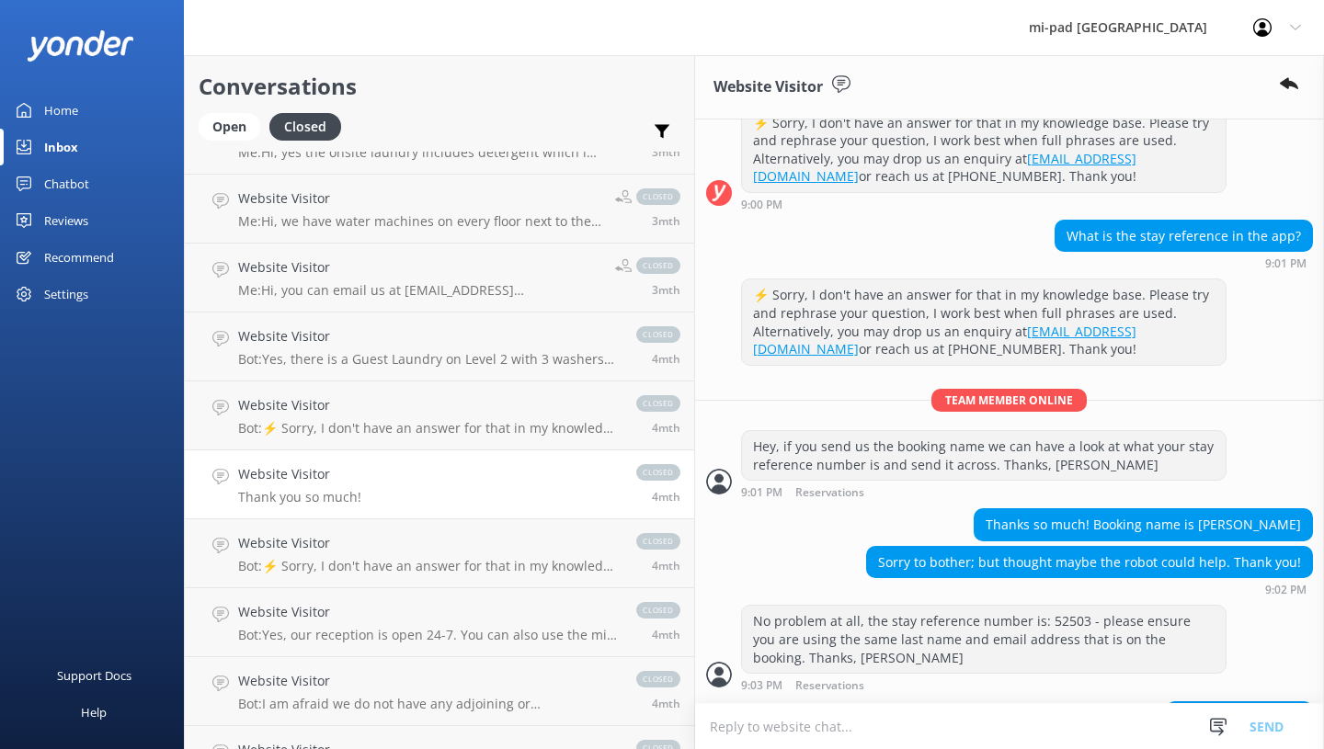
scroll to position [460, 0]
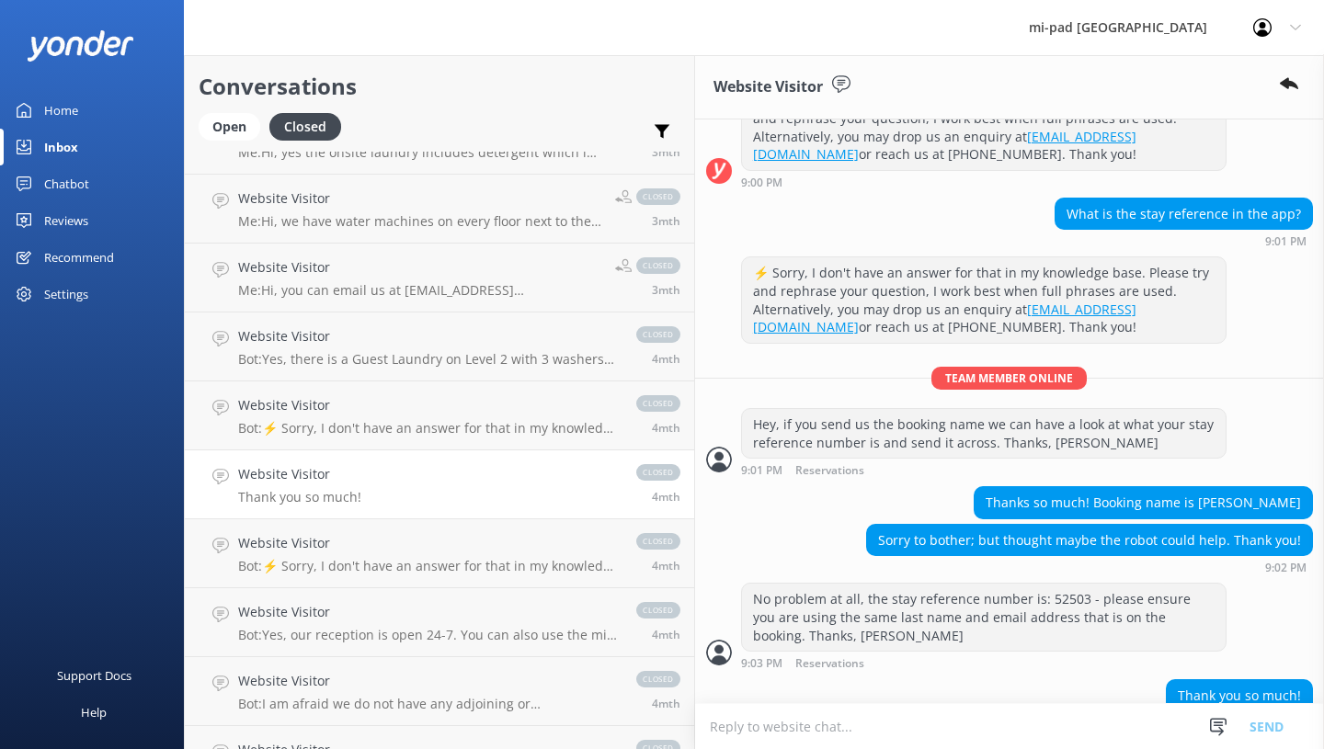
click at [345, 554] on div "Website Visitor Bot: ⚡ Sorry, I don't have an answer for that in my knowledge b…" at bounding box center [428, 553] width 380 height 40
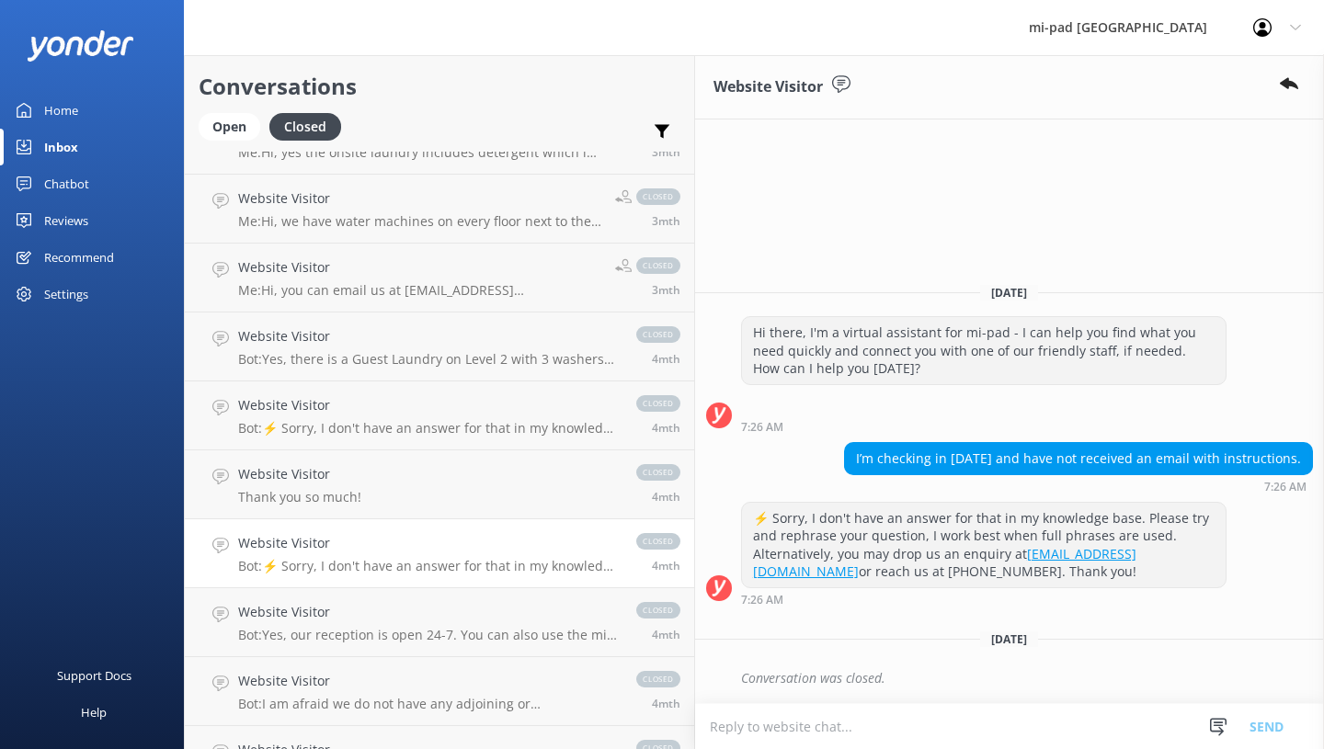
click at [337, 622] on div "Website Visitor Bot: Yes, our reception is open 24-7. You can also use the mi-p…" at bounding box center [428, 622] width 380 height 40
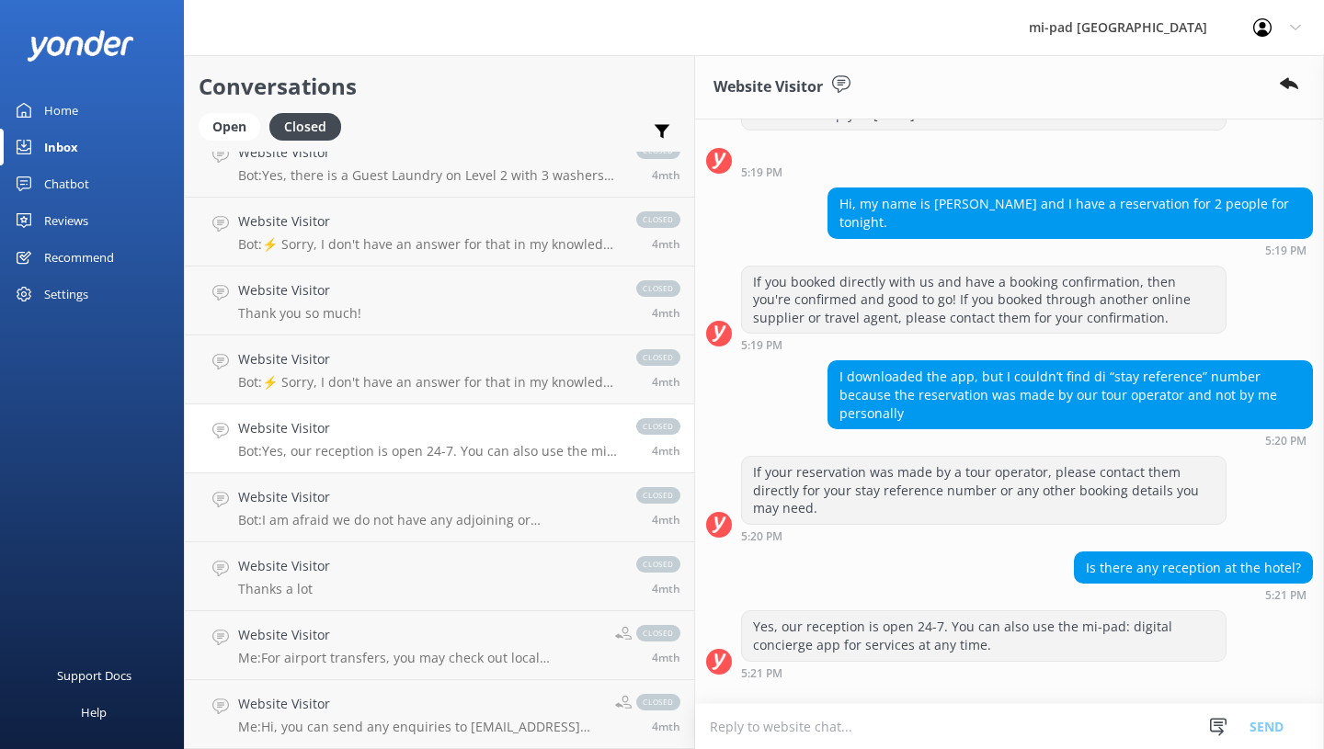
scroll to position [5975, 0]
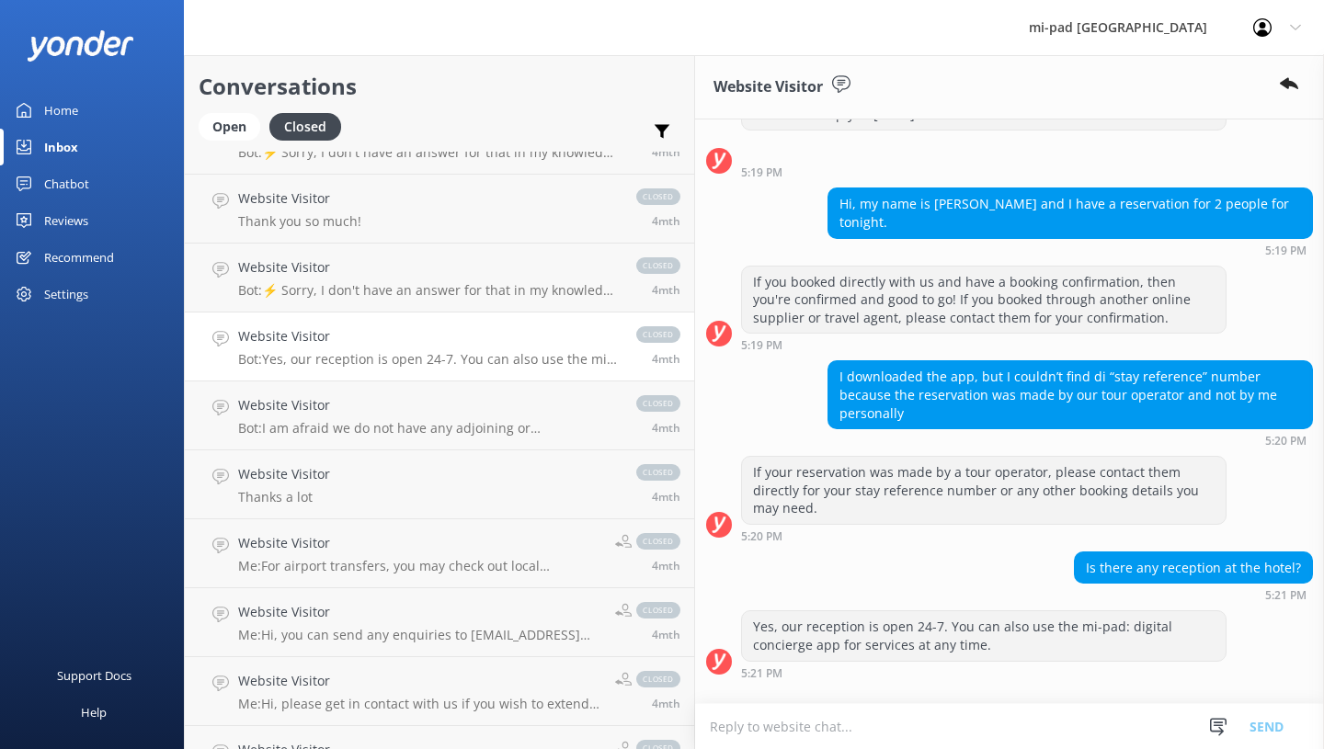
click at [370, 420] on p "Bot: I am afraid we do not have any adjoining or interconnecting rooms availabl…" at bounding box center [428, 428] width 380 height 17
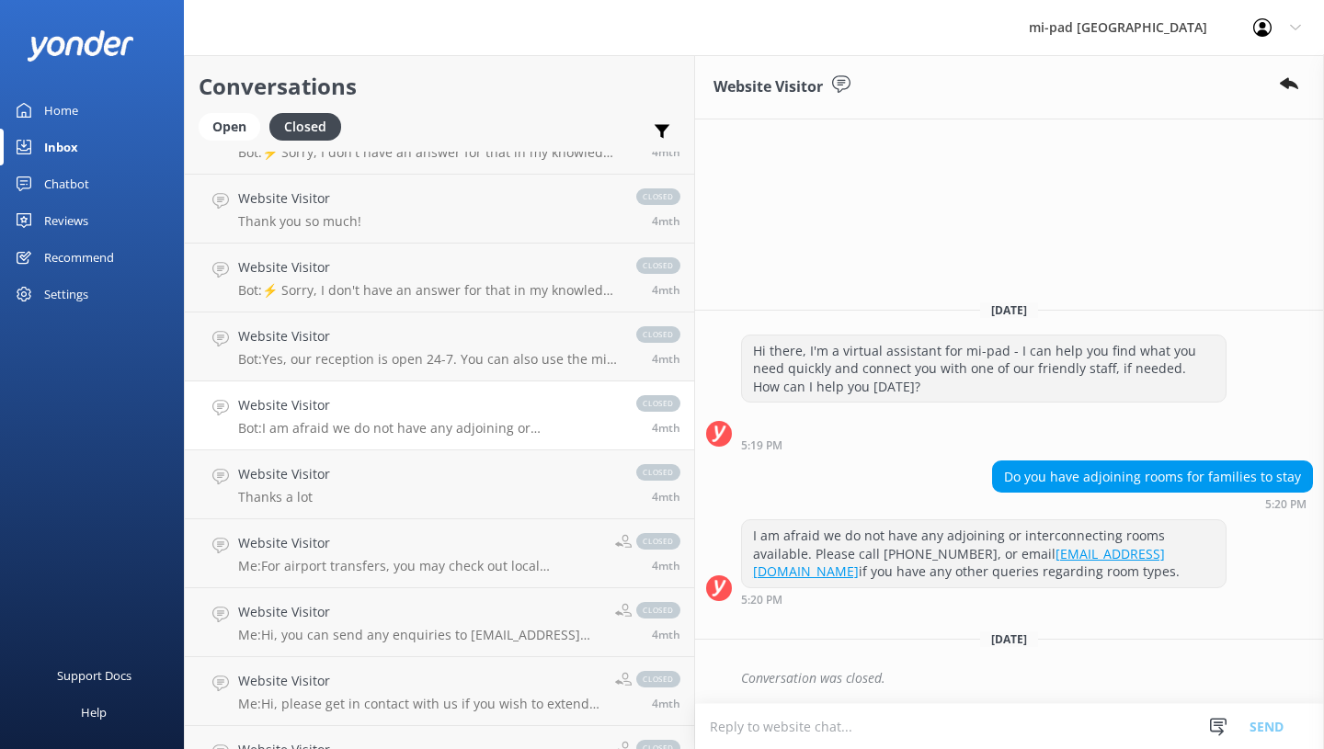
click at [371, 476] on link "Website Visitor Thanks a lot closed 4mth" at bounding box center [439, 484] width 509 height 69
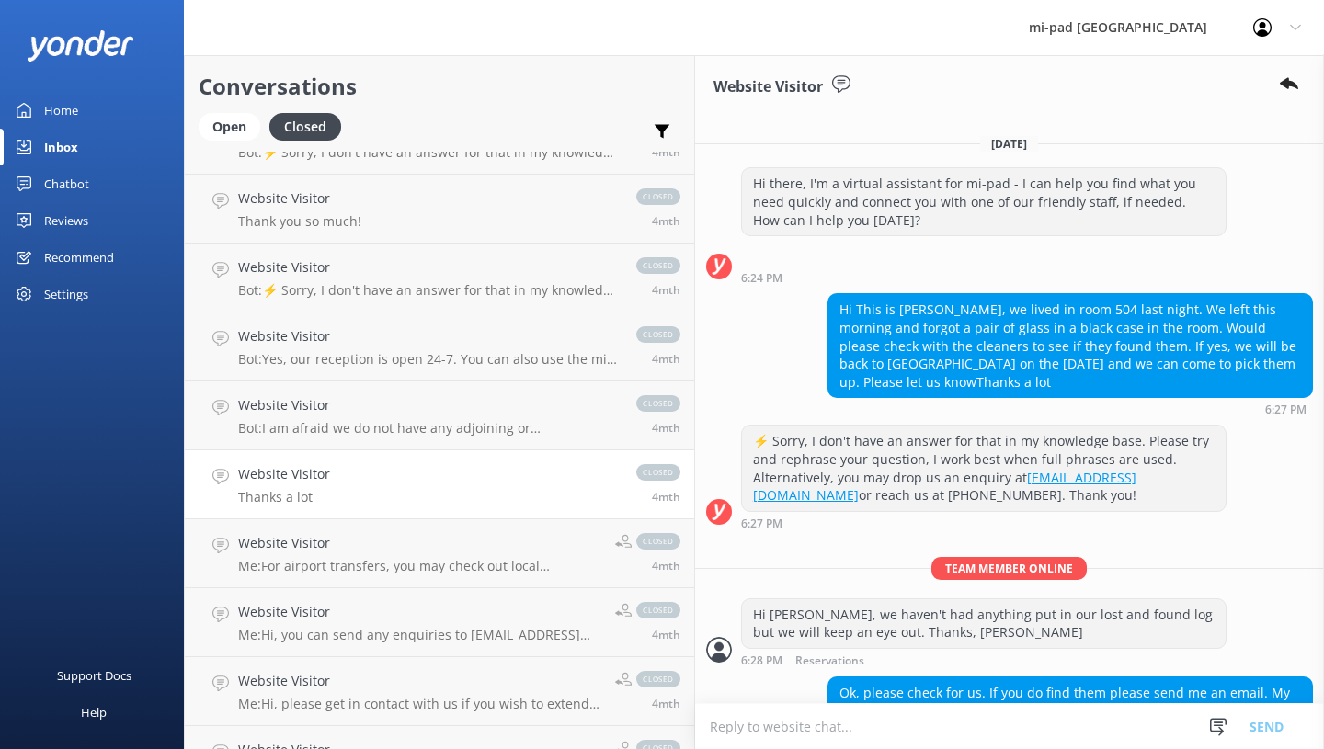
scroll to position [6159, 0]
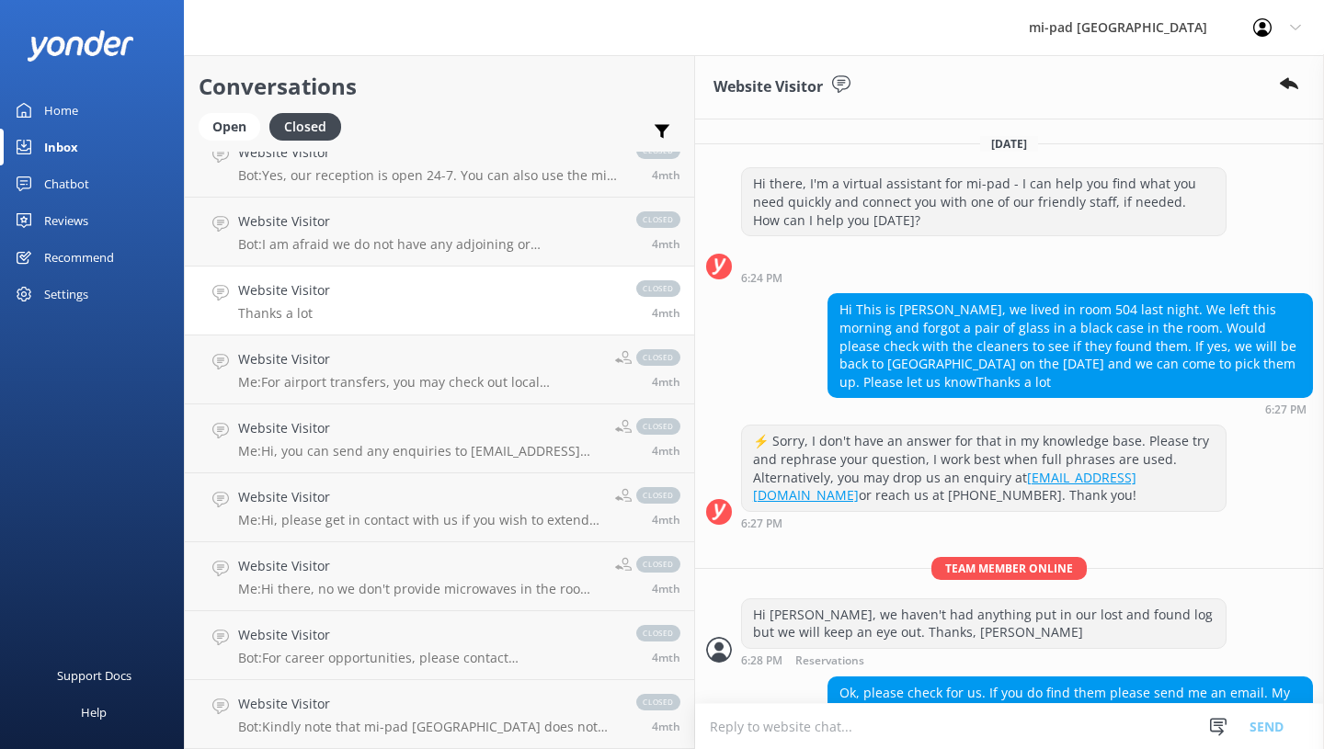
drag, startPoint x: 388, startPoint y: 363, endPoint x: 356, endPoint y: 428, distance: 72.8
click at [388, 363] on h4 "Website Visitor" at bounding box center [419, 359] width 363 height 20
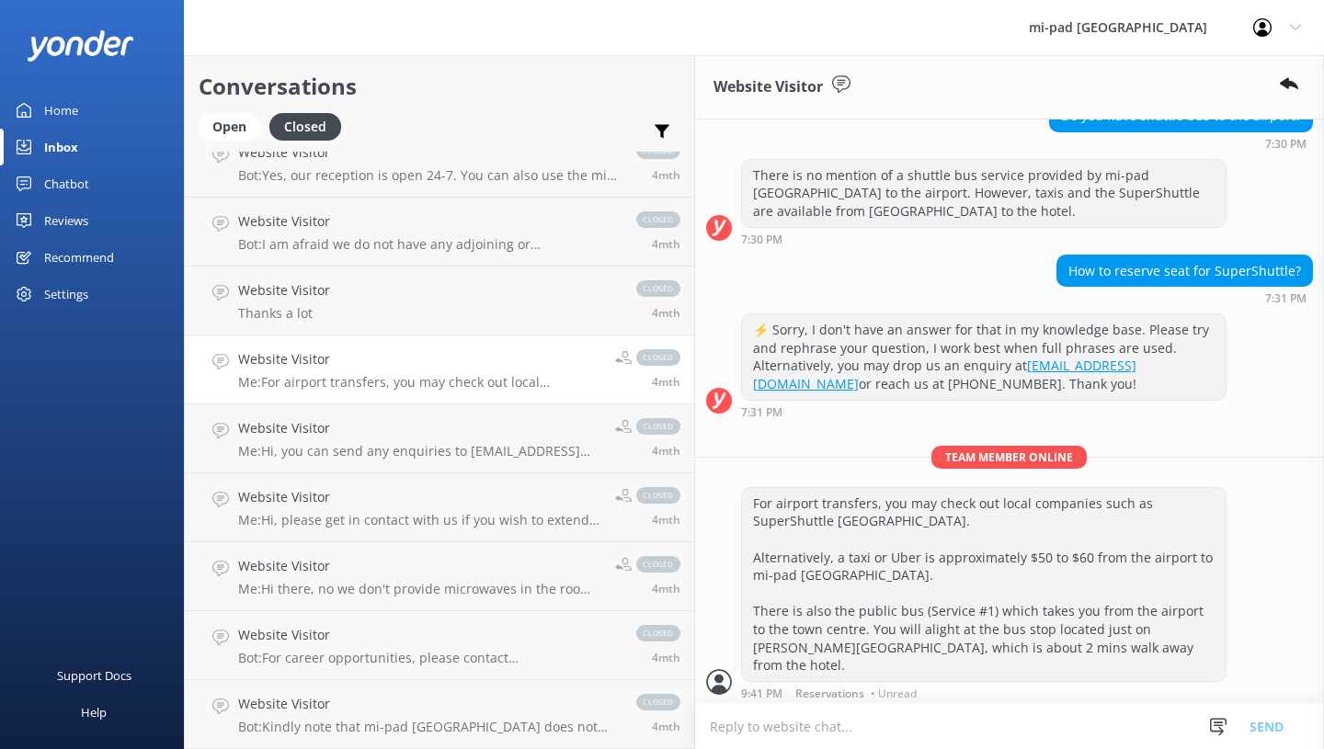
scroll to position [552, 0]
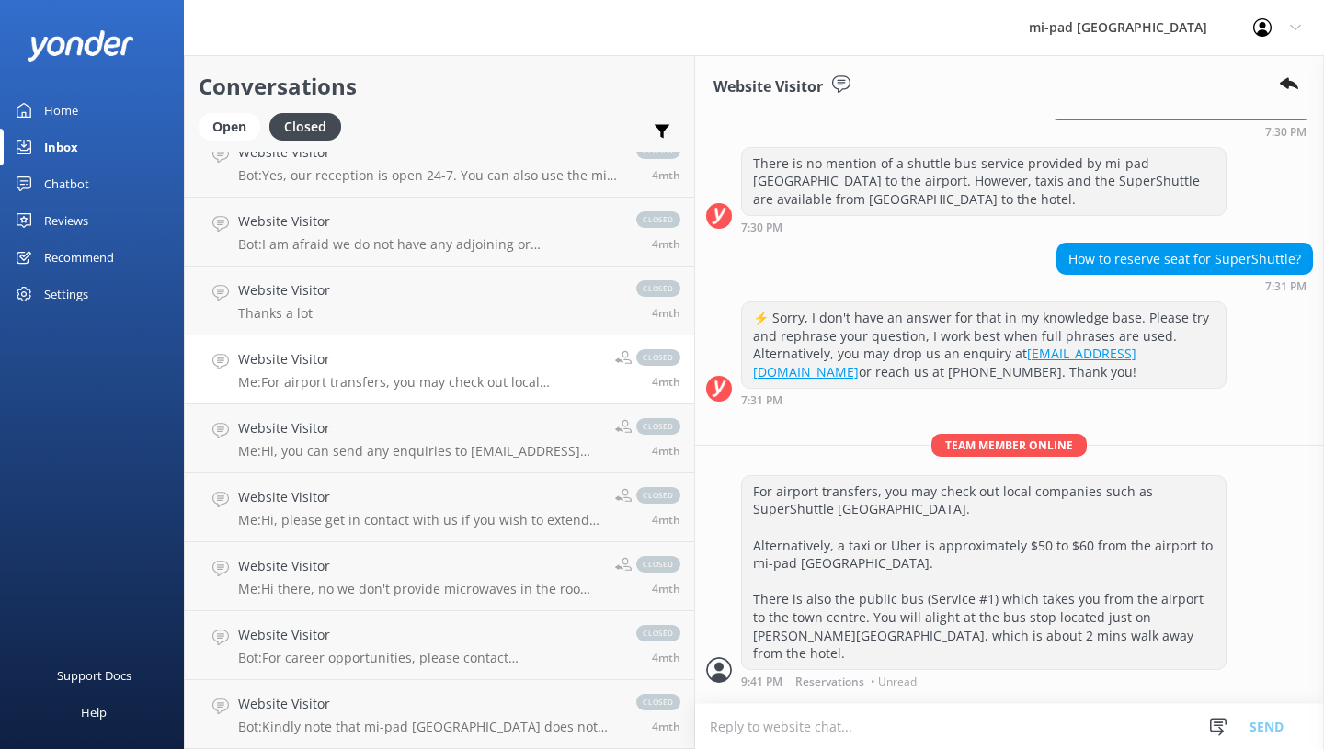
click at [342, 430] on h4 "Website Visitor" at bounding box center [419, 428] width 363 height 20
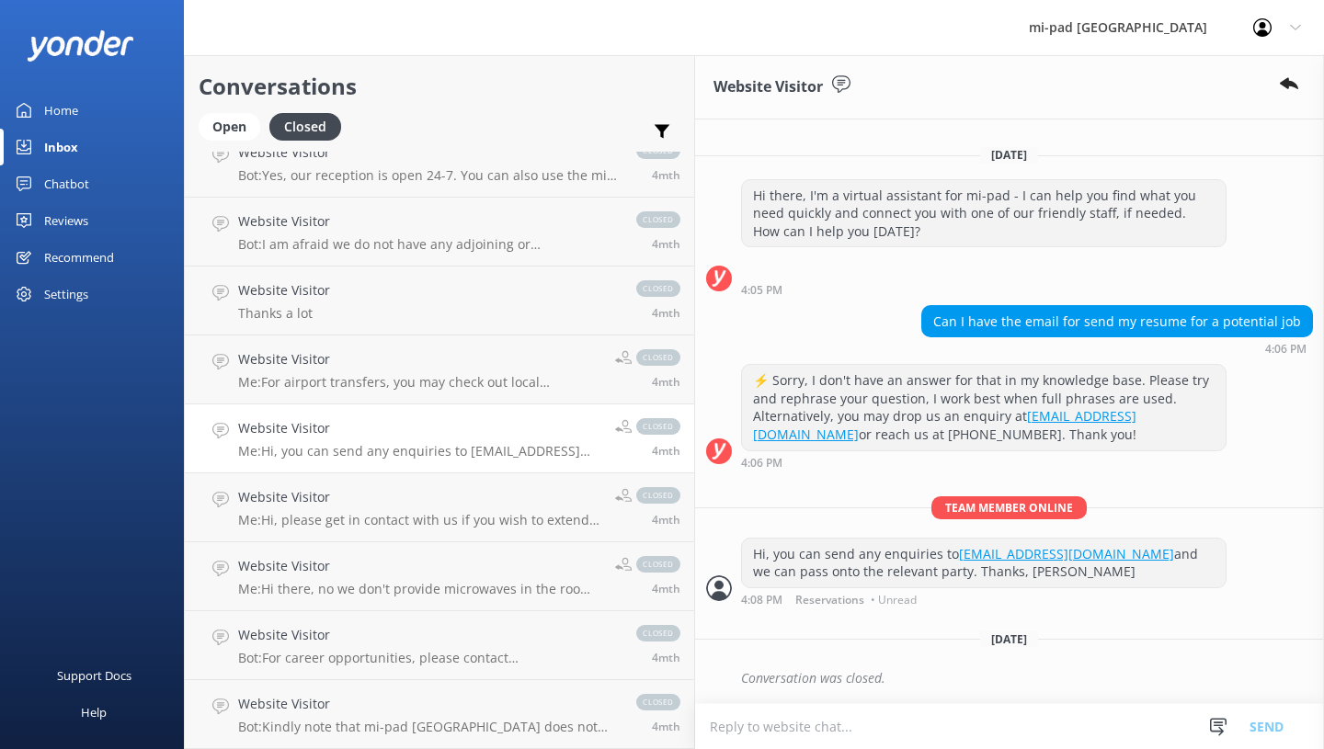
click at [352, 575] on h4 "Website Visitor" at bounding box center [419, 566] width 363 height 20
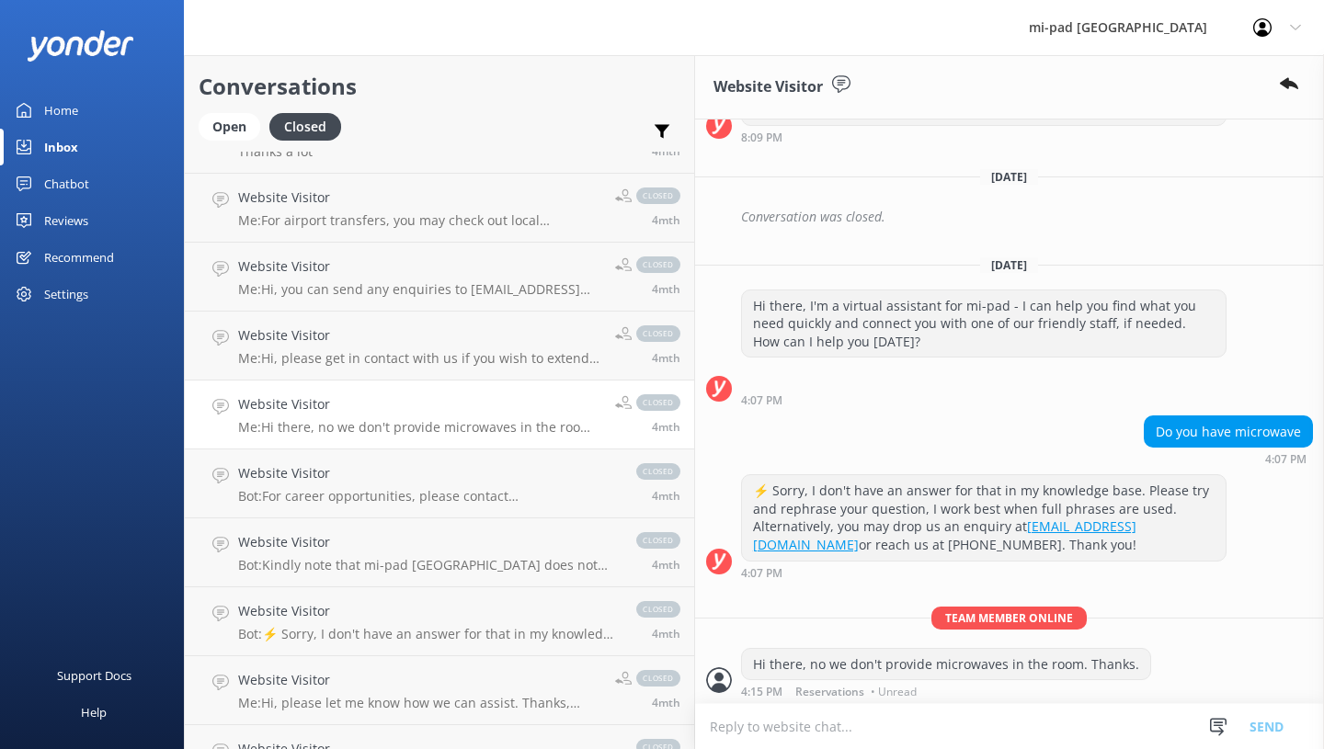
scroll to position [6343, 0]
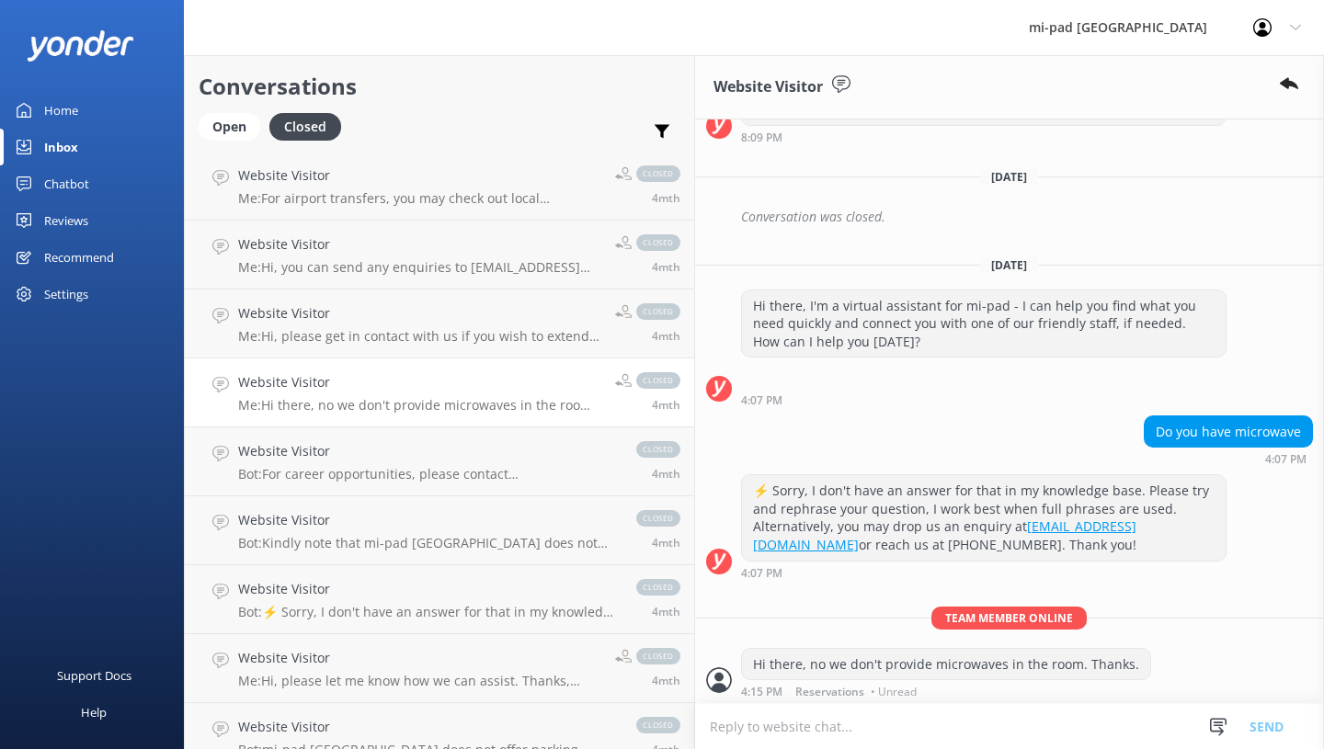
click at [400, 509] on link "Website Visitor Bot: Kindly note that mi-pad [GEOGRAPHIC_DATA] does not offer p…" at bounding box center [439, 530] width 509 height 69
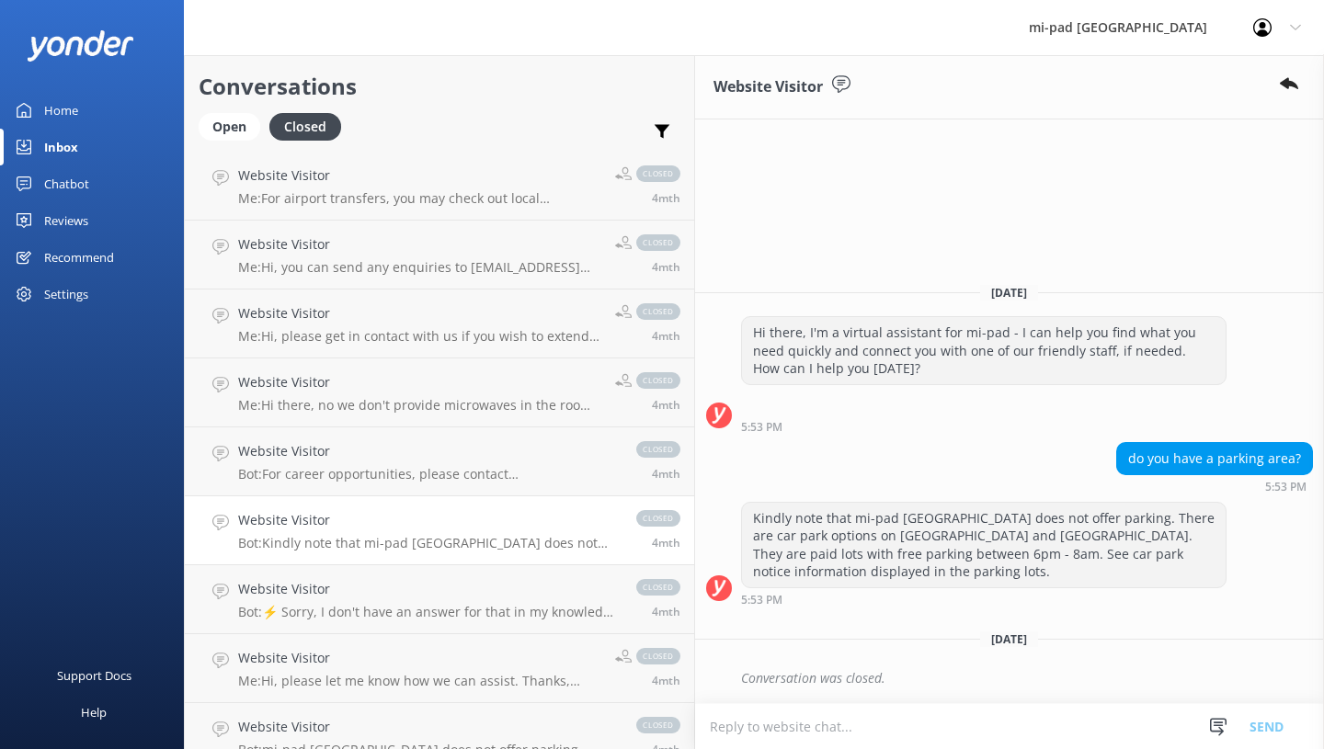
scroll to position [6435, 0]
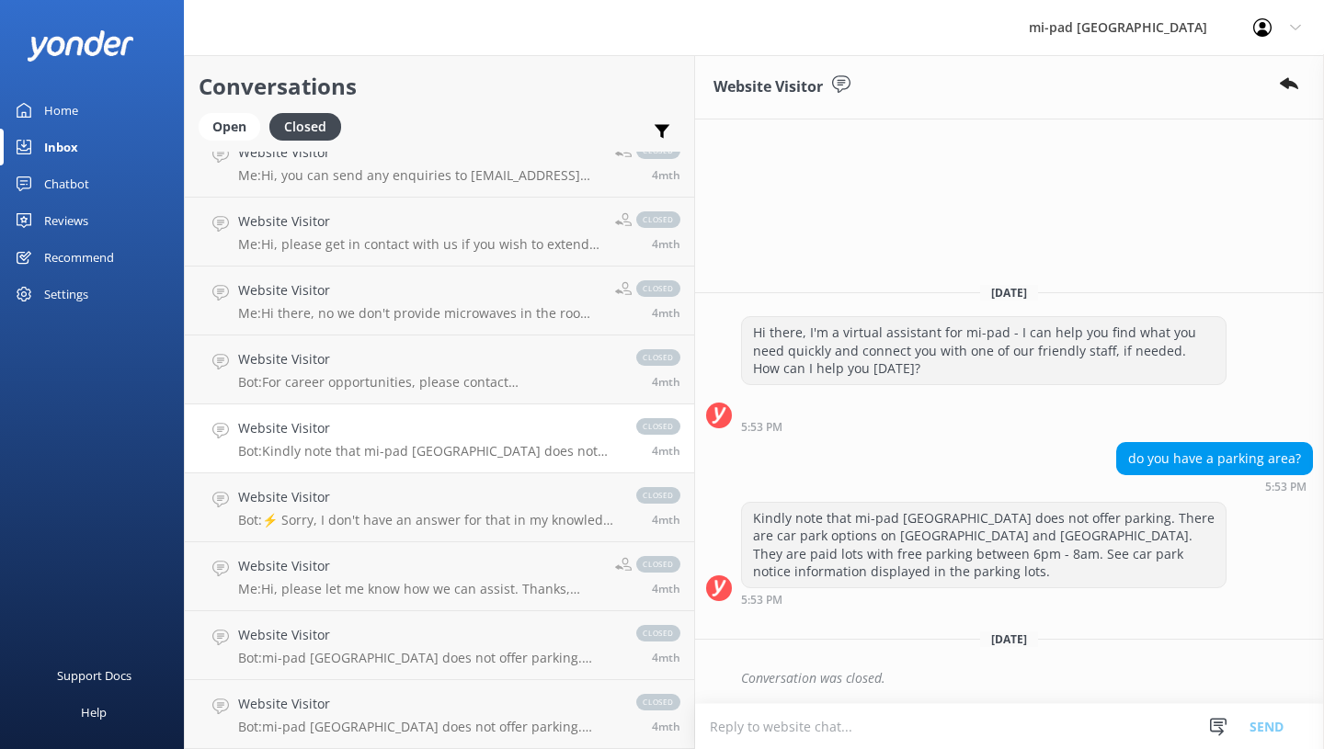
click at [333, 512] on p "Bot: ⚡ Sorry, I don't have an answer for that in my knowledge base. Please try …" at bounding box center [428, 520] width 380 height 17
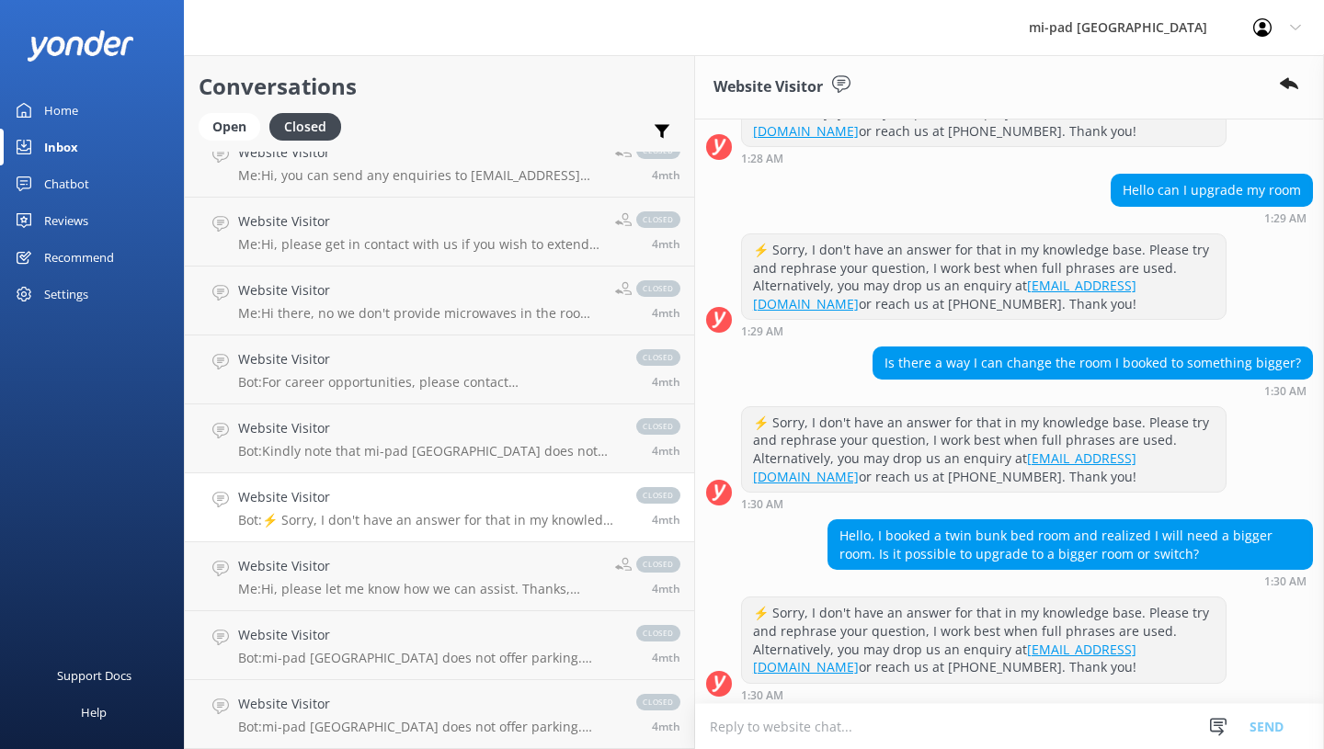
scroll to position [297, 0]
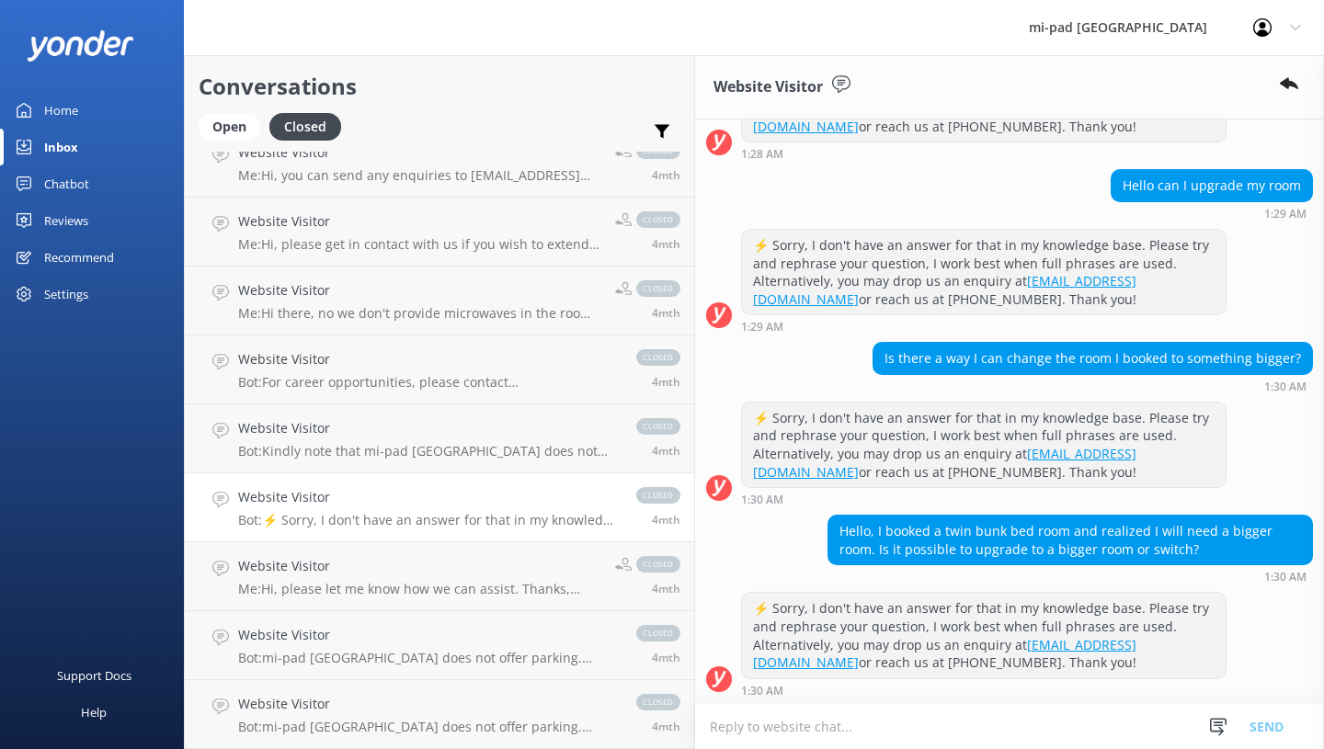
click at [319, 548] on link "Website Visitor Me: Hi, please let me know how we can assist. Thanks, [PERSON_N…" at bounding box center [439, 576] width 509 height 69
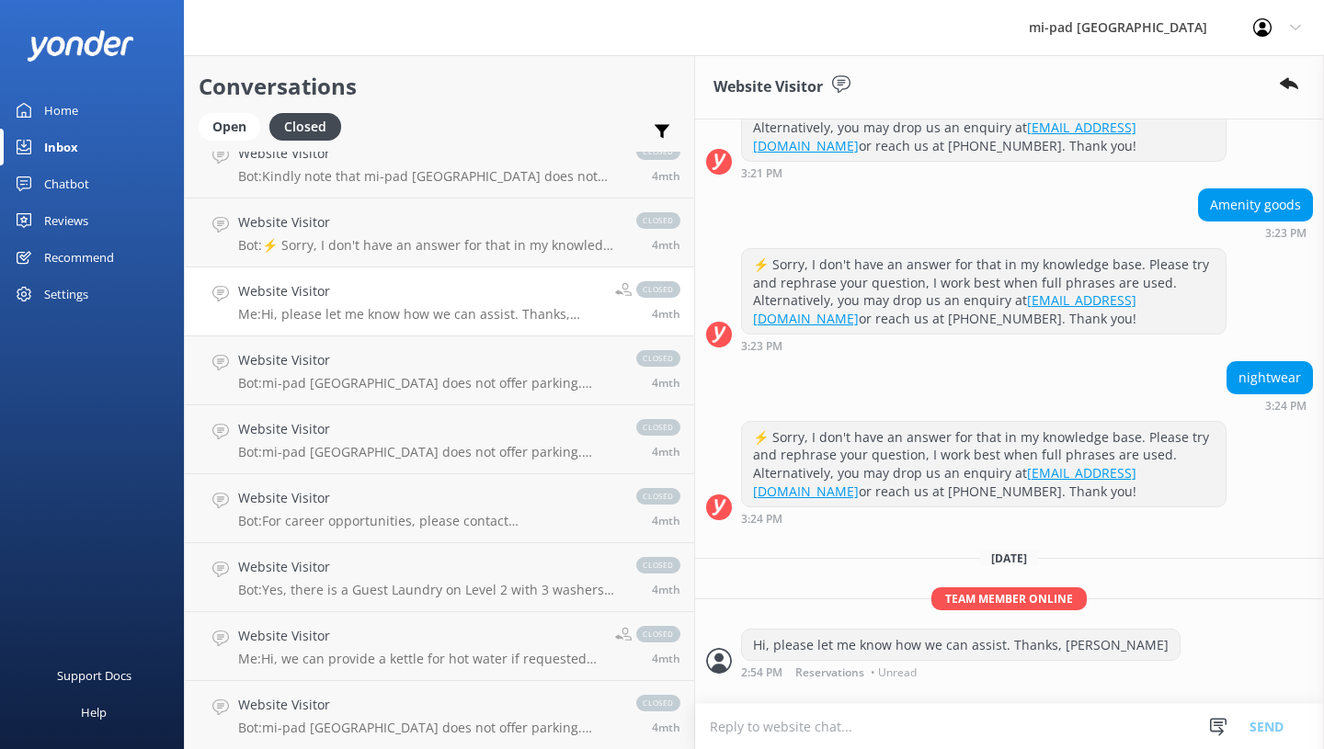
scroll to position [6711, 0]
click at [387, 400] on link "Website Visitor Bot: mi-pad [GEOGRAPHIC_DATA] does not offer parking. However, …" at bounding box center [439, 370] width 509 height 69
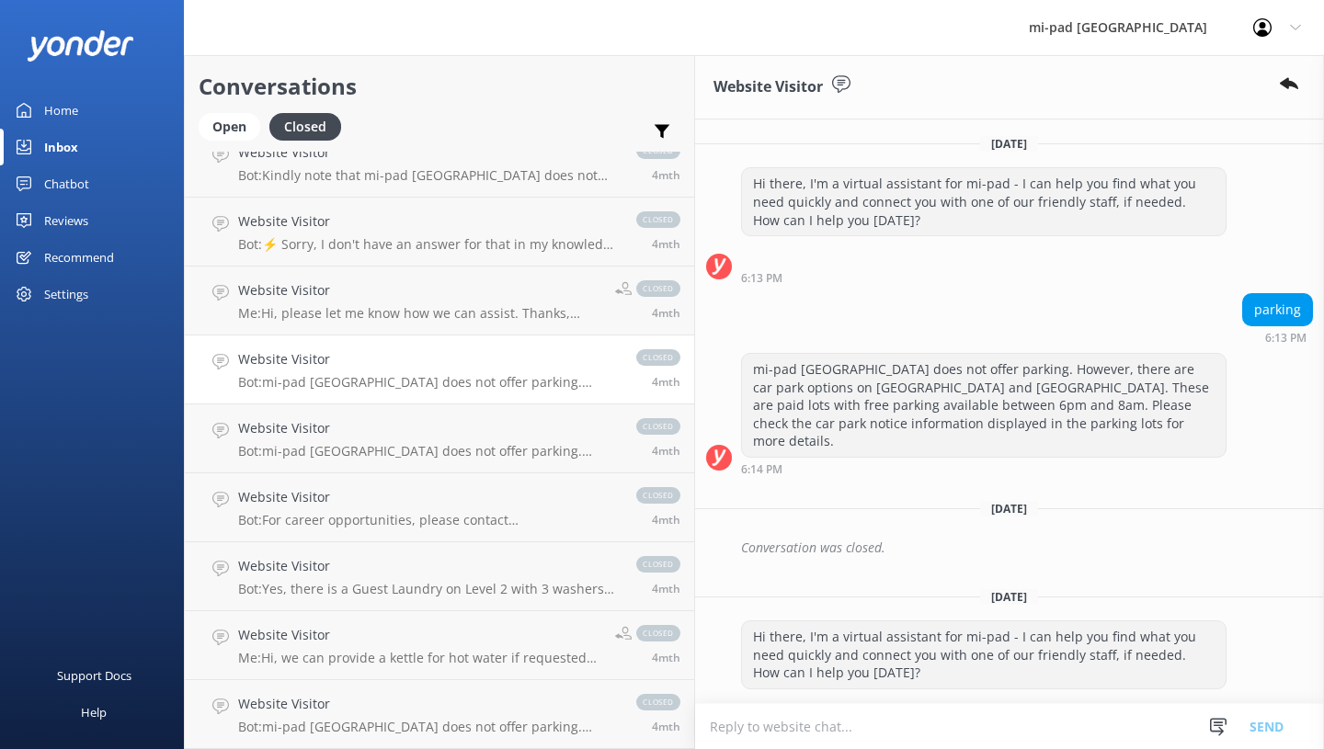
click at [376, 450] on p "Bot: mi-pad [GEOGRAPHIC_DATA] does not offer parking. However, there are car pa…" at bounding box center [428, 451] width 380 height 17
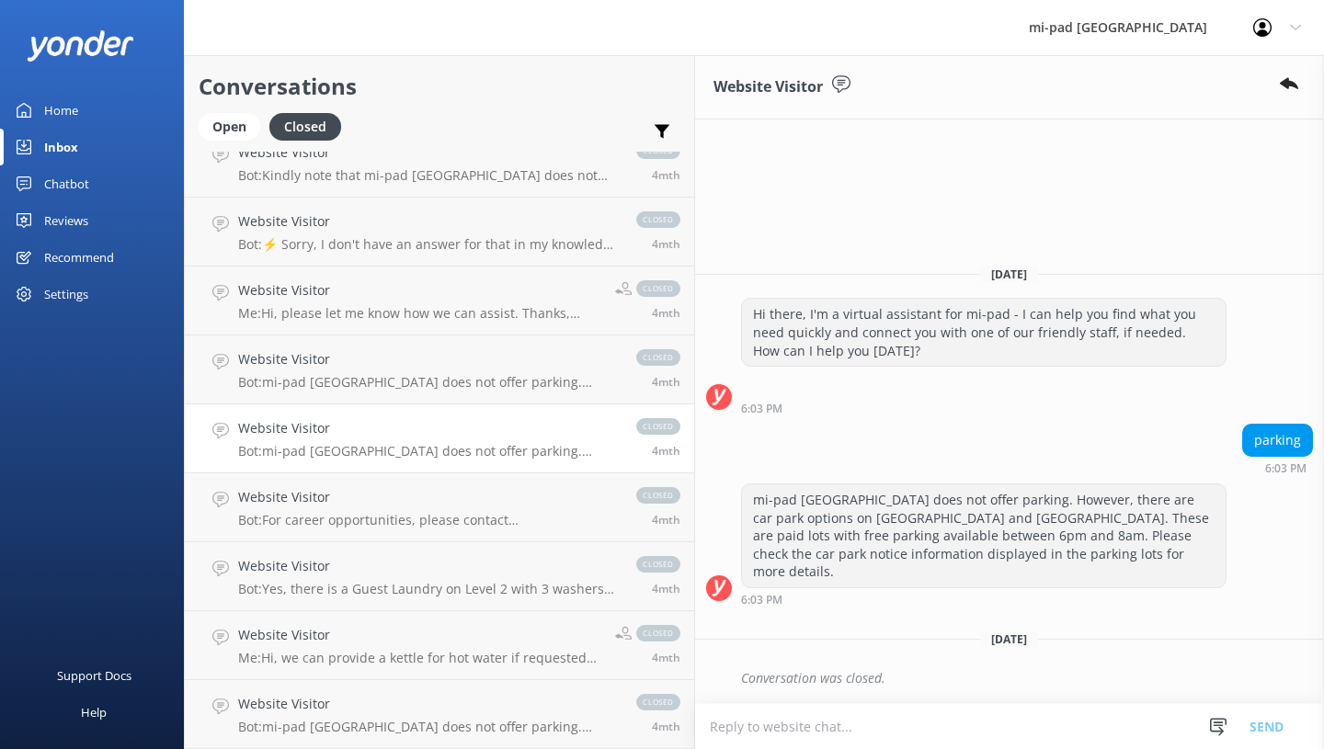
click at [389, 508] on div "Website Visitor Bot: For career opportunities, please contact [EMAIL_ADDRESS][D…" at bounding box center [428, 507] width 380 height 40
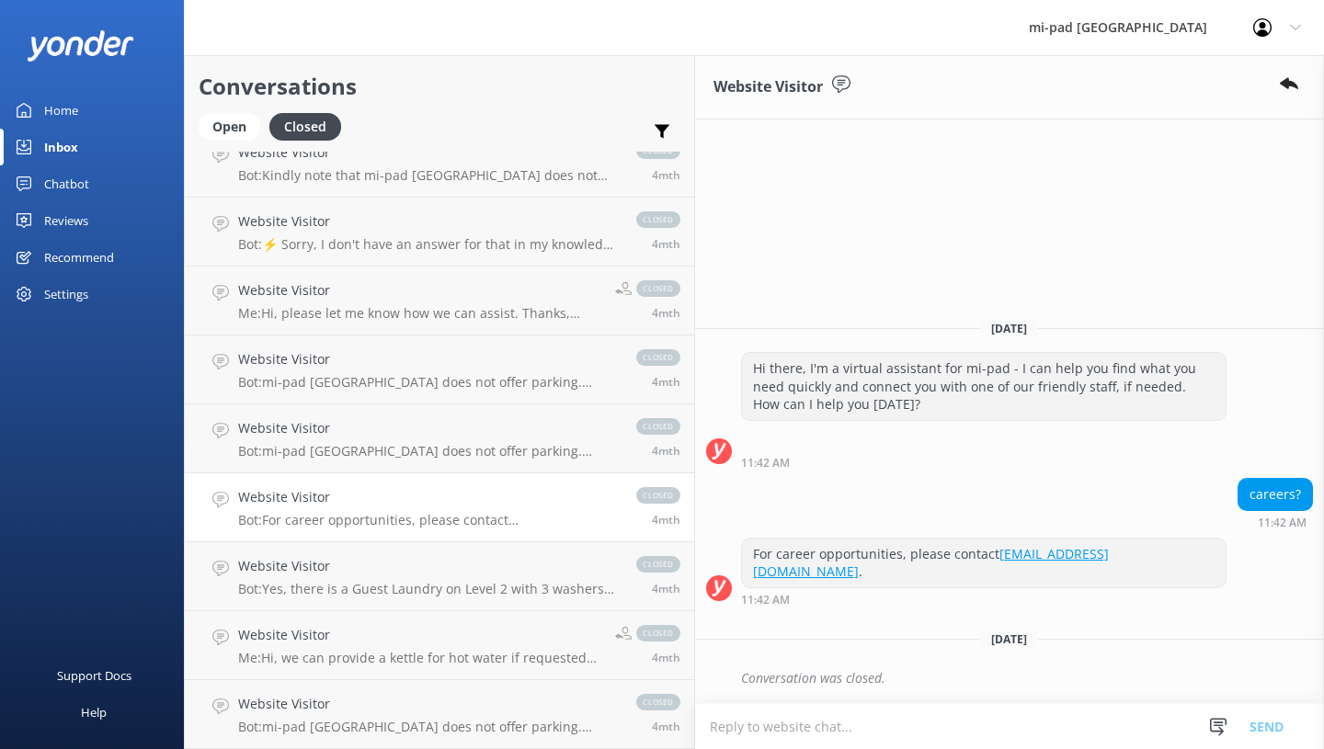
click at [384, 552] on link "Website Visitor Bot: Yes, there is a Guest Laundry on Level 2 with 3 washers an…" at bounding box center [439, 576] width 509 height 69
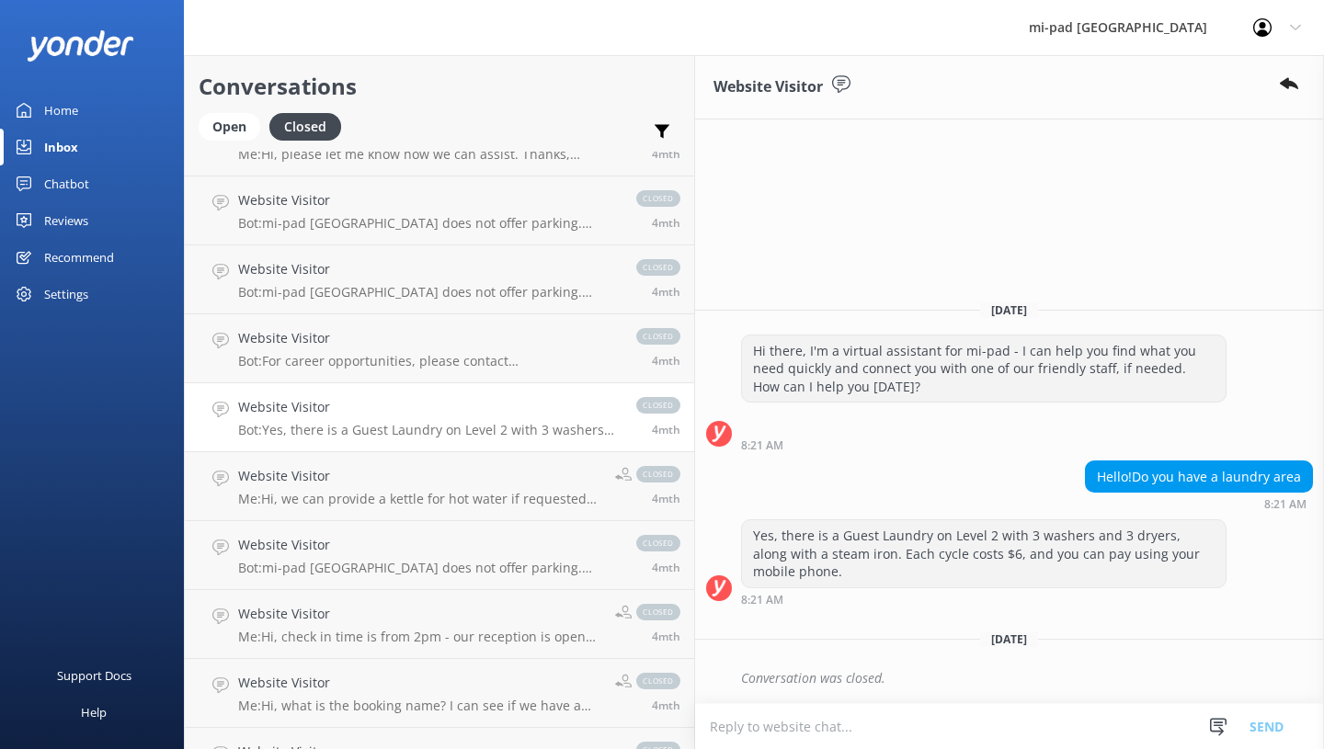
scroll to position [6895, 0]
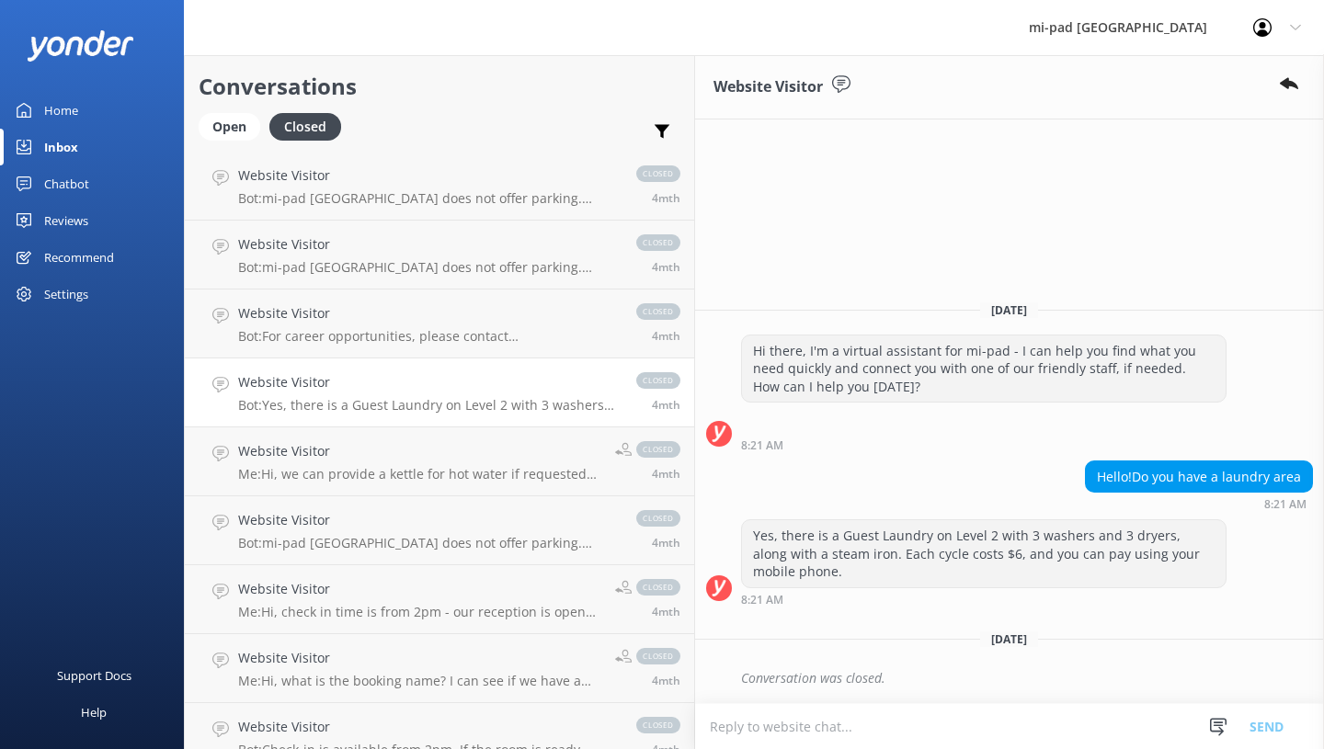
click at [376, 444] on h4 "Website Visitor" at bounding box center [419, 451] width 363 height 20
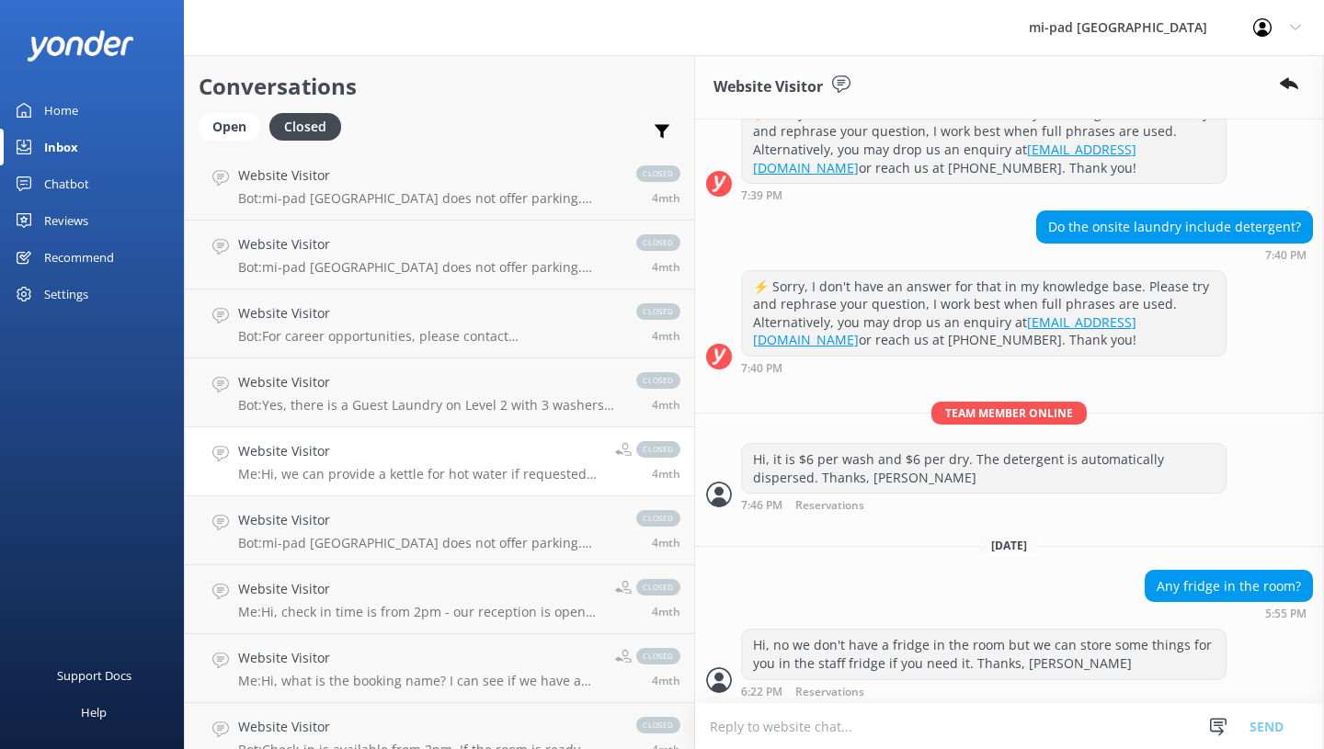
scroll to position [530, 0]
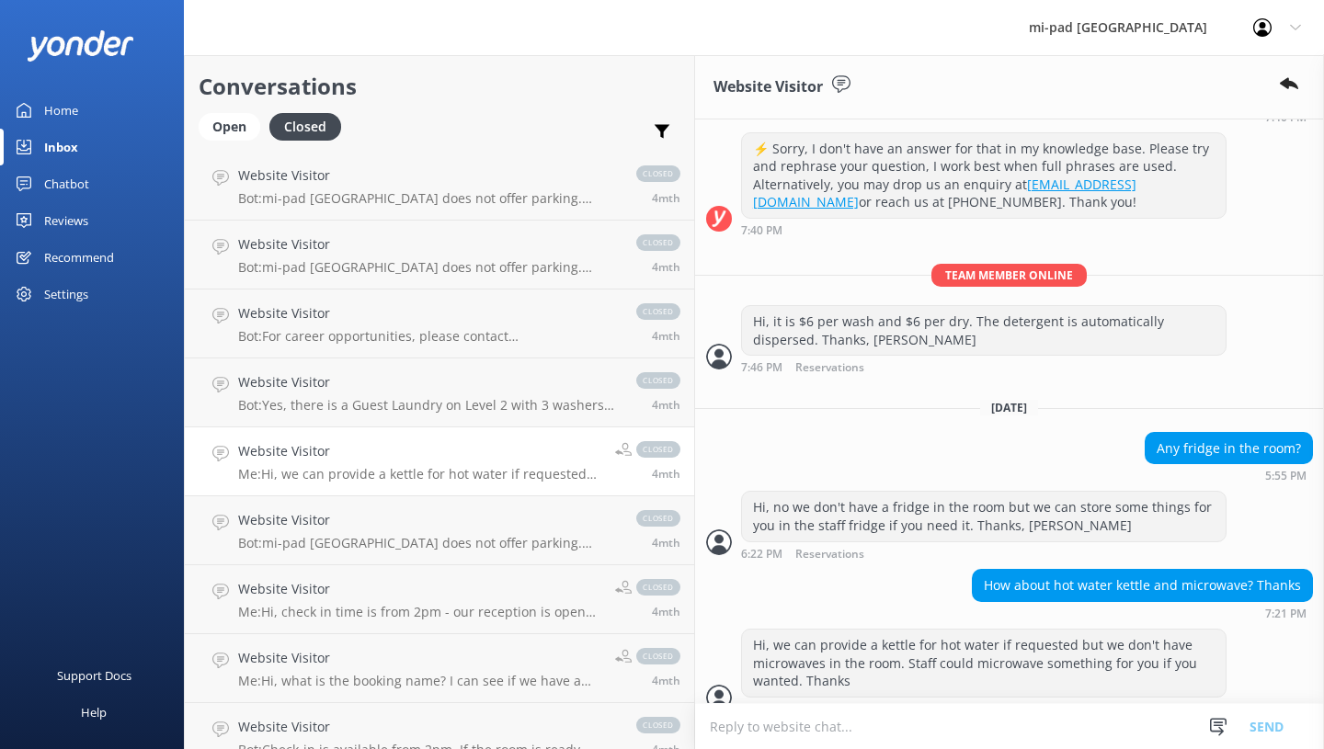
click at [391, 533] on div "Website Visitor Bot: mi-pad [GEOGRAPHIC_DATA] does not offer parking. There are…" at bounding box center [428, 530] width 380 height 40
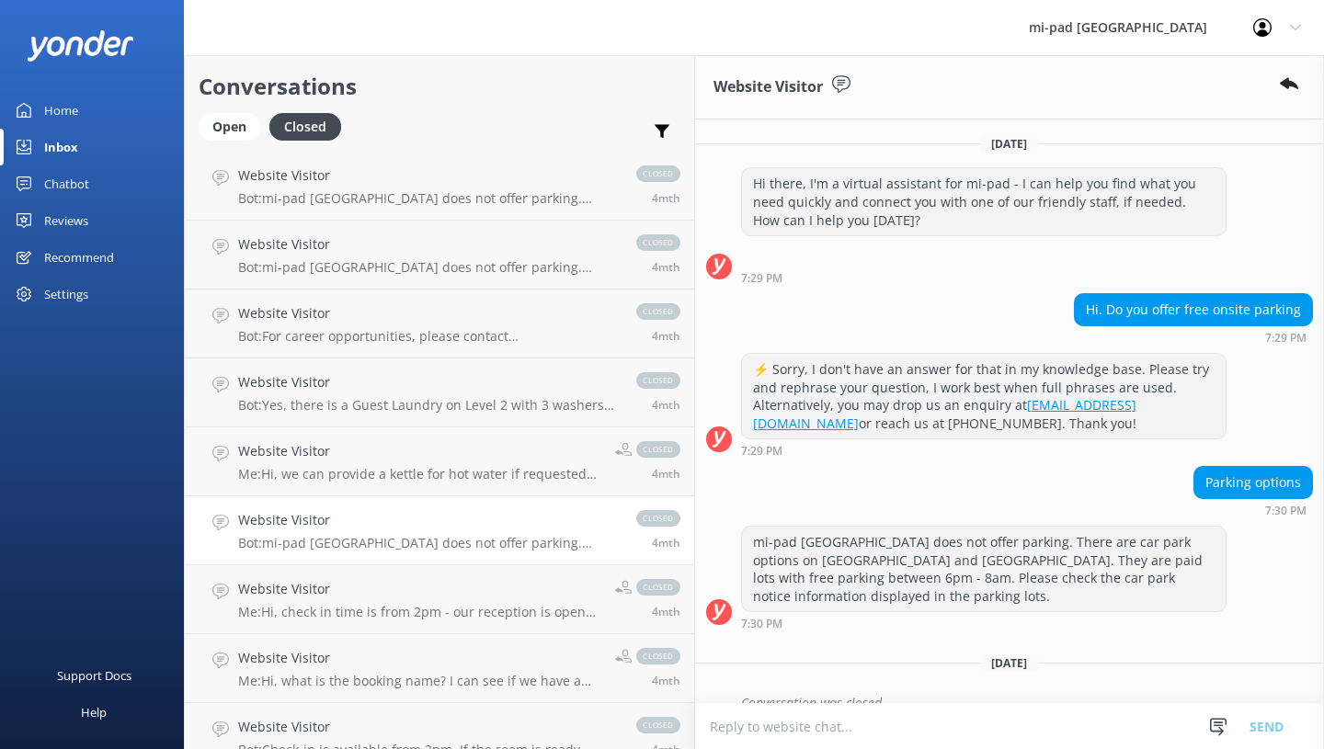
click at [383, 601] on div "Website Visitor Me: Hi, check in time is from 2pm - our reception is open 24/7,…" at bounding box center [419, 599] width 363 height 40
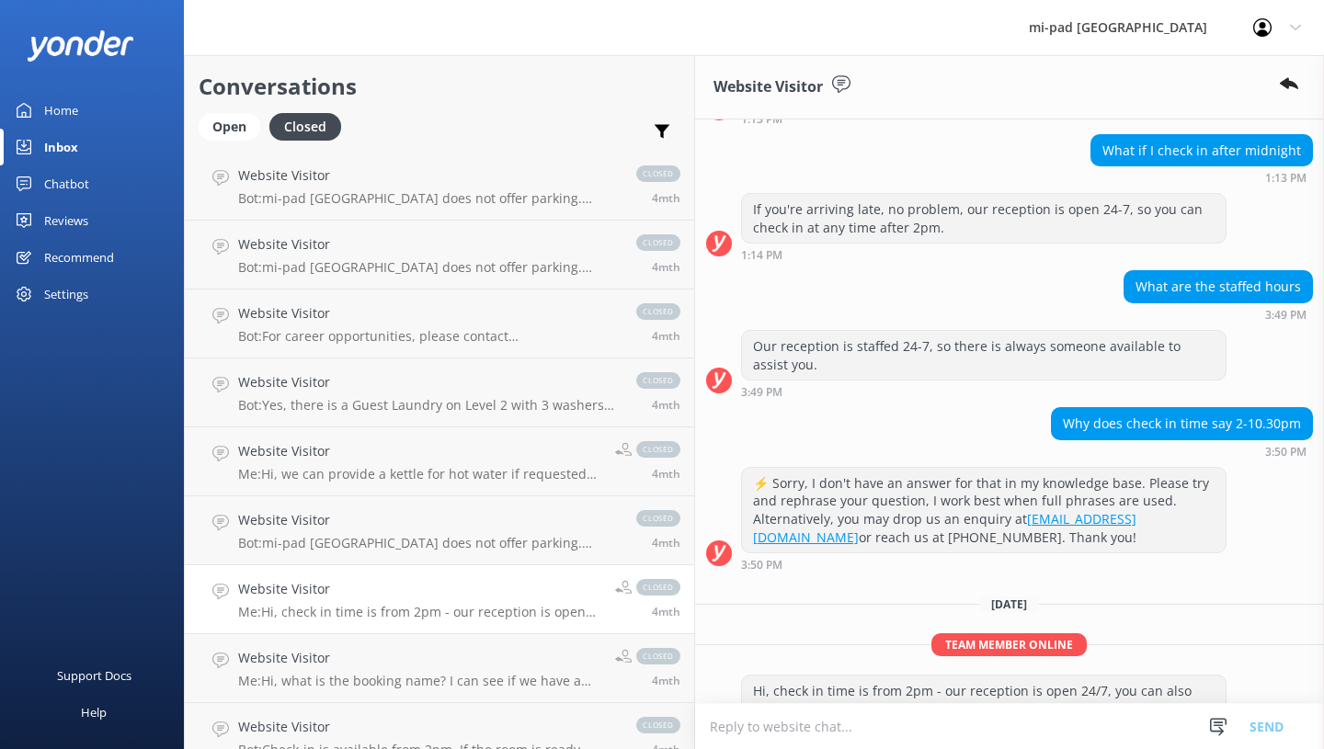
scroll to position [789, 0]
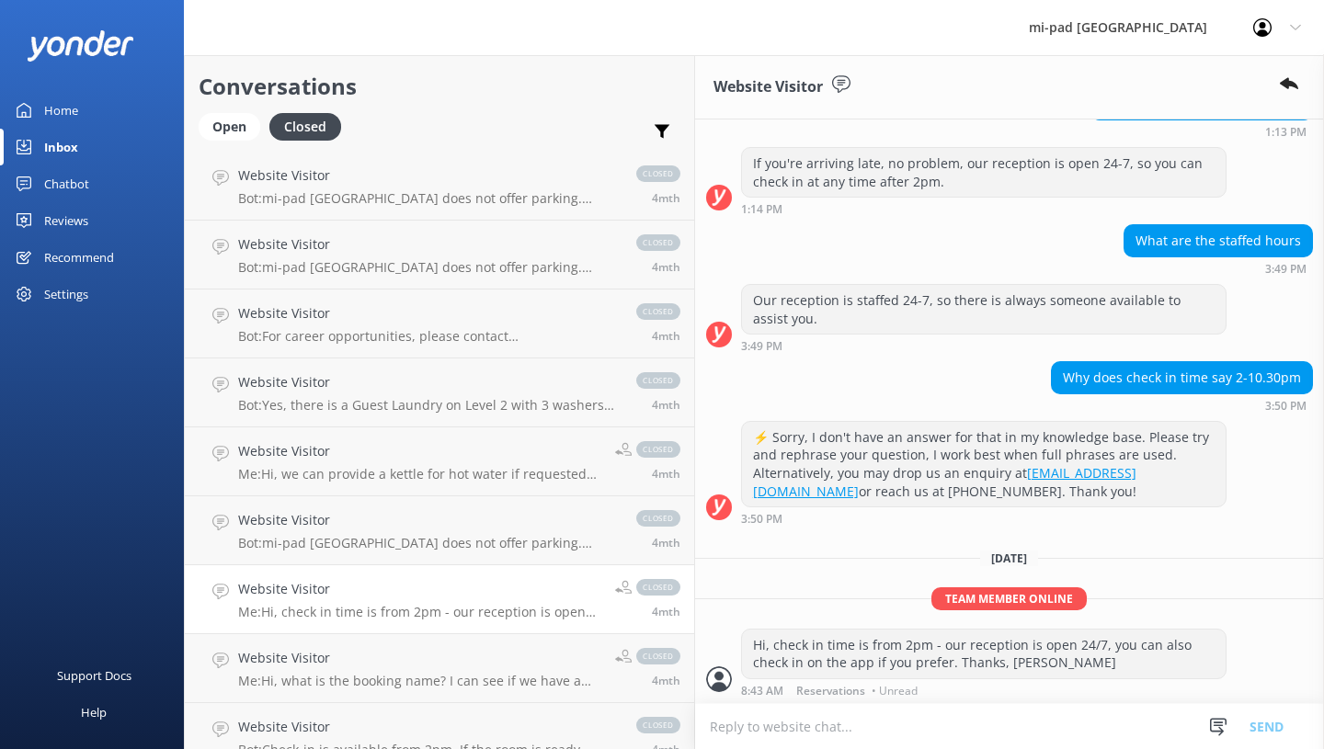
click at [285, 657] on h4 "Website Visitor" at bounding box center [419, 658] width 363 height 20
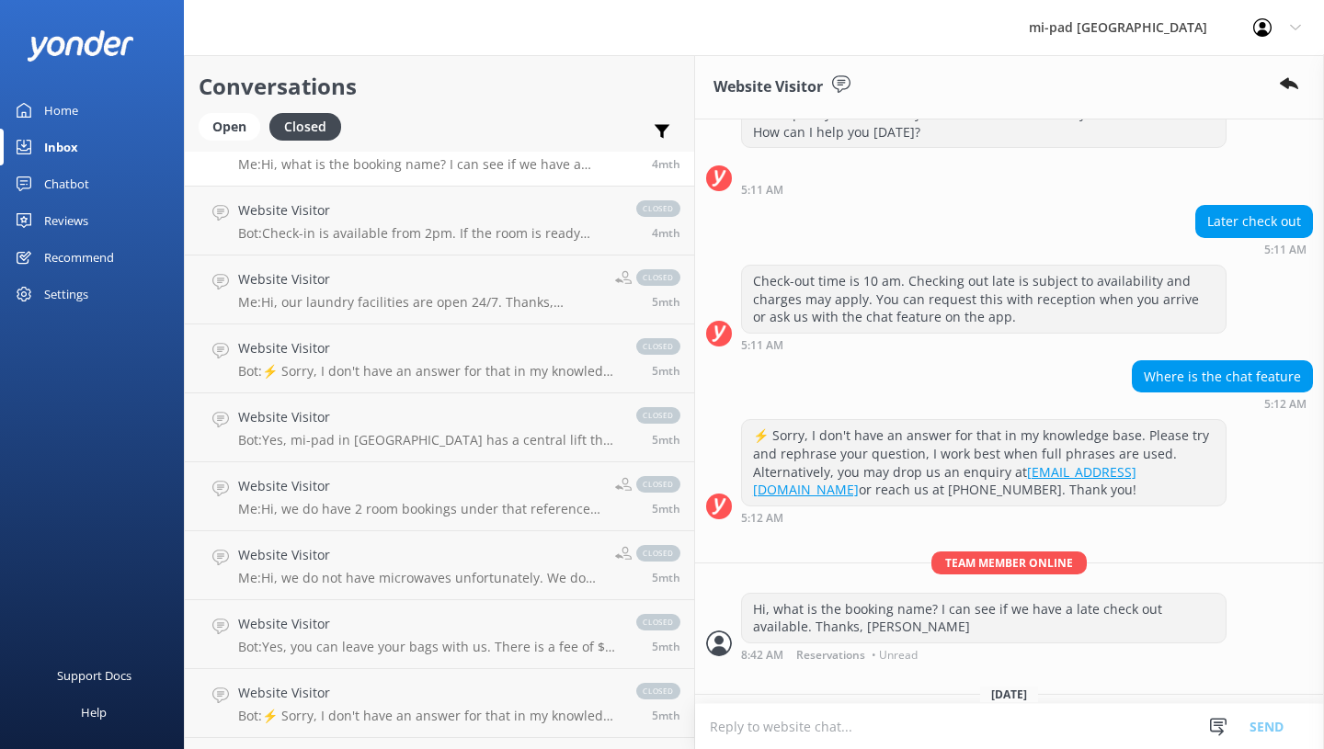
scroll to position [7446, 0]
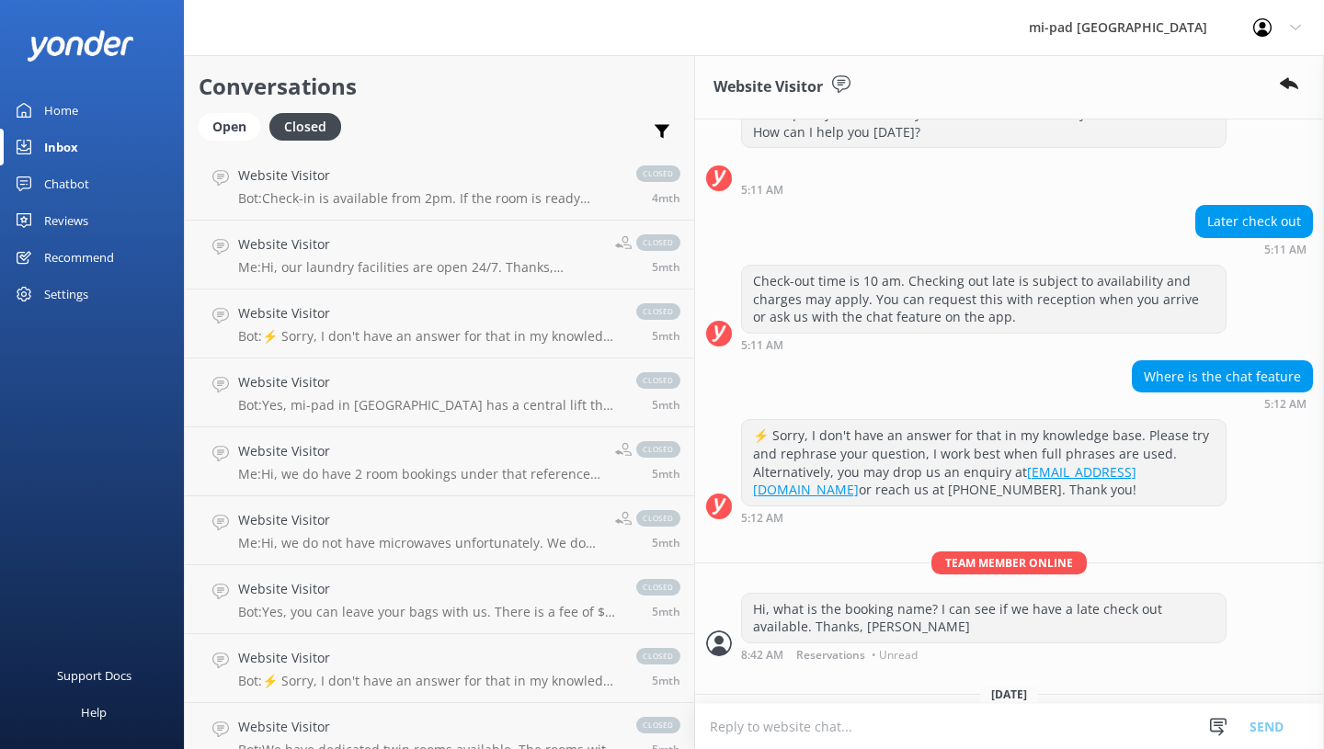
click at [375, 401] on p "Bot: Yes, mi-pad in [GEOGRAPHIC_DATA] has a central lift that provides easy acc…" at bounding box center [428, 405] width 380 height 17
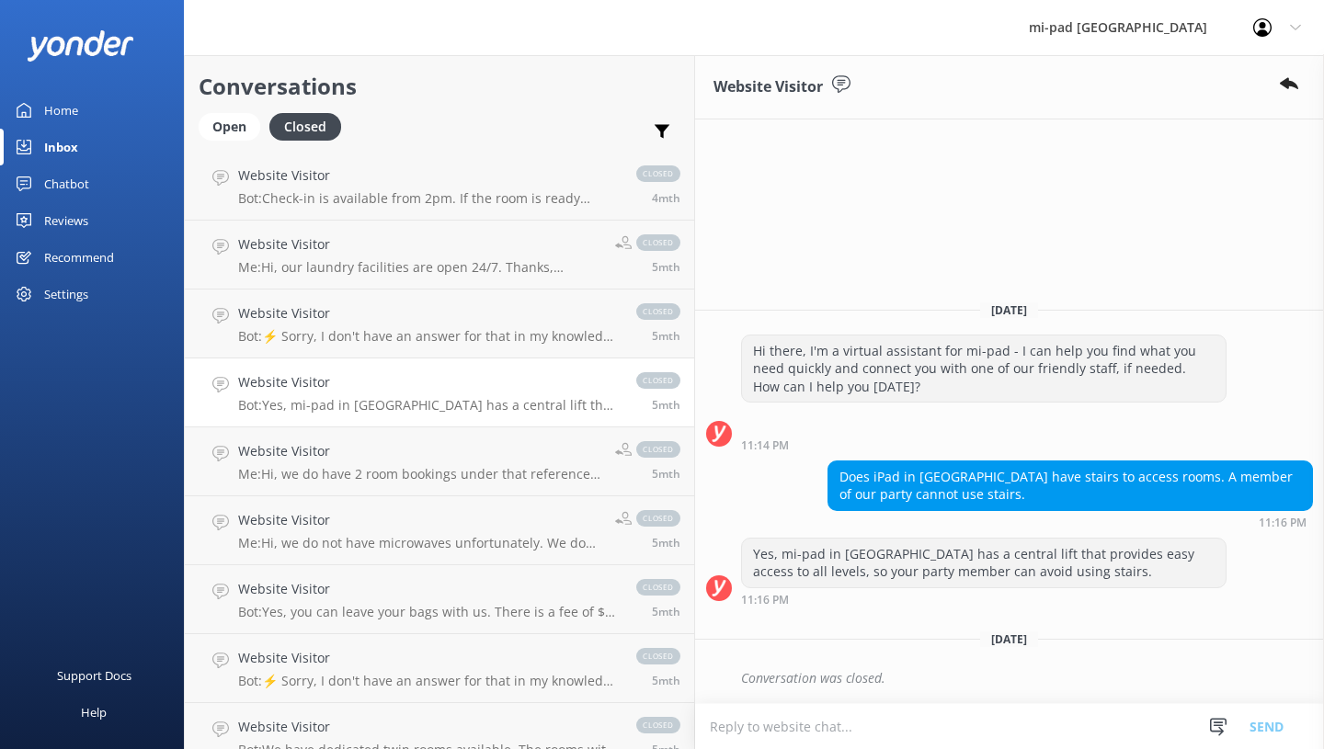
click at [386, 473] on p "Me: Hi, we do have 2 room bookings under that reference number. We look forward…" at bounding box center [419, 474] width 363 height 17
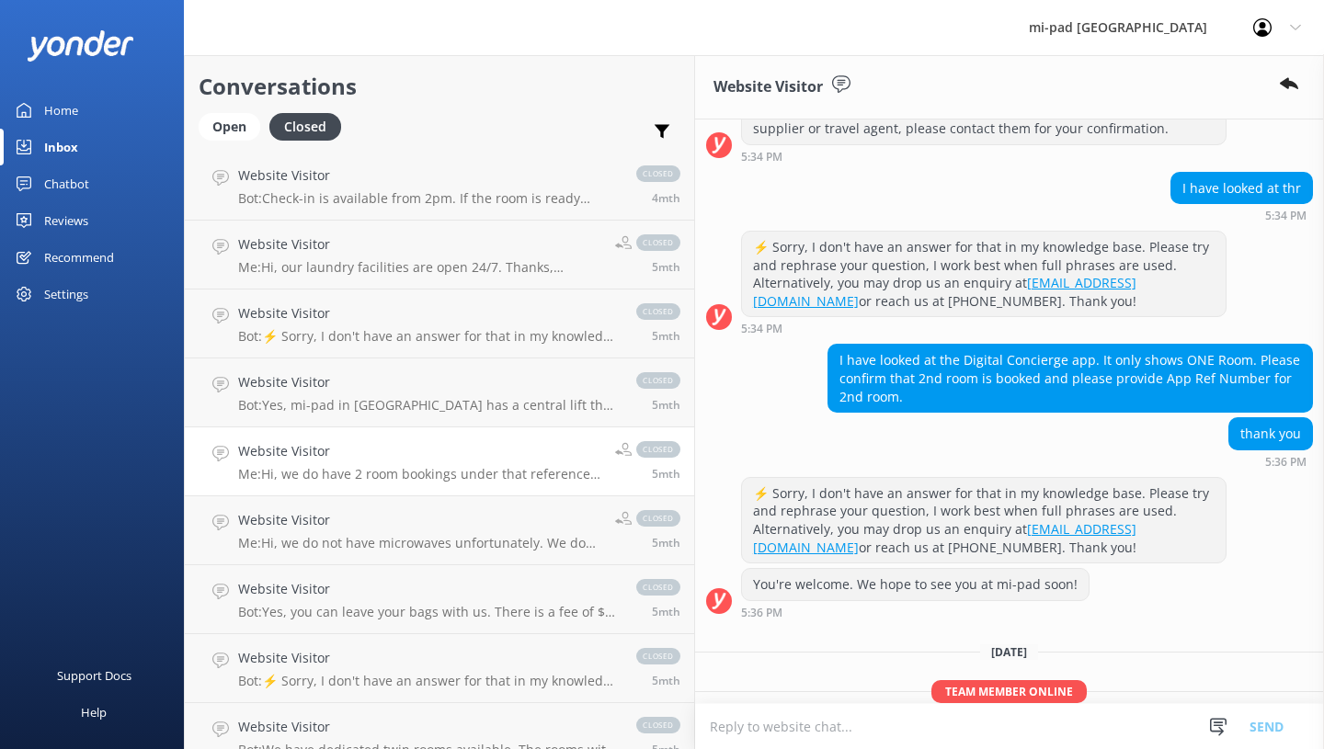
scroll to position [525, 0]
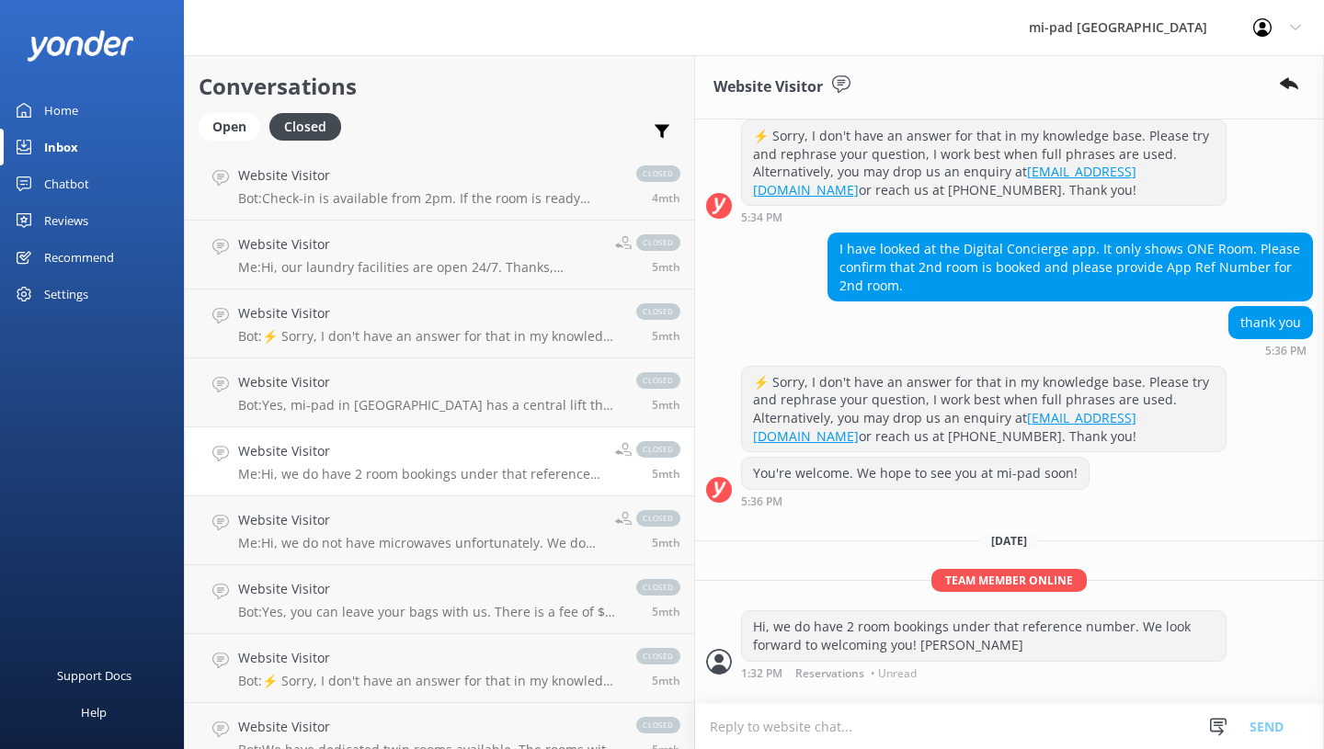
click at [381, 525] on h4 "Website Visitor" at bounding box center [419, 520] width 363 height 20
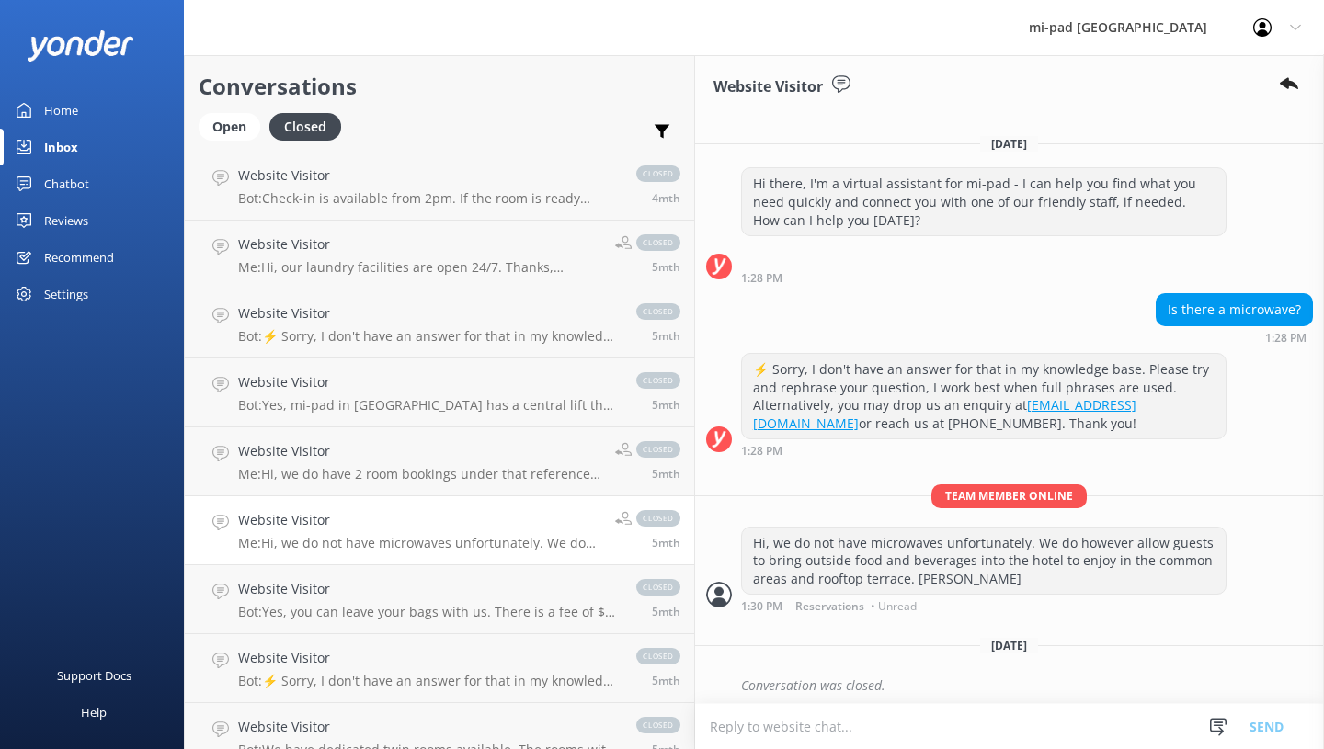
click at [356, 585] on h4 "Website Visitor" at bounding box center [428, 589] width 380 height 20
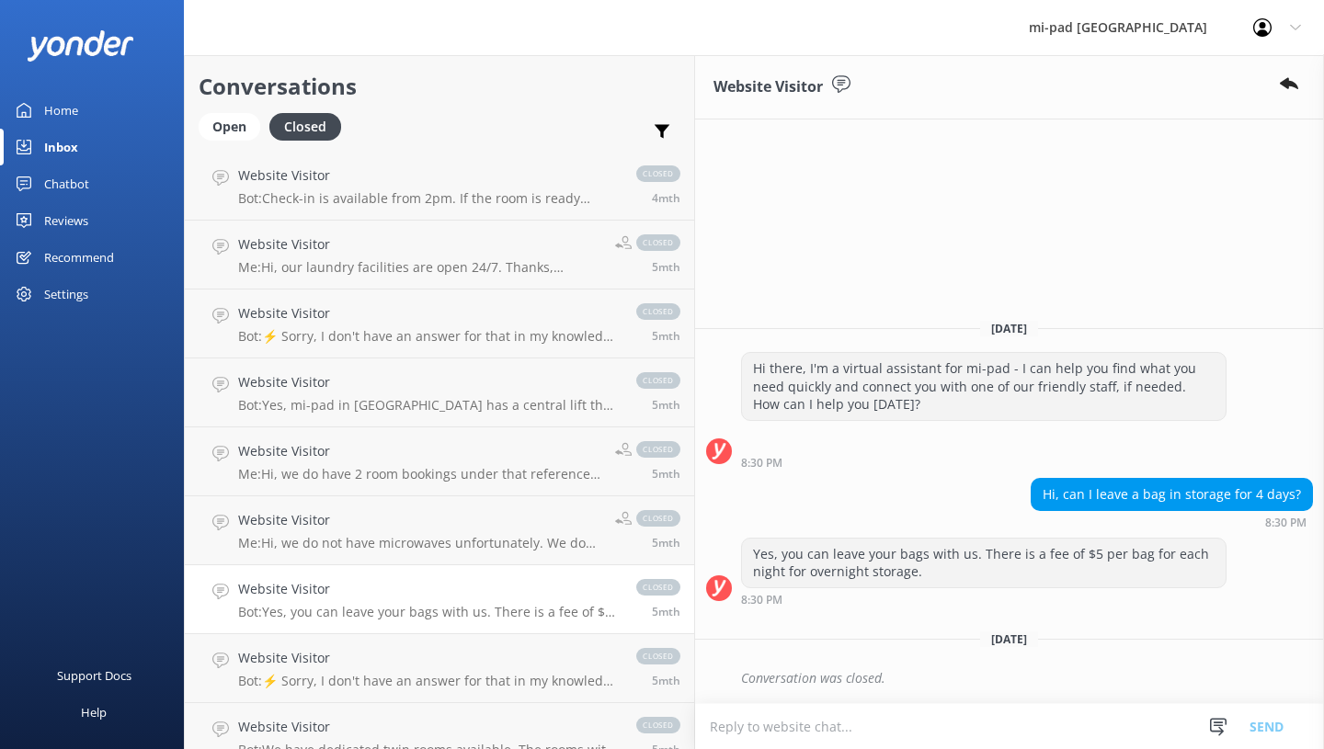
click at [223, 122] on div "Open" at bounding box center [230, 127] width 62 height 28
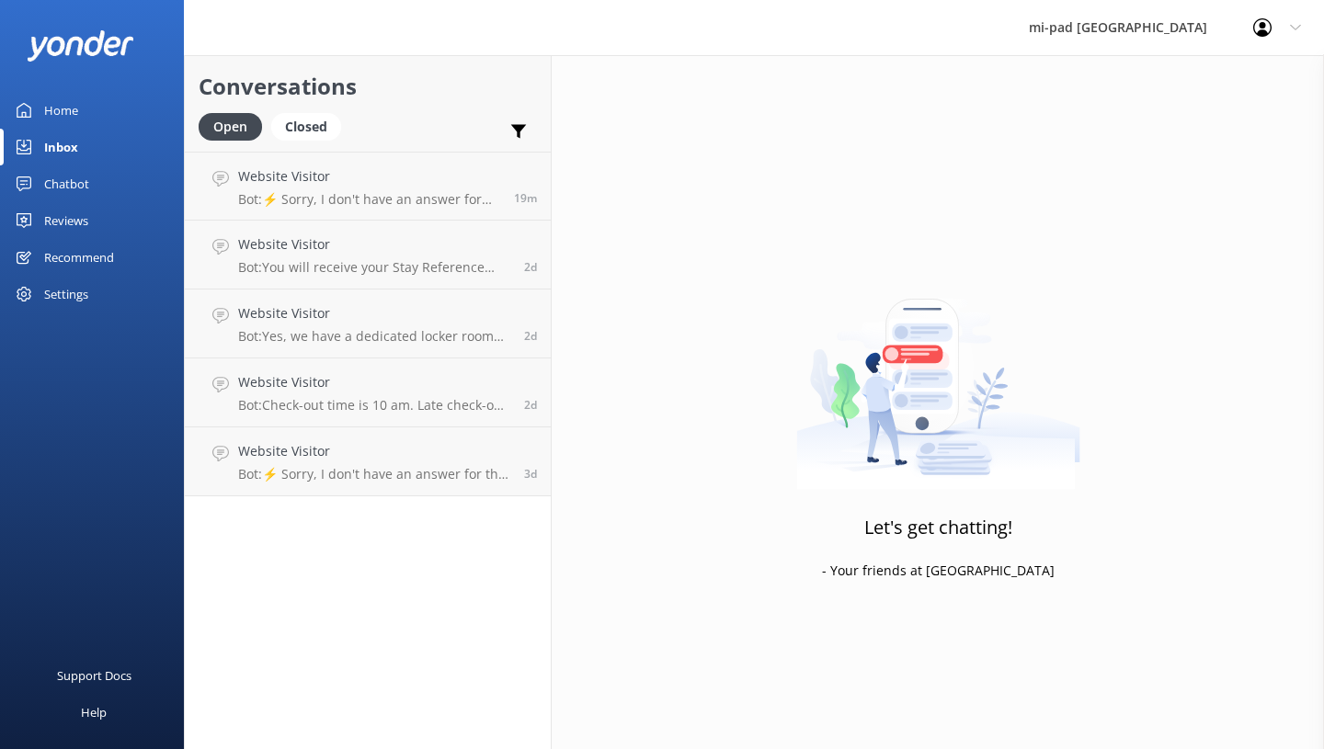
click at [393, 198] on p "Bot: ⚡ Sorry, I don't have an answer for that in my knowledge base. Please try …" at bounding box center [369, 199] width 262 height 17
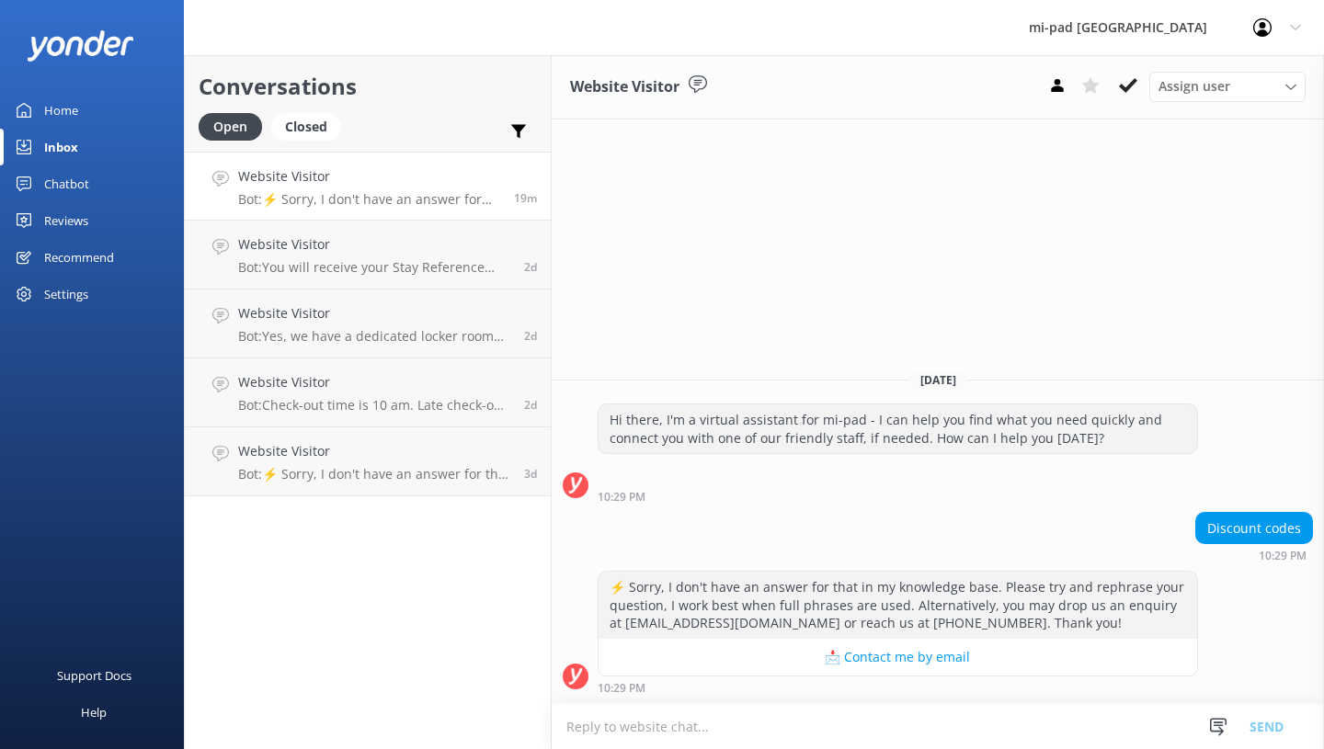
drag, startPoint x: 351, startPoint y: 484, endPoint x: 410, endPoint y: 456, distance: 65.0
click at [410, 456] on h4 "Website Visitor" at bounding box center [374, 451] width 272 height 20
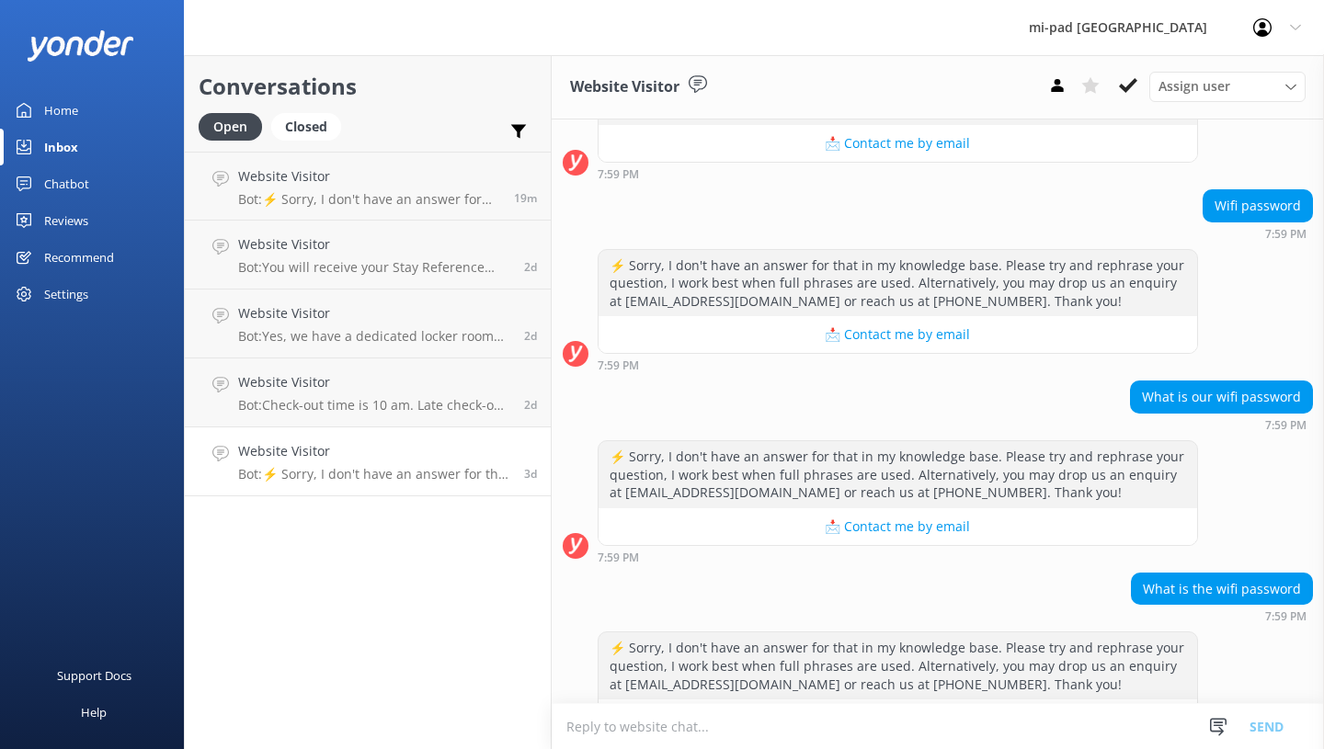
scroll to position [1053, 0]
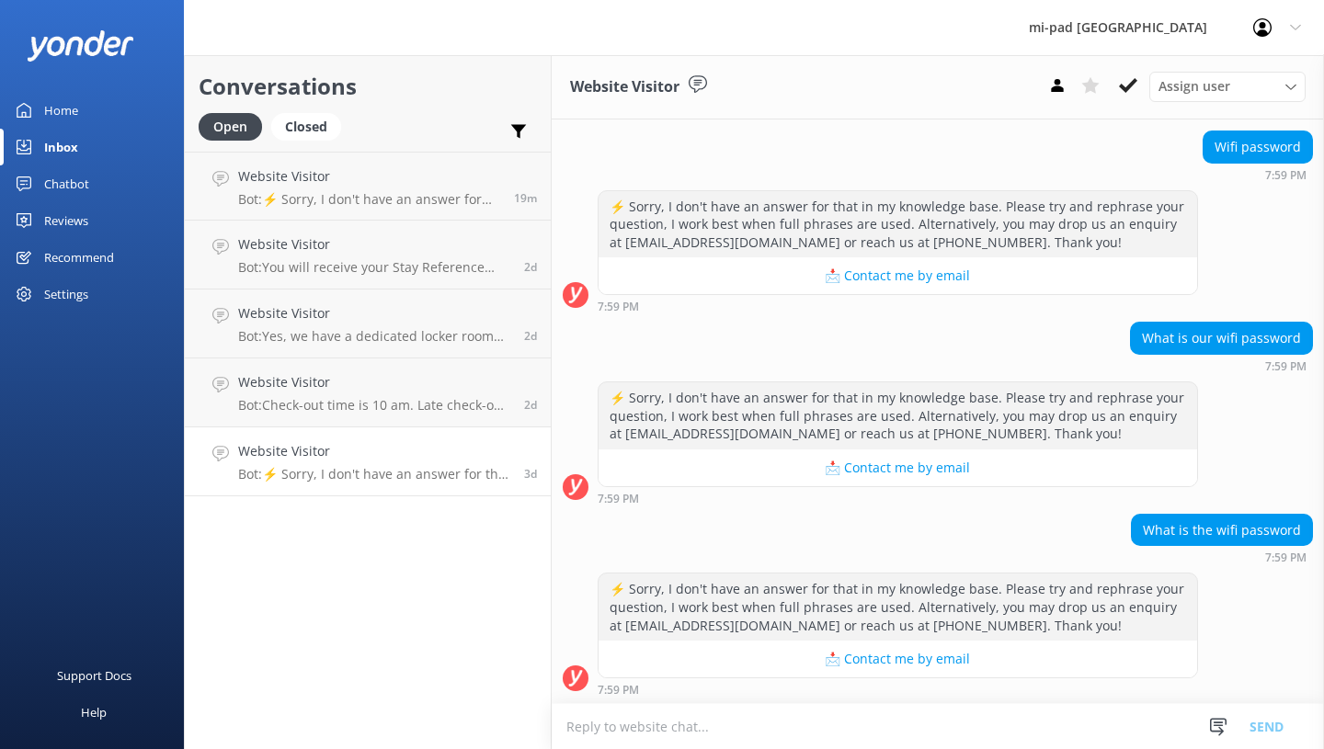
click at [1135, 82] on use at bounding box center [1128, 85] width 18 height 15
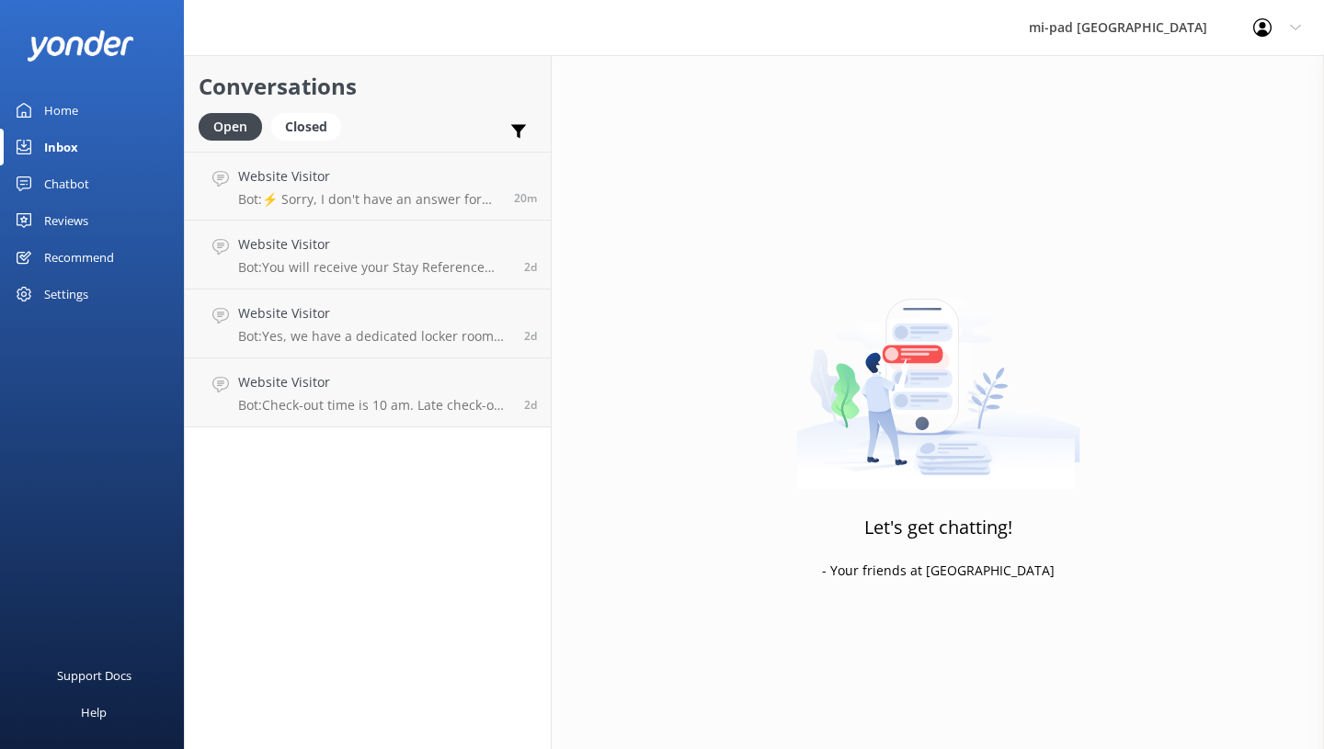
click at [370, 405] on p "Bot: Check-out time is 10 am. Late check-out is subject to availability and cha…" at bounding box center [374, 405] width 272 height 17
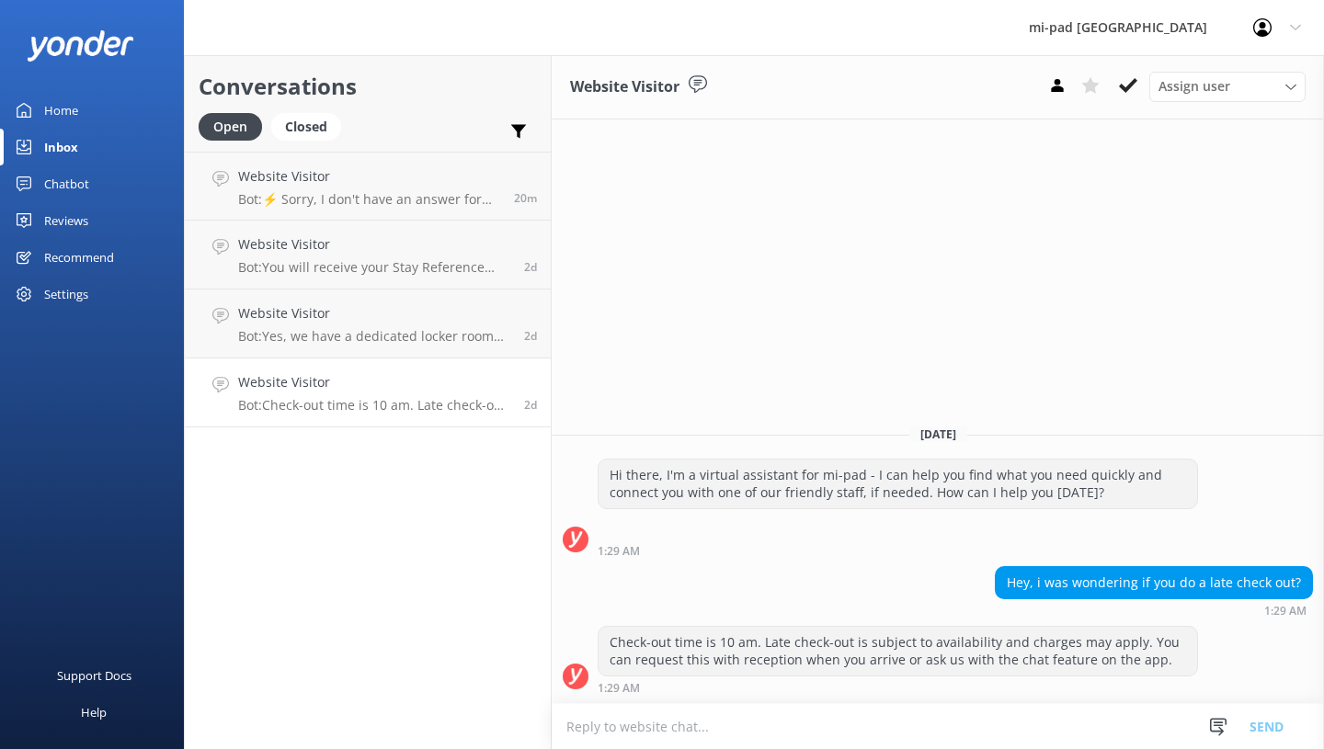
click at [1126, 90] on use at bounding box center [1128, 85] width 18 height 15
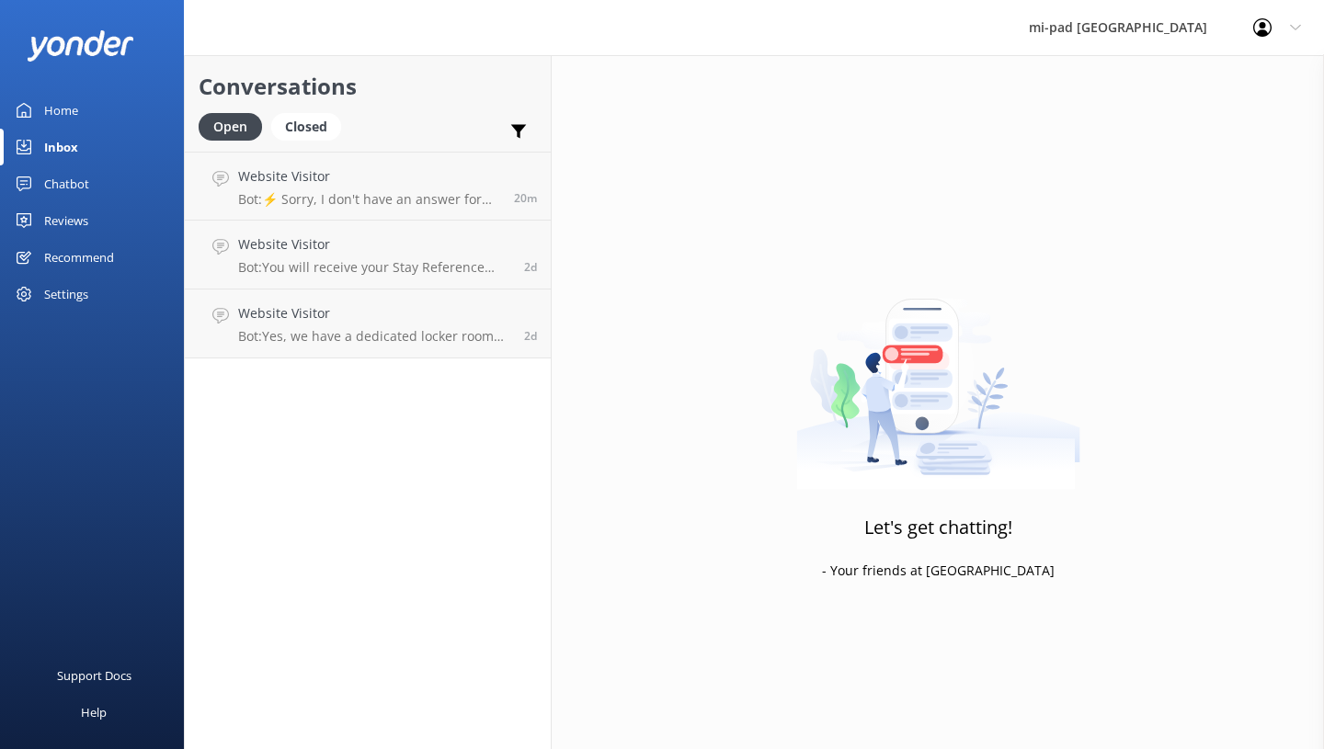
click at [350, 313] on h4 "Website Visitor" at bounding box center [374, 313] width 272 height 20
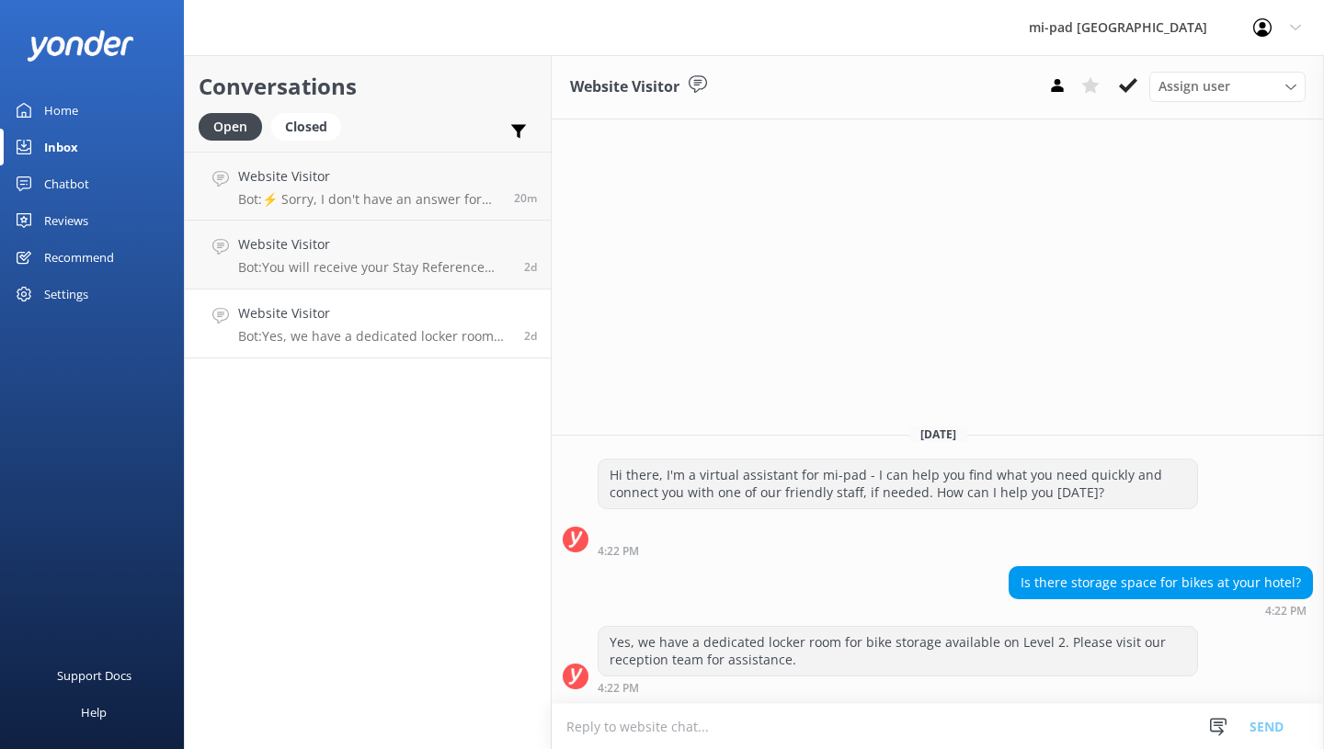
click at [1135, 85] on icon at bounding box center [1128, 85] width 18 height 18
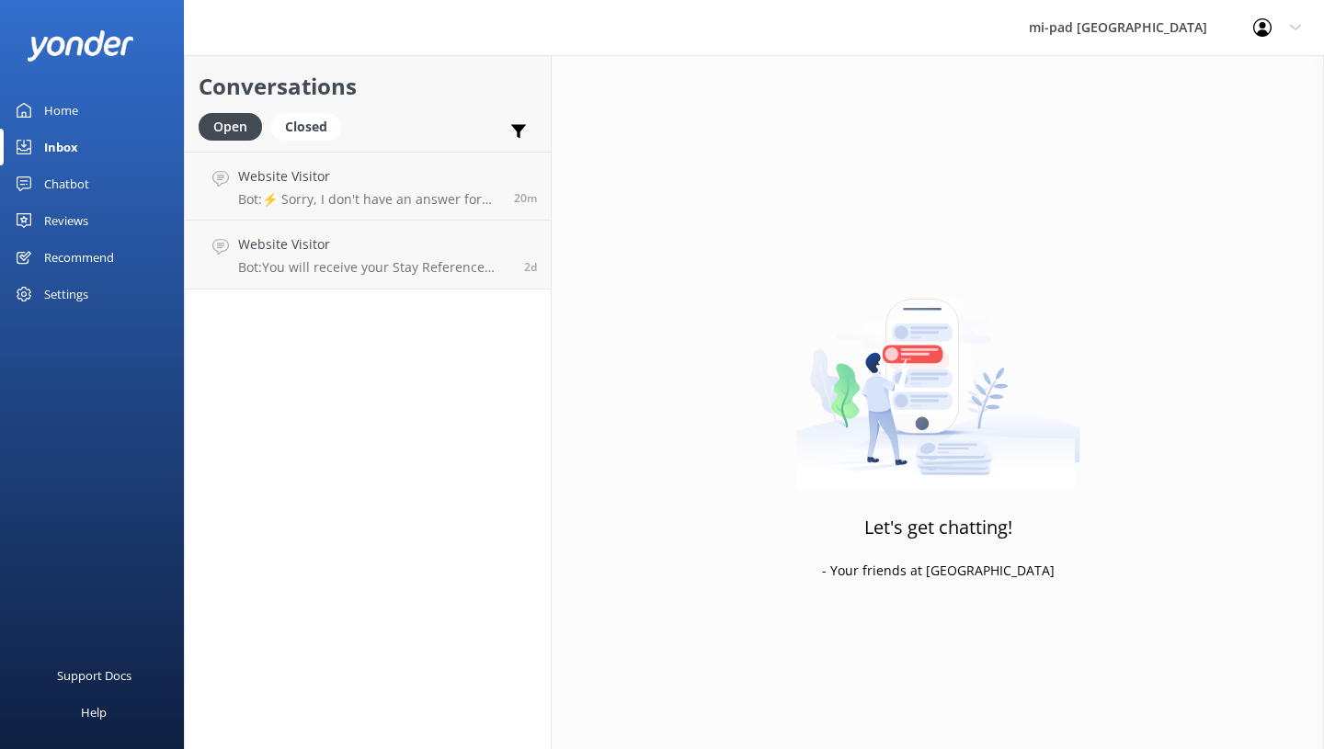
click at [440, 278] on link "Website Visitor Bot: You will receive your Stay Reference number in the confirm…" at bounding box center [368, 255] width 366 height 69
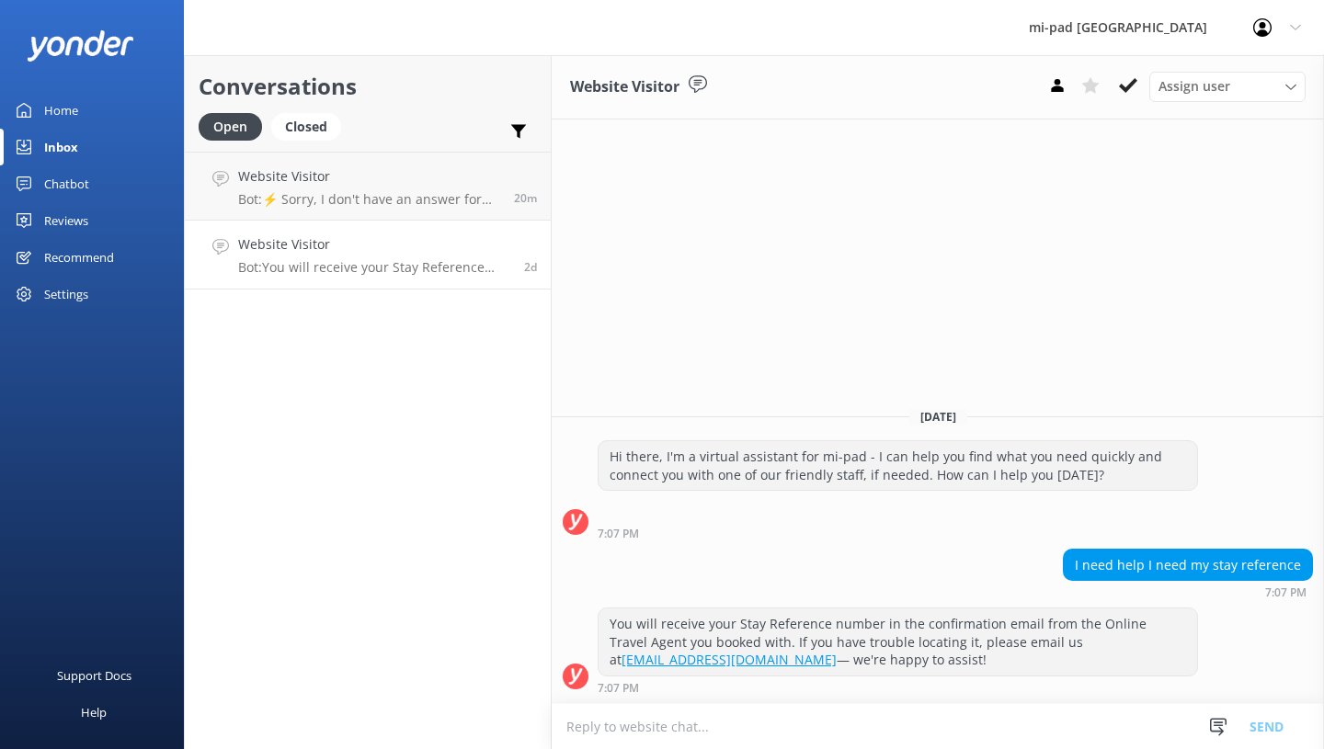
click at [376, 203] on p "Bot: ⚡ Sorry, I don't have an answer for that in my knowledge base. Please try …" at bounding box center [369, 199] width 262 height 17
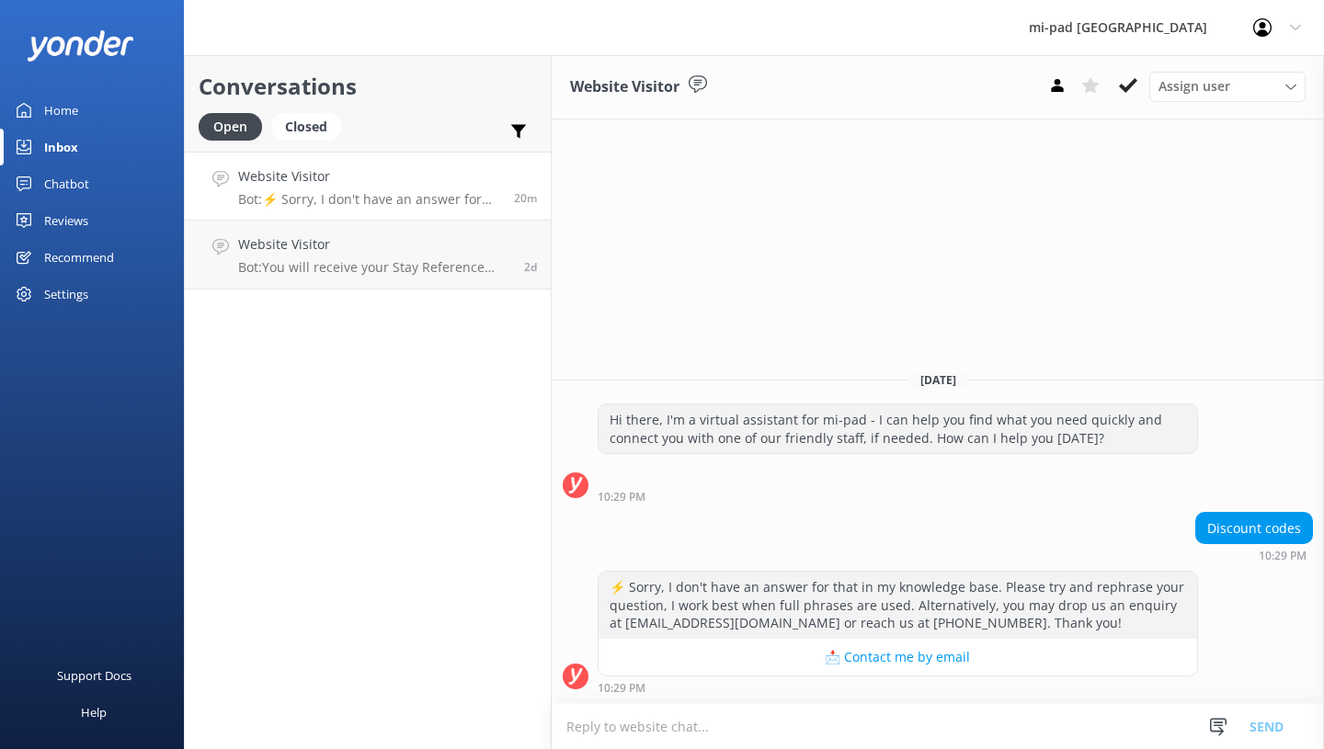
click at [340, 187] on h4 "Website Visitor" at bounding box center [369, 176] width 262 height 20
click at [402, 170] on h4 "Website Visitor" at bounding box center [369, 176] width 262 height 20
click at [407, 190] on div "Website Visitor Bot: ⚡ Sorry, I don't have an answer for that in my knowledge b…" at bounding box center [369, 186] width 262 height 40
click at [1131, 86] on icon at bounding box center [1128, 85] width 18 height 18
